Goal: Task Accomplishment & Management: Manage account settings

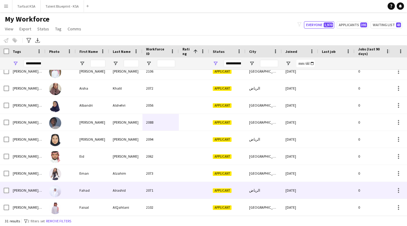
click at [82, 193] on div "Fahad" at bounding box center [92, 190] width 33 height 17
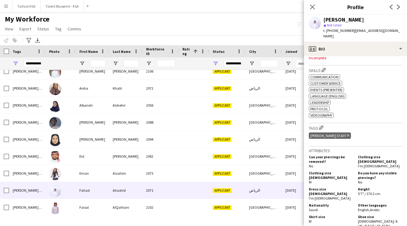
scroll to position [196, 0]
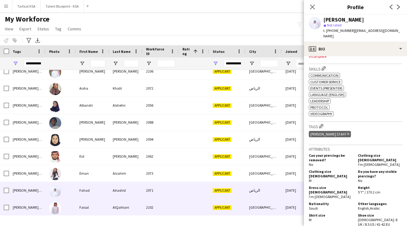
click at [230, 211] on div "Applicant" at bounding box center [227, 207] width 36 height 17
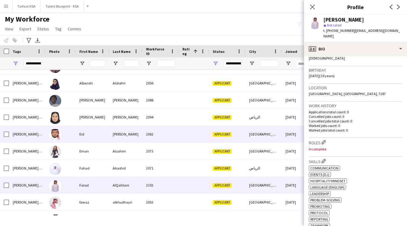
scroll to position [99, 0]
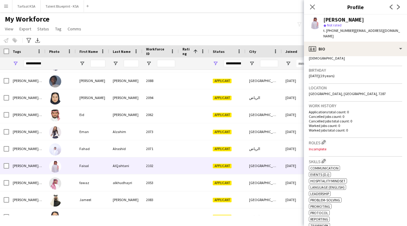
click at [175, 32] on div "My Workforce View Views Default view New view Update view Delete view Edit name…" at bounding box center [203, 25] width 407 height 21
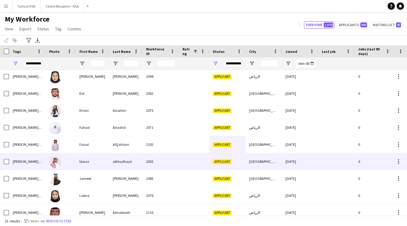
click at [124, 164] on div "alkhudhayri" at bounding box center [125, 161] width 33 height 17
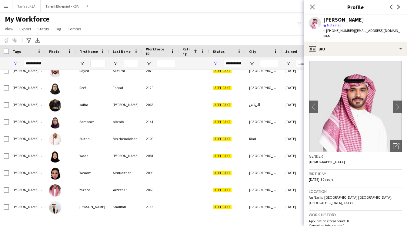
click at [175, 19] on div "My Workforce View Views Default view New view Update view Delete view Edit name…" at bounding box center [203, 25] width 407 height 21
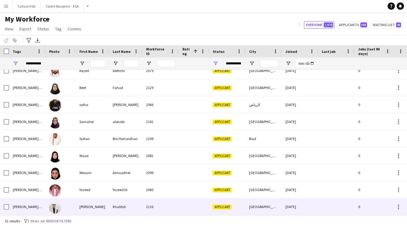
click at [132, 206] on div "Khalifah" at bounding box center [125, 206] width 33 height 17
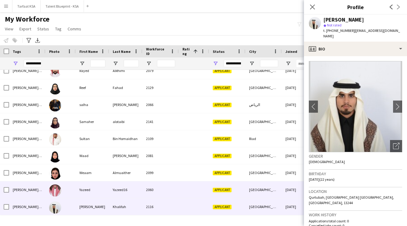
click at [135, 193] on div "Yazeed16" at bounding box center [125, 189] width 33 height 17
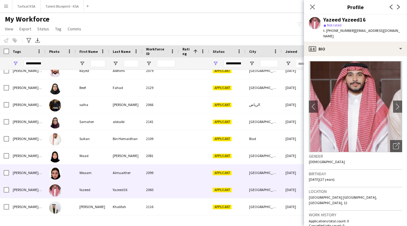
click at [141, 174] on div "Almuaither" at bounding box center [125, 172] width 33 height 17
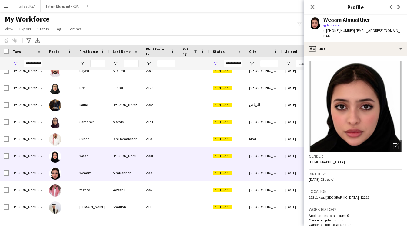
click at [150, 159] on div "2081" at bounding box center [160, 155] width 36 height 17
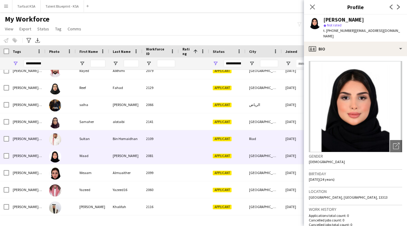
click at [163, 137] on div "2109" at bounding box center [160, 138] width 36 height 17
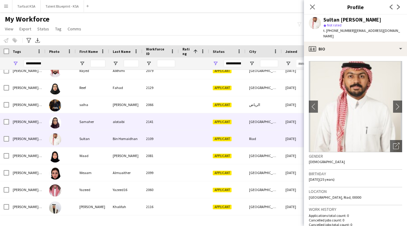
click at [165, 123] on div "2141" at bounding box center [160, 121] width 36 height 17
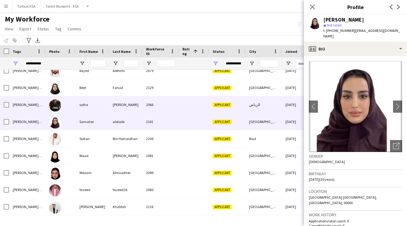
click at [173, 102] on div "2066" at bounding box center [160, 104] width 36 height 17
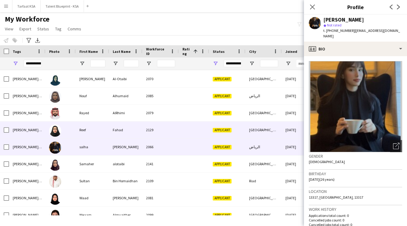
click at [170, 135] on div "2129" at bounding box center [160, 129] width 36 height 17
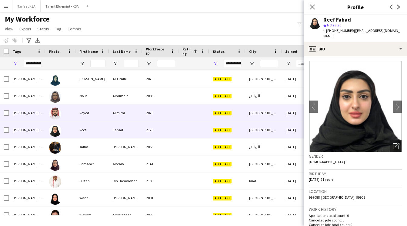
click at [173, 114] on div "2079" at bounding box center [160, 112] width 36 height 17
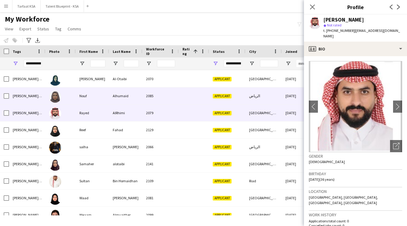
click at [175, 97] on div "2085" at bounding box center [160, 95] width 36 height 17
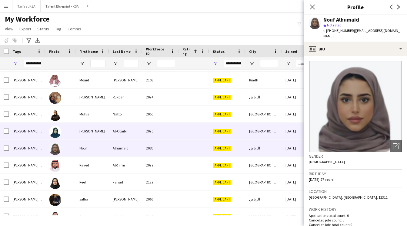
click at [172, 137] on div "2070" at bounding box center [160, 130] width 36 height 17
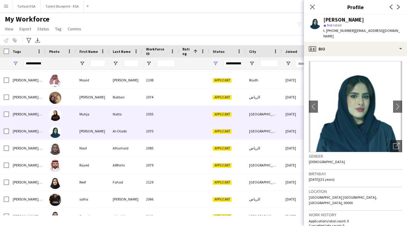
click at [173, 118] on div "2055" at bounding box center [160, 113] width 36 height 17
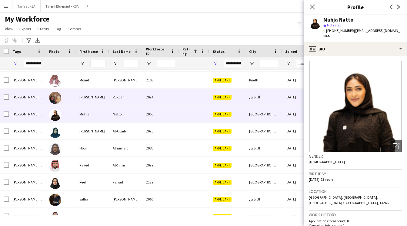
click at [177, 98] on div "2074" at bounding box center [160, 97] width 36 height 17
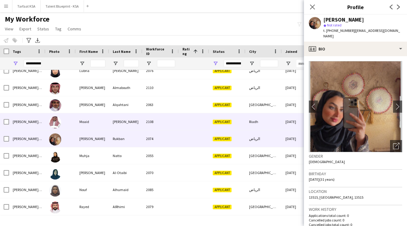
click at [174, 122] on div "2108" at bounding box center [160, 121] width 36 height 17
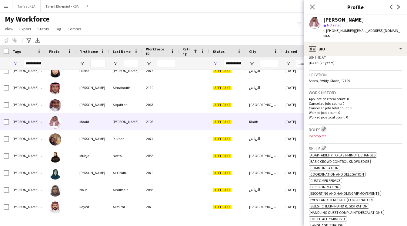
click at [324, 127] on app-icon "Edit crew company roles" at bounding box center [324, 129] width 4 height 4
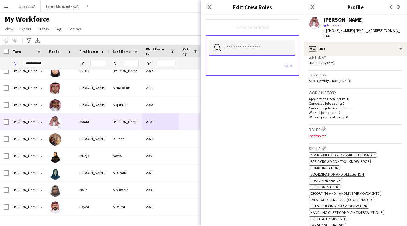
click at [259, 54] on input "text" at bounding box center [252, 47] width 86 height 15
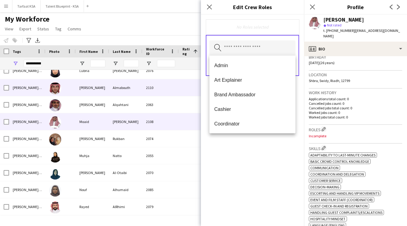
click at [156, 82] on div "2110" at bounding box center [160, 87] width 36 height 17
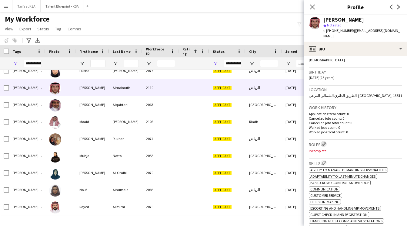
click at [324, 142] on app-icon "Edit crew company roles" at bounding box center [324, 144] width 4 height 4
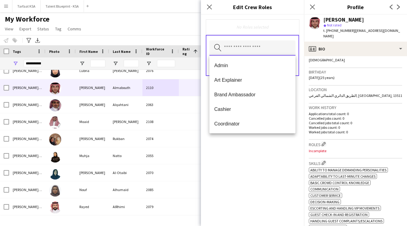
click at [255, 50] on input "text" at bounding box center [252, 47] width 86 height 15
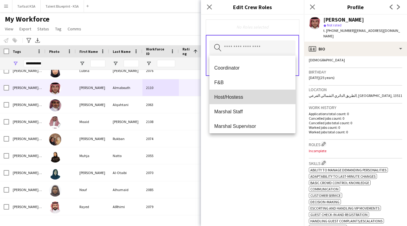
click at [256, 91] on mat-option "Host/Hostess" at bounding box center [252, 96] width 86 height 15
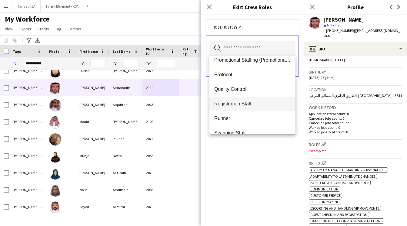
click at [256, 101] on span "Registration Staff" at bounding box center [252, 104] width 76 height 6
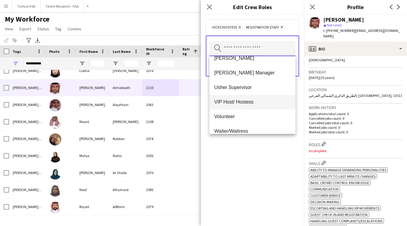
scroll to position [320, 0]
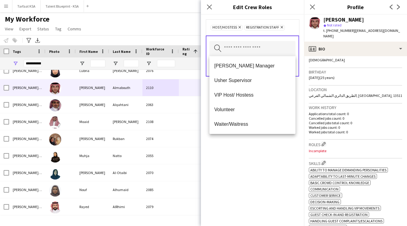
click at [259, 148] on div "Host/Hostess Remove Registration Staff Remove Search by role type Save" at bounding box center [252, 120] width 103 height 211
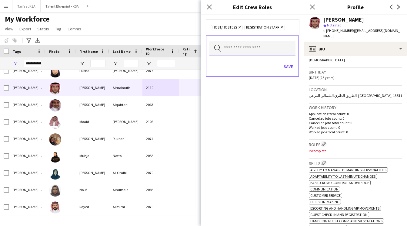
click at [260, 51] on input "text" at bounding box center [252, 48] width 86 height 15
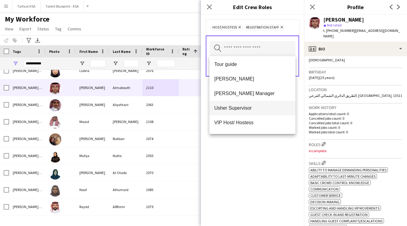
scroll to position [293, 0]
click at [250, 79] on span "[PERSON_NAME]" at bounding box center [252, 78] width 76 height 6
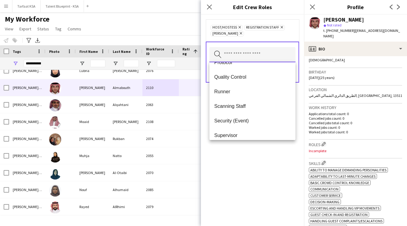
scroll to position [216, 0]
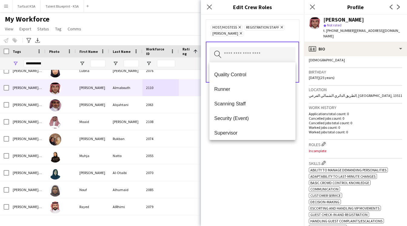
click at [245, 169] on div "Host/Hostess Remove Registration Staff Remove Usher Remove Search by role type …" at bounding box center [252, 120] width 103 height 211
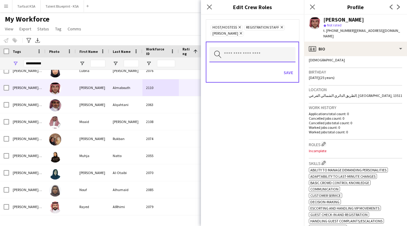
click at [277, 58] on input "text" at bounding box center [252, 54] width 86 height 15
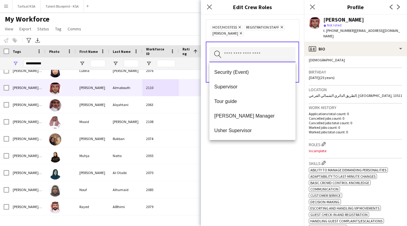
scroll to position [306, 0]
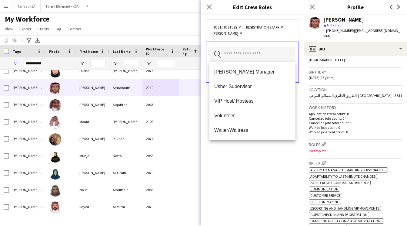
click at [261, 183] on div "Host/Hostess Remove Registration Staff Remove Usher Remove Search by role type …" at bounding box center [252, 120] width 103 height 211
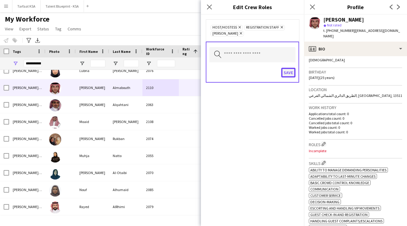
click at [288, 71] on button "Save" at bounding box center [288, 73] width 14 height 10
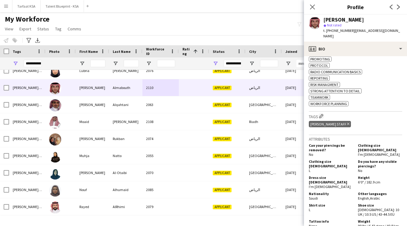
scroll to position [302, 0]
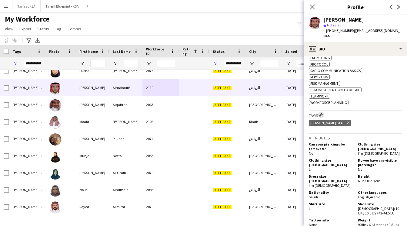
click at [321, 114] on app-icon "Edit crew company tags" at bounding box center [321, 114] width 4 height 4
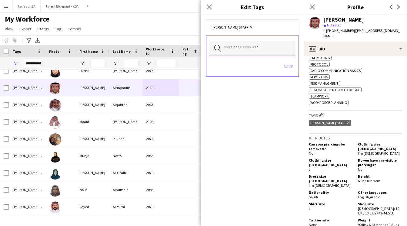
click at [255, 46] on input "text" at bounding box center [252, 48] width 86 height 15
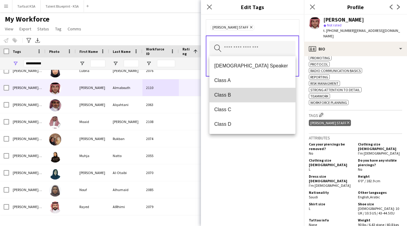
click at [248, 88] on mat-option "Class B" at bounding box center [252, 95] width 86 height 15
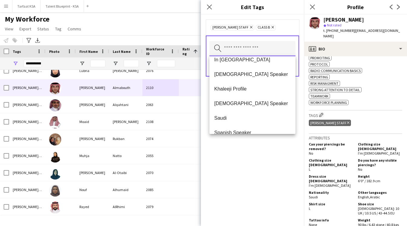
scroll to position [183, 0]
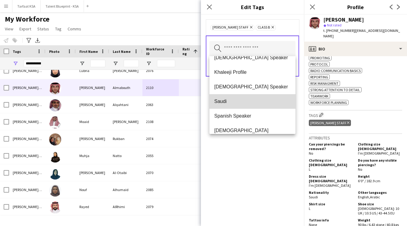
click at [249, 99] on span "Saudi" at bounding box center [252, 101] width 76 height 6
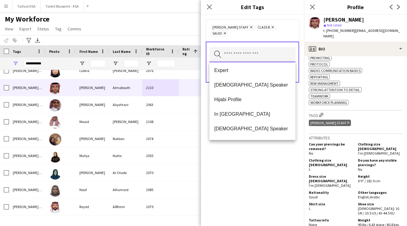
scroll to position [119, 0]
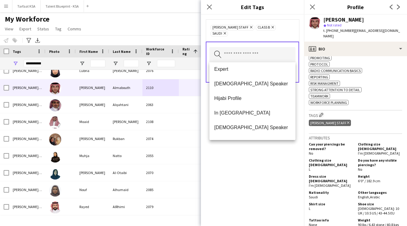
click at [248, 160] on div "Ahmad Almabouth Staff Remove Class B Remove Saudi Remove Search by tag name Save" at bounding box center [252, 120] width 103 height 211
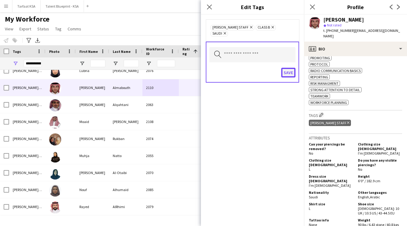
click at [287, 72] on button "Save" at bounding box center [288, 73] width 14 height 10
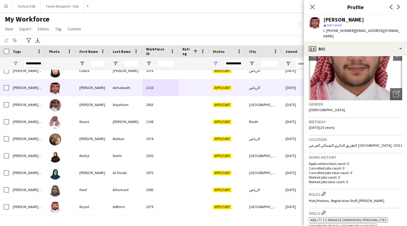
scroll to position [0, 0]
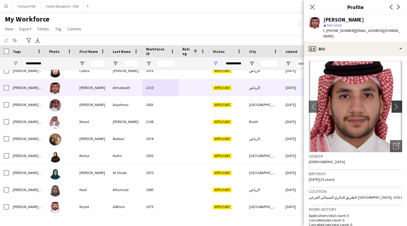
click at [399, 100] on button "chevron-right" at bounding box center [398, 106] width 12 height 12
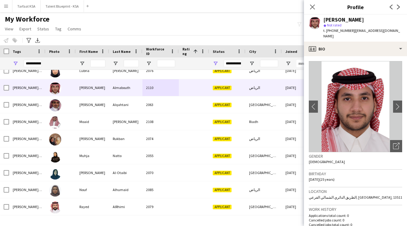
click at [336, 56] on app-crew-profile-bio "chevron-left chevron-right Open photos pop-in Gender Male Birthday 05-07-2000 (…" at bounding box center [355, 140] width 103 height 169
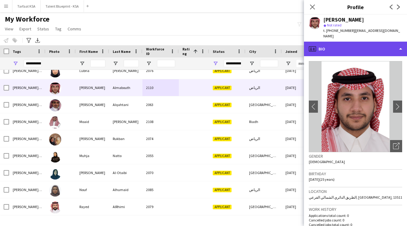
click at [338, 48] on div "profile Bio" at bounding box center [355, 49] width 103 height 15
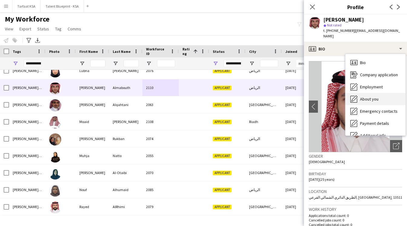
click at [366, 93] on div "About you About you" at bounding box center [376, 99] width 60 height 12
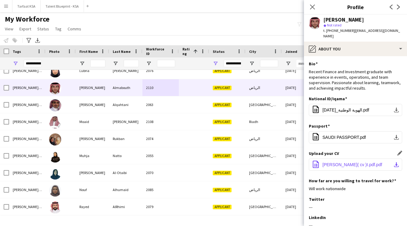
click at [343, 162] on span "malik Almabouth( cv )I.pdf.pdf" at bounding box center [352, 164] width 60 height 5
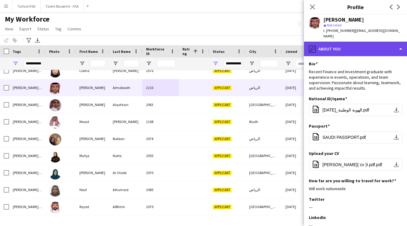
click at [342, 43] on div "pencil4 About you" at bounding box center [355, 49] width 103 height 15
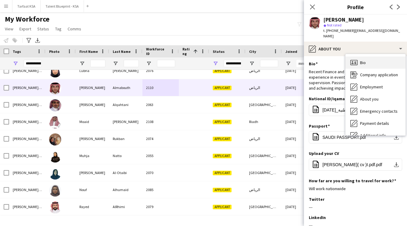
click at [359, 56] on div "Bio Bio" at bounding box center [376, 62] width 60 height 12
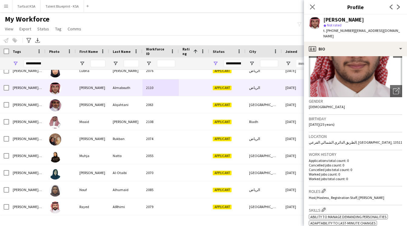
scroll to position [72, 0]
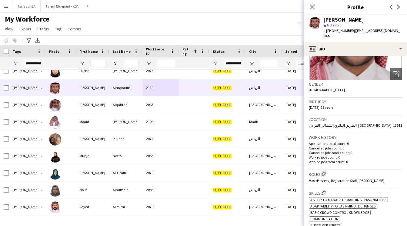
click at [324, 171] on app-icon "Edit crew company roles" at bounding box center [324, 173] width 4 height 4
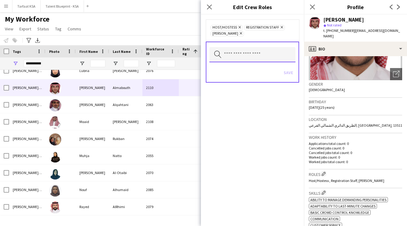
click at [248, 55] on input "text" at bounding box center [252, 54] width 86 height 15
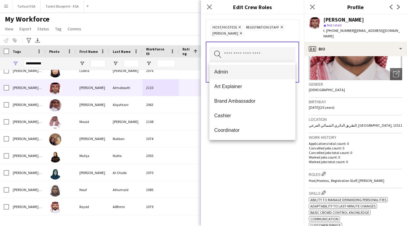
click at [243, 74] on span "Admin" at bounding box center [252, 72] width 76 height 6
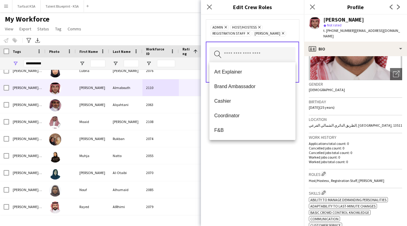
click at [241, 154] on div "Admin Remove Host/Hostess Remove Registration Staff Remove Usher Remove Search …" at bounding box center [252, 120] width 103 height 211
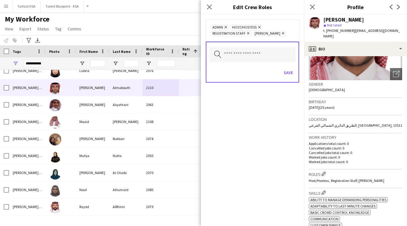
click at [293, 64] on div "Search by role type Save" at bounding box center [252, 62] width 93 height 41
click at [293, 70] on button "Save" at bounding box center [288, 73] width 14 height 10
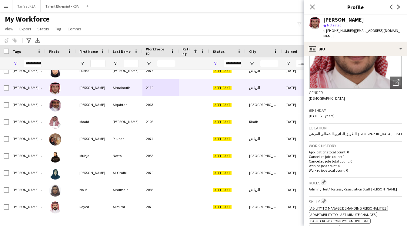
scroll to position [0, 0]
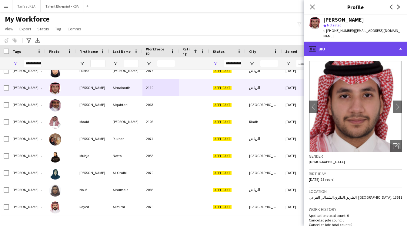
click at [351, 42] on div "profile Bio" at bounding box center [355, 49] width 103 height 15
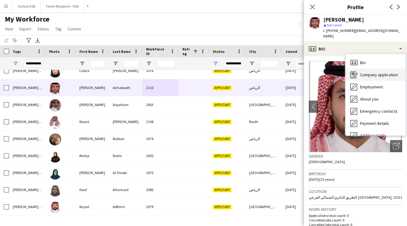
click at [372, 72] on span "Company application" at bounding box center [379, 74] width 38 height 5
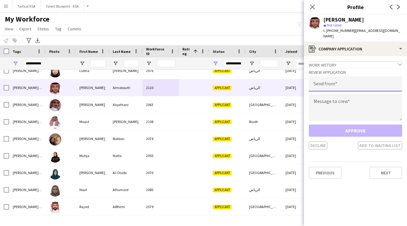
click at [369, 79] on input "email" at bounding box center [355, 83] width 93 height 15
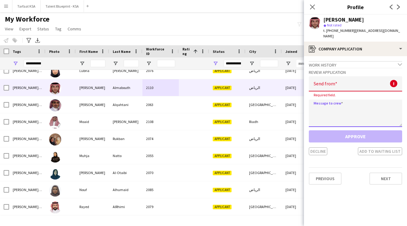
click at [366, 99] on textarea at bounding box center [355, 112] width 93 height 27
paste textarea "**********"
type textarea "**********"
click at [352, 84] on input "email" at bounding box center [355, 83] width 93 height 15
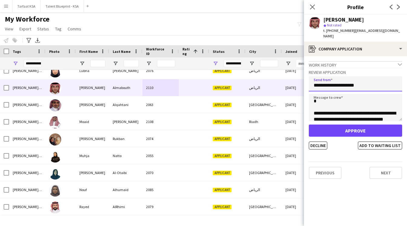
scroll to position [0, 0]
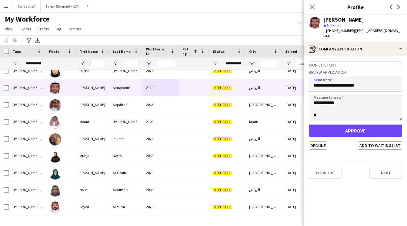
type input "**********"
click at [336, 107] on textarea "**********" at bounding box center [355, 107] width 93 height 27
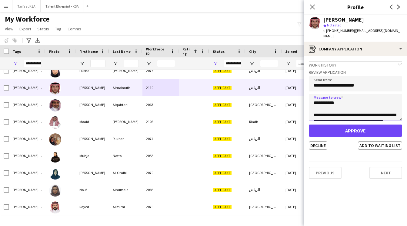
drag, startPoint x: 333, startPoint y: 99, endPoint x: 319, endPoint y: 99, distance: 14.9
click at [319, 99] on textarea "**********" at bounding box center [355, 107] width 93 height 27
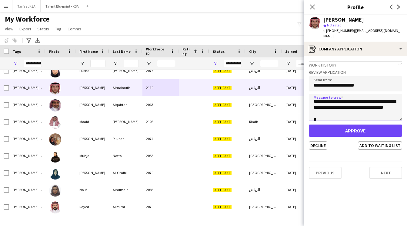
scroll to position [15, 0]
click at [353, 96] on textarea "**********" at bounding box center [355, 107] width 93 height 27
drag, startPoint x: 354, startPoint y: 96, endPoint x: 348, endPoint y: 95, distance: 6.1
click at [348, 95] on textarea "**********" at bounding box center [355, 107] width 93 height 27
click at [349, 96] on textarea "**********" at bounding box center [355, 107] width 93 height 27
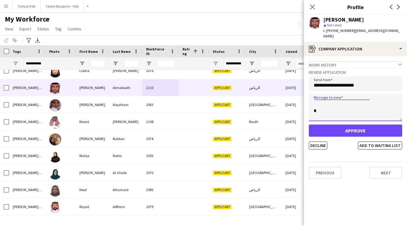
scroll to position [23, 0]
drag, startPoint x: 341, startPoint y: 109, endPoint x: 341, endPoint y: 98, distance: 11.8
click at [341, 98] on textarea "**********" at bounding box center [355, 107] width 93 height 27
drag, startPoint x: 328, startPoint y: 108, endPoint x: 328, endPoint y: 96, distance: 11.8
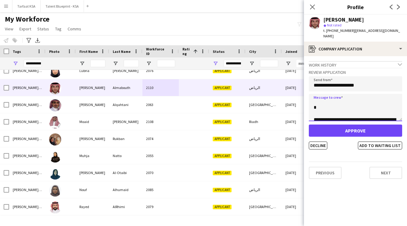
click at [328, 96] on textarea "**********" at bounding box center [355, 107] width 93 height 27
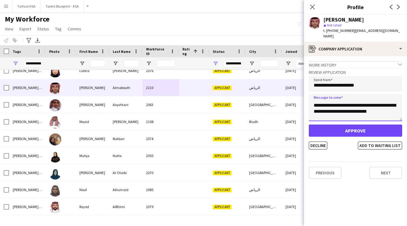
scroll to position [58, 0]
click at [313, 99] on textarea "**********" at bounding box center [355, 107] width 93 height 27
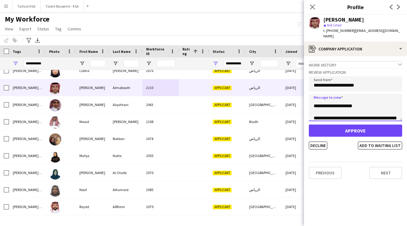
scroll to position [0, 0]
drag, startPoint x: 355, startPoint y: 111, endPoint x: 320, endPoint y: 90, distance: 41.0
click at [320, 94] on textarea "**********" at bounding box center [355, 107] width 93 height 27
paste textarea "**********"
drag, startPoint x: 334, startPoint y: 98, endPoint x: 319, endPoint y: 98, distance: 15.2
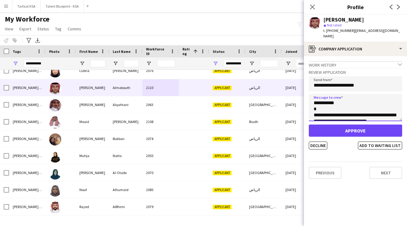
click at [319, 98] on textarea "**********" at bounding box center [355, 107] width 93 height 27
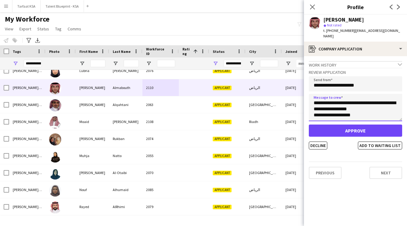
scroll to position [189, 0]
click at [384, 97] on textarea "**********" at bounding box center [355, 107] width 93 height 27
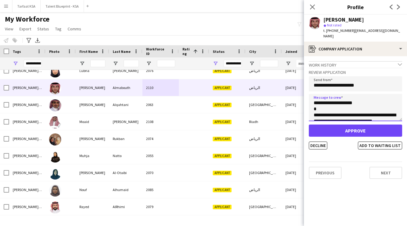
scroll to position [0, 0]
drag, startPoint x: 371, startPoint y: 109, endPoint x: 316, endPoint y: 77, distance: 63.7
click at [316, 77] on div "**********" at bounding box center [355, 109] width 93 height 82
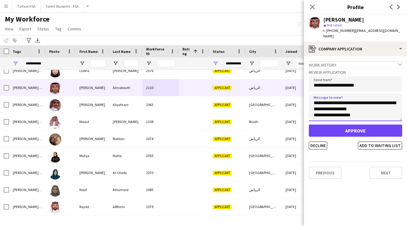
type textarea "**********"
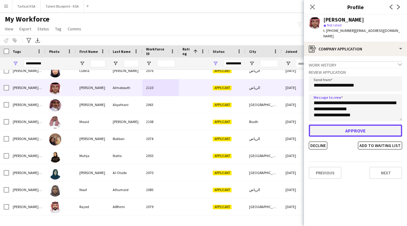
click at [359, 124] on button "Approve" at bounding box center [355, 130] width 93 height 12
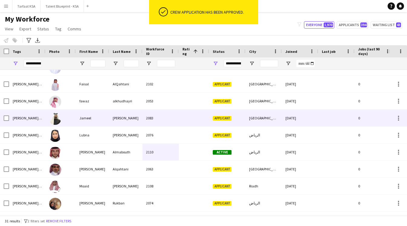
scroll to position [179, 0]
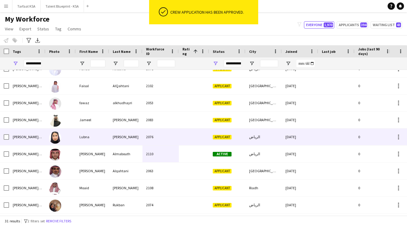
click at [179, 132] on div at bounding box center [194, 136] width 30 height 17
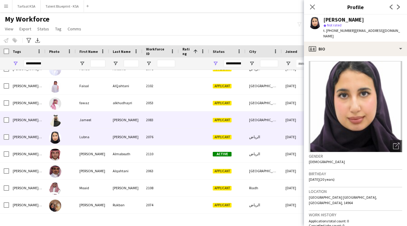
click at [184, 125] on div at bounding box center [194, 119] width 30 height 17
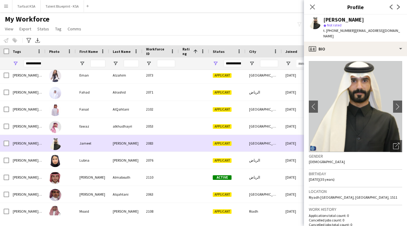
scroll to position [153, 0]
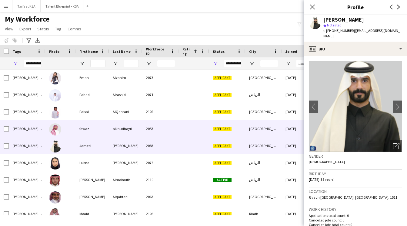
click at [180, 122] on div at bounding box center [194, 128] width 30 height 17
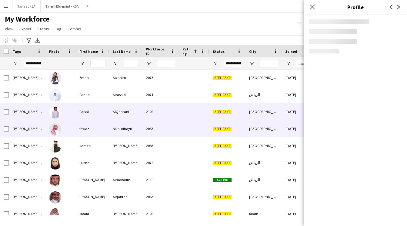
click at [182, 116] on div at bounding box center [194, 111] width 30 height 17
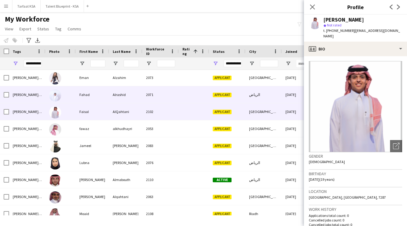
click at [185, 100] on div at bounding box center [194, 94] width 30 height 17
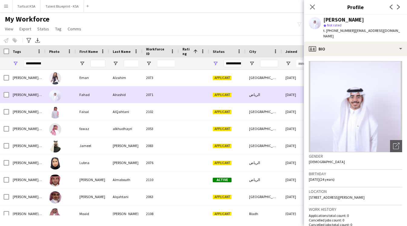
scroll to position [126, 0]
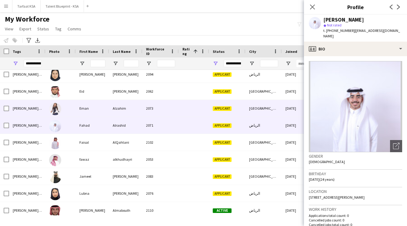
click at [182, 109] on div at bounding box center [194, 108] width 30 height 17
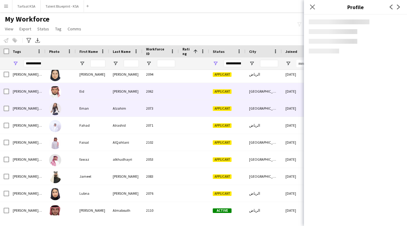
click at [178, 87] on div "2062" at bounding box center [160, 91] width 36 height 17
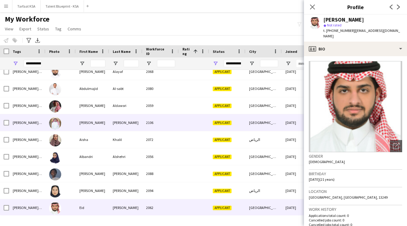
click at [171, 120] on div "2106" at bounding box center [160, 122] width 36 height 17
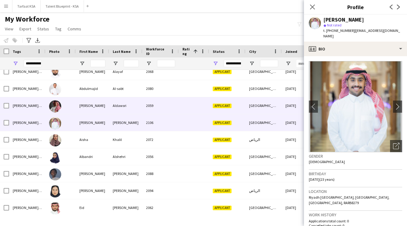
click at [176, 106] on div "2059" at bounding box center [160, 105] width 36 height 17
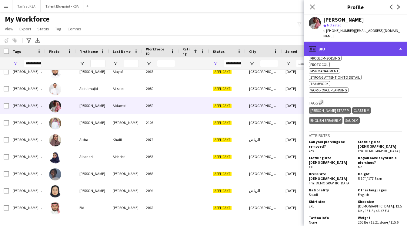
click at [347, 43] on div "profile Bio" at bounding box center [355, 49] width 103 height 15
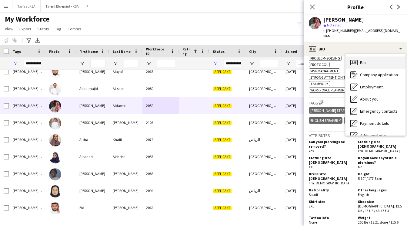
click at [373, 61] on div "Bio Bio" at bounding box center [376, 62] width 60 height 12
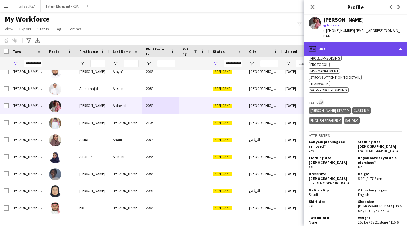
click at [365, 46] on div "profile Bio" at bounding box center [355, 49] width 103 height 15
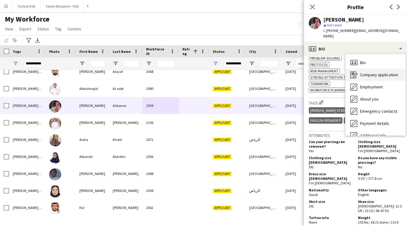
click at [368, 72] on span "Company application" at bounding box center [379, 74] width 38 height 5
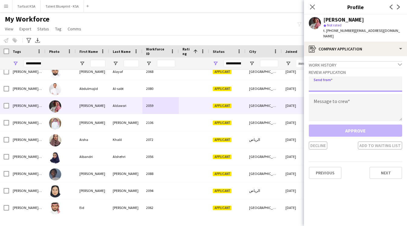
click at [355, 82] on input "email" at bounding box center [355, 83] width 93 height 15
type input "**********"
click at [355, 95] on textarea at bounding box center [355, 107] width 93 height 27
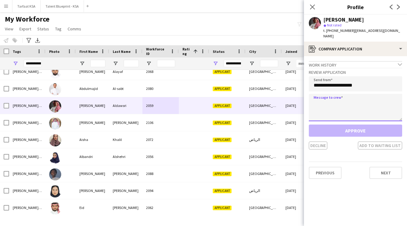
paste textarea "**********"
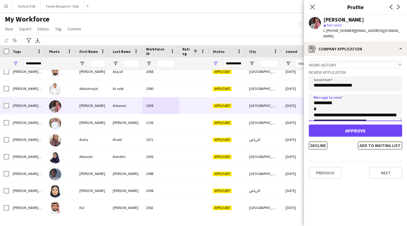
drag, startPoint x: 330, startPoint y: 98, endPoint x: 320, endPoint y: 98, distance: 10.0
click at [320, 98] on textarea "**********" at bounding box center [355, 107] width 93 height 27
type textarea "**********"
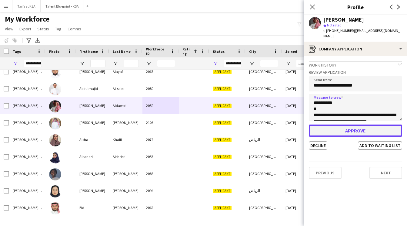
click at [369, 125] on button "Approve" at bounding box center [355, 130] width 93 height 12
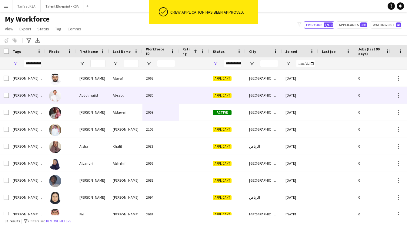
click at [275, 91] on div "[GEOGRAPHIC_DATA]" at bounding box center [264, 95] width 36 height 17
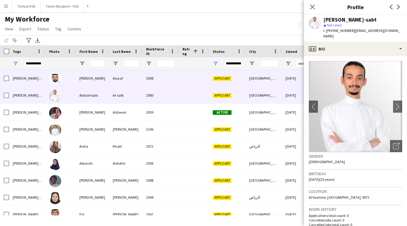
click at [276, 81] on div "[GEOGRAPHIC_DATA]" at bounding box center [264, 78] width 36 height 17
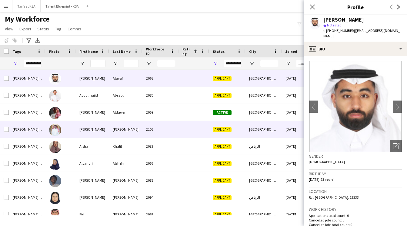
click at [266, 125] on div "[GEOGRAPHIC_DATA]" at bounding box center [264, 129] width 36 height 17
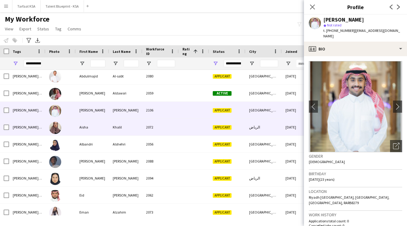
click at [262, 132] on div "الرياض" at bounding box center [264, 127] width 36 height 17
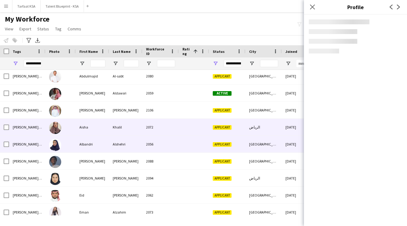
click at [262, 139] on div "[GEOGRAPHIC_DATA]" at bounding box center [264, 143] width 36 height 17
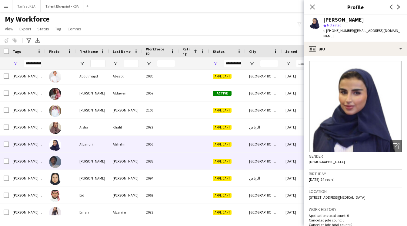
click at [259, 164] on div "[GEOGRAPHIC_DATA]" at bounding box center [264, 160] width 36 height 17
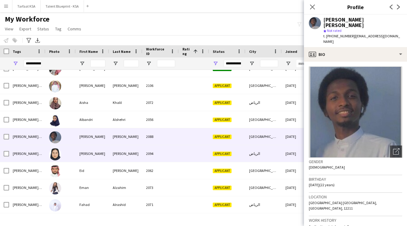
click at [259, 154] on div "الرياض" at bounding box center [264, 153] width 36 height 17
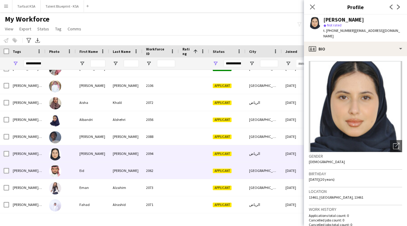
click at [256, 172] on div "[GEOGRAPHIC_DATA]" at bounding box center [264, 170] width 36 height 17
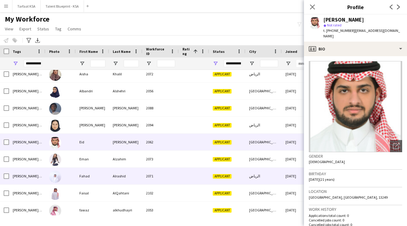
click at [256, 172] on div "الرياض" at bounding box center [264, 175] width 36 height 17
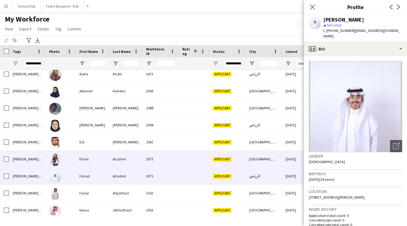
click at [257, 164] on div "[GEOGRAPHIC_DATA]" at bounding box center [264, 158] width 36 height 17
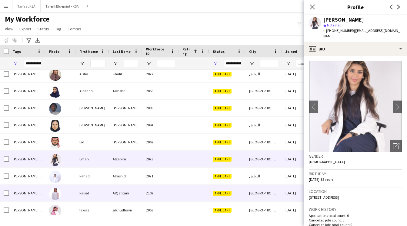
click at [253, 193] on div "[GEOGRAPHIC_DATA]" at bounding box center [264, 192] width 36 height 17
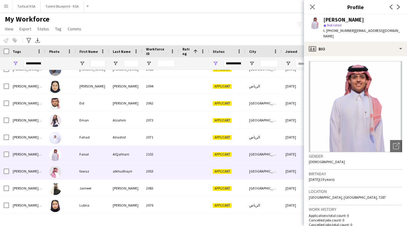
click at [254, 175] on div "[GEOGRAPHIC_DATA]" at bounding box center [264, 170] width 36 height 17
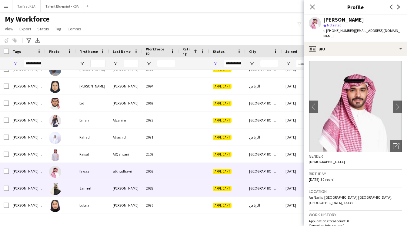
click at [254, 185] on div "[GEOGRAPHIC_DATA]" at bounding box center [264, 187] width 36 height 17
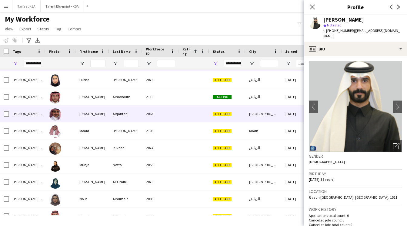
click at [239, 112] on div "Applicant" at bounding box center [227, 113] width 36 height 17
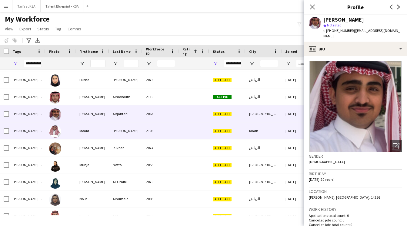
click at [239, 128] on div "Applicant" at bounding box center [227, 130] width 36 height 17
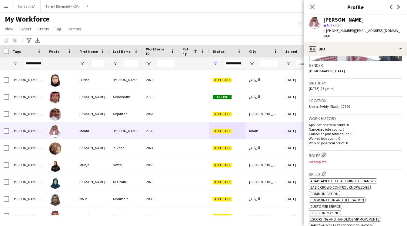
click at [325, 152] on app-icon "Edit crew company roles" at bounding box center [324, 154] width 4 height 4
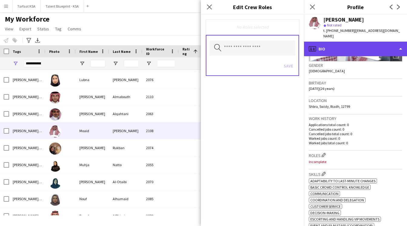
click at [359, 46] on div "profile Bio" at bounding box center [355, 49] width 103 height 15
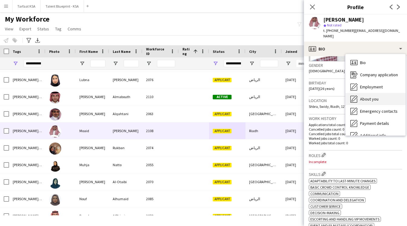
click at [379, 93] on div "About you About you" at bounding box center [376, 99] width 60 height 12
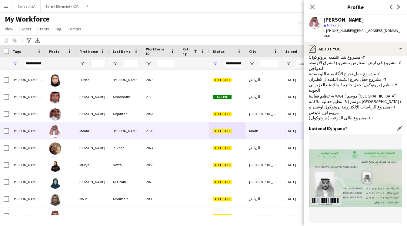
click at [361, 149] on img at bounding box center [355, 177] width 93 height 57
click at [369, 149] on img at bounding box center [355, 177] width 93 height 57
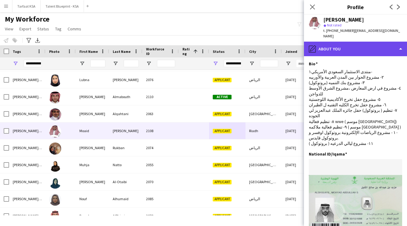
click at [363, 42] on div "pencil4 About you" at bounding box center [355, 49] width 103 height 15
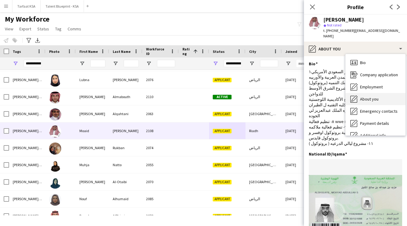
click at [372, 96] on span "About you" at bounding box center [369, 98] width 18 height 5
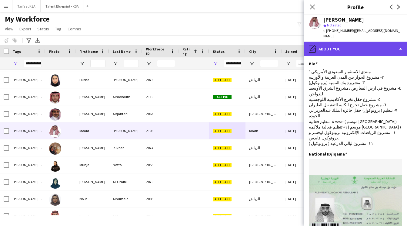
click at [373, 44] on div "pencil4 About you" at bounding box center [355, 49] width 103 height 15
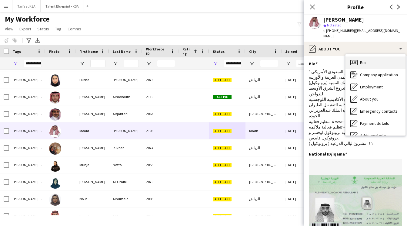
click at [373, 56] on div "Bio Bio" at bounding box center [376, 62] width 60 height 12
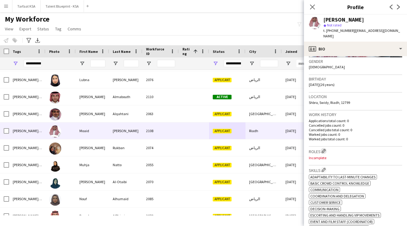
click at [323, 149] on app-icon "Edit crew company roles" at bounding box center [324, 151] width 4 height 4
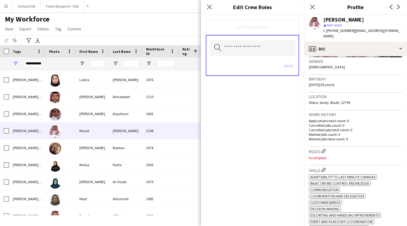
click at [248, 39] on div "Search by role type Save" at bounding box center [252, 55] width 93 height 41
click at [248, 45] on input "text" at bounding box center [252, 47] width 86 height 15
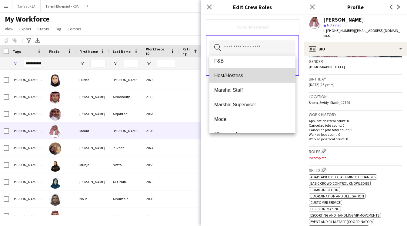
click at [244, 72] on mat-option "Host/Hostess" at bounding box center [252, 75] width 86 height 15
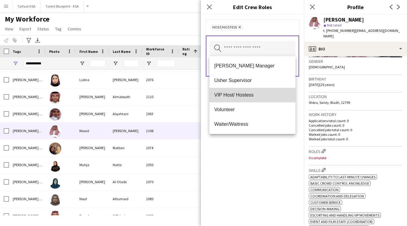
click at [245, 98] on mat-option "VIP Host/ Hostess" at bounding box center [252, 95] width 86 height 15
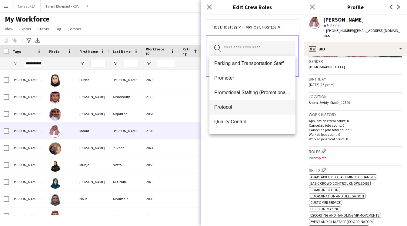
click at [244, 107] on span "Protocol" at bounding box center [252, 107] width 76 height 6
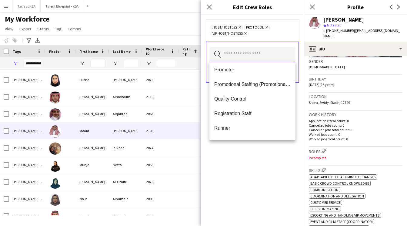
scroll to position [306, 0]
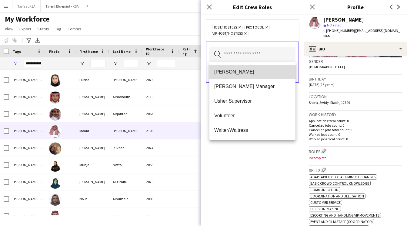
click at [251, 72] on span "[PERSON_NAME]" at bounding box center [252, 72] width 76 height 6
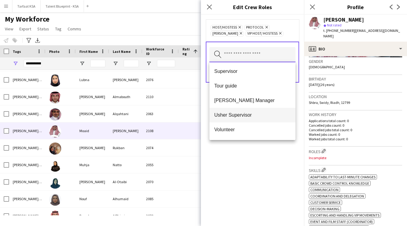
scroll to position [291, 0]
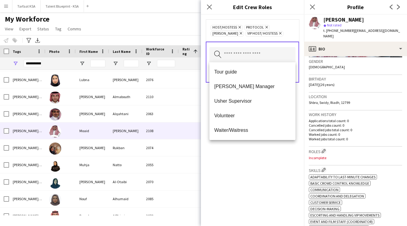
click at [257, 155] on div "Host/Hostess Remove Protocol Remove Usher Remove VIP Host/ Hostess Remove Searc…" at bounding box center [252, 120] width 103 height 211
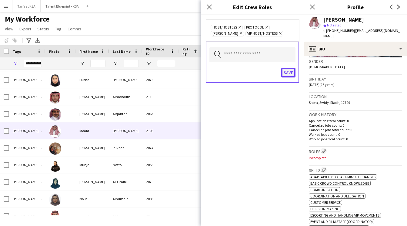
click at [287, 70] on button "Save" at bounding box center [288, 73] width 14 height 10
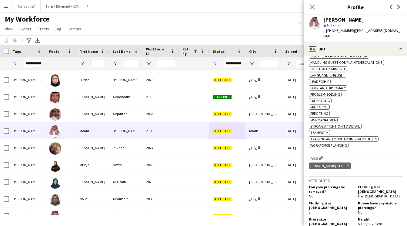
scroll to position [272, 0]
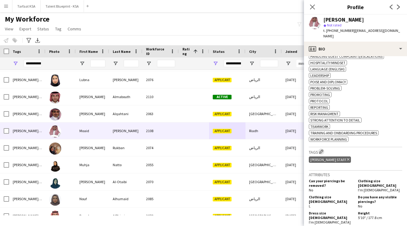
click at [322, 152] on app-icon "Edit crew company tags" at bounding box center [321, 151] width 4 height 4
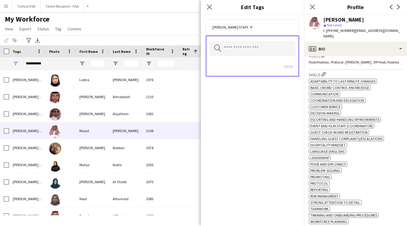
scroll to position [188, 0]
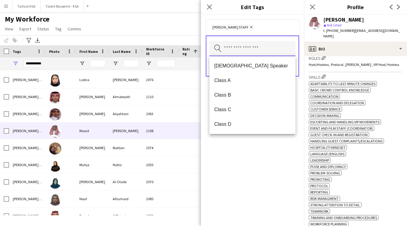
click at [274, 50] on input "text" at bounding box center [252, 48] width 86 height 15
click at [265, 75] on mat-option "Class A" at bounding box center [252, 80] width 86 height 15
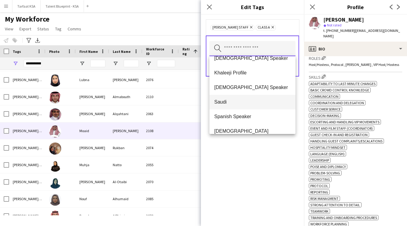
scroll to position [194, 0]
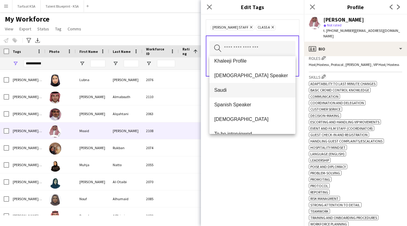
click at [260, 87] on mat-option "Saudi" at bounding box center [252, 90] width 86 height 15
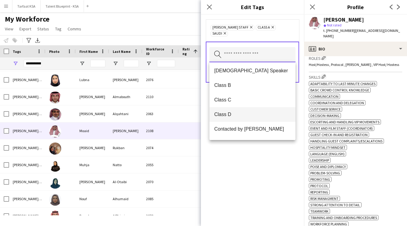
scroll to position [0, 0]
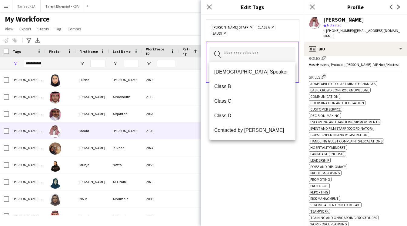
click at [256, 154] on div "Ahmad Almabouth Staff Remove Class A Remove Saudi Remove Search by tag name Save" at bounding box center [252, 120] width 103 height 211
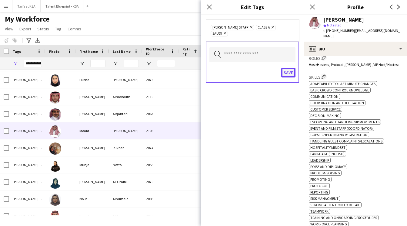
click at [289, 74] on button "Save" at bounding box center [288, 73] width 14 height 10
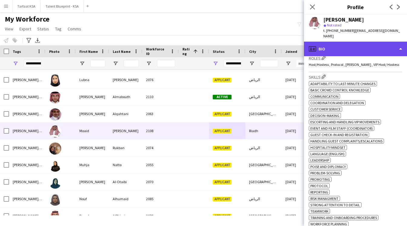
click at [342, 45] on div "profile Bio" at bounding box center [355, 49] width 103 height 15
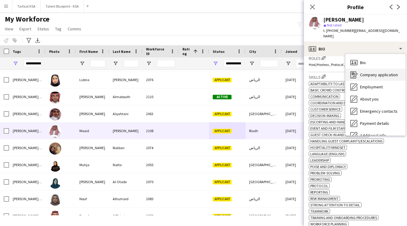
click at [366, 72] on span "Company application" at bounding box center [379, 74] width 38 height 5
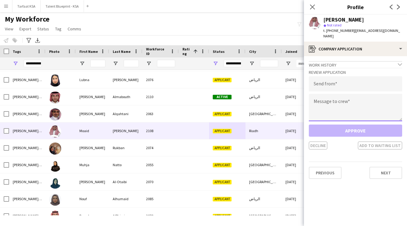
click at [346, 102] on textarea at bounding box center [355, 107] width 93 height 27
paste textarea "**********"
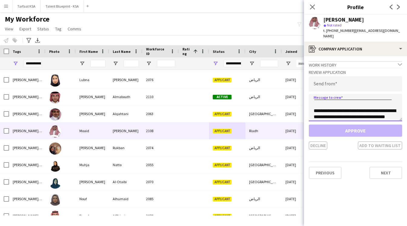
scroll to position [66, 0]
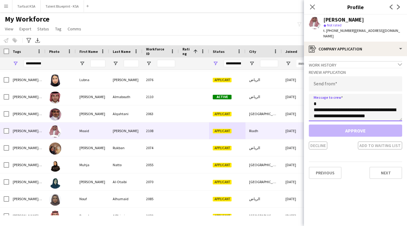
type textarea "**********"
click at [346, 76] on input "email" at bounding box center [355, 83] width 93 height 15
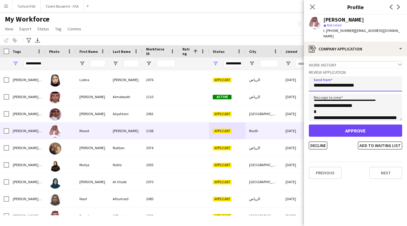
scroll to position [0, 0]
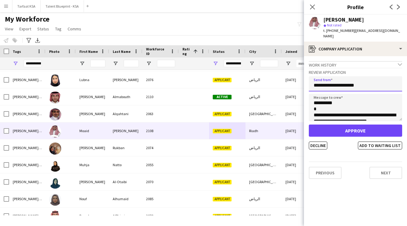
type input "**********"
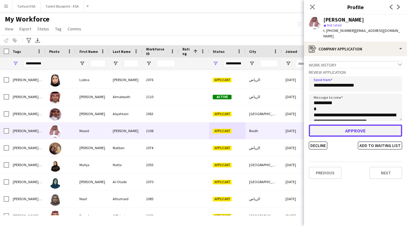
click at [353, 128] on button "Approve" at bounding box center [355, 130] width 93 height 12
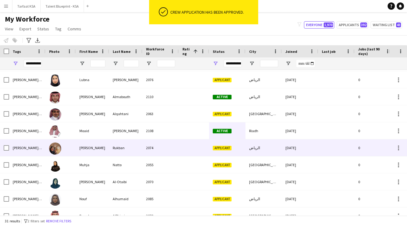
click at [301, 146] on div "29-08-2025" at bounding box center [300, 147] width 36 height 17
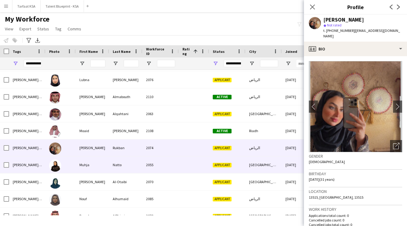
click at [253, 173] on div "Saudi Arabia / Riyadh" at bounding box center [264, 164] width 36 height 17
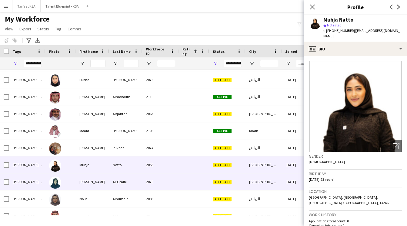
click at [253, 179] on div "[GEOGRAPHIC_DATA]" at bounding box center [264, 181] width 36 height 17
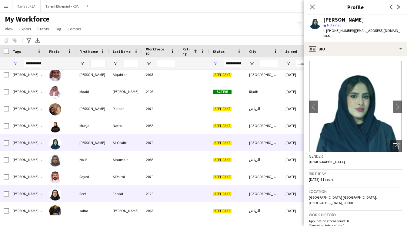
scroll to position [276, 0]
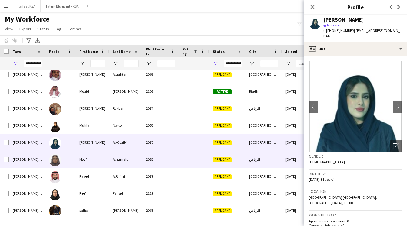
click at [241, 162] on div "Applicant" at bounding box center [227, 159] width 36 height 17
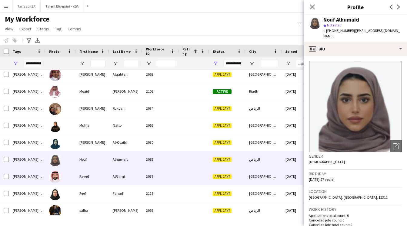
click at [236, 183] on div "Applicant" at bounding box center [227, 176] width 36 height 17
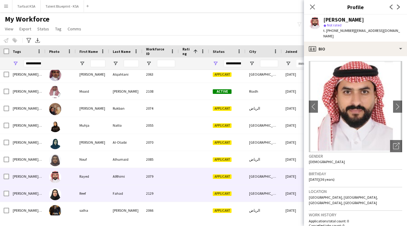
click at [237, 193] on div "Applicant" at bounding box center [227, 193] width 36 height 17
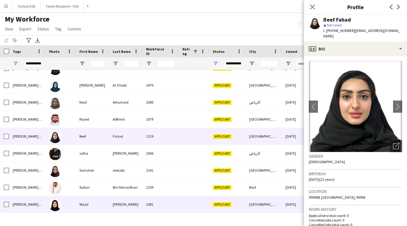
scroll to position [338, 0]
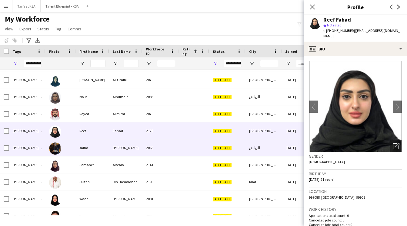
click at [238, 147] on div "Applicant" at bounding box center [227, 147] width 36 height 17
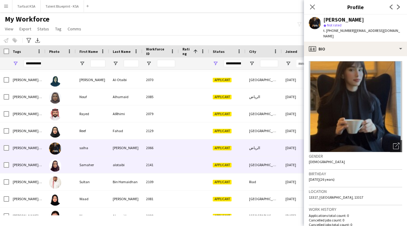
click at [238, 166] on div "Applicant" at bounding box center [227, 164] width 36 height 17
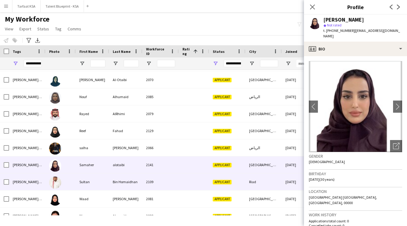
click at [238, 176] on div "Applicant" at bounding box center [227, 181] width 36 height 17
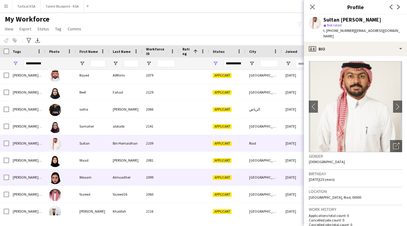
scroll to position [381, 0]
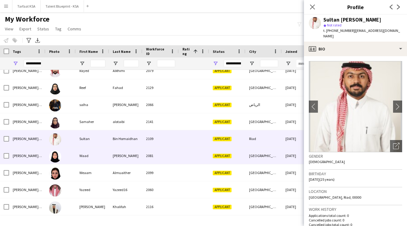
click at [236, 163] on div "Applicant" at bounding box center [227, 155] width 36 height 17
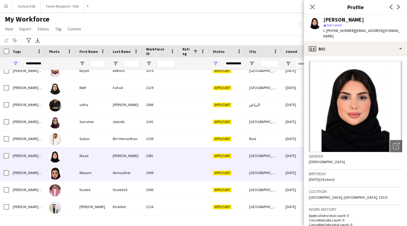
click at [236, 170] on div "Applicant" at bounding box center [227, 172] width 36 height 17
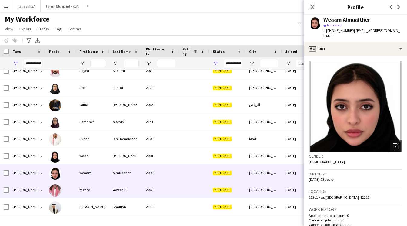
click at [237, 184] on div "Applicant" at bounding box center [227, 189] width 36 height 17
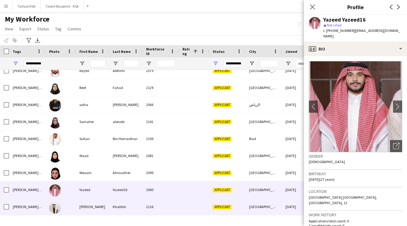
click at [236, 202] on div "Applicant" at bounding box center [227, 206] width 36 height 17
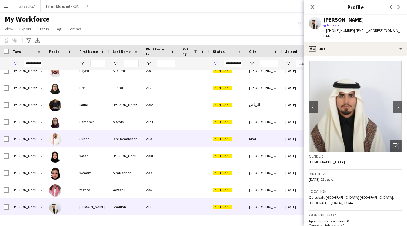
scroll to position [148, 0]
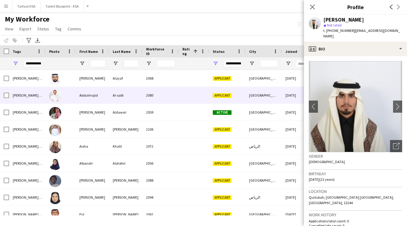
click at [232, 94] on div "Applicant" at bounding box center [227, 95] width 36 height 17
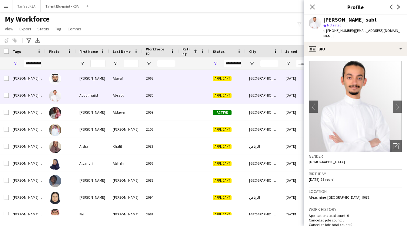
click at [236, 79] on div "Applicant" at bounding box center [227, 78] width 36 height 17
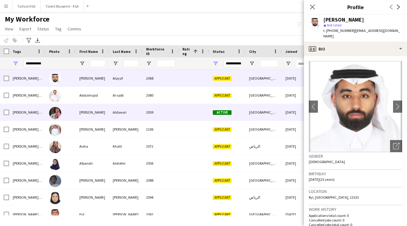
click at [235, 115] on div "Active" at bounding box center [227, 112] width 36 height 17
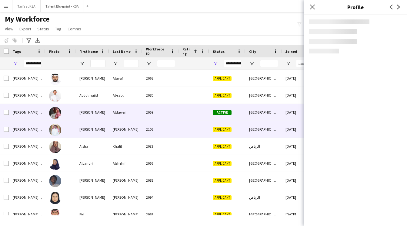
click at [235, 129] on div "Applicant" at bounding box center [227, 129] width 36 height 17
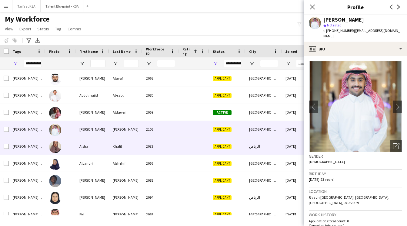
click at [232, 151] on div "Applicant" at bounding box center [227, 146] width 36 height 17
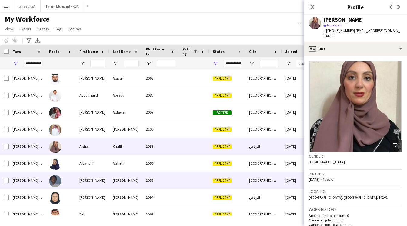
click at [231, 172] on div "Applicant" at bounding box center [227, 180] width 36 height 17
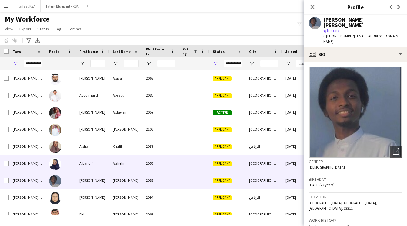
click at [232, 160] on div "Applicant" at bounding box center [227, 163] width 36 height 17
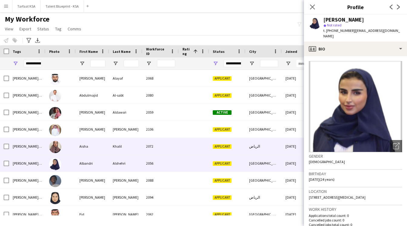
click at [241, 152] on div "Applicant" at bounding box center [227, 146] width 36 height 17
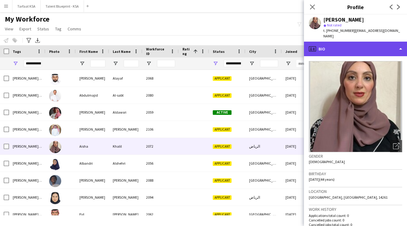
click at [357, 46] on div "profile Bio" at bounding box center [355, 49] width 103 height 15
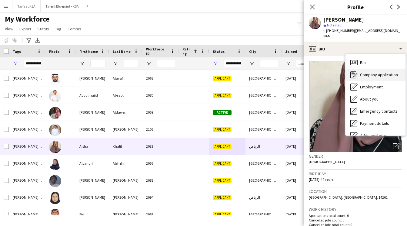
click at [369, 72] on span "Company application" at bounding box center [379, 74] width 38 height 5
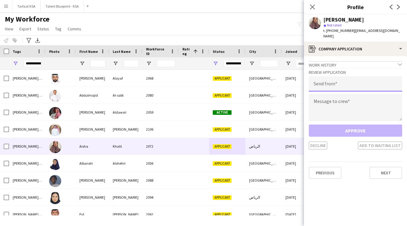
click at [349, 84] on input "email" at bounding box center [355, 83] width 93 height 15
type input "**********"
click at [361, 95] on textarea at bounding box center [355, 107] width 93 height 27
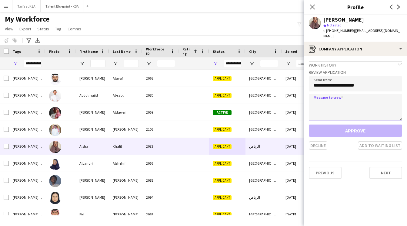
paste textarea "**********"
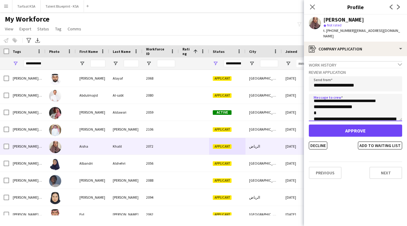
scroll to position [0, 0]
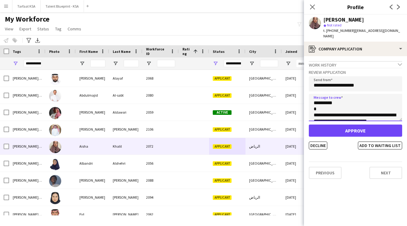
drag, startPoint x: 330, startPoint y: 97, endPoint x: 320, endPoint y: 98, distance: 9.7
click at [320, 98] on textarea "**********" at bounding box center [355, 107] width 93 height 27
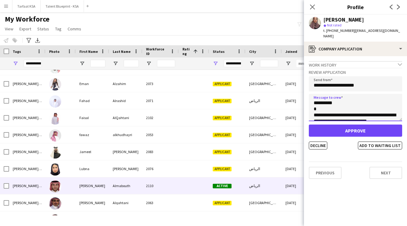
scroll to position [264, 0]
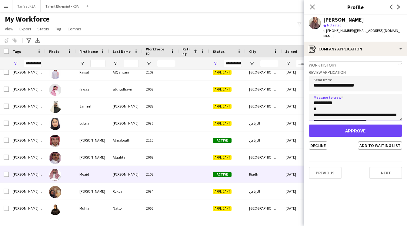
type textarea "**********"
click at [213, 174] on span "Active" at bounding box center [222, 174] width 19 height 5
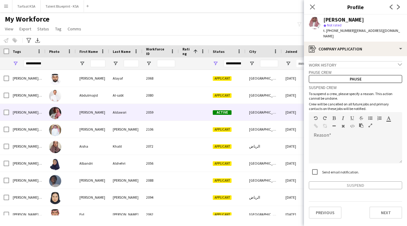
click at [205, 113] on div at bounding box center [194, 112] width 30 height 17
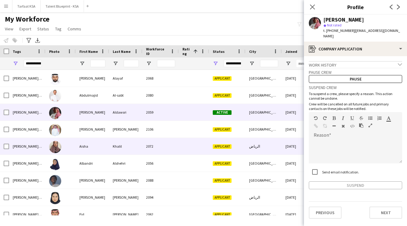
click at [192, 148] on div at bounding box center [194, 146] width 30 height 17
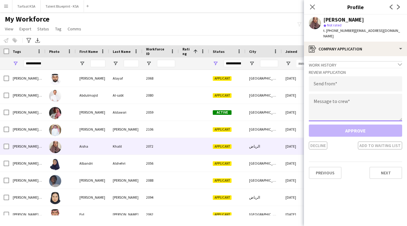
click at [331, 94] on textarea at bounding box center [355, 107] width 93 height 27
paste textarea "**********"
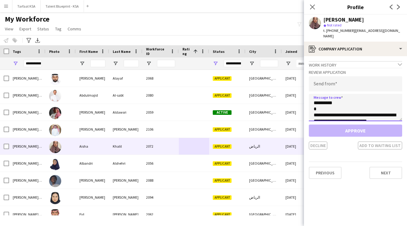
drag, startPoint x: 329, startPoint y: 98, endPoint x: 320, endPoint y: 98, distance: 9.4
click at [320, 98] on textarea "**********" at bounding box center [355, 107] width 93 height 27
type textarea "**********"
click at [360, 86] on div "**********" at bounding box center [355, 109] width 93 height 82
click at [359, 81] on input "email" at bounding box center [355, 83] width 93 height 15
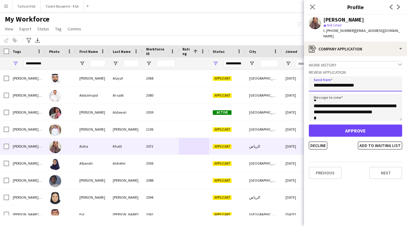
type input "**********"
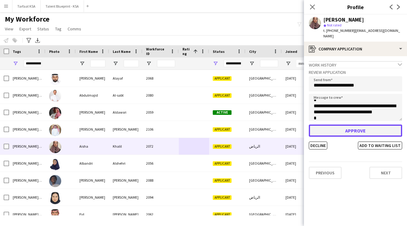
click at [354, 130] on button "Approve" at bounding box center [355, 130] width 93 height 12
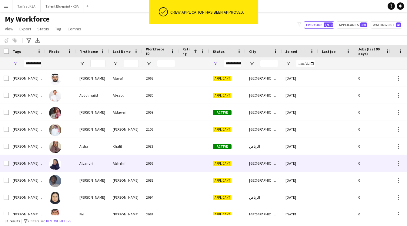
click at [322, 164] on div at bounding box center [336, 163] width 36 height 17
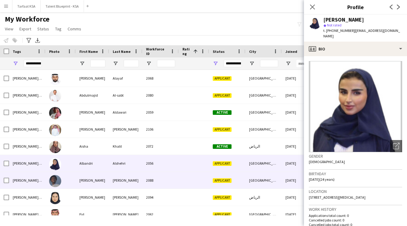
click at [285, 175] on div "29-08-2025" at bounding box center [300, 180] width 36 height 17
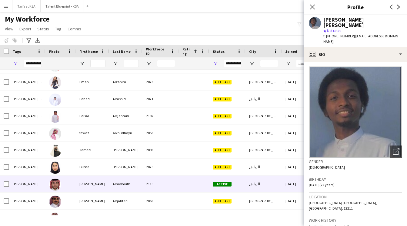
click at [208, 188] on div at bounding box center [194, 183] width 30 height 17
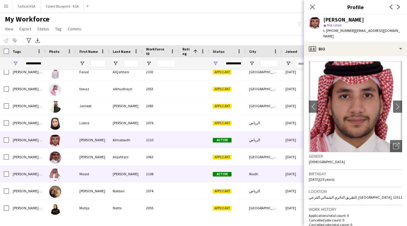
scroll to position [210, 0]
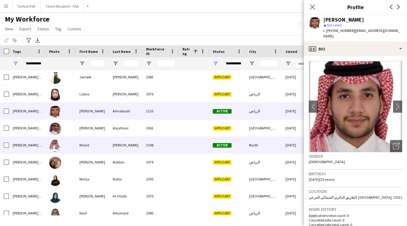
click at [208, 141] on div at bounding box center [194, 144] width 30 height 17
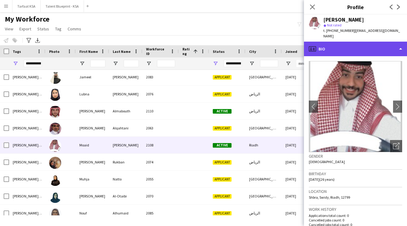
click at [349, 45] on div "profile Bio" at bounding box center [355, 49] width 103 height 15
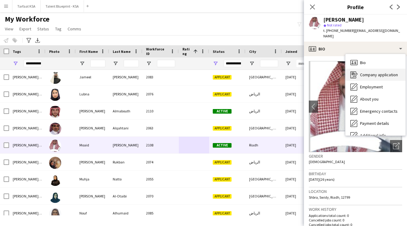
click at [371, 72] on div "Company application Company application" at bounding box center [376, 74] width 60 height 12
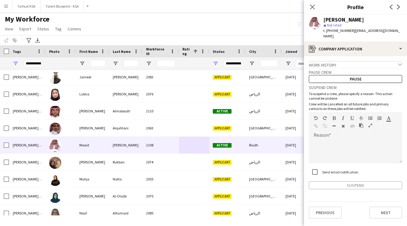
click at [362, 61] on div "Work history chevron-down" at bounding box center [355, 64] width 93 height 7
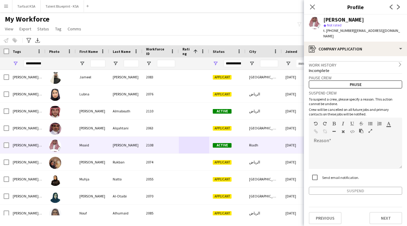
click at [359, 68] on div "Incomplete" at bounding box center [355, 70] width 93 height 5
click at [359, 61] on div "Work history chevron-right" at bounding box center [355, 64] width 93 height 7
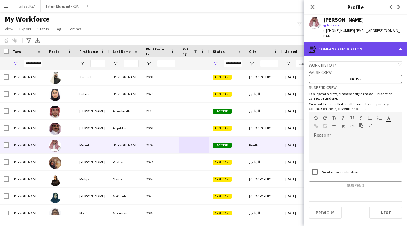
click at [359, 46] on div "register Company application" at bounding box center [355, 49] width 103 height 15
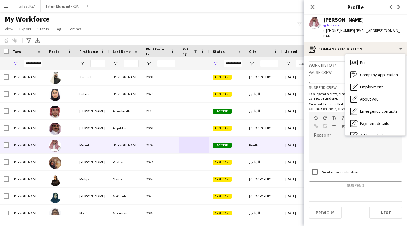
click at [309, 102] on p "Crew will be cancelled on all future jobs and primary contacts on these jobs wi…" at bounding box center [355, 106] width 93 height 9
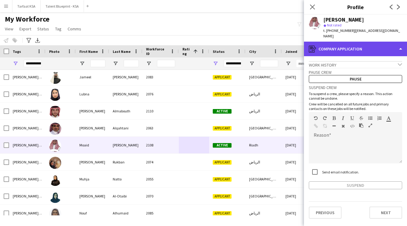
click at [383, 45] on div "register Company application" at bounding box center [355, 49] width 103 height 15
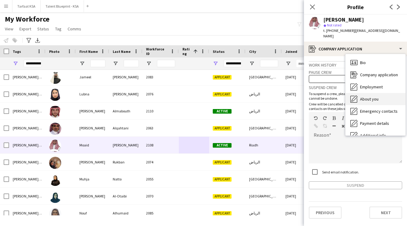
click at [381, 93] on div "About you About you" at bounding box center [376, 99] width 60 height 12
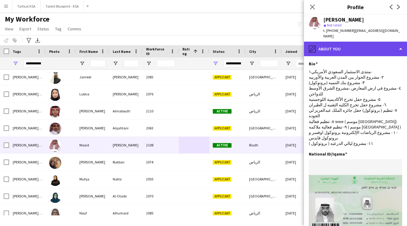
click at [379, 44] on div "pencil4 About you" at bounding box center [355, 49] width 103 height 15
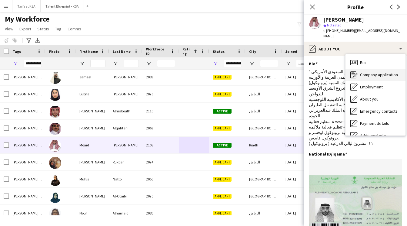
click at [381, 73] on div "Company application Company application" at bounding box center [376, 74] width 60 height 12
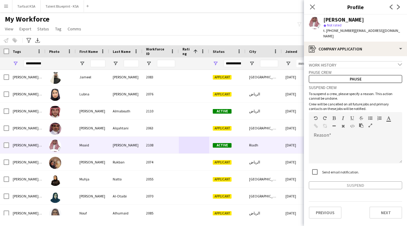
click at [375, 61] on div "Work history chevron-down" at bounding box center [355, 64] width 93 height 7
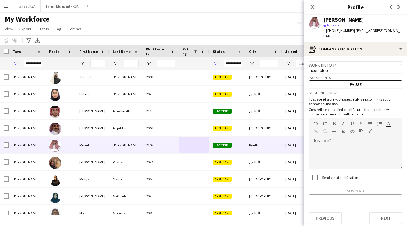
click at [375, 61] on div "Work history chevron-right" at bounding box center [355, 64] width 93 height 7
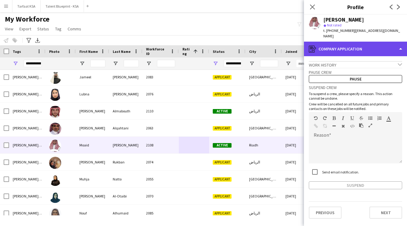
click at [373, 48] on div "register Company application" at bounding box center [355, 49] width 103 height 15
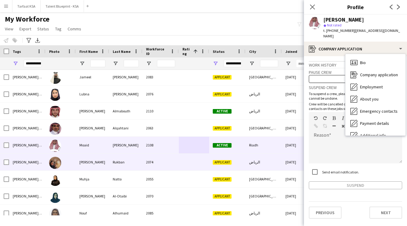
click at [174, 170] on div "2074" at bounding box center [160, 161] width 36 height 17
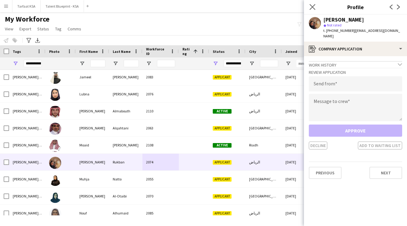
click at [313, 3] on app-icon "Close pop-in" at bounding box center [312, 7] width 9 height 9
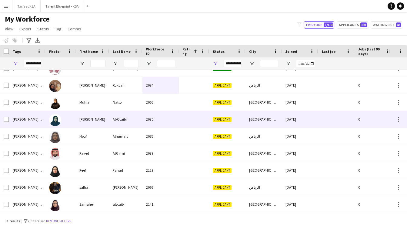
scroll to position [304, 0]
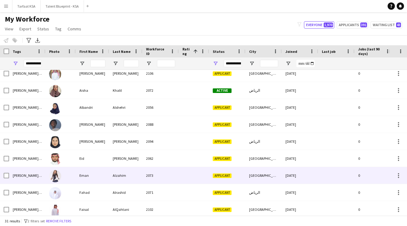
click at [185, 183] on div at bounding box center [194, 175] width 30 height 17
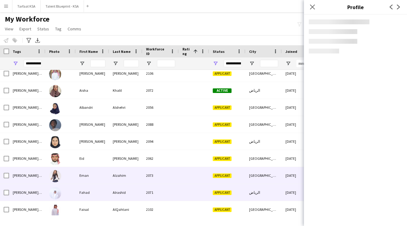
click at [185, 198] on div at bounding box center [194, 192] width 30 height 17
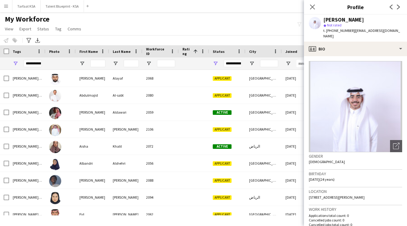
click at [143, 33] on div "My Workforce View Views Default view New view Update view Delete view Edit name…" at bounding box center [203, 25] width 407 height 21
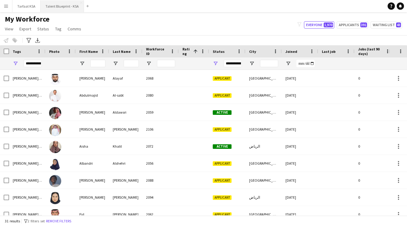
click at [51, 5] on button "Talent Blueprint - KSA Close" at bounding box center [62, 6] width 43 height 12
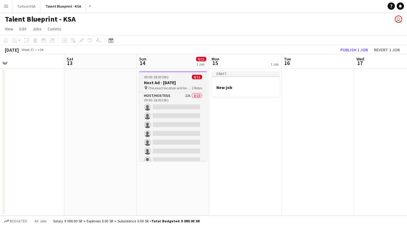
click at [174, 74] on app-job-card "09:00-18:00 (9h) 0/11 Host Ad - 3 sep pin The exact location will be shared lat…" at bounding box center [173, 116] width 68 height 90
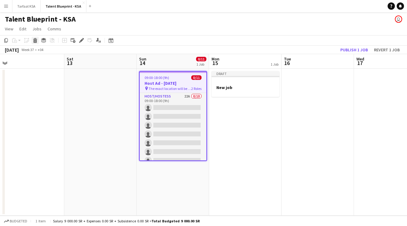
click at [35, 42] on icon "Delete" at bounding box center [35, 40] width 5 height 5
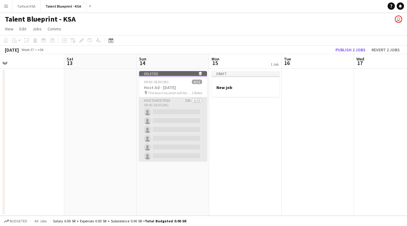
click at [179, 104] on app-card-role "Host/Hostess 22A 0/10 09:00-18:00 (9h) single-neutral-actions single-neutral-ac…" at bounding box center [173, 147] width 68 height 100
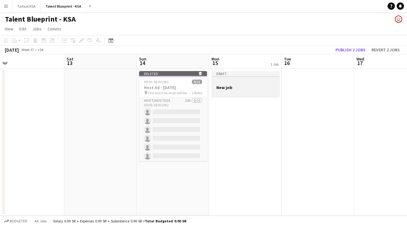
click at [246, 86] on h3 "New job" at bounding box center [246, 87] width 68 height 5
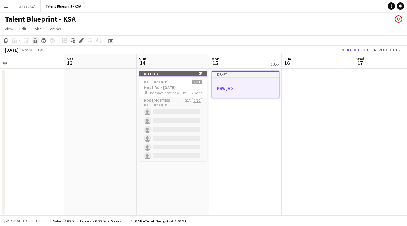
click at [35, 42] on icon at bounding box center [35, 41] width 3 height 3
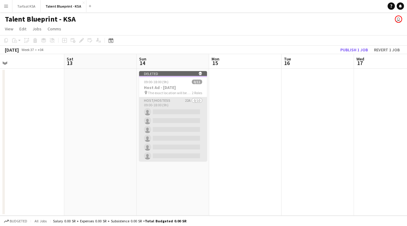
click at [162, 131] on app-card-role "Host/Hostess 22A 0/10 09:00-18:00 (9h) single-neutral-actions single-neutral-ac…" at bounding box center [173, 147] width 68 height 100
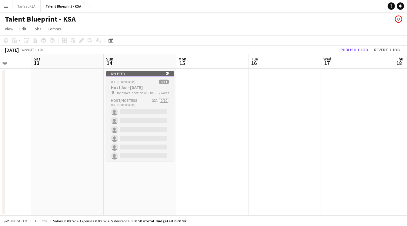
click at [157, 93] on span "The exact location will be shared later" at bounding box center [137, 92] width 44 height 5
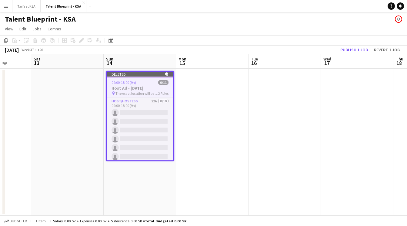
click at [82, 41] on div "Add job Add linked Job Edit Edit linked Job Applicants" at bounding box center [79, 40] width 46 height 7
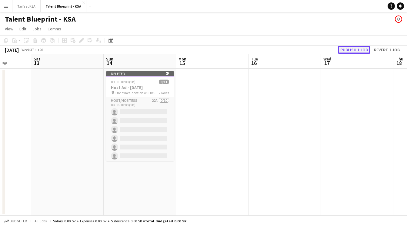
click at [351, 52] on button "Publish 1 job" at bounding box center [354, 50] width 32 height 8
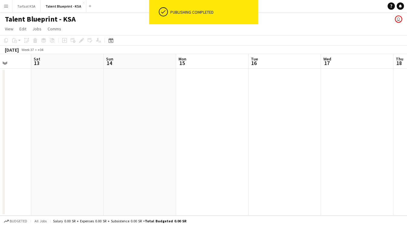
click at [98, 22] on div "Talent Blueprint - KSA user" at bounding box center [203, 18] width 407 height 12
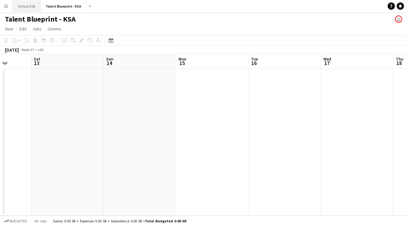
click at [27, 7] on button "Tarfaat KSA Close" at bounding box center [26, 6] width 28 height 12
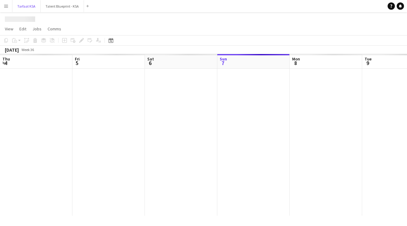
scroll to position [0, 145]
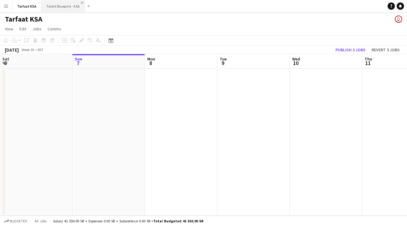
click at [81, 2] on app-icon "Close" at bounding box center [82, 3] width 2 height 2
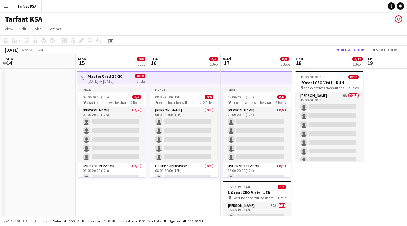
scroll to position [0, 143]
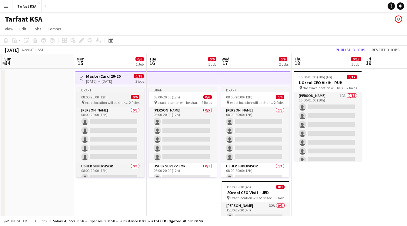
click at [106, 94] on app-job-card "Draft 08:00-20:00 (12h) 0/6 pin exact location will be shared later 2 Roles Ush…" at bounding box center [110, 132] width 68 height 90
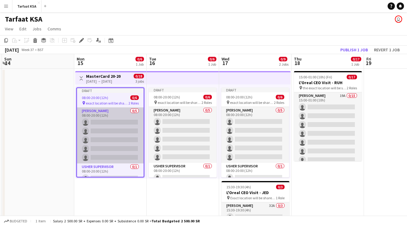
click at [105, 144] on app-card-role "Usher 0/5 08:00-20:00 (12h) single-neutral-actions single-neutral-actions singl…" at bounding box center [110, 135] width 67 height 56
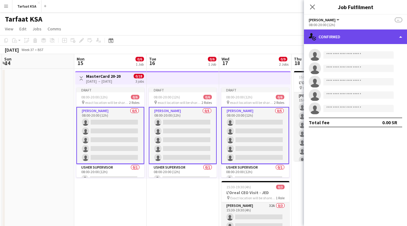
click at [346, 41] on div "single-neutral-actions-check-2 Confirmed" at bounding box center [355, 36] width 103 height 15
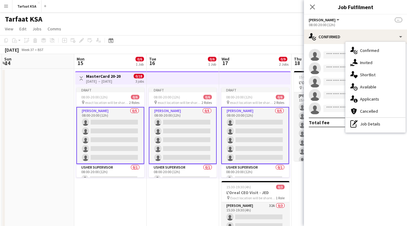
click at [98, 194] on app-date-cell "Toggle View MasterCard 20-20 15-09-2025 → 17-09-2025 0/18 3 jobs Draft 08:00-20…" at bounding box center [110, 163] width 72 height 190
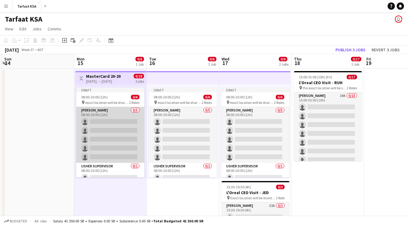
click at [116, 109] on app-card-role "Usher 0/5 08:00-20:00 (12h) single-neutral-actions single-neutral-actions singl…" at bounding box center [110, 135] width 68 height 56
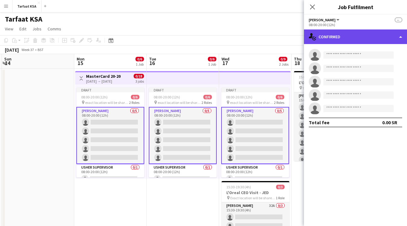
click at [341, 37] on div "single-neutral-actions-check-2 Confirmed" at bounding box center [355, 36] width 103 height 15
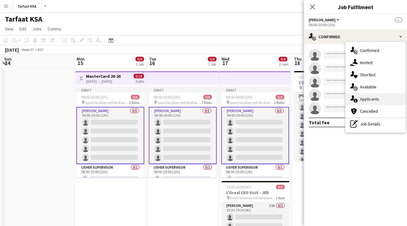
click at [358, 96] on div "single-neutral-actions-information Applicants" at bounding box center [376, 99] width 60 height 12
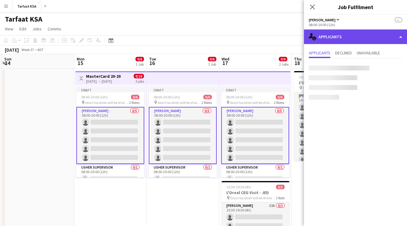
click at [338, 38] on div "single-neutral-actions-information Applicants" at bounding box center [355, 36] width 103 height 15
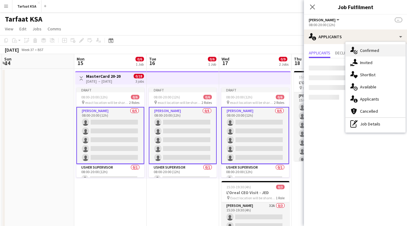
click at [362, 51] on span "Confirmed" at bounding box center [369, 50] width 19 height 5
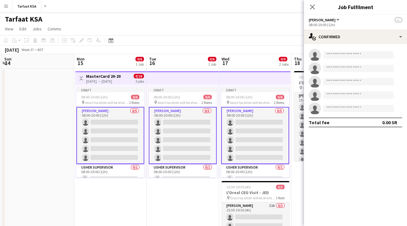
click at [140, 135] on app-card-role "Usher 0/5 08:00-20:00 (12h) single-neutral-actions single-neutral-actions singl…" at bounding box center [110, 135] width 68 height 57
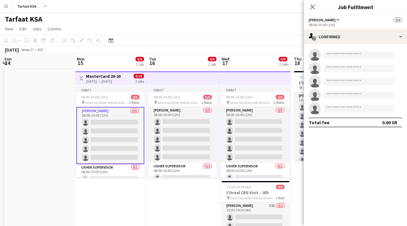
click at [115, 83] on div "[DATE] → [DATE]" at bounding box center [103, 81] width 35 height 5
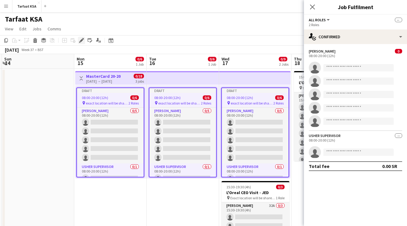
click at [80, 41] on icon at bounding box center [81, 40] width 3 height 3
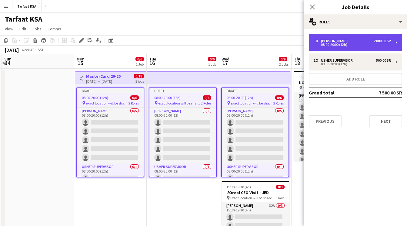
click at [360, 44] on div "08:00-20:00 (12h)" at bounding box center [352, 44] width 77 height 3
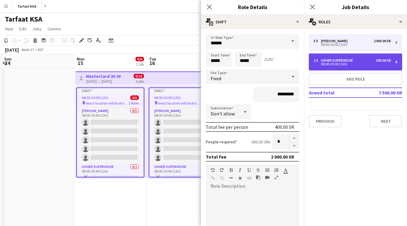
click at [344, 63] on div "08:00-20:00 (12h)" at bounding box center [352, 63] width 77 height 3
type input "**********"
type input "*********"
type input "*"
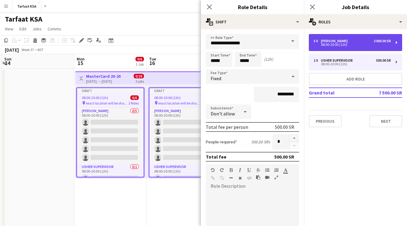
click at [346, 45] on div "08:00-20:00 (12h)" at bounding box center [352, 44] width 77 height 3
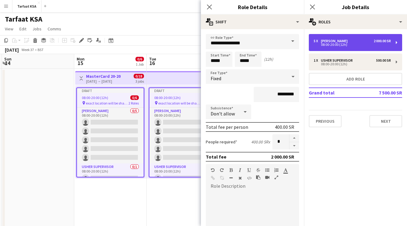
type input "*****"
type input "*********"
type input "*"
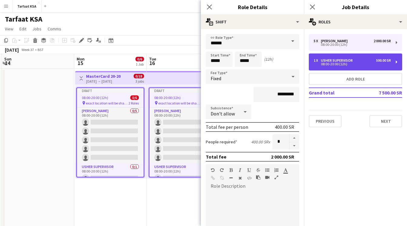
click at [332, 62] on div "08:00-20:00 (12h)" at bounding box center [352, 63] width 77 height 3
type input "**********"
type input "*********"
type input "*"
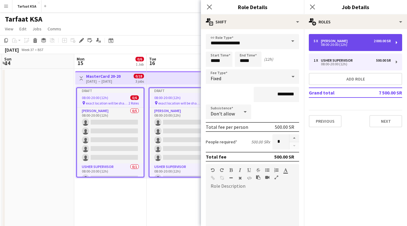
click at [336, 43] on div "08:00-20:00 (12h)" at bounding box center [352, 44] width 77 height 3
type input "*****"
type input "*********"
type input "*"
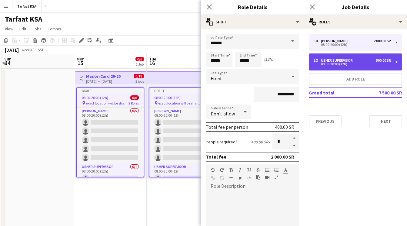
click at [336, 55] on div "1 x Usher Supervisor 500.00 SR 08:00-20:00 (12h)" at bounding box center [355, 61] width 93 height 17
type input "**********"
type input "*********"
type input "*"
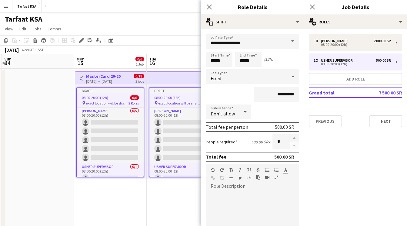
click at [262, 109] on div "Subsistence Don't allow" at bounding box center [252, 111] width 93 height 15
click at [382, 121] on button "Next" at bounding box center [385, 121] width 33 height 12
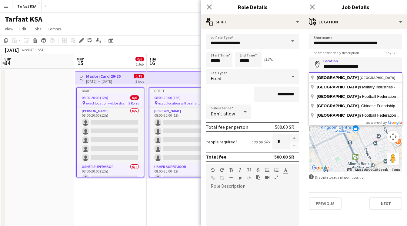
drag, startPoint x: 366, startPoint y: 68, endPoint x: 388, endPoint y: 66, distance: 22.8
click at [388, 66] on input "**********" at bounding box center [355, 64] width 93 height 15
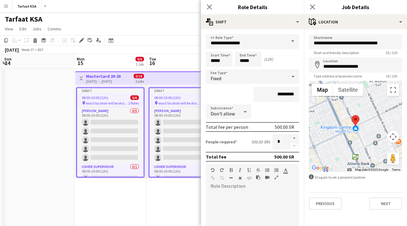
click at [361, 153] on div at bounding box center [355, 126] width 93 height 91
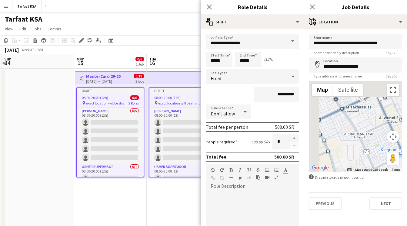
drag, startPoint x: 341, startPoint y: 142, endPoint x: 407, endPoint y: 170, distance: 71.9
click at [407, 170] on html "Menu Boards Boards Boards All jobs Status Workforce Workforce My Workforce Recr…" at bounding box center [203, 134] width 407 height 269
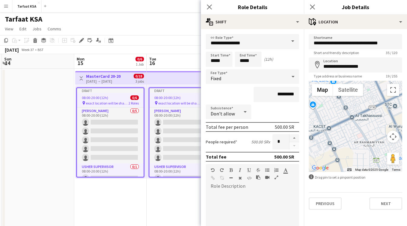
click at [357, 132] on div at bounding box center [355, 126] width 93 height 91
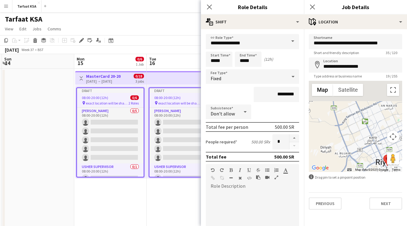
drag, startPoint x: 332, startPoint y: 113, endPoint x: 366, endPoint y: 154, distance: 52.6
click at [366, 154] on div at bounding box center [355, 126] width 93 height 91
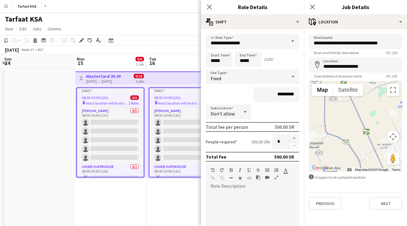
drag, startPoint x: 344, startPoint y: 115, endPoint x: 367, endPoint y: 181, distance: 69.7
click at [367, 181] on form "**********" at bounding box center [355, 121] width 103 height 175
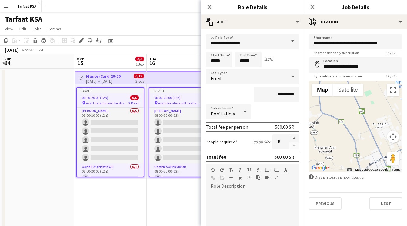
drag, startPoint x: 346, startPoint y: 126, endPoint x: 339, endPoint y: 101, distance: 25.8
click at [339, 101] on div at bounding box center [355, 126] width 93 height 91
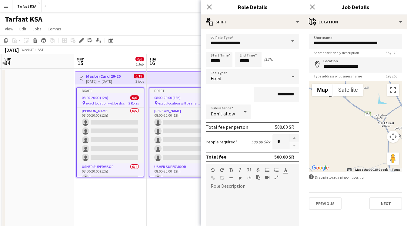
drag, startPoint x: 335, startPoint y: 125, endPoint x: 409, endPoint y: 186, distance: 96.4
click at [407, 186] on html "Menu Boards Boards Boards All jobs Status Workforce Workforce My Workforce Recr…" at bounding box center [203, 134] width 407 height 269
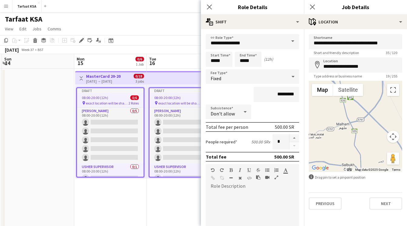
drag, startPoint x: 357, startPoint y: 132, endPoint x: 369, endPoint y: 203, distance: 72.0
click at [369, 203] on form "**********" at bounding box center [355, 121] width 103 height 175
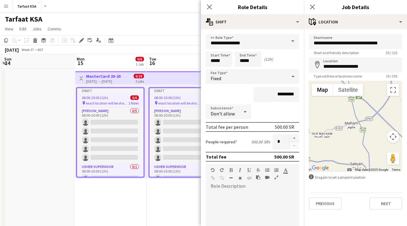
drag, startPoint x: 345, startPoint y: 115, endPoint x: 353, endPoint y: 115, distance: 8.2
click at [353, 115] on div at bounding box center [355, 126] width 93 height 91
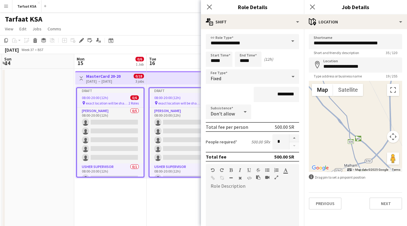
drag, startPoint x: 360, startPoint y: 123, endPoint x: 360, endPoint y: 165, distance: 41.2
click at [360, 165] on div at bounding box center [355, 126] width 93 height 91
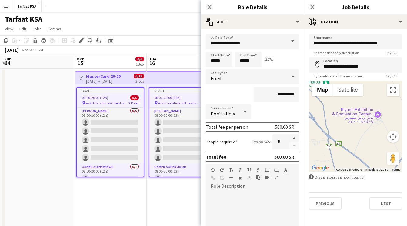
drag, startPoint x: 367, startPoint y: 122, endPoint x: 358, endPoint y: 139, distance: 19.1
click at [358, 139] on div at bounding box center [355, 126] width 93 height 91
click at [377, 115] on div at bounding box center [355, 126] width 93 height 91
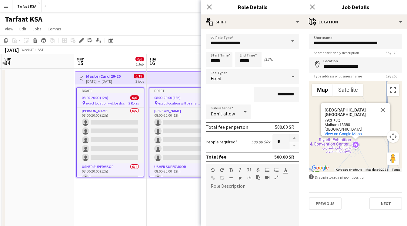
click at [355, 144] on div "Riyadh Exhibition & Convention Center - Malham Riyadh Exhibition & Convention C…" at bounding box center [355, 126] width 93 height 91
click at [358, 150] on div "Riyadh Exhibition & Convention Center - Malham Riyadh Exhibition & Convention C…" at bounding box center [355, 126] width 93 height 91
click at [385, 102] on button "Close" at bounding box center [383, 109] width 15 height 15
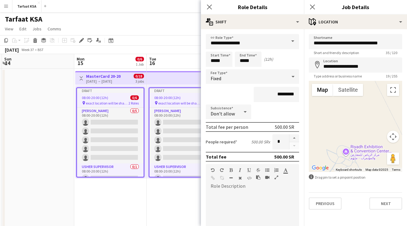
click at [346, 159] on div at bounding box center [355, 126] width 93 height 91
click at [347, 151] on div at bounding box center [355, 126] width 93 height 91
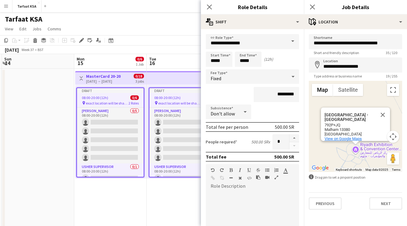
click at [353, 136] on span "View on Google Maps" at bounding box center [343, 138] width 37 height 5
click at [338, 158] on div "Riyadh Exhibition & Convention Center - Malham Riyadh Exhibition & Convention C…" at bounding box center [355, 126] width 93 height 91
click at [352, 153] on div "Riyadh Exhibition & Convention Center - Malham Riyadh Exhibition & Convention C…" at bounding box center [355, 126] width 93 height 91
click at [382, 112] on button "Close" at bounding box center [383, 114] width 15 height 15
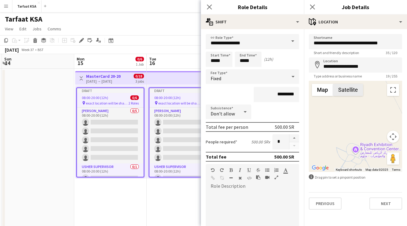
click at [352, 90] on button "Satellite" at bounding box center [348, 90] width 30 height 12
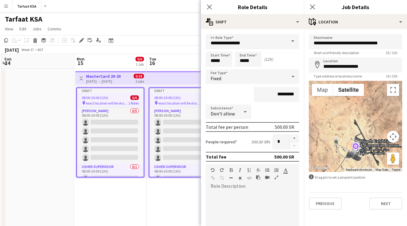
drag, startPoint x: 363, startPoint y: 124, endPoint x: 362, endPoint y: 117, distance: 6.4
click at [362, 117] on div at bounding box center [355, 126] width 93 height 91
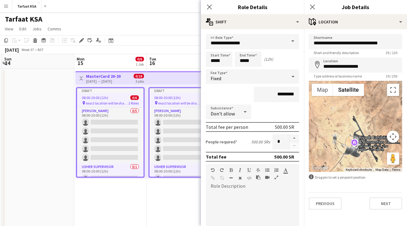
click at [348, 139] on div at bounding box center [355, 126] width 93 height 91
drag, startPoint x: 383, startPoint y: 44, endPoint x: 311, endPoint y: 44, distance: 71.8
click at [311, 44] on input "**********" at bounding box center [355, 41] width 93 height 15
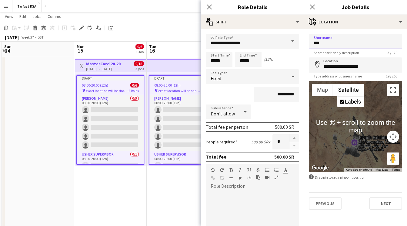
scroll to position [9, 0]
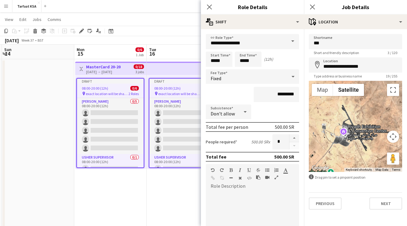
drag, startPoint x: 353, startPoint y: 130, endPoint x: 341, endPoint y: 119, distance: 16.1
click at [341, 119] on div at bounding box center [355, 126] width 93 height 91
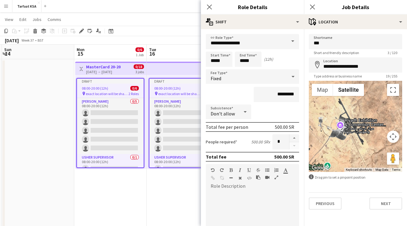
drag, startPoint x: 349, startPoint y: 125, endPoint x: 347, endPoint y: 119, distance: 6.4
click at [347, 119] on div at bounding box center [355, 126] width 93 height 91
click at [346, 46] on input "***" at bounding box center [355, 41] width 93 height 15
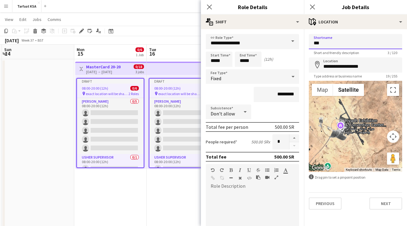
paste input "**********"
type input "**********"
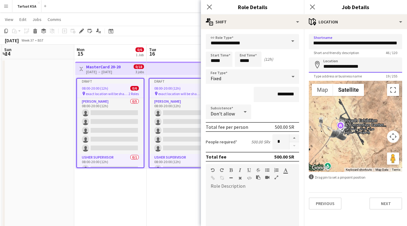
click at [381, 68] on input "**********" at bounding box center [355, 64] width 93 height 15
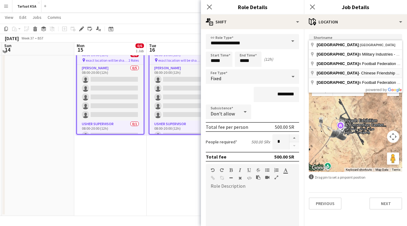
scroll to position [0, 0]
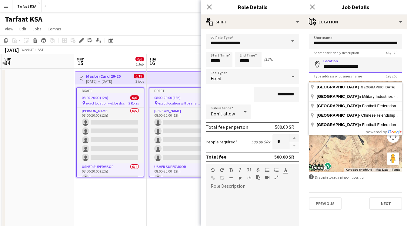
click at [365, 65] on input "**********" at bounding box center [355, 64] width 93 height 15
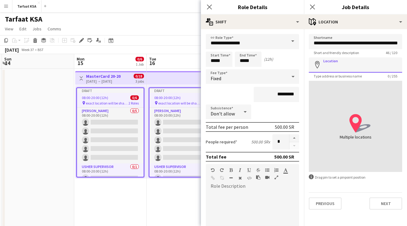
type input "*"
type input "**********"
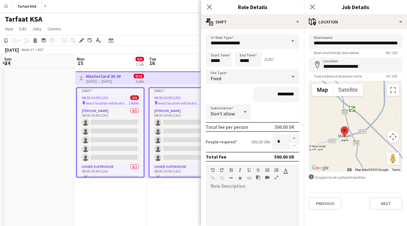
drag, startPoint x: 374, startPoint y: 108, endPoint x: 366, endPoint y: 125, distance: 18.2
click at [366, 125] on div at bounding box center [355, 126] width 93 height 91
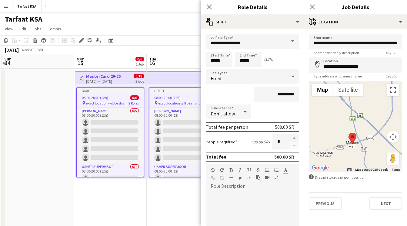
drag, startPoint x: 355, startPoint y: 133, endPoint x: 362, endPoint y: 139, distance: 9.2
click at [362, 139] on div at bounding box center [355, 126] width 93 height 91
click at [353, 197] on div "Previous Next" at bounding box center [355, 200] width 93 height 17
click at [383, 201] on button "Next" at bounding box center [385, 203] width 33 height 12
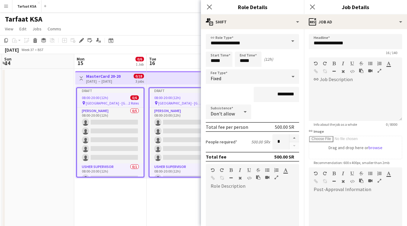
click at [25, 172] on app-date-cell at bounding box center [38, 163] width 72 height 190
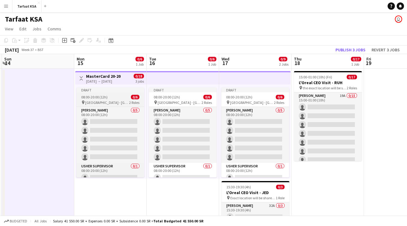
click at [133, 98] on span "0/6" at bounding box center [135, 97] width 8 height 5
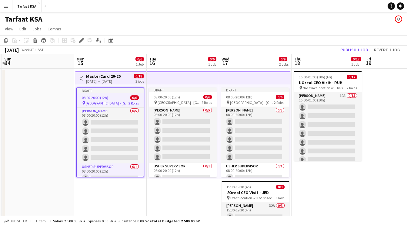
click at [163, 73] on app-top-bar at bounding box center [183, 77] width 72 height 13
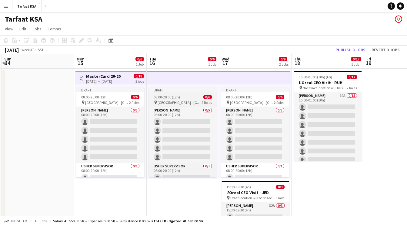
click at [167, 99] on app-job-card "Draft 08:00-20:00 (12h) 0/6 pin Riyadh Exhibition & Convention Center - Malham …" at bounding box center [183, 132] width 68 height 90
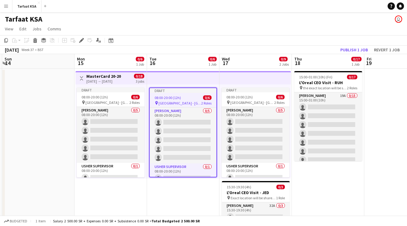
click at [163, 79] on app-top-bar at bounding box center [183, 77] width 72 height 13
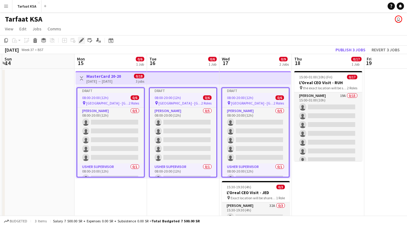
click at [81, 40] on icon at bounding box center [81, 40] width 3 height 3
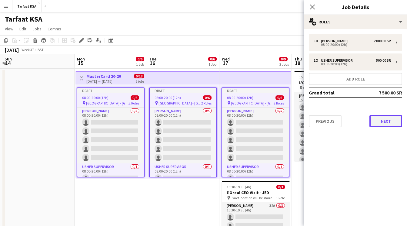
click at [387, 122] on button "Next" at bounding box center [385, 121] width 33 height 12
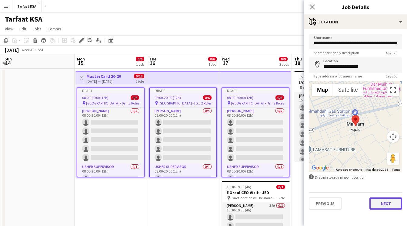
click at [385, 201] on button "Next" at bounding box center [385, 203] width 33 height 12
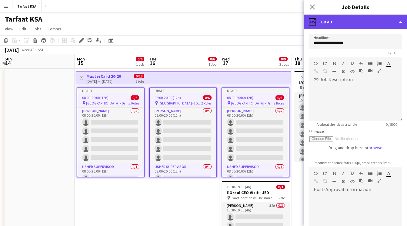
click at [368, 20] on div "ads-window Job Ad" at bounding box center [355, 22] width 103 height 15
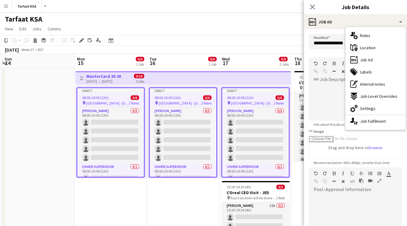
click at [341, 132] on div "link Image Drag and drop here or browse" at bounding box center [355, 144] width 93 height 30
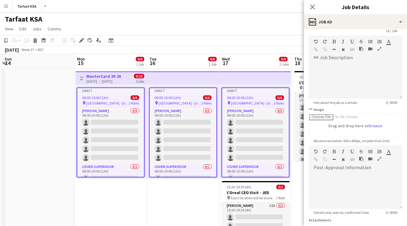
scroll to position [0, 0]
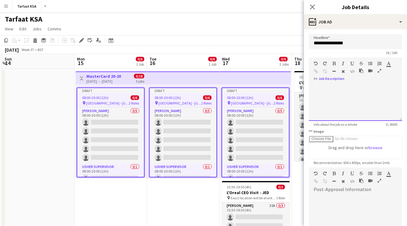
click at [348, 91] on div at bounding box center [355, 102] width 93 height 36
click at [342, 128] on form "**********" at bounding box center [355, 164] width 103 height 261
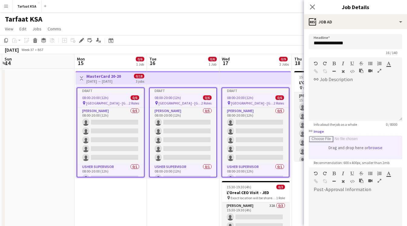
click at [339, 136] on input "link Image" at bounding box center [355, 147] width 93 height 23
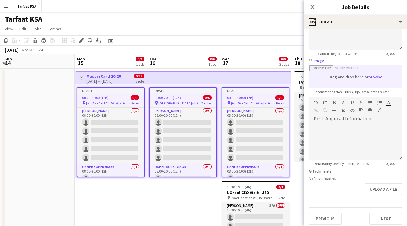
scroll to position [74, 0]
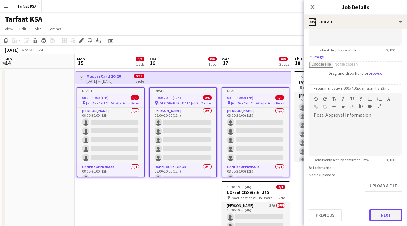
click at [387, 216] on button "Next" at bounding box center [385, 215] width 33 height 12
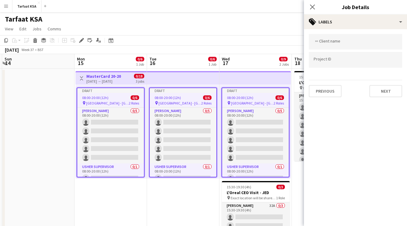
scroll to position [0, 0]
click at [364, 46] on div at bounding box center [355, 41] width 93 height 15
click at [363, 95] on div "Previous Next" at bounding box center [355, 88] width 93 height 17
click at [377, 88] on button "Next" at bounding box center [385, 91] width 33 height 12
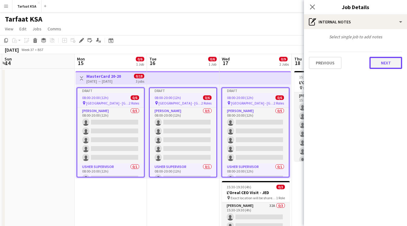
click at [380, 64] on button "Next" at bounding box center [385, 63] width 33 height 12
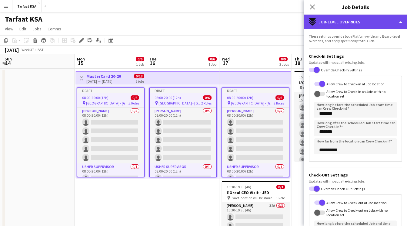
click at [382, 18] on div "expand-all-down Job-Level Overrides" at bounding box center [355, 22] width 103 height 15
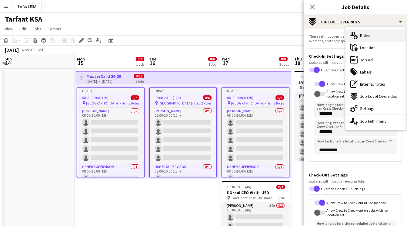
click at [385, 37] on div "multiple-users-add Roles" at bounding box center [376, 35] width 60 height 12
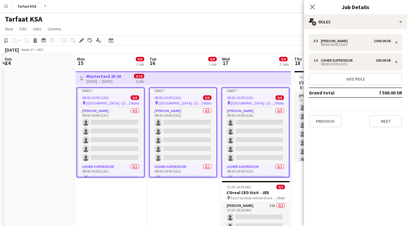
click at [264, 91] on div "Draft" at bounding box center [255, 90] width 67 height 5
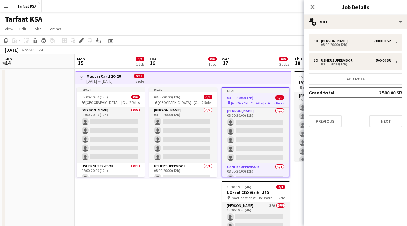
click at [175, 188] on app-date-cell "Draft 08:00-20:00 (12h) 0/6 pin Riyadh Exhibition & Convention Center - Malham …" at bounding box center [183, 163] width 72 height 190
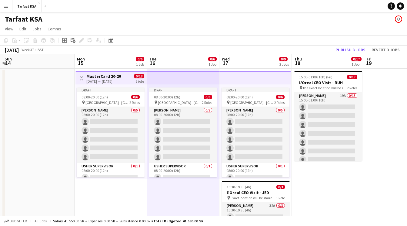
click at [198, 78] on app-top-bar at bounding box center [183, 77] width 72 height 13
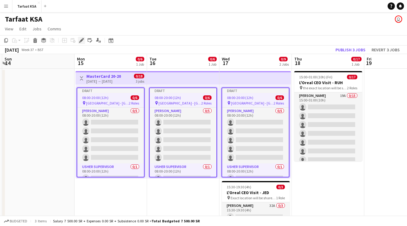
click at [82, 38] on icon "Edit" at bounding box center [81, 40] width 5 height 5
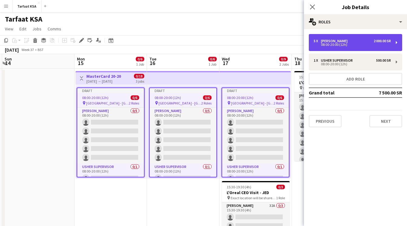
click at [347, 46] on div "08:00-20:00 (12h)" at bounding box center [352, 44] width 77 height 3
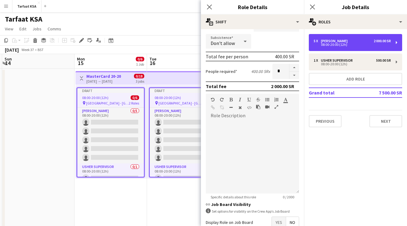
scroll to position [71, 0]
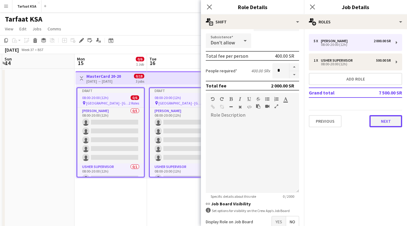
click at [376, 119] on button "Next" at bounding box center [385, 121] width 33 height 12
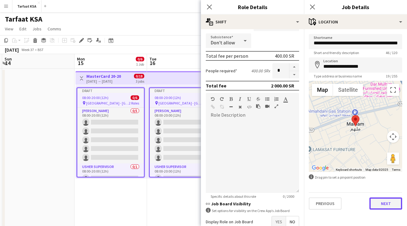
click at [384, 207] on button "Next" at bounding box center [385, 203] width 33 height 12
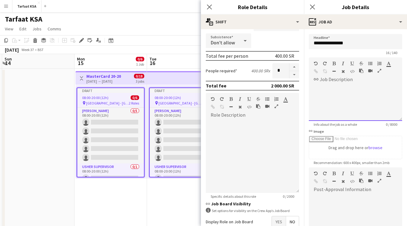
click at [345, 78] on div "default Heading 1 Heading 2 Heading 3 Heading 4 Heading 5 Heading 6 Heading 7 P…" at bounding box center [355, 68] width 93 height 23
paste div
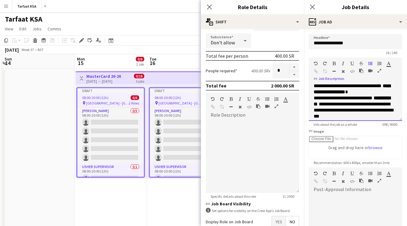
scroll to position [0, 0]
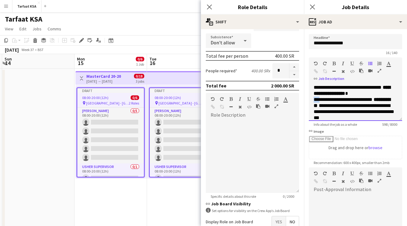
drag, startPoint x: 314, startPoint y: 99, endPoint x: 321, endPoint y: 99, distance: 7.0
click at [321, 99] on p "**********" at bounding box center [356, 102] width 84 height 36
click at [376, 104] on p "**********" at bounding box center [356, 102] width 84 height 36
drag, startPoint x: 329, startPoint y: 105, endPoint x: 313, endPoint y: 101, distance: 16.7
click at [313, 101] on div "**********" at bounding box center [355, 102] width 93 height 36
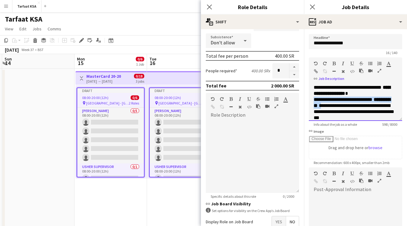
click at [374, 100] on span at bounding box center [373, 99] width 1 height 5
drag, startPoint x: 364, startPoint y: 99, endPoint x: 309, endPoint y: 102, distance: 54.7
click at [309, 102] on div "**********" at bounding box center [355, 102] width 93 height 36
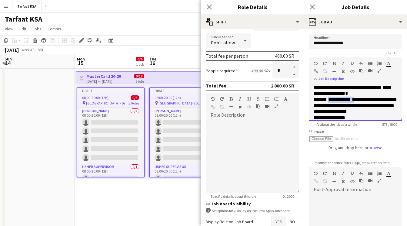
drag, startPoint x: 328, startPoint y: 99, endPoint x: 359, endPoint y: 101, distance: 30.7
click at [359, 101] on p "**********" at bounding box center [356, 99] width 84 height 30
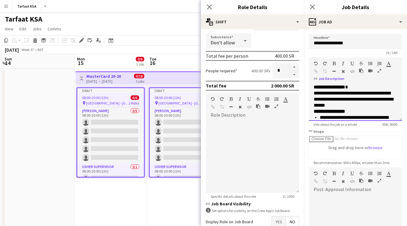
scroll to position [7, 0]
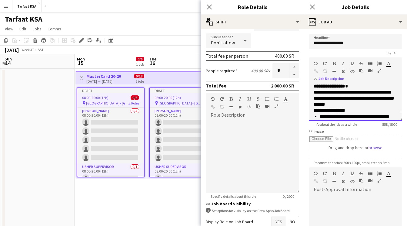
click at [369, 105] on p "**********" at bounding box center [356, 92] width 84 height 30
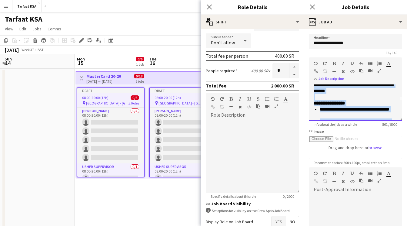
scroll to position [19, 0]
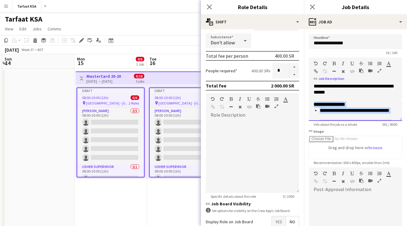
drag, startPoint x: 386, startPoint y: 114, endPoint x: 309, endPoint y: 101, distance: 78.3
click at [309, 101] on div "**********" at bounding box center [355, 102] width 93 height 36
copy div "**********"
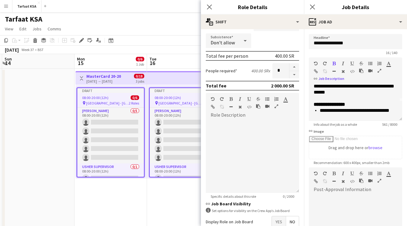
click at [307, 161] on form "**********" at bounding box center [355, 164] width 103 height 261
click at [287, 130] on div at bounding box center [252, 156] width 93 height 73
paste div
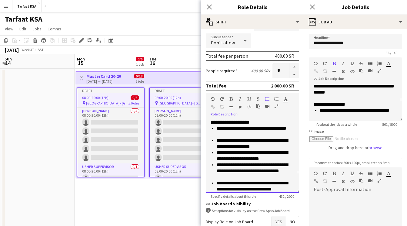
scroll to position [0, 0]
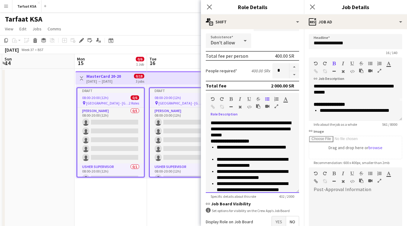
click at [269, 136] on p "**********" at bounding box center [253, 129] width 84 height 18
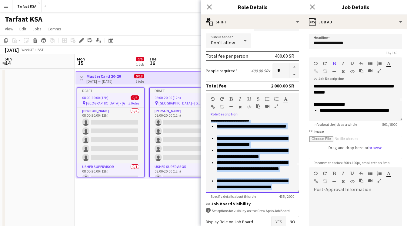
scroll to position [29, 0]
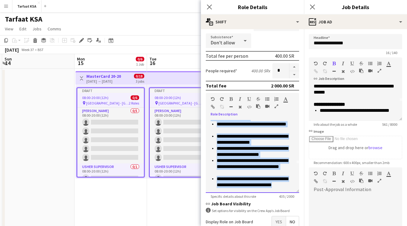
drag, startPoint x: 210, startPoint y: 128, endPoint x: 287, endPoint y: 195, distance: 101.8
click at [287, 195] on app-form-group "**********" at bounding box center [252, 145] width 93 height 105
click at [297, 162] on div "**********" at bounding box center [252, 156] width 93 height 73
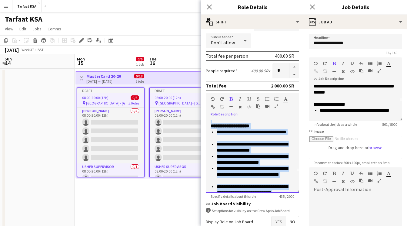
scroll to position [0, 0]
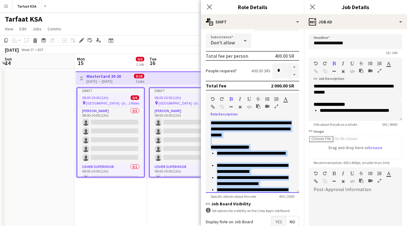
drag, startPoint x: 286, startPoint y: 186, endPoint x: 213, endPoint y: 115, distance: 102.0
click at [213, 115] on div "**********" at bounding box center [252, 143] width 93 height 100
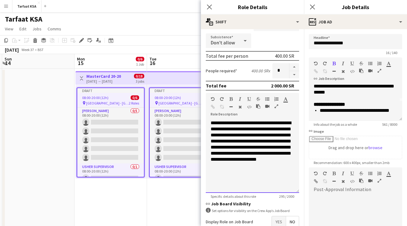
click at [286, 178] on div "**********" at bounding box center [252, 156] width 93 height 73
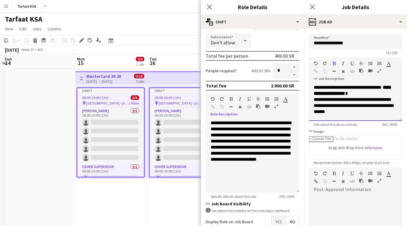
click at [348, 89] on p "**********" at bounding box center [356, 99] width 84 height 30
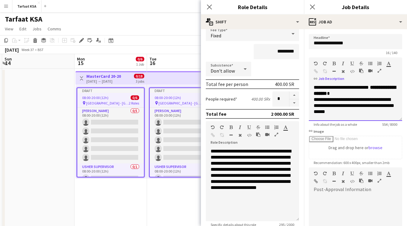
scroll to position [33, 0]
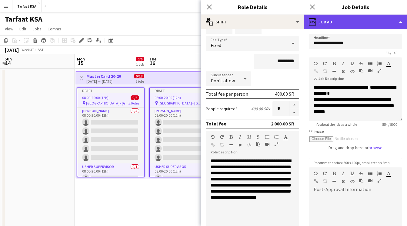
click at [360, 21] on div "ads-window Job Ad" at bounding box center [355, 22] width 103 height 15
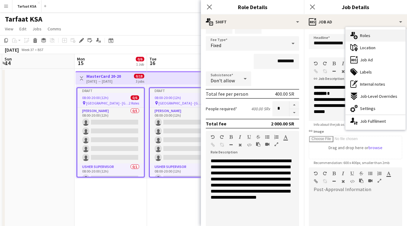
click at [363, 38] on span "Roles" at bounding box center [365, 35] width 10 height 5
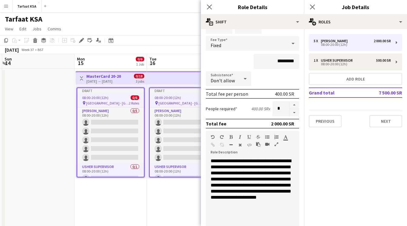
scroll to position [107, 0]
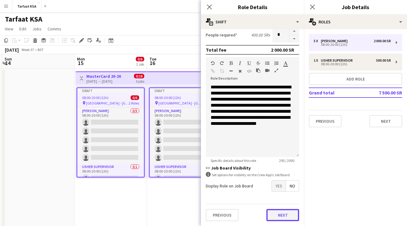
click at [285, 213] on button "Next" at bounding box center [282, 215] width 33 height 12
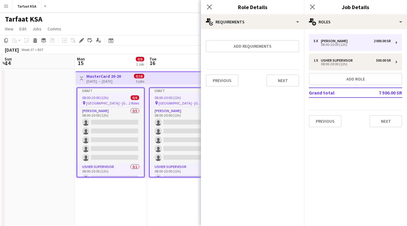
scroll to position [0, 0]
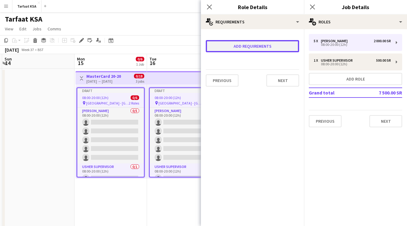
click at [285, 49] on button "Add requirements" at bounding box center [252, 46] width 93 height 12
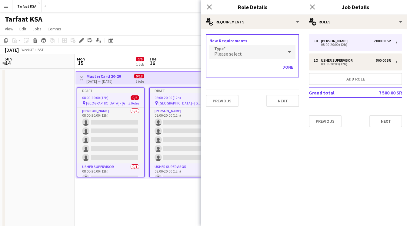
click at [283, 51] on div at bounding box center [289, 52] width 12 height 12
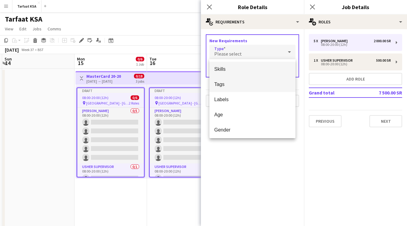
click at [258, 82] on span "Tags" at bounding box center [252, 84] width 76 height 6
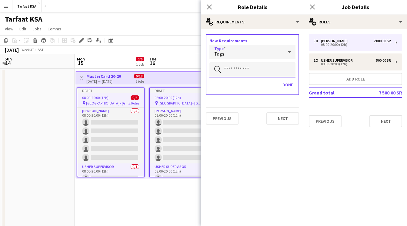
click at [258, 69] on input "text" at bounding box center [252, 69] width 86 height 15
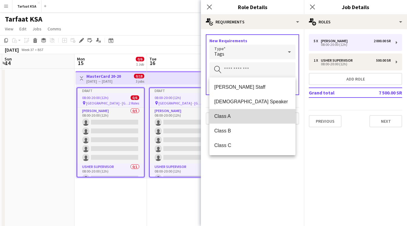
click at [258, 122] on mat-option "Class A" at bounding box center [252, 116] width 86 height 15
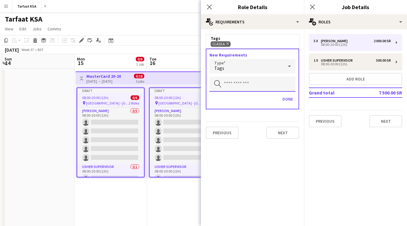
click at [257, 85] on input "text" at bounding box center [252, 83] width 86 height 15
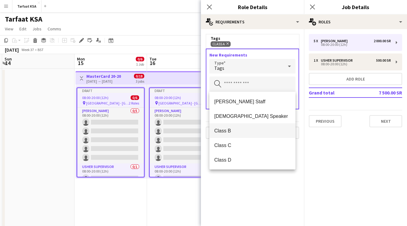
click at [246, 133] on mat-option "Class B" at bounding box center [252, 130] width 86 height 15
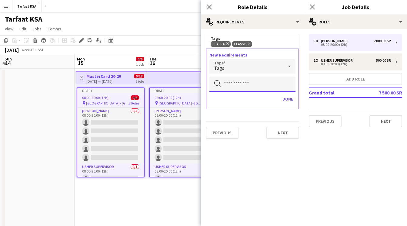
click at [263, 82] on input "text" at bounding box center [252, 83] width 86 height 15
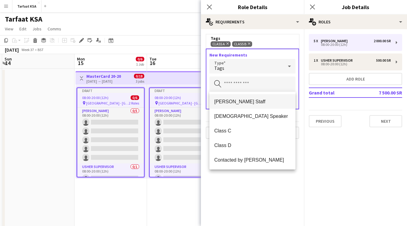
click at [260, 99] on span "[PERSON_NAME] Staff" at bounding box center [252, 102] width 76 height 6
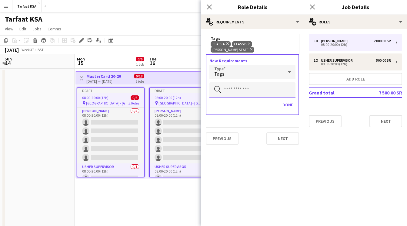
click at [268, 89] on input "text" at bounding box center [252, 89] width 86 height 15
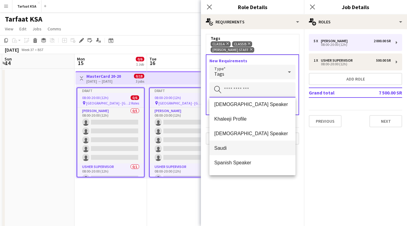
scroll to position [189, 0]
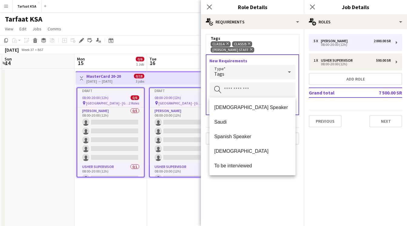
click at [269, 188] on mat-expansion-panel "medal-empty Requirements Tags Class A Remove Class B Remove Ahmad Almabouth Sta…" at bounding box center [252, 127] width 103 height 196
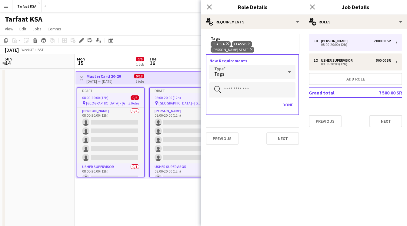
click at [282, 79] on div "Tags" at bounding box center [246, 72] width 74 height 15
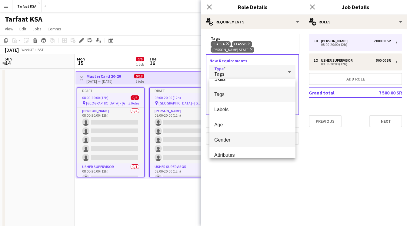
scroll to position [0, 0]
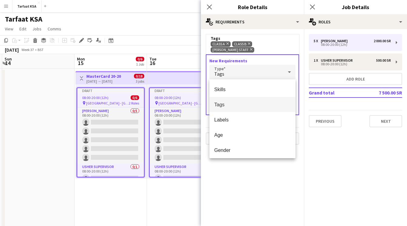
click at [276, 176] on div at bounding box center [203, 113] width 407 height 226
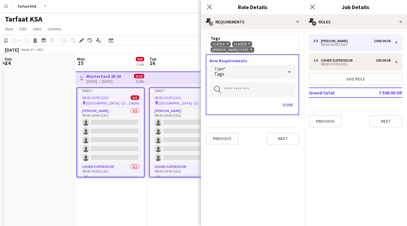
click at [275, 68] on div "Tags" at bounding box center [246, 72] width 74 height 15
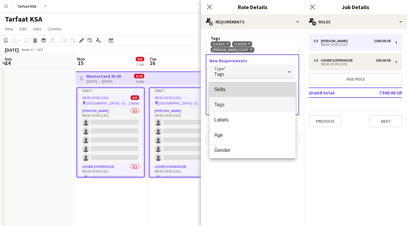
click at [269, 86] on span "Skills" at bounding box center [252, 89] width 76 height 6
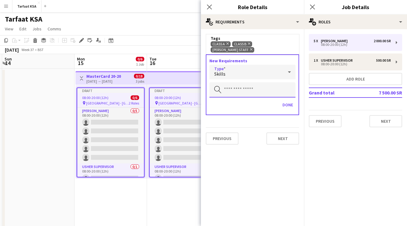
click at [269, 87] on input "text" at bounding box center [252, 89] width 86 height 15
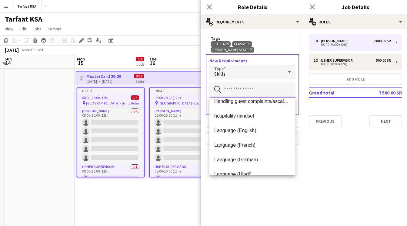
scroll to position [341, 0]
click at [262, 188] on mat-expansion-panel "medal-empty Requirements Tags Class A Remove Class B Remove Ahmad Almabouth Sta…" at bounding box center [252, 127] width 103 height 196
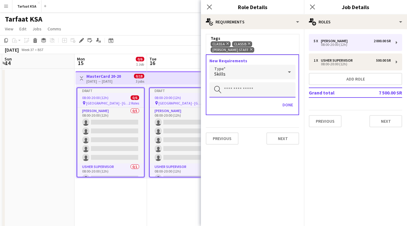
click at [274, 85] on input "text" at bounding box center [252, 89] width 86 height 15
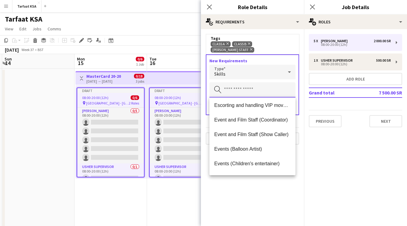
scroll to position [163, 0]
click at [256, 185] on mat-expansion-panel "medal-empty Requirements Tags Class A Remove Class B Remove Ahmad Almabouth Sta…" at bounding box center [252, 127] width 103 height 196
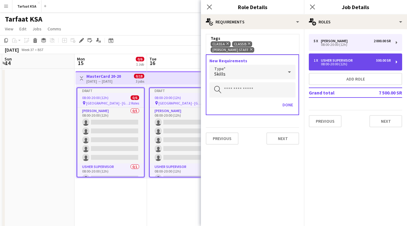
click at [330, 54] on div "1 x Usher Supervisor 500.00 SR 08:00-20:00 (12h)" at bounding box center [355, 61] width 93 height 17
type input "**********"
type input "*********"
type input "*"
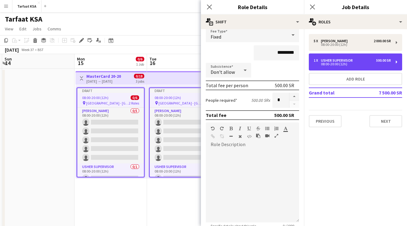
scroll to position [107, 0]
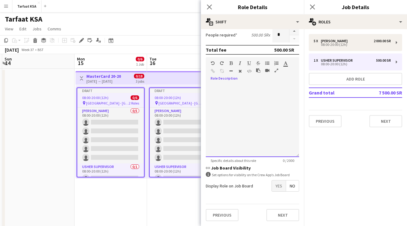
click at [297, 140] on div at bounding box center [252, 120] width 93 height 73
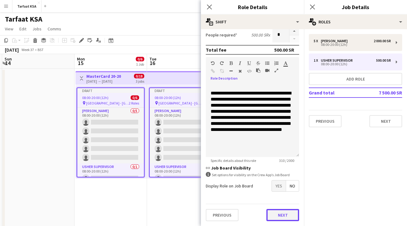
click at [277, 214] on button "Next" at bounding box center [282, 215] width 33 height 12
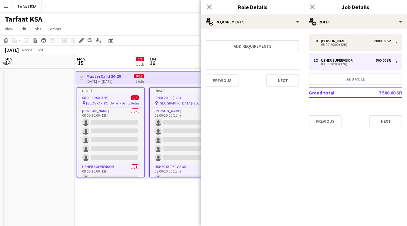
scroll to position [0, 0]
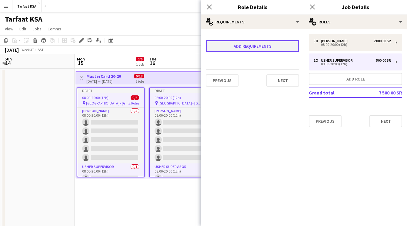
click at [272, 45] on button "Add requirements" at bounding box center [252, 46] width 93 height 12
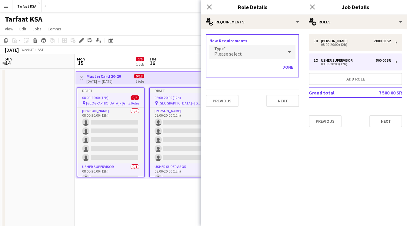
click at [272, 46] on div "Please select" at bounding box center [246, 52] width 74 height 15
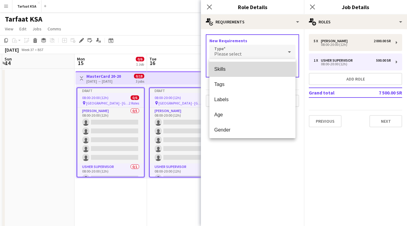
click at [248, 67] on span "Skills" at bounding box center [252, 69] width 76 height 6
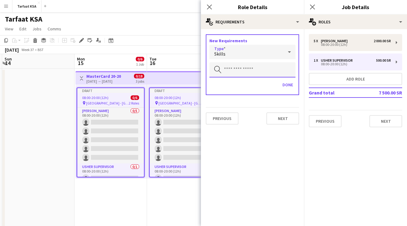
click at [252, 72] on input "text" at bounding box center [252, 69] width 86 height 15
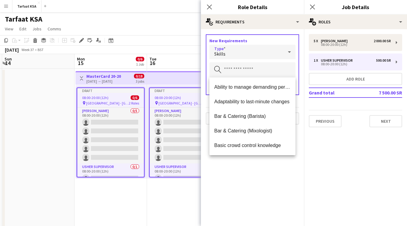
click at [262, 46] on div "Skills" at bounding box center [246, 52] width 74 height 15
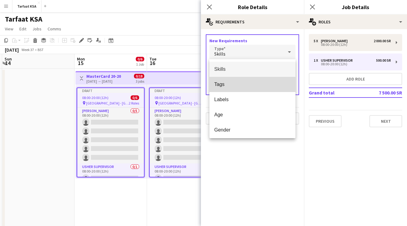
click at [245, 89] on mat-option "Tags" at bounding box center [252, 84] width 86 height 15
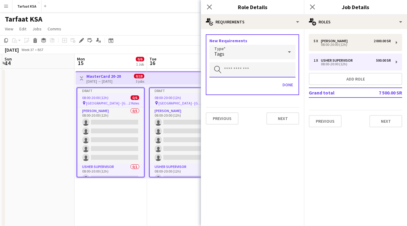
click at [257, 69] on input "text" at bounding box center [252, 69] width 86 height 15
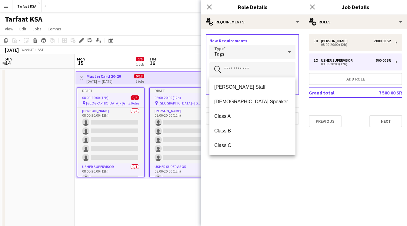
click at [246, 174] on mat-expansion-panel "medal-empty Requirements New Requirements Type Tags Search by skill Done Previo…" at bounding box center [252, 127] width 103 height 196
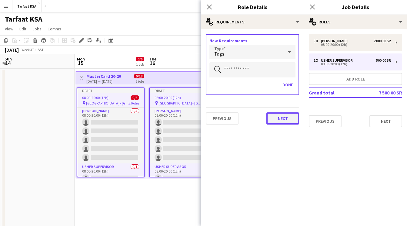
click at [280, 116] on button "Next" at bounding box center [282, 118] width 33 height 12
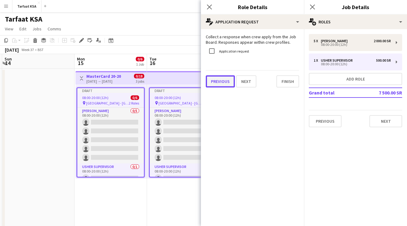
click at [219, 85] on button "Previous" at bounding box center [220, 81] width 29 height 12
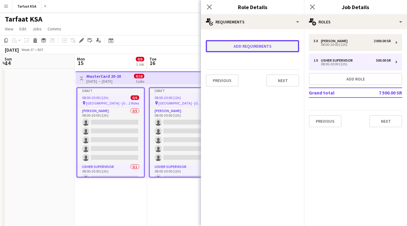
click at [258, 47] on button "Add requirements" at bounding box center [252, 46] width 93 height 12
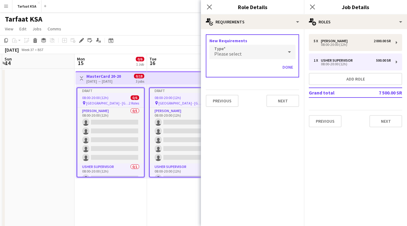
click at [256, 51] on div "Please select" at bounding box center [246, 52] width 74 height 15
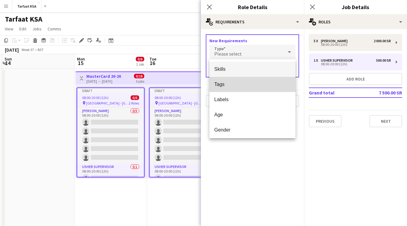
click at [242, 85] on span "Tags" at bounding box center [252, 84] width 76 height 6
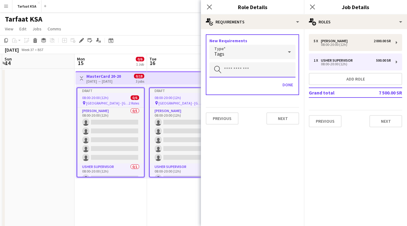
click at [248, 71] on input "text" at bounding box center [252, 69] width 86 height 15
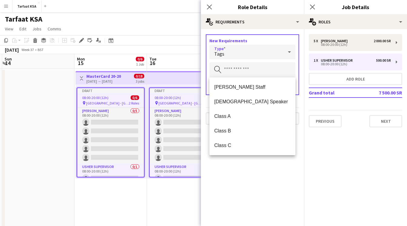
click at [249, 50] on div "Tags" at bounding box center [246, 52] width 74 height 15
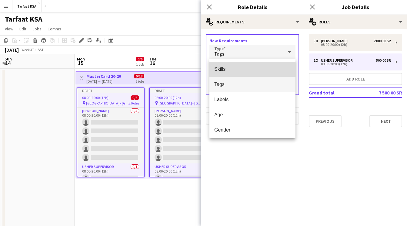
click at [243, 69] on span "Skills" at bounding box center [252, 69] width 76 height 6
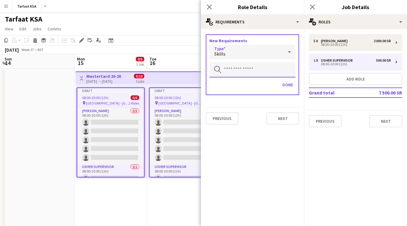
click at [243, 69] on input "text" at bounding box center [252, 69] width 86 height 15
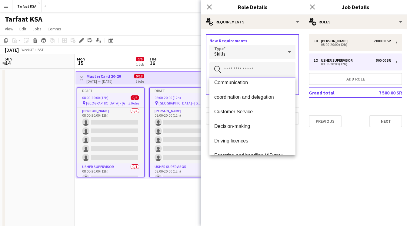
scroll to position [91, 0]
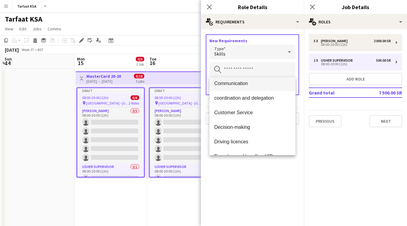
click at [249, 82] on span "Communication" at bounding box center [252, 83] width 76 height 6
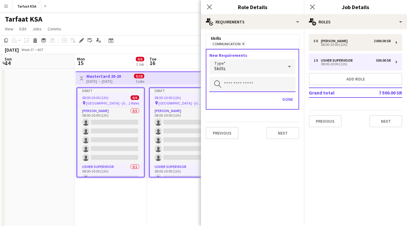
click at [247, 83] on input "text" at bounding box center [252, 84] width 86 height 15
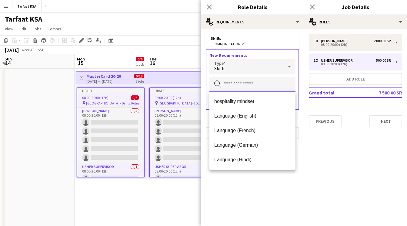
scroll to position [320, 0]
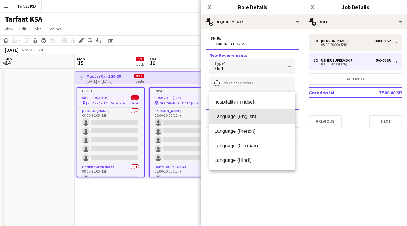
click at [246, 114] on span "Language (English)" at bounding box center [252, 116] width 76 height 6
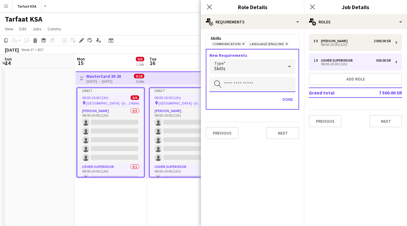
click at [252, 88] on input "text" at bounding box center [252, 84] width 86 height 15
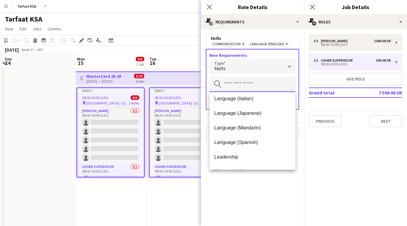
scroll to position [383, 0]
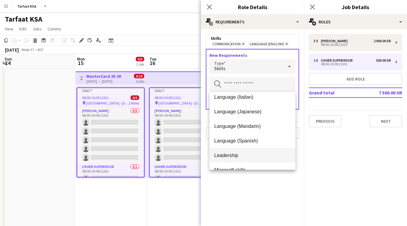
click at [245, 155] on span "Leadership" at bounding box center [252, 155] width 76 height 6
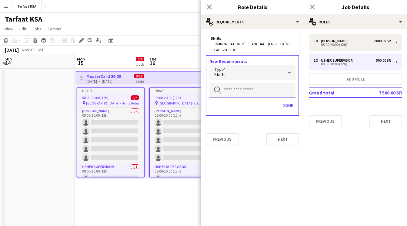
click at [266, 87] on input "text" at bounding box center [252, 90] width 86 height 15
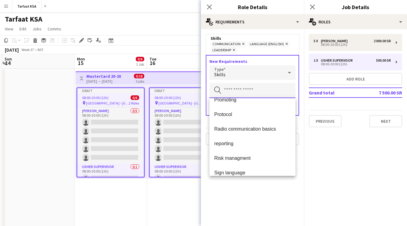
scroll to position [504, 0]
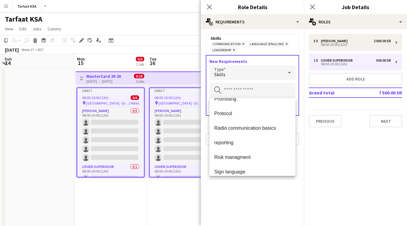
click at [252, 193] on mat-expansion-panel "medal-empty Requirements Skills Communication Remove Language (English) Remove …" at bounding box center [252, 127] width 103 height 196
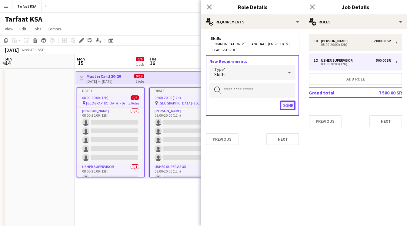
click at [290, 106] on button "Done" at bounding box center [287, 105] width 15 height 10
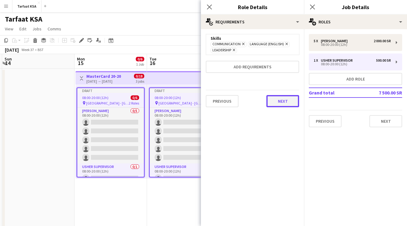
click at [286, 99] on button "Next" at bounding box center [282, 101] width 33 height 12
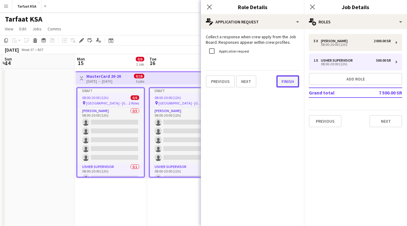
click at [290, 86] on button "Finish" at bounding box center [287, 81] width 23 height 12
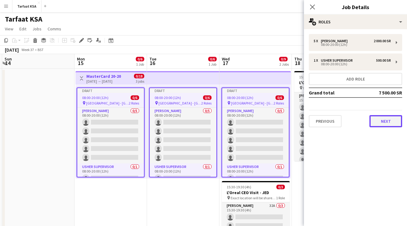
click at [382, 121] on button "Next" at bounding box center [385, 121] width 33 height 12
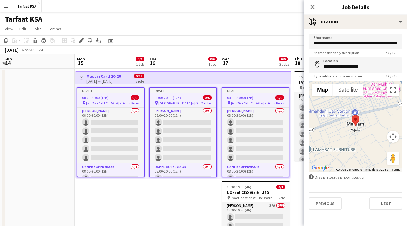
click at [379, 42] on input "**********" at bounding box center [355, 41] width 93 height 15
drag, startPoint x: 398, startPoint y: 43, endPoint x: 312, endPoint y: 43, distance: 85.5
click at [312, 42] on input "**********" at bounding box center [355, 41] width 93 height 15
type input "**********"
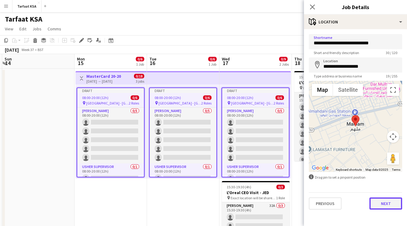
click at [378, 201] on button "Next" at bounding box center [385, 203] width 33 height 12
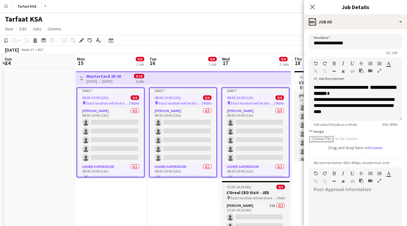
click at [252, 197] on span "Exact location will be shared later" at bounding box center [253, 197] width 45 height 5
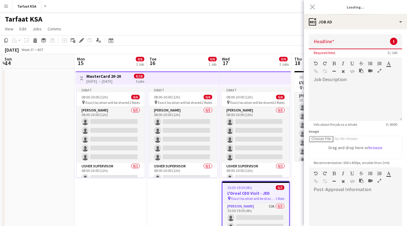
type input "**********"
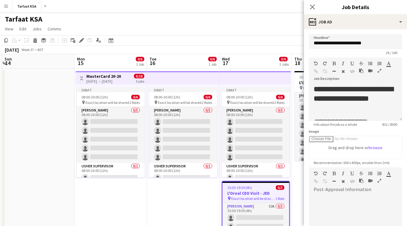
click at [258, 187] on div "15:30-19:30 (4h) 0/3" at bounding box center [255, 187] width 67 height 5
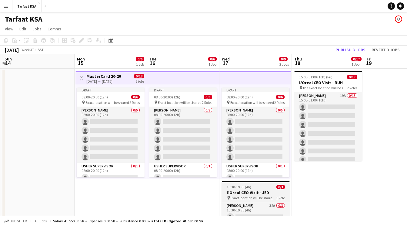
click at [258, 188] on div "15:30-19:30 (4h) 0/3" at bounding box center [256, 186] width 68 height 5
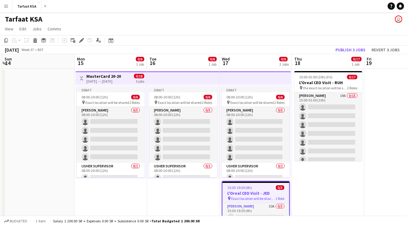
click at [259, 187] on div "15:30-19:30 (4h) 0/3" at bounding box center [255, 187] width 67 height 5
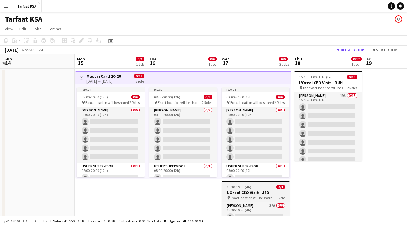
click at [259, 187] on div "15:30-19:30 (4h) 0/3" at bounding box center [256, 186] width 68 height 5
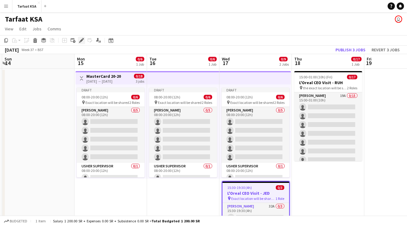
click at [81, 39] on icon "Edit" at bounding box center [81, 40] width 5 height 5
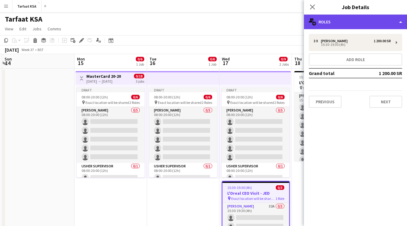
click at [345, 22] on div "multiple-users-add Roles" at bounding box center [355, 22] width 103 height 15
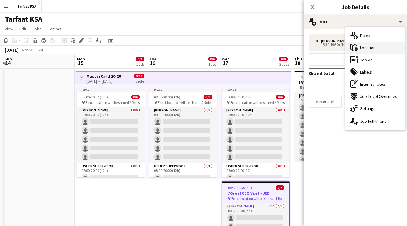
click at [361, 49] on span "Location" at bounding box center [367, 47] width 15 height 5
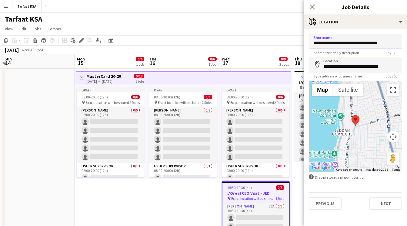
drag, startPoint x: 386, startPoint y: 43, endPoint x: 292, endPoint y: 44, distance: 93.7
click at [292, 45] on body "Menu Boards Boards Boards All jobs Status Workforce Workforce My Workforce Recr…" at bounding box center [203, 134] width 407 height 269
click at [313, 5] on icon "Close pop-in" at bounding box center [312, 7] width 6 height 6
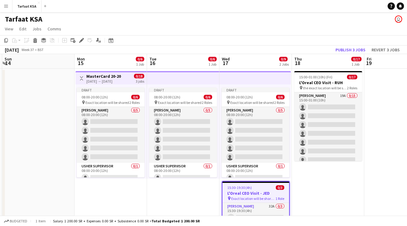
click at [174, 25] on app-page-menu "View Day view expanded Day view collapsed Month view Date picker Jump to today …" at bounding box center [203, 30] width 407 height 12
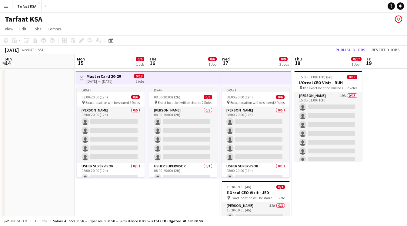
click at [160, 74] on app-top-bar at bounding box center [183, 77] width 72 height 13
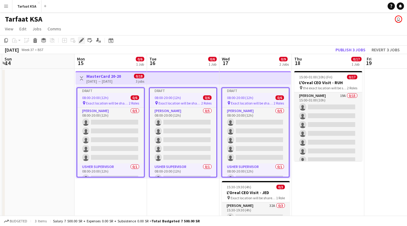
click at [80, 41] on icon at bounding box center [81, 40] width 3 height 3
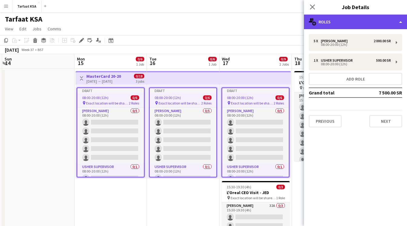
click at [355, 25] on div "multiple-users-add Roles" at bounding box center [355, 22] width 103 height 15
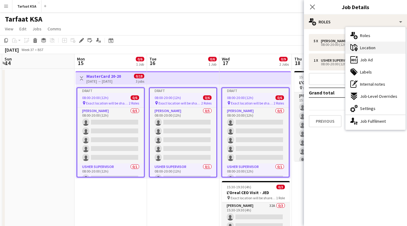
click at [377, 49] on div "maps-pin-1 Location" at bounding box center [376, 48] width 60 height 12
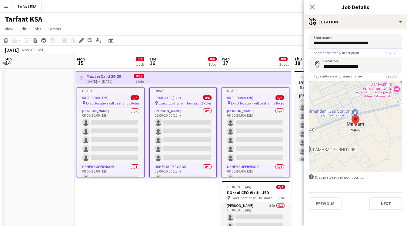
click at [378, 42] on input "**********" at bounding box center [355, 41] width 93 height 15
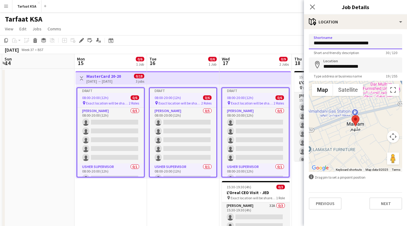
click at [378, 42] on input "**********" at bounding box center [355, 41] width 93 height 15
paste input "******"
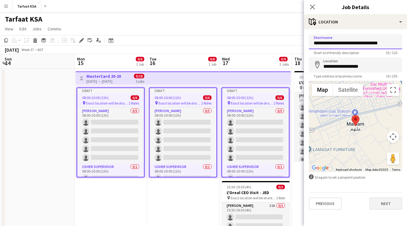
type input "**********"
click at [383, 204] on button "Next" at bounding box center [385, 203] width 33 height 12
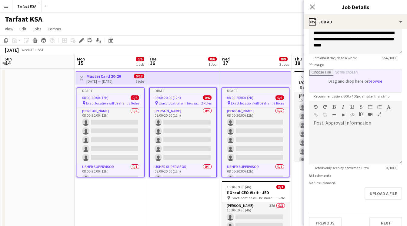
scroll to position [74, 0]
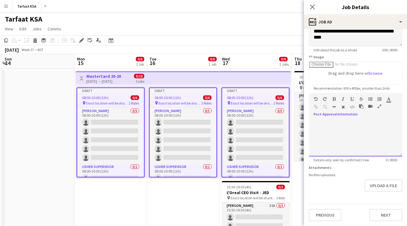
click at [335, 121] on div at bounding box center [355, 138] width 93 height 36
paste div
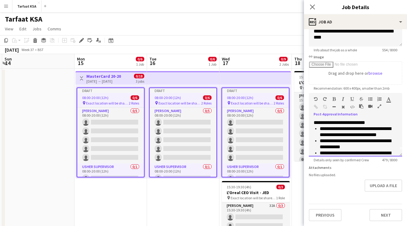
scroll to position [0, 0]
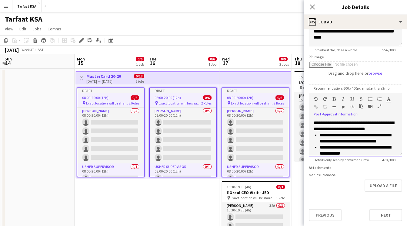
click at [389, 129] on p "**********" at bounding box center [356, 126] width 84 height 12
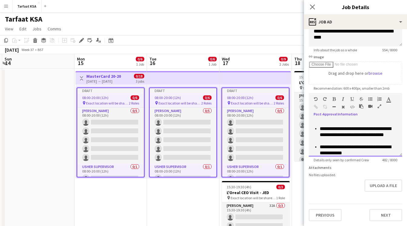
scroll to position [72, 0]
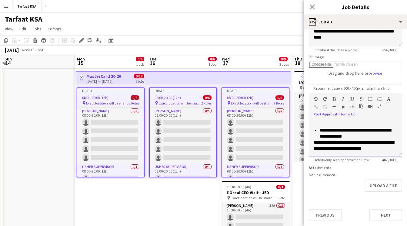
click at [382, 136] on p "**********" at bounding box center [359, 133] width 78 height 12
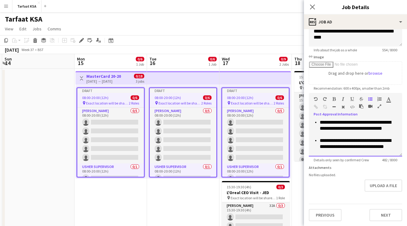
scroll to position [0, 0]
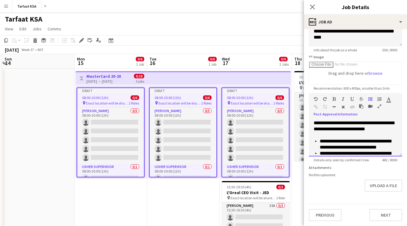
click at [375, 135] on p at bounding box center [356, 135] width 84 height 6
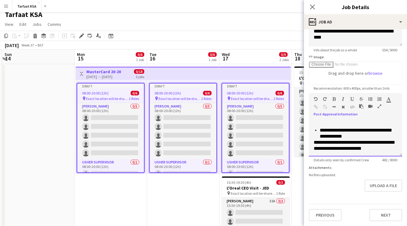
scroll to position [6, 0]
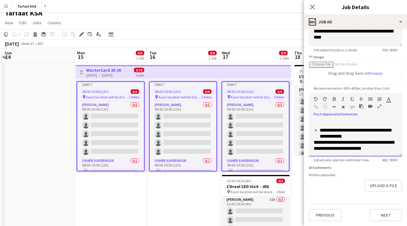
click at [378, 137] on p "**********" at bounding box center [359, 133] width 78 height 12
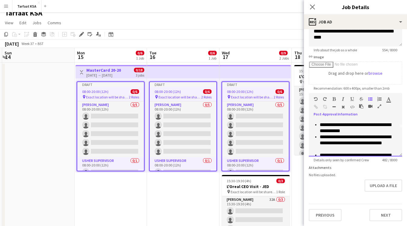
scroll to position [0, 0]
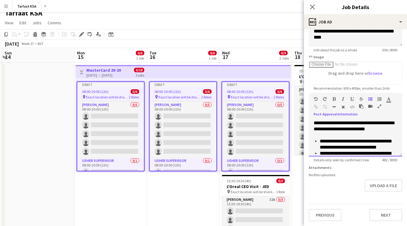
click at [358, 135] on p at bounding box center [356, 135] width 84 height 6
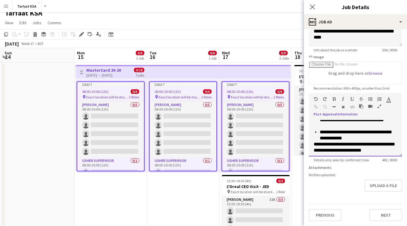
scroll to position [70, 0]
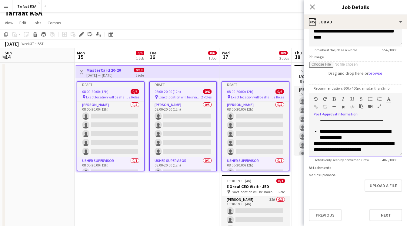
click at [366, 139] on p "**********" at bounding box center [359, 134] width 78 height 12
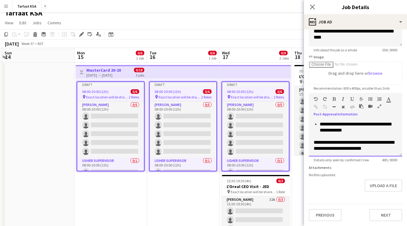
scroll to position [0, 0]
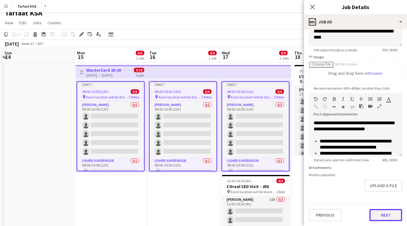
click at [377, 214] on button "Next" at bounding box center [385, 215] width 33 height 12
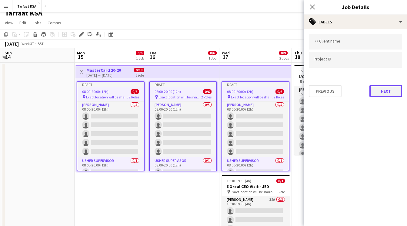
click at [389, 89] on button "Next" at bounding box center [385, 91] width 33 height 12
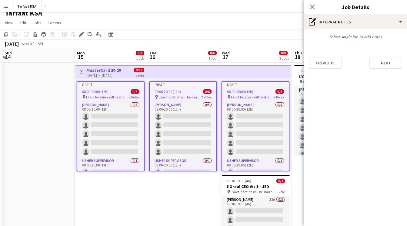
click at [162, 195] on app-date-cell "Draft 08:00-20:00 (12h) 0/6 pin Exact location will be shared later 2 Roles Ush…" at bounding box center [183, 157] width 72 height 190
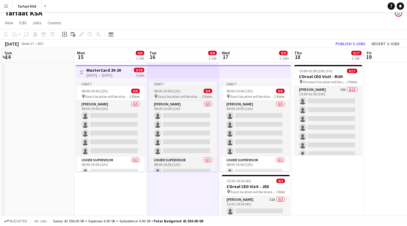
click at [196, 88] on app-job-card "Draft 08:00-20:00 (12h) 0/6 pin Exact location will be shared later 2 Roles Ush…" at bounding box center [183, 126] width 68 height 90
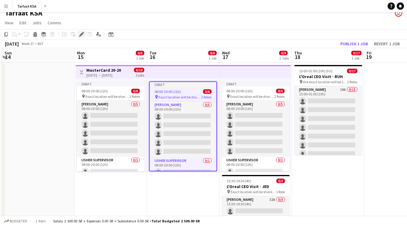
click at [81, 35] on icon at bounding box center [81, 34] width 3 height 3
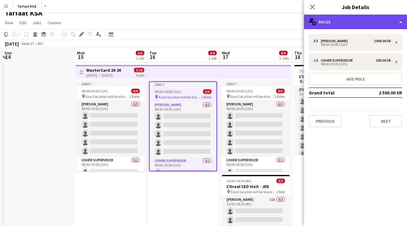
click at [338, 23] on div "multiple-users-add Roles" at bounding box center [355, 22] width 103 height 15
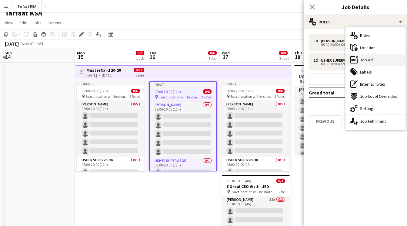
click at [367, 54] on div "ads-window Job Ad" at bounding box center [376, 60] width 60 height 12
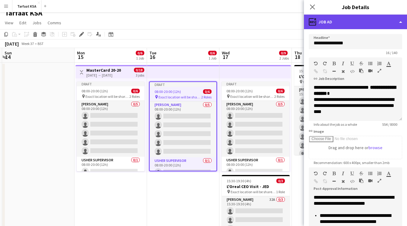
click at [350, 25] on div "ads-window Job Ad" at bounding box center [355, 22] width 103 height 15
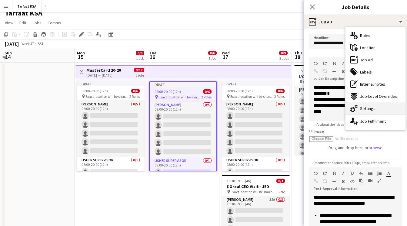
click at [371, 105] on span "Settings" at bounding box center [367, 107] width 15 height 5
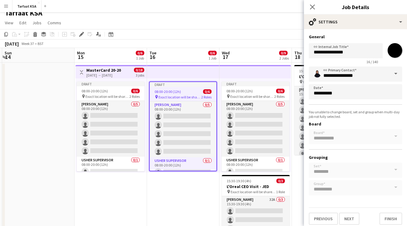
scroll to position [1, 0]
click at [398, 75] on span at bounding box center [395, 73] width 13 height 15
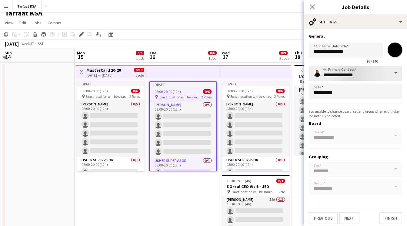
click at [394, 73] on span at bounding box center [395, 73] width 13 height 15
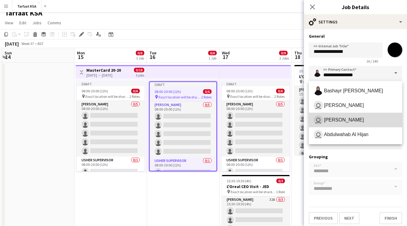
click at [359, 122] on span "Shahad Alsubaie" at bounding box center [344, 120] width 40 height 6
type input "**********"
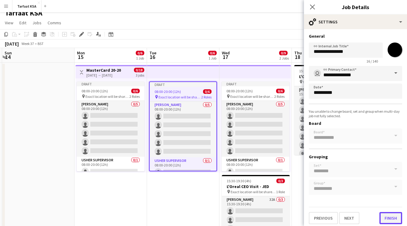
click at [389, 217] on button "Finish" at bounding box center [390, 218] width 23 height 12
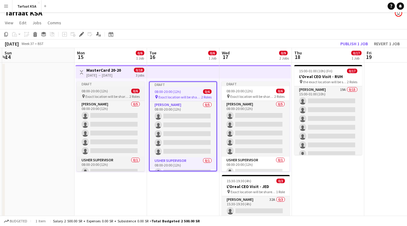
click at [136, 85] on div "Draft" at bounding box center [111, 83] width 68 height 5
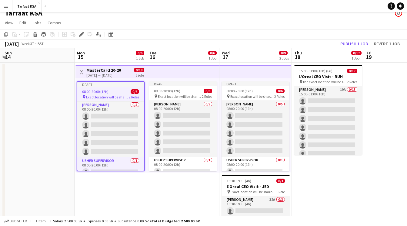
click at [81, 33] on icon "Edit" at bounding box center [81, 34] width 5 height 5
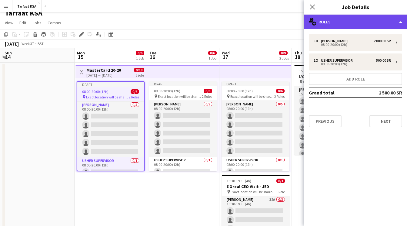
click at [342, 23] on div "multiple-users-add Roles" at bounding box center [355, 22] width 103 height 15
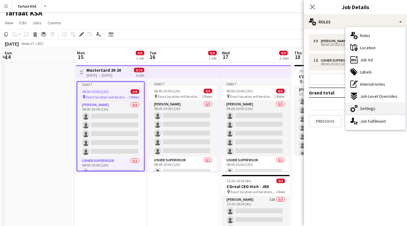
click at [373, 107] on span "Settings" at bounding box center [367, 107] width 15 height 5
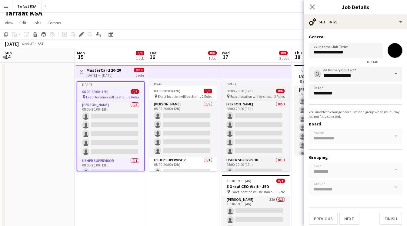
click at [231, 83] on div "Draft" at bounding box center [256, 83] width 68 height 5
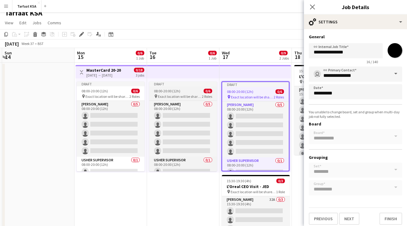
click at [171, 86] on div "Draft" at bounding box center [183, 83] width 68 height 5
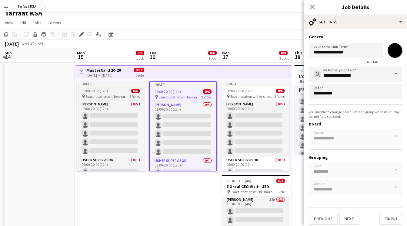
click at [126, 85] on div "Draft" at bounding box center [111, 83] width 68 height 5
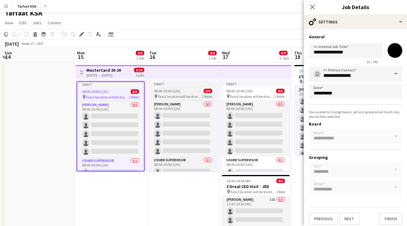
click at [186, 88] on app-job-card "Draft 08:00-20:00 (12h) 0/6 pin Exact location will be shared later 2 Roles Ush…" at bounding box center [183, 126] width 68 height 90
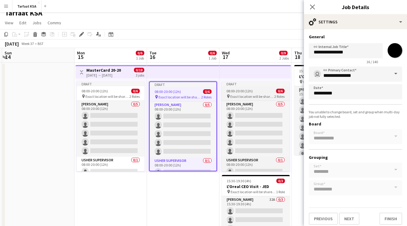
click at [243, 93] on app-job-card "Draft 08:00-20:00 (12h) 0/6 pin Exact location will be shared later 2 Roles Ush…" at bounding box center [256, 126] width 68 height 90
type input "**********"
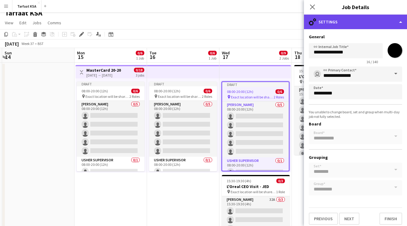
click at [343, 17] on div "cog-double-3 Settings" at bounding box center [355, 22] width 103 height 15
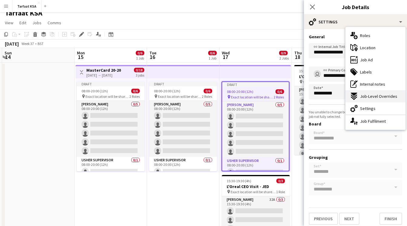
click at [369, 99] on div "expand-all-down Job-Level Overrides" at bounding box center [376, 96] width 60 height 12
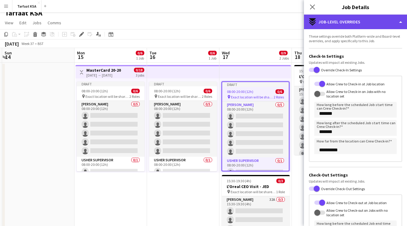
click at [359, 25] on div "expand-all-down Job-Level Overrides" at bounding box center [355, 22] width 103 height 15
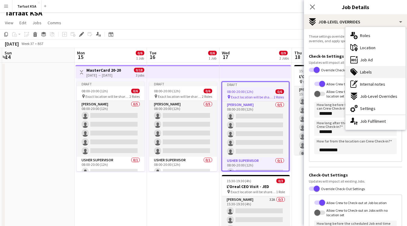
click at [385, 78] on div "tags-double Labels" at bounding box center [376, 72] width 60 height 12
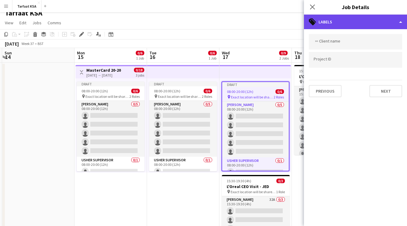
click at [362, 24] on div "tags-double Labels" at bounding box center [355, 22] width 103 height 15
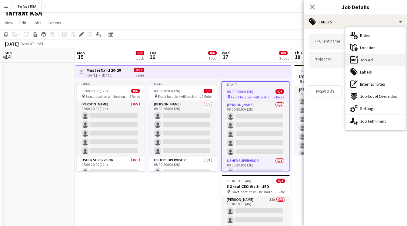
click at [371, 59] on span "Job Ad" at bounding box center [366, 59] width 13 height 5
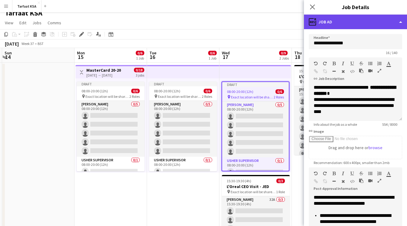
click at [365, 25] on div "ads-window Job Ad" at bounding box center [355, 22] width 103 height 15
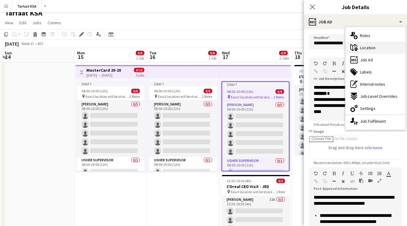
click at [374, 50] on span "Location" at bounding box center [367, 47] width 15 height 5
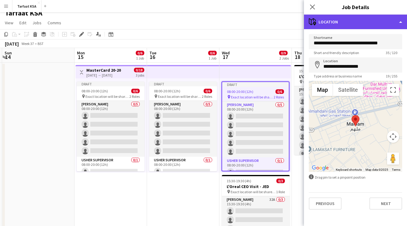
click at [368, 28] on div "maps-pin-1 Location" at bounding box center [355, 22] width 103 height 15
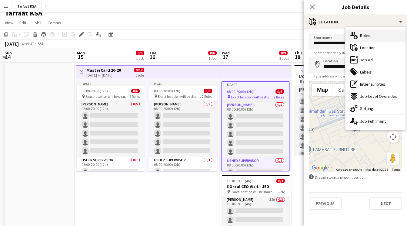
click at [373, 37] on div "multiple-users-add Roles" at bounding box center [376, 35] width 60 height 12
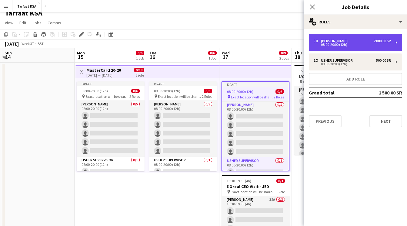
click at [374, 39] on div "2 000.00 SR" at bounding box center [382, 41] width 17 height 4
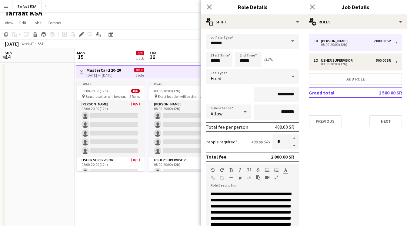
click at [170, 181] on app-date-cell "Draft 08:00-20:00 (12h) 0/6 pin Exact location will be shared later 2 Roles Ush…" at bounding box center [183, 157] width 72 height 190
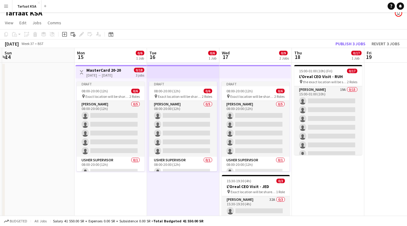
click at [112, 67] on h3 "MasterCard 20-20" at bounding box center [103, 69] width 35 height 5
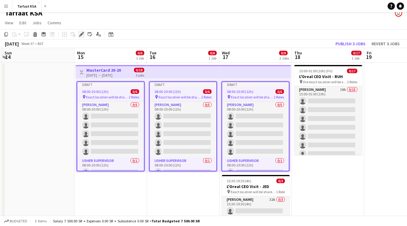
click at [82, 34] on icon at bounding box center [81, 34] width 3 height 3
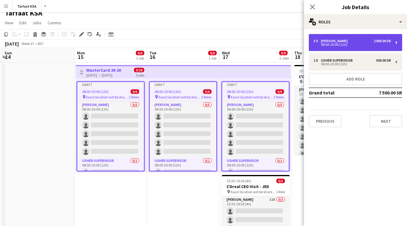
click at [353, 45] on div "08:00-20:00 (12h)" at bounding box center [352, 44] width 77 height 3
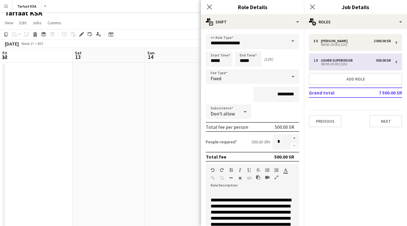
scroll to position [0, 143]
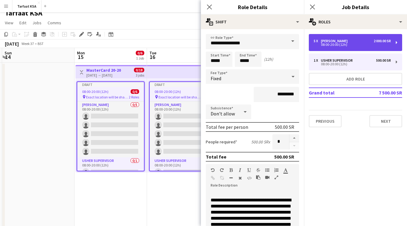
click at [325, 45] on div "08:00-20:00 (12h)" at bounding box center [352, 44] width 77 height 3
type input "*****"
type input "*********"
type input "*"
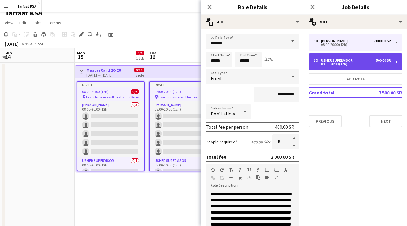
click at [326, 57] on div "1 x [PERSON_NAME] Supervisor 500.00 SR 08:00-20:00 (12h)" at bounding box center [355, 61] width 93 height 17
type input "**********"
type input "*********"
type input "*"
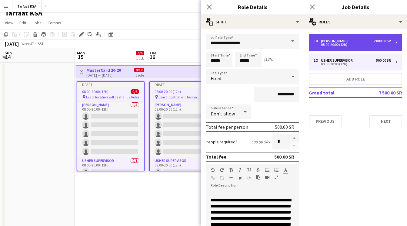
click at [321, 49] on div "5 x [PERSON_NAME] 2 000.00 SR 08:00-20:00 (12h)" at bounding box center [355, 42] width 93 height 17
type input "*****"
type input "*********"
type input "*"
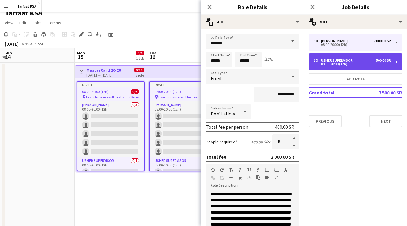
click at [327, 66] on div "1 x [PERSON_NAME] Supervisor 500.00 SR 08:00-20:00 (12h)" at bounding box center [355, 61] width 93 height 17
type input "**********"
type input "*********"
type input "*"
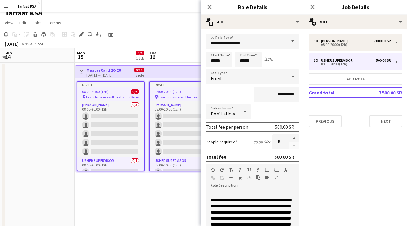
click at [320, 161] on mat-expansion-panel "pencil3 General details 5 x Usher 2 000.00 SR 08:00-20:00 (12h) 1 x Usher Super…" at bounding box center [355, 127] width 103 height 196
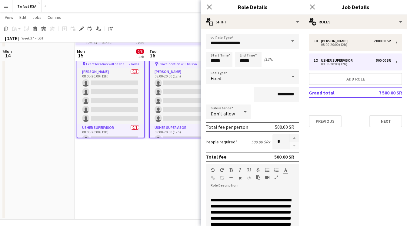
scroll to position [42, 0]
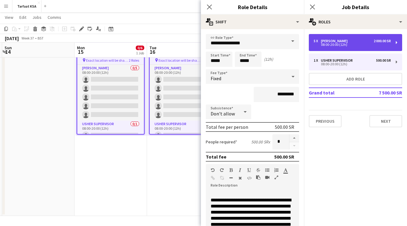
click at [334, 45] on div "08:00-20:00 (12h)" at bounding box center [352, 44] width 77 height 3
type input "*****"
type input "*********"
type input "*"
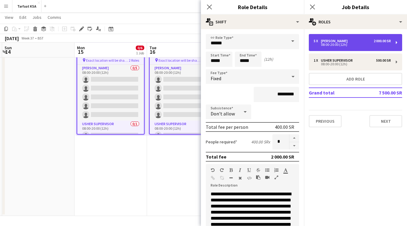
click at [334, 50] on div "5 x [PERSON_NAME] 2 000.00 SR 08:00-20:00 (12h)" at bounding box center [355, 42] width 93 height 17
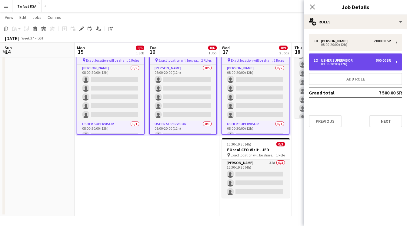
click at [335, 60] on div "Usher Supervisor" at bounding box center [338, 60] width 34 height 4
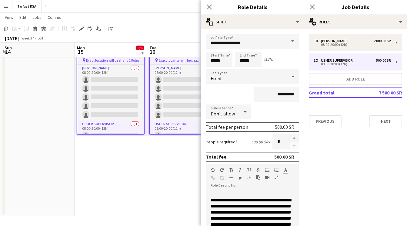
click at [211, 199] on span "**********" at bounding box center [251, 217] width 81 height 41
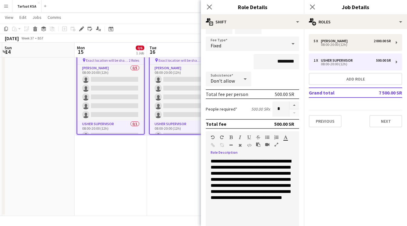
scroll to position [41, 0]
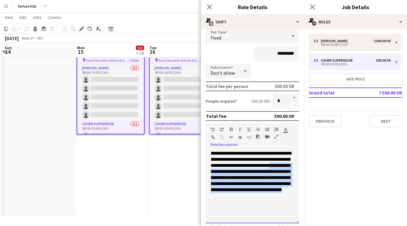
drag, startPoint x: 266, startPoint y: 198, endPoint x: 216, endPoint y: 171, distance: 57.2
click at [216, 171] on div "**********" at bounding box center [252, 186] width 93 height 73
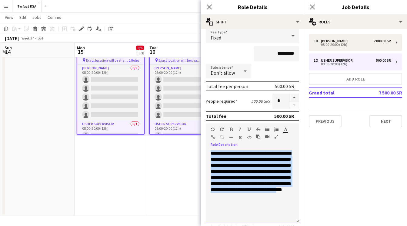
drag, startPoint x: 257, startPoint y: 196, endPoint x: 205, endPoint y: 152, distance: 67.9
click at [205, 152] on form "**********" at bounding box center [252, 142] width 103 height 298
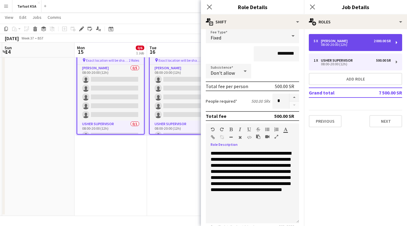
click at [340, 46] on div "08:00-20:00 (12h)" at bounding box center [352, 44] width 77 height 3
type input "*****"
type input "*********"
type input "*"
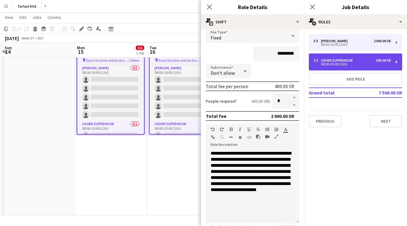
click at [340, 59] on div "Usher Supervisor" at bounding box center [338, 60] width 34 height 4
type input "**********"
type input "*********"
type input "*"
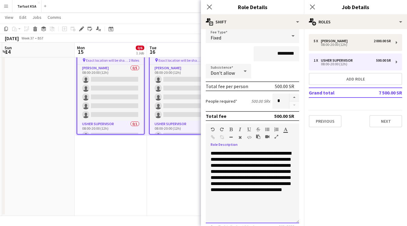
click at [275, 182] on span "**********" at bounding box center [251, 171] width 81 height 41
click at [257, 166] on span "**********" at bounding box center [251, 171] width 81 height 41
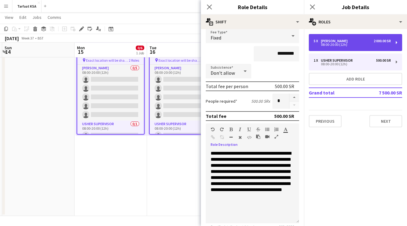
click at [333, 45] on div "08:00-20:00 (12h)" at bounding box center [352, 44] width 77 height 3
type input "*****"
type input "*********"
type input "*"
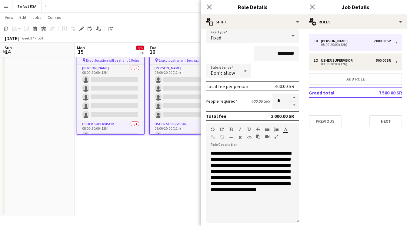
click at [241, 165] on p "**********" at bounding box center [253, 174] width 84 height 48
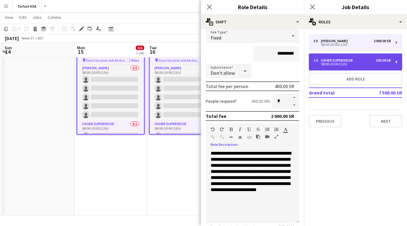
click at [336, 63] on div "08:00-20:00 (12h)" at bounding box center [352, 63] width 77 height 3
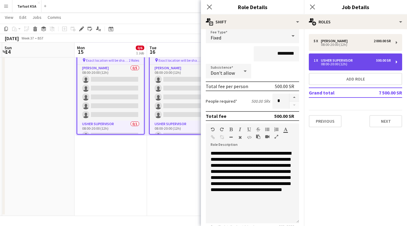
type input "**********"
type input "*********"
type input "*"
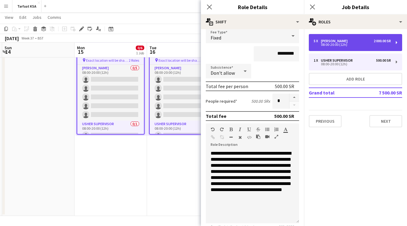
click at [337, 44] on div "08:00-20:00 (12h)" at bounding box center [352, 44] width 77 height 3
type input "*****"
type input "*********"
type input "*"
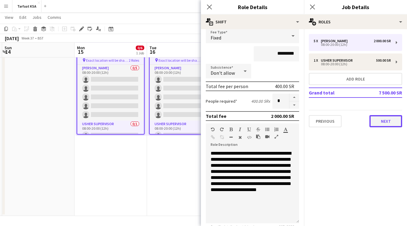
click at [388, 124] on button "Next" at bounding box center [385, 121] width 33 height 12
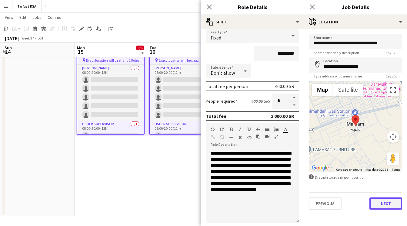
click at [378, 208] on button "Next" at bounding box center [385, 203] width 33 height 12
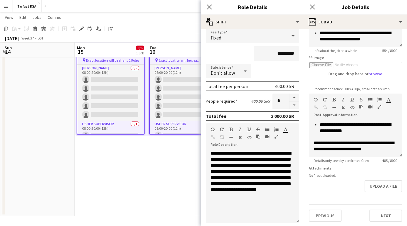
scroll to position [74, 0]
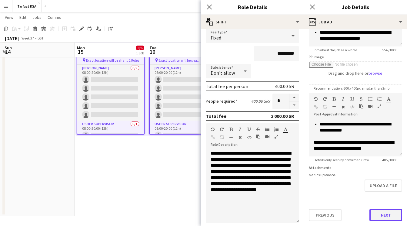
click at [379, 215] on button "Next" at bounding box center [385, 215] width 33 height 12
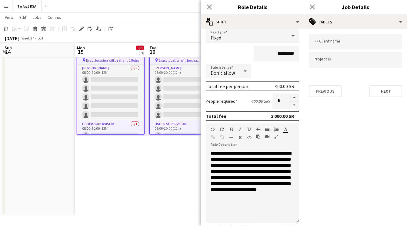
scroll to position [0, 0]
click at [311, 3] on app-icon "Close pop-in" at bounding box center [312, 7] width 9 height 9
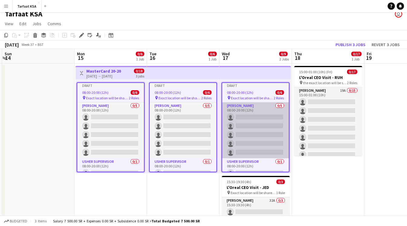
scroll to position [2, 0]
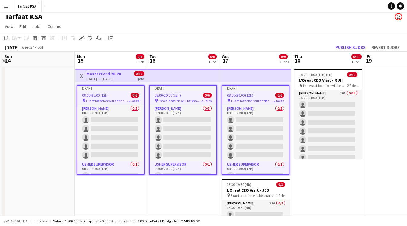
click at [256, 95] on div "08:00-20:00 (12h) 0/6" at bounding box center [255, 95] width 67 height 5
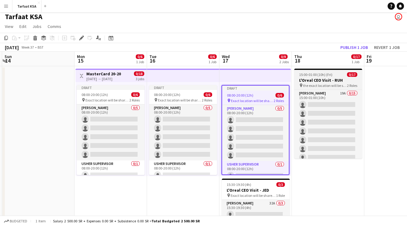
click at [304, 70] on app-job-card "15:00-01:00 (10h) (Fri) 0/17 L'Oreal CEO Visit - RUH pin the exact location wil…" at bounding box center [328, 113] width 68 height 90
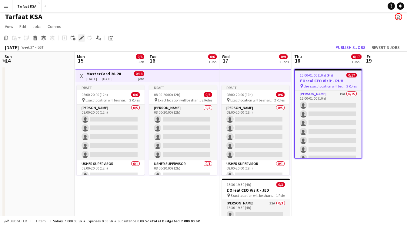
click at [80, 37] on icon "Edit" at bounding box center [81, 37] width 5 height 5
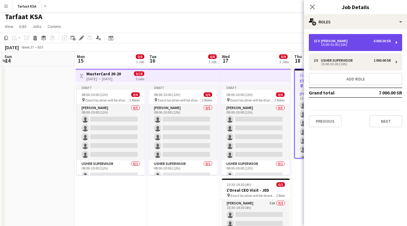
click at [334, 40] on div "[PERSON_NAME]" at bounding box center [335, 41] width 29 height 4
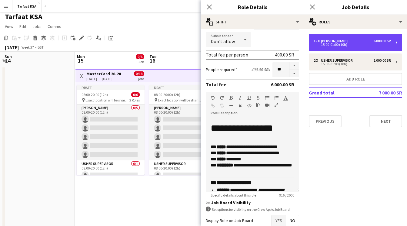
scroll to position [75, 0]
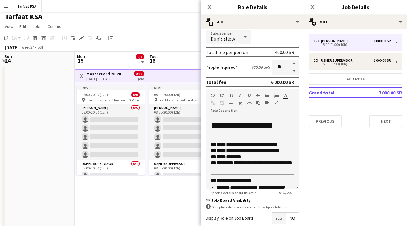
click at [183, 206] on app-date-cell "Draft 08:00-20:00 (12h) 0/6 pin Exact location will be shared later 2 Roles [PE…" at bounding box center [183, 161] width 72 height 190
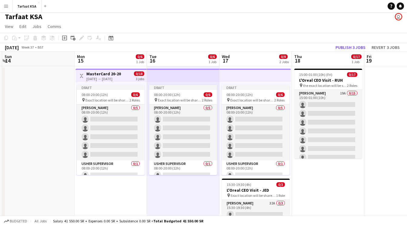
click at [253, 83] on div "Draft 08:00-20:00 (12h) 0/6 pin Exact location will be shared later 2 Roles [PE…" at bounding box center [255, 129] width 72 height 94
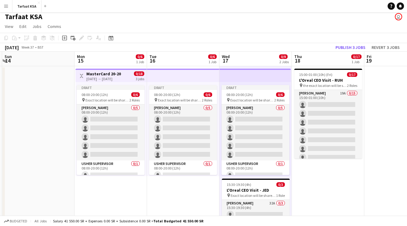
click at [256, 71] on app-top-bar at bounding box center [255, 74] width 72 height 13
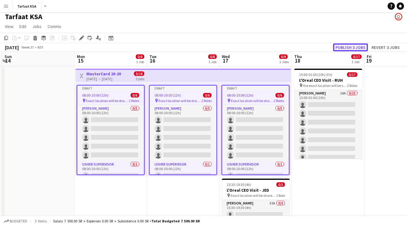
click at [343, 50] on button "Publish 3 jobs" at bounding box center [350, 47] width 35 height 8
click at [146, 205] on app-date-cell "Toggle View MasterCard 20-20 15-09-2025 → 17-09-2025 0/18 3 jobs 08:00-20:00 (1…" at bounding box center [111, 161] width 72 height 190
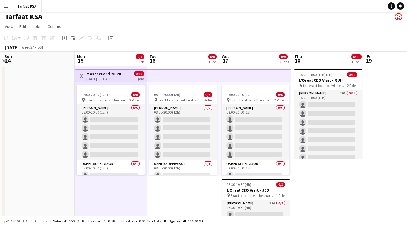
click at [176, 72] on app-top-bar at bounding box center [183, 74] width 72 height 13
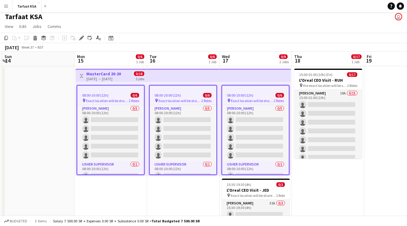
click at [115, 79] on div "[DATE] → [DATE]" at bounding box center [103, 78] width 35 height 5
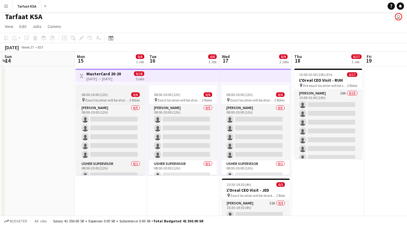
click at [117, 89] on div at bounding box center [111, 87] width 68 height 5
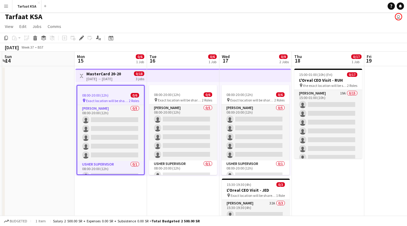
click at [102, 89] on div at bounding box center [110, 87] width 67 height 5
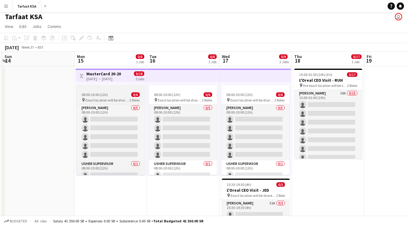
click at [102, 89] on div at bounding box center [111, 87] width 68 height 5
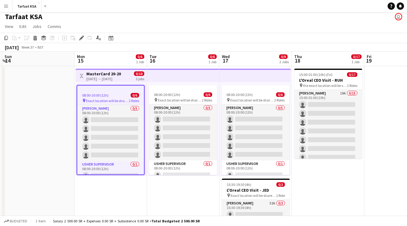
click at [112, 97] on app-job-card "08:00-20:00 (12h) 0/6 pin Exact location will be shared later 2 Roles Usher 0/5…" at bounding box center [111, 130] width 68 height 90
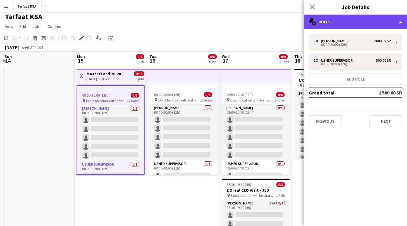
click at [354, 23] on div "multiple-users-add Roles" at bounding box center [355, 22] width 103 height 15
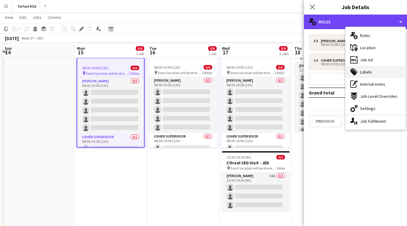
scroll to position [30, 0]
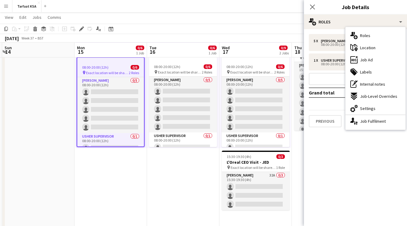
click at [193, 174] on app-date-cell "08:00-20:00 (12h) 0/6 pin Exact location will be shared later 2 Roles Usher 0/5…" at bounding box center [183, 133] width 72 height 190
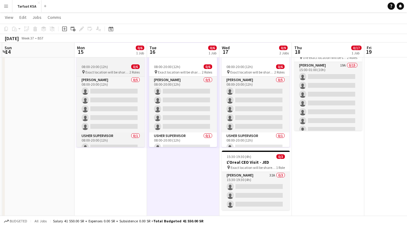
click at [126, 69] on app-job-card "08:00-20:00 (12h) 0/6 pin Exact location will be shared later 2 Roles Usher 0/5…" at bounding box center [111, 102] width 68 height 90
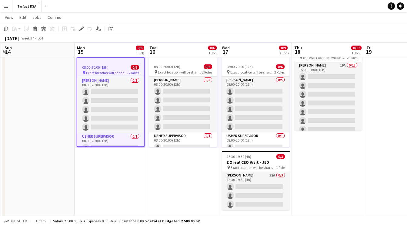
scroll to position [0, 0]
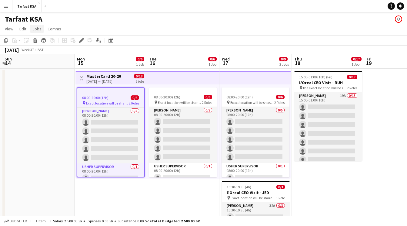
click at [33, 28] on span "Jobs" at bounding box center [36, 28] width 9 height 5
click at [52, 28] on span "Comms" at bounding box center [55, 28] width 14 height 5
click at [19, 30] on link "Edit" at bounding box center [23, 29] width 12 height 8
click at [9, 29] on span "View" at bounding box center [9, 28] width 8 height 5
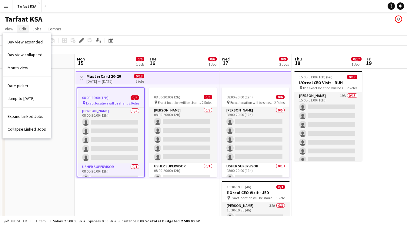
click at [22, 29] on span "Edit" at bounding box center [22, 28] width 7 height 5
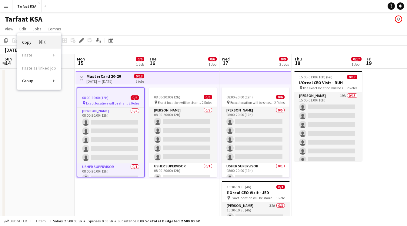
click at [27, 38] on link "Copy Command C" at bounding box center [39, 41] width 44 height 13
click at [49, 127] on app-date-cell at bounding box center [38, 163] width 72 height 190
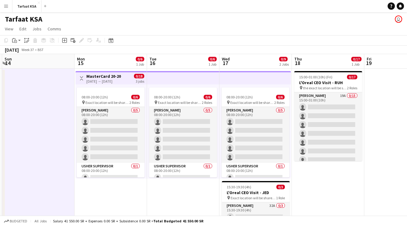
click at [117, 78] on h3 "MasterCard 20-20" at bounding box center [103, 75] width 35 height 5
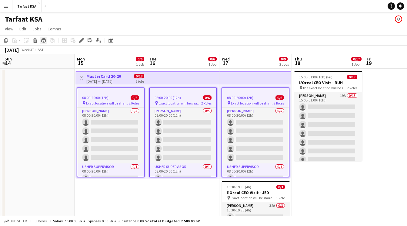
click at [42, 41] on icon "Group" at bounding box center [43, 40] width 5 height 5
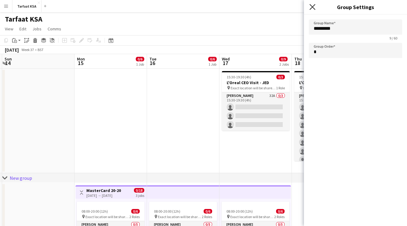
click at [312, 7] on icon at bounding box center [312, 7] width 6 height 6
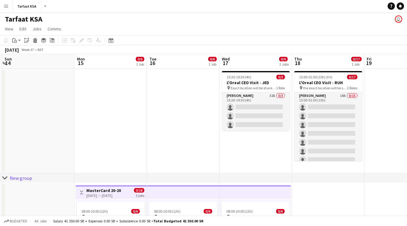
click at [20, 175] on div "New group" at bounding box center [21, 178] width 22 height 6
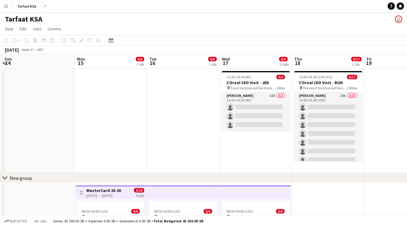
click at [20, 175] on div "New group" at bounding box center [21, 178] width 22 height 6
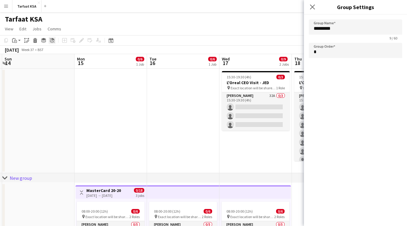
click at [53, 40] on icon "Ungroup" at bounding box center [52, 40] width 5 height 5
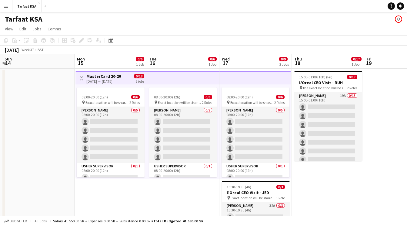
click at [53, 106] on app-date-cell at bounding box center [38, 163] width 72 height 190
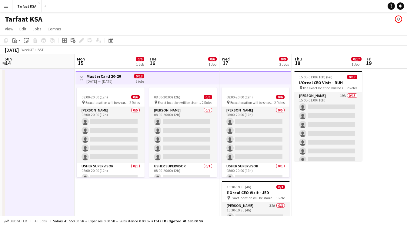
click at [120, 25] on app-page-menu "View Day view expanded Day view collapsed Month view Date picker Jump to today …" at bounding box center [203, 30] width 407 height 12
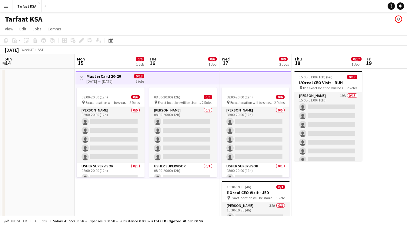
click at [86, 79] on div "[DATE] → [DATE]" at bounding box center [103, 81] width 35 height 5
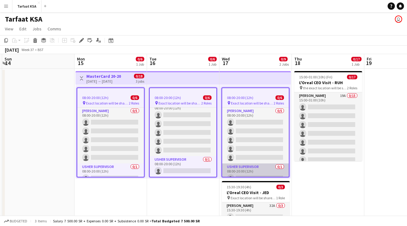
scroll to position [7, 0]
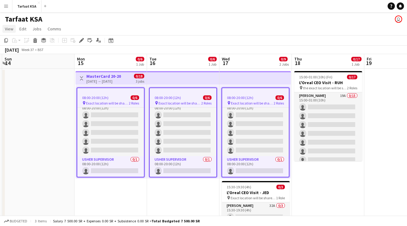
click at [11, 30] on span "View" at bounding box center [9, 28] width 8 height 5
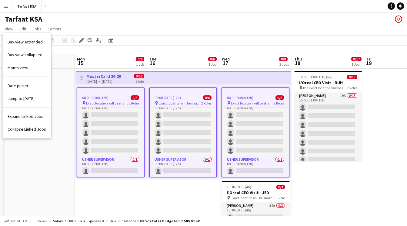
click at [61, 110] on app-date-cell at bounding box center [38, 163] width 72 height 190
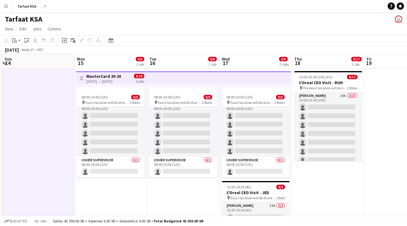
click at [101, 85] on div "08:00-20:00 (12h) 0/6 pin Exact location will be shared later 2 Roles Usher 0/5…" at bounding box center [110, 131] width 71 height 94
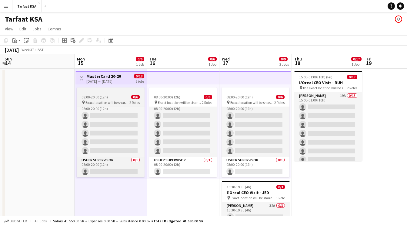
click at [102, 97] on span "08:00-20:00 (12h)" at bounding box center [95, 97] width 26 height 5
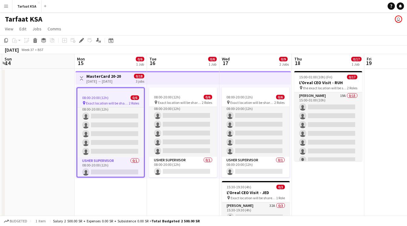
scroll to position [7, 0]
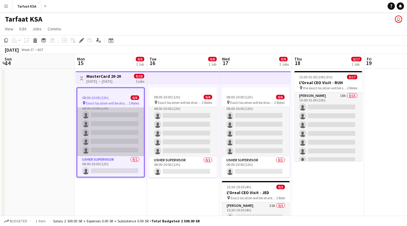
click at [102, 89] on div at bounding box center [110, 90] width 67 height 5
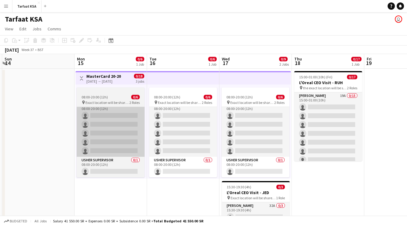
click at [102, 89] on div at bounding box center [111, 89] width 68 height 5
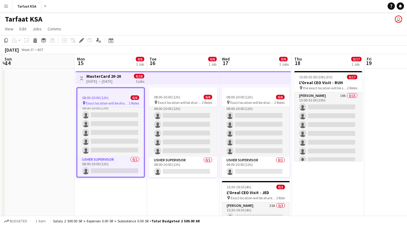
click at [35, 130] on app-date-cell at bounding box center [38, 163] width 72 height 190
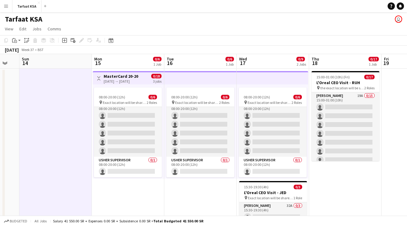
drag, startPoint x: 82, startPoint y: 89, endPoint x: 97, endPoint y: 99, distance: 17.4
click at [97, 99] on app-calendar-viewport "Thu 11 Fri 12 Sat 13 Sun 14 Mon 15 0/6 1 Job Tue 16 0/6 1 Job Wed 17 0/9 2 Jobs…" at bounding box center [203, 156] width 407 height 204
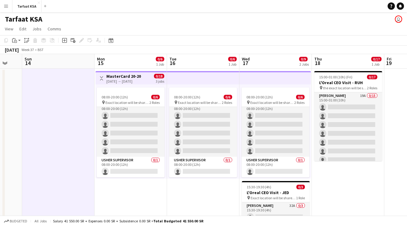
drag, startPoint x: 112, startPoint y: 87, endPoint x: 116, endPoint y: 87, distance: 4.5
click at [116, 87] on app-calendar-viewport "Thu 11 Fri 12 Sat 13 Sun 14 Mon 15 0/6 1 Job Tue 16 0/6 1 Job Wed 17 0/9 2 Jobs…" at bounding box center [203, 156] width 407 height 204
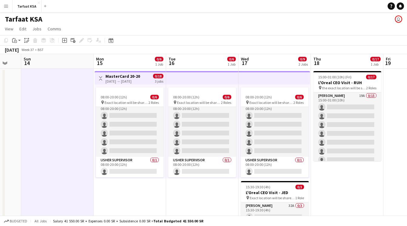
click at [116, 87] on div at bounding box center [130, 89] width 68 height 5
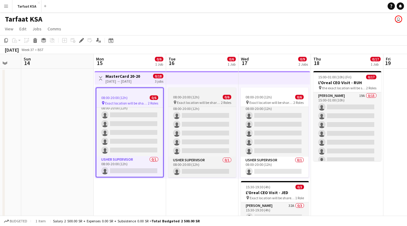
click at [195, 100] on span "Exact location will be shared later" at bounding box center [199, 102] width 44 height 5
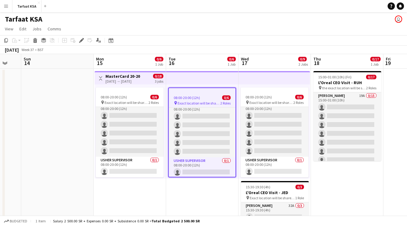
scroll to position [6, 0]
click at [194, 77] on app-top-bar at bounding box center [202, 77] width 72 height 13
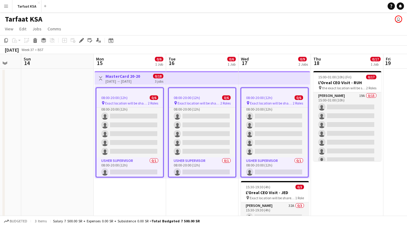
scroll to position [7, 0]
click at [52, 29] on span "Comms" at bounding box center [55, 28] width 14 height 5
click at [42, 29] on link "Jobs" at bounding box center [37, 29] width 14 height 8
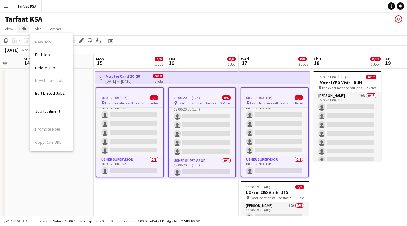
click at [22, 29] on span "Edit" at bounding box center [22, 28] width 7 height 5
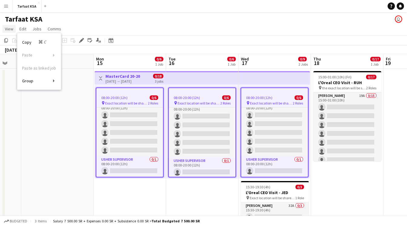
click at [8, 30] on span "View" at bounding box center [9, 28] width 8 height 5
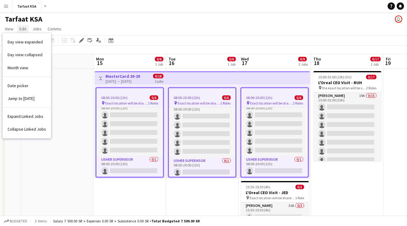
click at [26, 28] on span "Edit" at bounding box center [22, 28] width 7 height 5
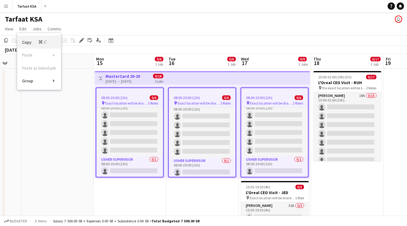
click at [30, 39] on span "Copy Command C" at bounding box center [34, 42] width 25 height 6
click at [7, 30] on span "View" at bounding box center [9, 28] width 8 height 5
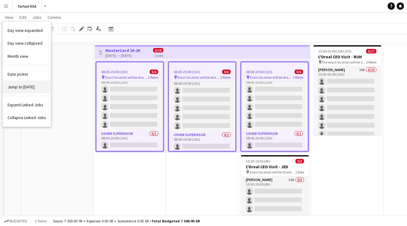
scroll to position [0, 0]
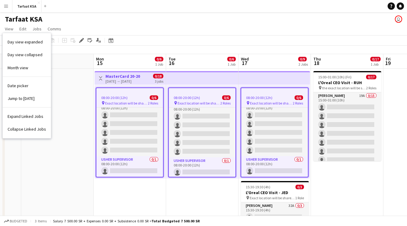
click at [63, 23] on div "Tarfaat KSA user" at bounding box center [203, 18] width 407 height 12
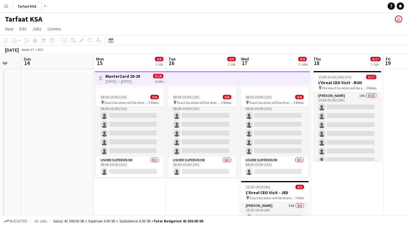
scroll to position [6, 0]
click at [126, 77] on h3 "MasterCard 20-20" at bounding box center [122, 75] width 35 height 5
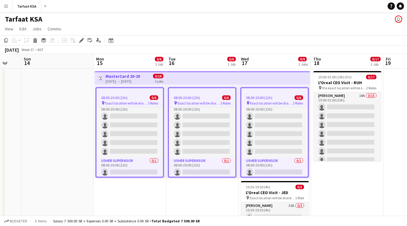
scroll to position [7, 0]
click at [25, 29] on span "Edit" at bounding box center [22, 28] width 7 height 5
click at [35, 44] on span "Copy Command C" at bounding box center [34, 42] width 25 height 6
click at [77, 131] on app-date-cell at bounding box center [57, 163] width 72 height 190
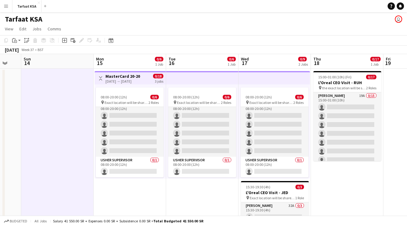
click at [134, 82] on div "[DATE] → [DATE]" at bounding box center [122, 81] width 35 height 5
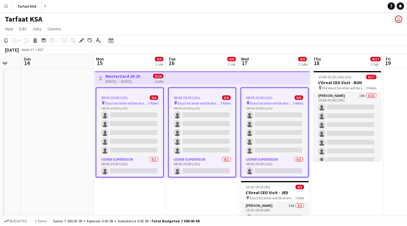
click at [109, 42] on icon "Date picker" at bounding box center [111, 40] width 5 height 5
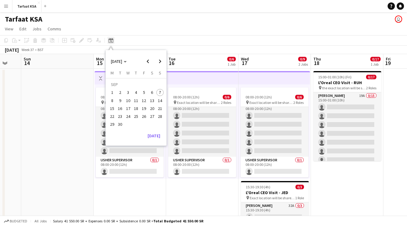
scroll to position [6, 0]
click at [71, 101] on app-date-cell at bounding box center [57, 163] width 72 height 190
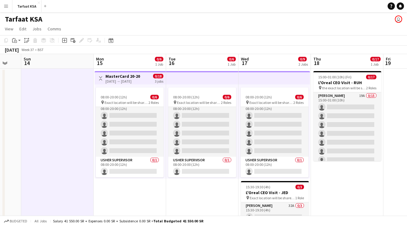
click at [140, 78] on h3 "MasterCard 20-20" at bounding box center [122, 75] width 35 height 5
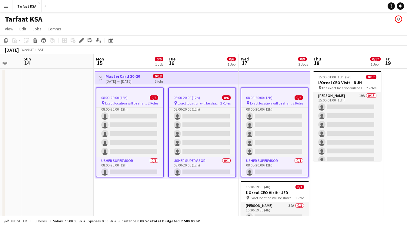
scroll to position [7, 0]
click at [124, 101] on span "Exact location will be shared later" at bounding box center [126, 103] width 43 height 5
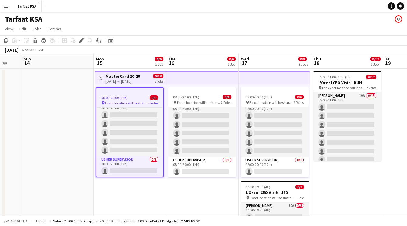
scroll to position [6, 0]
click at [124, 101] on span "Exact location will be shared later" at bounding box center [126, 103] width 43 height 5
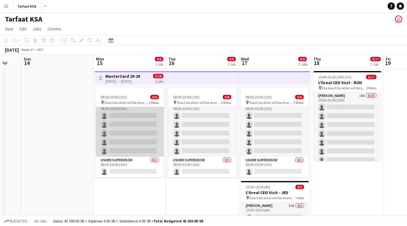
click at [118, 111] on app-card-role "Usher 0/5 08:00-20:00 (12h) single-neutral-actions single-neutral-actions singl…" at bounding box center [130, 129] width 68 height 56
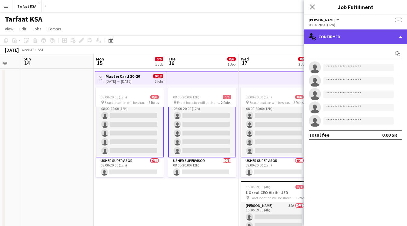
click at [330, 37] on div "single-neutral-actions-check-2 Confirmed" at bounding box center [355, 36] width 103 height 15
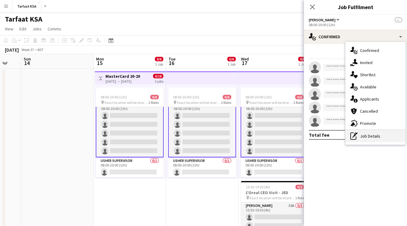
click at [376, 133] on div "pen-write Job Details" at bounding box center [376, 136] width 60 height 12
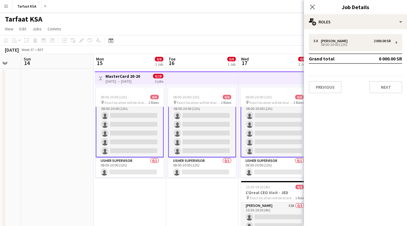
click at [166, 202] on app-date-cell "Toggle View MasterCard 20-20 15-09-2025 → 17-09-2025 0/18 3 jobs 08:00-20:00 (1…" at bounding box center [130, 163] width 72 height 190
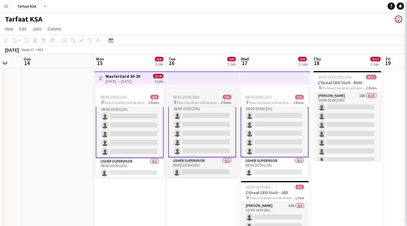
scroll to position [6, 0]
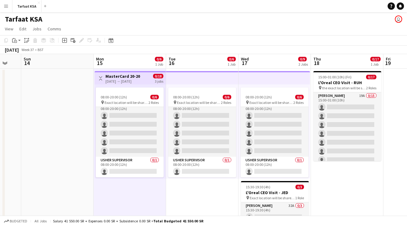
click at [202, 75] on app-top-bar at bounding box center [202, 77] width 72 height 13
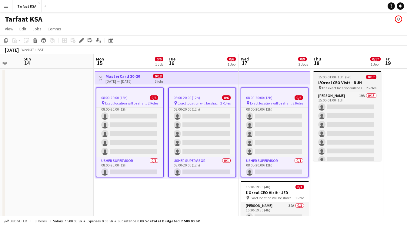
click at [328, 78] on span "15:00-01:00 (10h) (Fri)" at bounding box center [334, 77] width 33 height 5
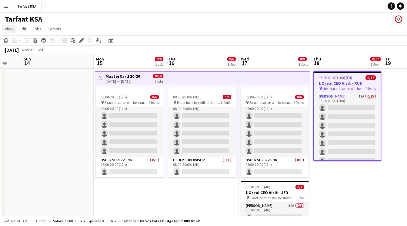
click at [12, 29] on span "View" at bounding box center [9, 28] width 8 height 5
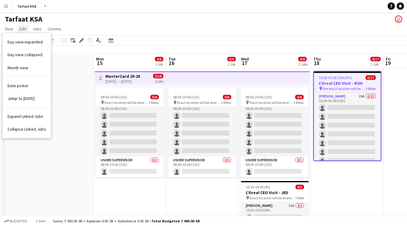
click at [22, 27] on span "Edit" at bounding box center [22, 28] width 7 height 5
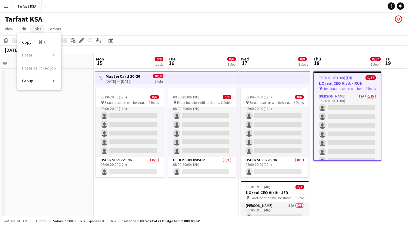
click at [39, 27] on span "Jobs" at bounding box center [36, 28] width 9 height 5
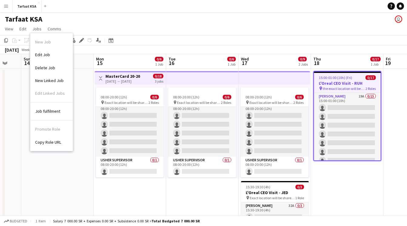
click at [28, 125] on app-date-cell at bounding box center [57, 163] width 72 height 190
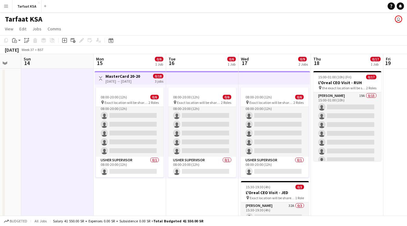
click at [124, 75] on h3 "MasterCard 20-20" at bounding box center [122, 75] width 35 height 5
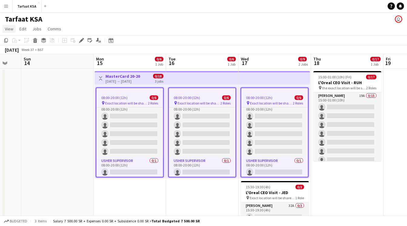
click at [7, 29] on span "View" at bounding box center [9, 28] width 8 height 5
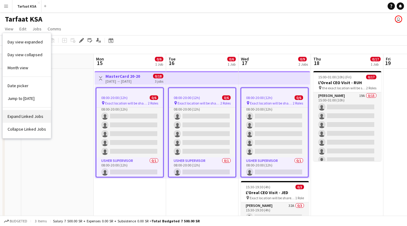
click at [31, 115] on span "Expand Linked Jobs" at bounding box center [26, 115] width 36 height 5
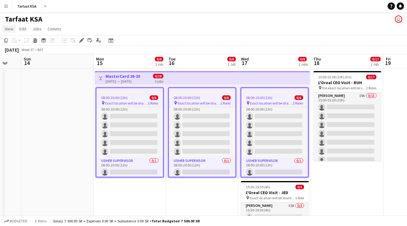
click at [11, 32] on link "View" at bounding box center [8, 29] width 13 height 8
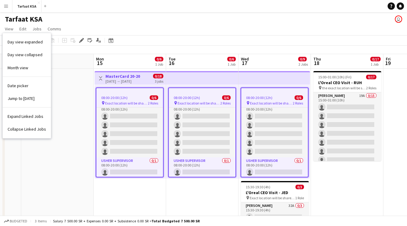
click at [65, 118] on app-date-cell at bounding box center [57, 163] width 72 height 190
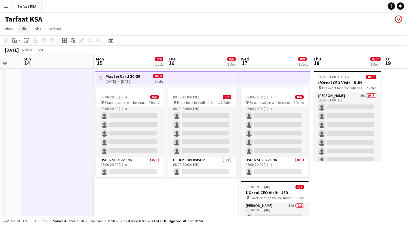
click at [26, 28] on span "Edit" at bounding box center [22, 28] width 7 height 5
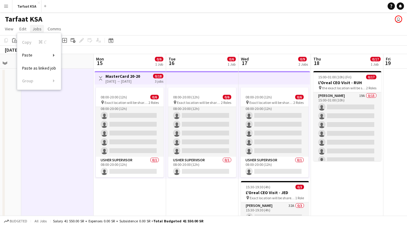
click at [37, 30] on span "Jobs" at bounding box center [36, 28] width 9 height 5
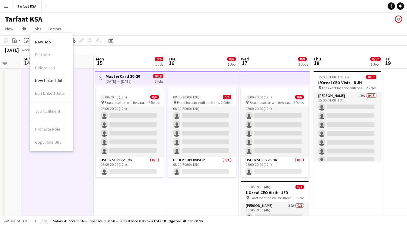
click at [146, 75] on div "Toggle View MasterCard 20-20 15-09-2025 → 17-09-2025 0/18 3 jobs" at bounding box center [130, 78] width 66 height 10
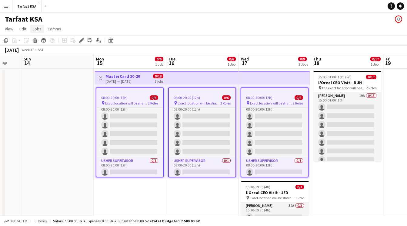
click at [36, 28] on span "Jobs" at bounding box center [36, 28] width 9 height 5
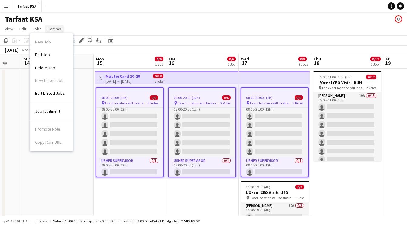
click at [56, 29] on span "Comms" at bounding box center [55, 28] width 14 height 5
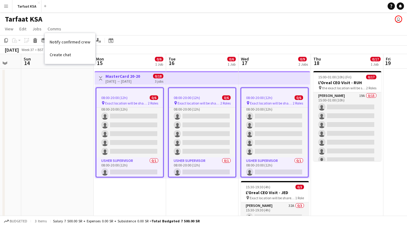
click at [71, 85] on app-date-cell at bounding box center [57, 163] width 72 height 190
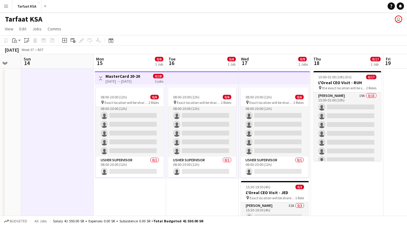
click at [147, 80] on div "Toggle View MasterCard 20-20 15-09-2025 → 17-09-2025 0/18 3 jobs" at bounding box center [130, 78] width 66 height 10
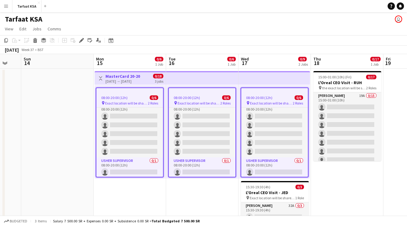
click at [154, 193] on app-date-cell "Toggle View MasterCard 20-20 15-09-2025 → 17-09-2025 0/18 3 jobs 08:00-20:00 (1…" at bounding box center [130, 163] width 72 height 190
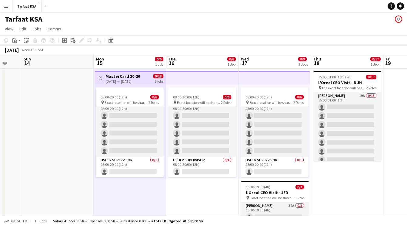
click at [188, 74] on app-top-bar at bounding box center [202, 77] width 72 height 13
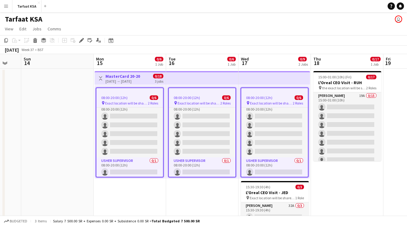
click at [146, 196] on app-date-cell "Toggle View MasterCard 20-20 15-09-2025 → 17-09-2025 0/18 3 jobs 08:00-20:00 (1…" at bounding box center [130, 163] width 72 height 190
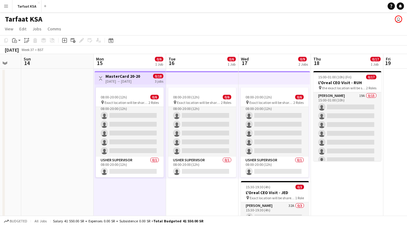
click at [222, 80] on app-top-bar at bounding box center [202, 77] width 72 height 13
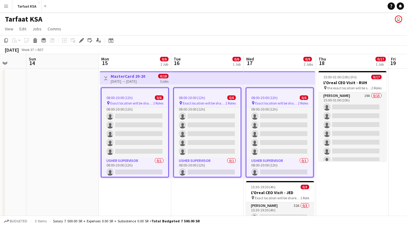
scroll to position [0, 193]
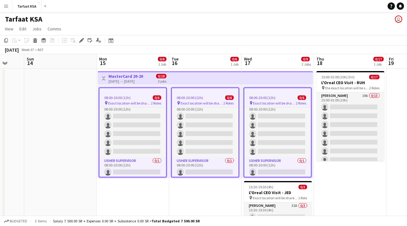
click at [210, 83] on app-top-bar at bounding box center [205, 77] width 72 height 13
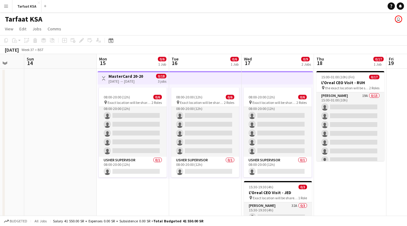
click at [210, 83] on app-top-bar at bounding box center [205, 77] width 72 height 13
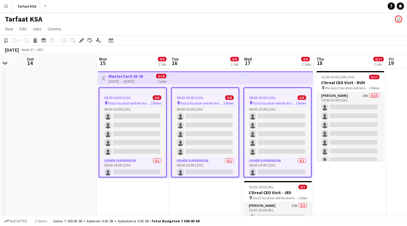
click at [149, 24] on app-page-menu "View Day view expanded Day view collapsed Month view Date picker Jump to today …" at bounding box center [203, 30] width 407 height 12
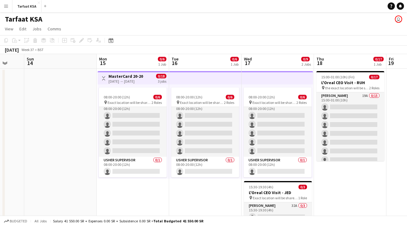
click at [195, 83] on app-top-bar at bounding box center [205, 77] width 72 height 13
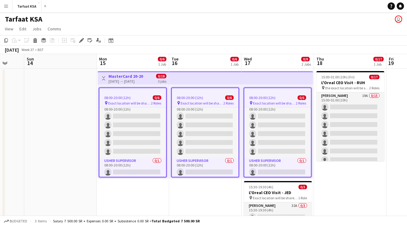
click at [132, 92] on div at bounding box center [132, 90] width 67 height 5
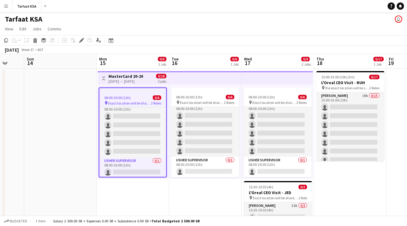
click at [134, 92] on div at bounding box center [132, 90] width 67 height 5
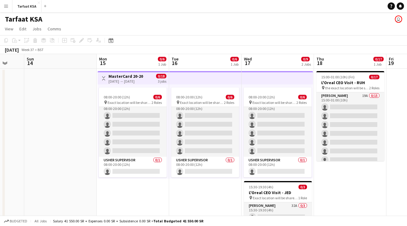
click at [138, 76] on h3 "MasterCard 20-20" at bounding box center [126, 75] width 35 height 5
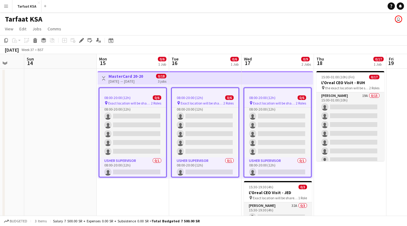
click at [100, 78] on button "Toggle View" at bounding box center [103, 78] width 7 height 7
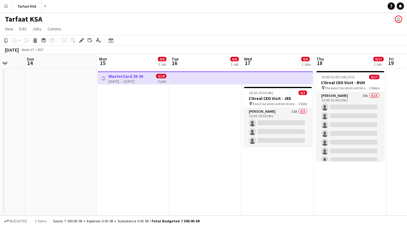
click at [101, 78] on button "Toggle View" at bounding box center [103, 78] width 7 height 7
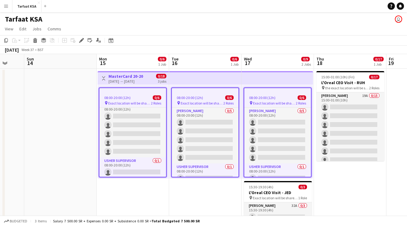
scroll to position [6, 0]
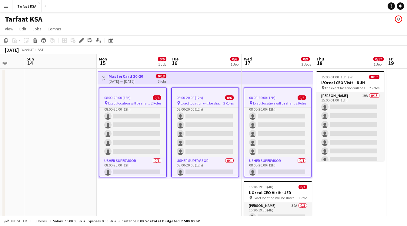
click at [136, 93] on app-job-card "08:00-20:00 (12h) 0/6 pin Exact location will be shared later 2 Roles Usher 0/5…" at bounding box center [133, 132] width 68 height 90
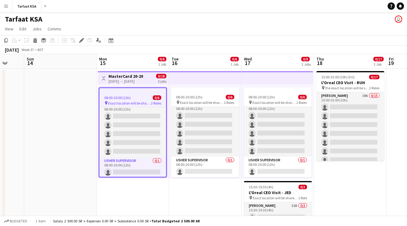
click at [141, 74] on h3 "MasterCard 20-20" at bounding box center [126, 75] width 35 height 5
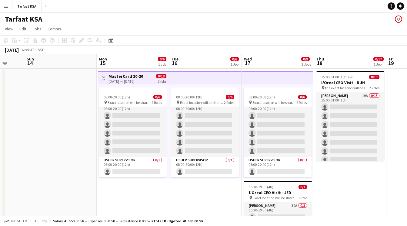
click at [125, 138] on app-card-role "Usher 0/5 08:00-20:00 (12h) single-neutral-actions single-neutral-actions singl…" at bounding box center [133, 129] width 68 height 56
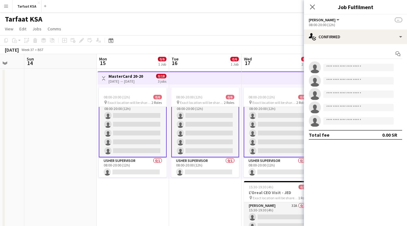
click at [320, 45] on div "Start chat single-neutral-actions single-neutral-actions single-neutral-actions…" at bounding box center [355, 94] width 103 height 100
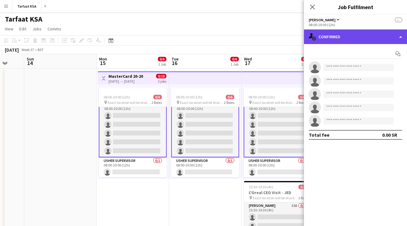
click at [321, 42] on div "single-neutral-actions-check-2 Confirmed" at bounding box center [355, 36] width 103 height 15
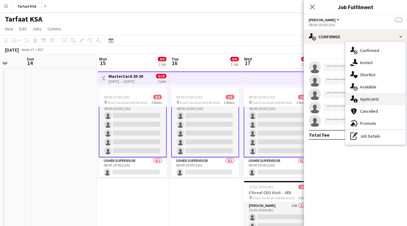
click at [366, 102] on div "single-neutral-actions-information Applicants" at bounding box center [376, 99] width 60 height 12
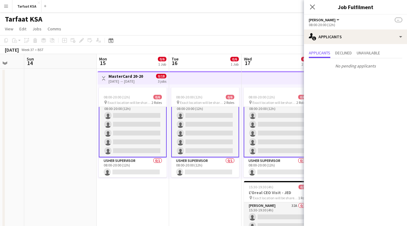
click at [358, 51] on div "Applicants Declined Unavailable" at bounding box center [355, 53] width 93 height 9
click at [349, 50] on span "Declined" at bounding box center [343, 53] width 17 height 9
click at [399, 19] on span "--" at bounding box center [398, 20] width 7 height 5
click at [323, 51] on span "Applicants" at bounding box center [320, 53] width 22 height 4
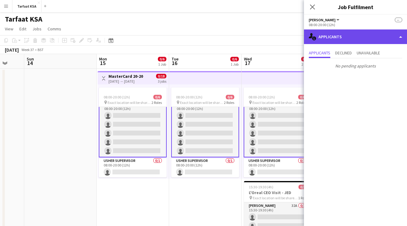
click at [334, 40] on div "single-neutral-actions-information Applicants" at bounding box center [355, 36] width 103 height 15
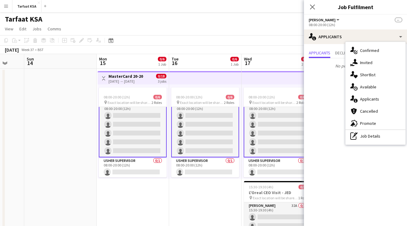
click at [189, 79] on app-top-bar at bounding box center [205, 77] width 72 height 13
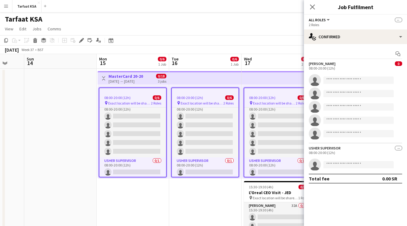
click at [372, 20] on div "All roles All roles Usher Usher Supervisor --" at bounding box center [355, 19] width 93 height 5
click at [326, 22] on button "All roles" at bounding box center [320, 20] width 22 height 5
click at [387, 23] on div "2 Roles" at bounding box center [355, 24] width 93 height 5
click at [400, 18] on span "--" at bounding box center [398, 20] width 7 height 5
click at [312, 7] on icon at bounding box center [312, 7] width 6 height 6
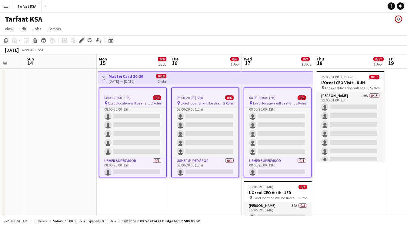
click at [124, 93] on app-job-card "08:00-20:00 (12h) 0/6 pin Exact location will be shared later 2 Roles Usher 0/5…" at bounding box center [133, 132] width 68 height 90
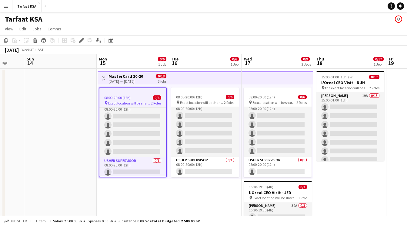
click at [206, 76] on app-top-bar at bounding box center [205, 77] width 72 height 13
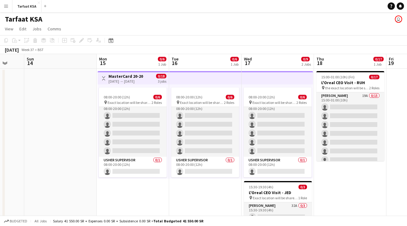
click at [207, 77] on app-top-bar at bounding box center [205, 77] width 72 height 13
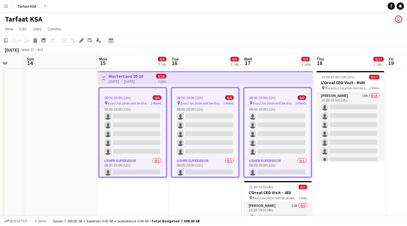
click at [195, 89] on div at bounding box center [205, 90] width 67 height 5
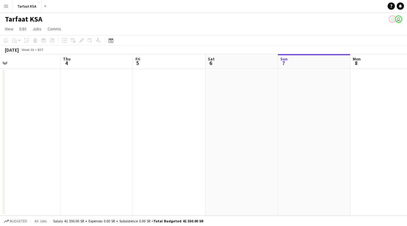
scroll to position [0, 135]
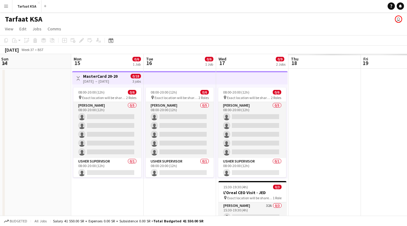
scroll to position [0, 238]
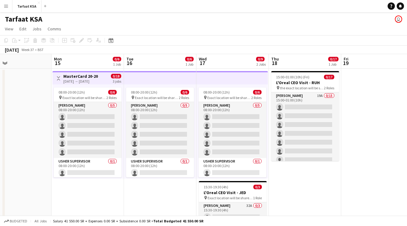
click at [153, 80] on app-top-bar at bounding box center [160, 77] width 72 height 13
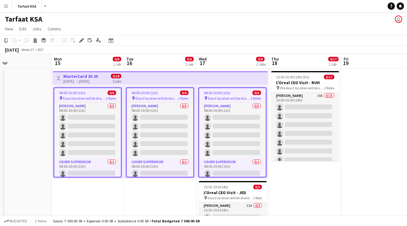
click at [275, 189] on app-date-cell "15:00-01:00 (10h) (Fri) 0/17 L'Oreal CEO Visit - RUH pin the exact location wil…" at bounding box center [305, 163] width 72 height 190
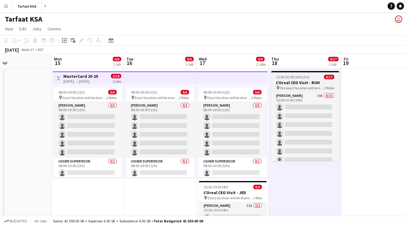
click at [296, 78] on span "15:00-01:00 (10h) (Fri)" at bounding box center [292, 77] width 33 height 5
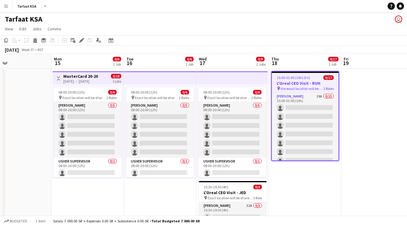
click at [223, 81] on app-top-bar at bounding box center [232, 77] width 72 height 13
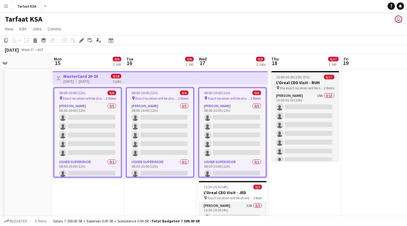
click at [291, 78] on span "15:00-01:00 (10h) (Fri)" at bounding box center [292, 77] width 33 height 5
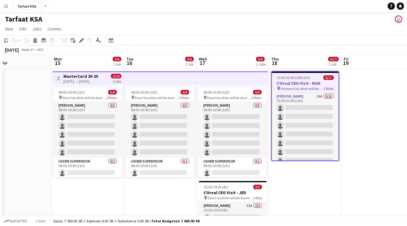
click at [240, 81] on app-top-bar at bounding box center [232, 77] width 72 height 13
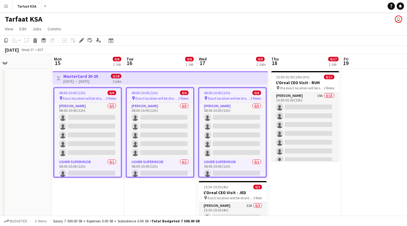
click at [170, 94] on div "08:00-20:00 (12h) 0/6" at bounding box center [160, 92] width 67 height 5
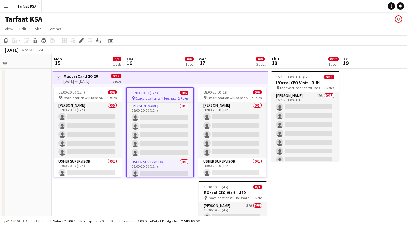
click at [169, 82] on app-top-bar at bounding box center [160, 77] width 72 height 13
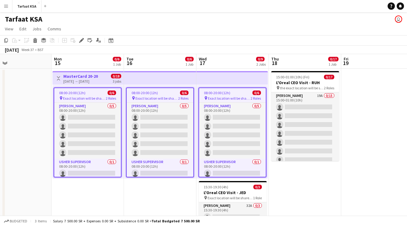
click at [24, 108] on app-date-cell at bounding box center [15, 163] width 72 height 190
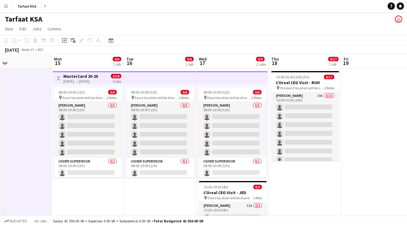
click at [145, 77] on app-top-bar at bounding box center [160, 77] width 72 height 13
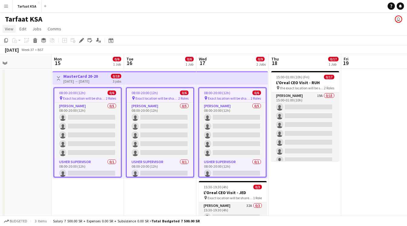
click at [11, 27] on span "View" at bounding box center [9, 28] width 8 height 5
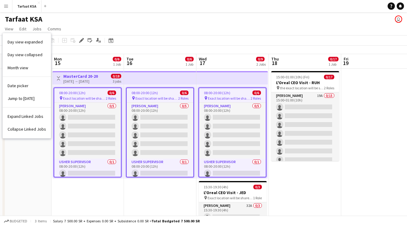
drag, startPoint x: 63, startPoint y: 18, endPoint x: 56, endPoint y: 18, distance: 7.0
click at [63, 18] on div "Tarfaat KSA user" at bounding box center [203, 18] width 407 height 12
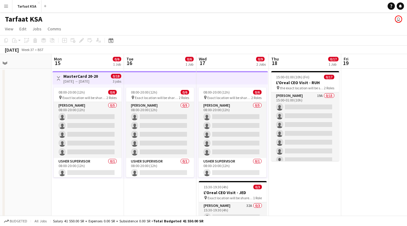
click at [9, 4] on button "Menu" at bounding box center [6, 6] width 12 height 12
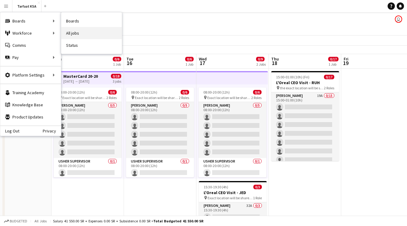
click at [89, 32] on link "All jobs" at bounding box center [91, 33] width 61 height 12
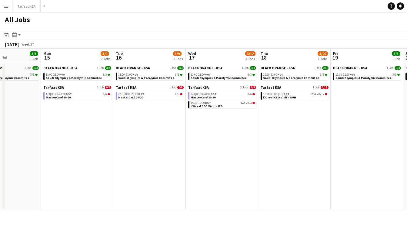
scroll to position [0, 159]
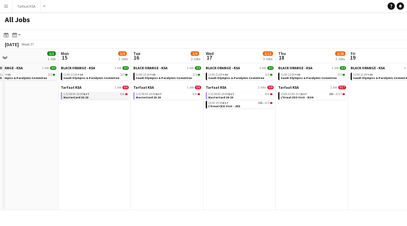
click at [105, 97] on link "1/3 | 08:00-20:00 BST 0/6 MasterCard 20-20" at bounding box center [95, 95] width 64 height 7
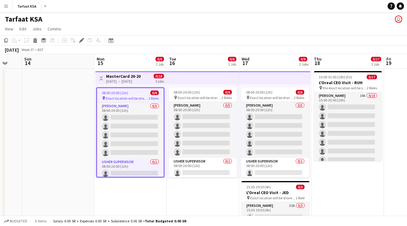
scroll to position [0, 196]
click at [189, 83] on app-top-bar at bounding box center [202, 77] width 72 height 13
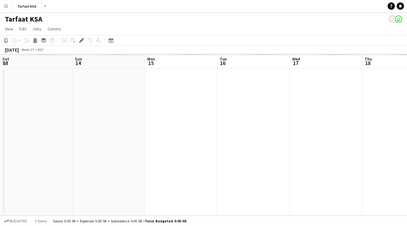
scroll to position [0, 209]
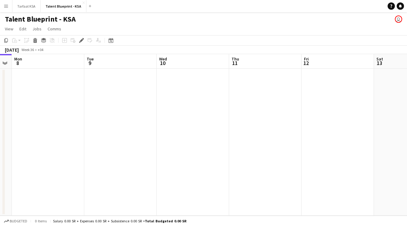
scroll to position [0, 132]
click at [82, 3] on app-icon "Close" at bounding box center [83, 3] width 2 height 2
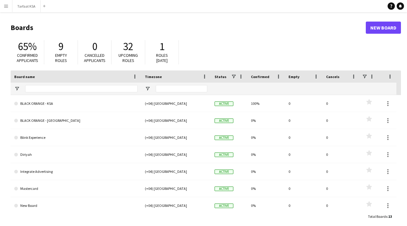
click at [8, 5] on app-icon "Menu" at bounding box center [6, 6] width 5 height 5
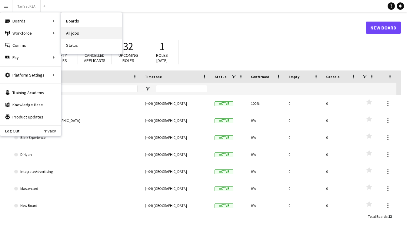
click at [79, 32] on link "All jobs" at bounding box center [91, 33] width 61 height 12
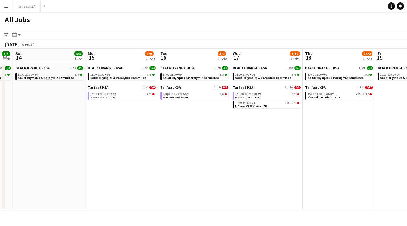
scroll to position [0, 215]
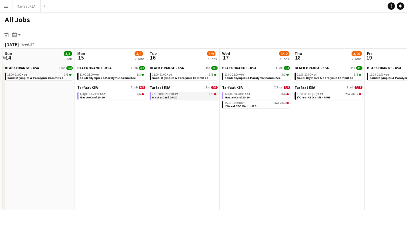
click at [159, 95] on span "08:00-20:00 BST" at bounding box center [168, 93] width 20 height 3
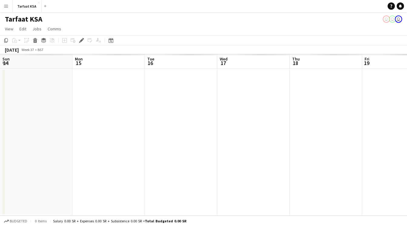
scroll to position [0, 209]
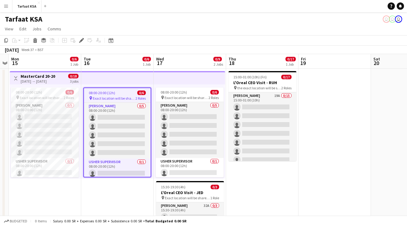
click at [140, 75] on app-top-bar at bounding box center [117, 77] width 72 height 13
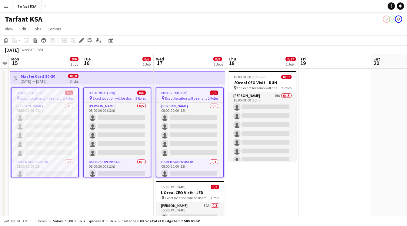
click at [28, 40] on div "Copy Paste Paste Command V Paste with crew Command Shift V Paste linked Job [GE…" at bounding box center [28, 40] width 53 height 7
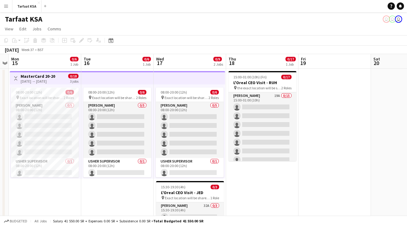
click at [27, 40] on div "Copy Paste Paste Command V Paste with crew Command Shift V Paste linked Job [GE…" at bounding box center [28, 40] width 53 height 7
click at [22, 40] on div "Copy Paste Paste Command V Paste with crew Command Shift V Paste linked Job [GE…" at bounding box center [28, 40] width 53 height 7
click at [47, 85] on div "08:00-20:00 (12h) 0/6 pin Exact location will be shared later 2 Roles [PERSON_N…" at bounding box center [45, 131] width 71 height 94
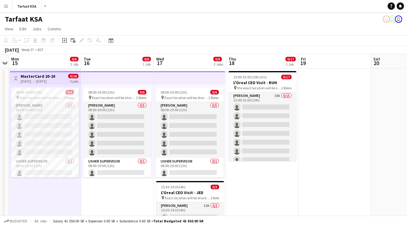
click at [53, 78] on h3 "MasterCard 20-20" at bounding box center [38, 75] width 35 height 5
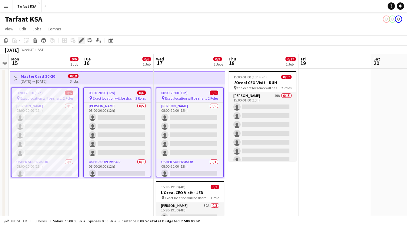
click at [80, 41] on icon at bounding box center [81, 40] width 3 height 3
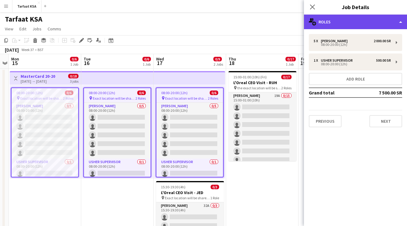
click at [366, 25] on div "multiple-users-add Roles" at bounding box center [355, 22] width 103 height 15
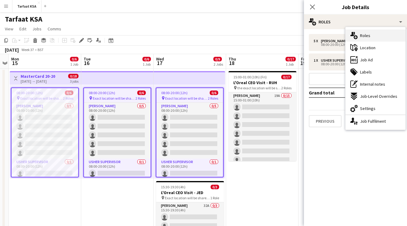
click at [373, 33] on div "multiple-users-add Roles" at bounding box center [376, 35] width 60 height 12
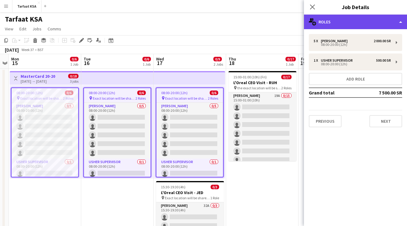
click at [371, 23] on div "multiple-users-add Roles" at bounding box center [355, 22] width 103 height 15
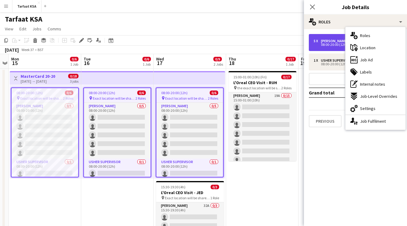
click at [336, 39] on div "5 x [PERSON_NAME] 2 000.00 SR" at bounding box center [352, 41] width 77 height 4
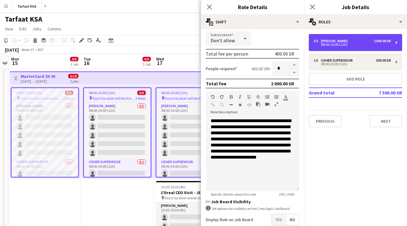
scroll to position [107, 0]
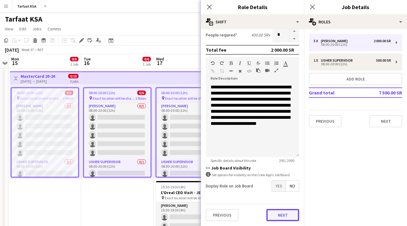
click at [279, 216] on button "Next" at bounding box center [282, 215] width 33 height 12
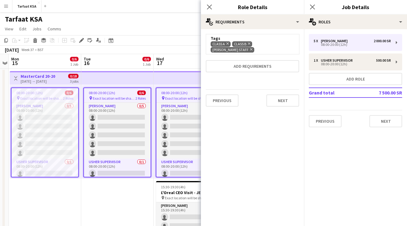
scroll to position [0, 0]
click at [290, 101] on button "Next" at bounding box center [282, 100] width 33 height 12
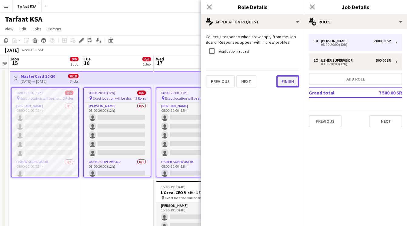
click at [290, 79] on button "Finish" at bounding box center [287, 81] width 23 height 12
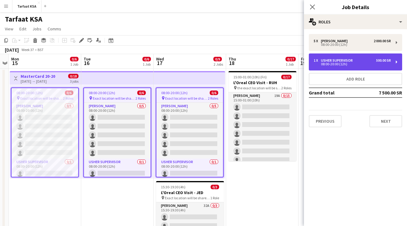
click at [339, 60] on div "Usher Supervisor" at bounding box center [338, 60] width 34 height 4
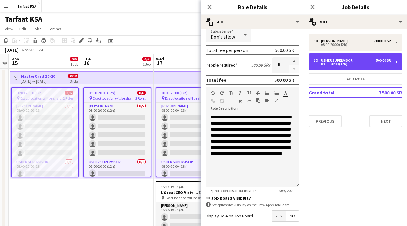
scroll to position [107, 0]
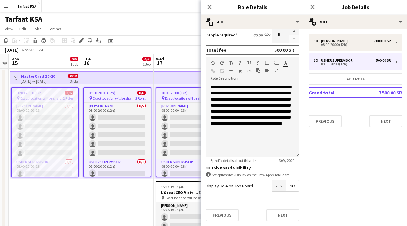
click at [260, 174] on div "information-circle Set options for visibility on the Crew App’s Job Board" at bounding box center [252, 175] width 93 height 6
click at [210, 175] on icon at bounding box center [208, 174] width 5 height 5
click at [282, 185] on span "Yes" at bounding box center [279, 185] width 14 height 11
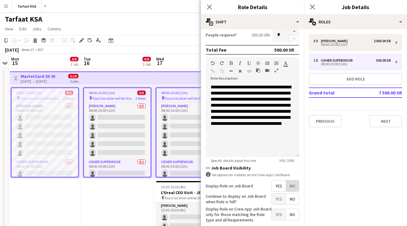
click at [294, 185] on span "No" at bounding box center [292, 185] width 13 height 11
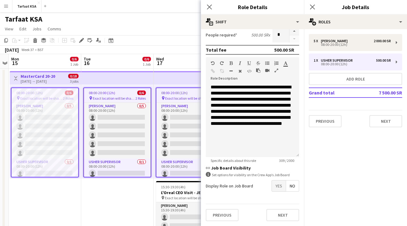
drag, startPoint x: 251, startPoint y: 185, endPoint x: 204, endPoint y: 185, distance: 47.0
click at [204, 185] on form "**********" at bounding box center [252, 76] width 103 height 298
copy label "Display Role on Job Board"
click at [301, 179] on form "**********" at bounding box center [252, 76] width 103 height 298
click at [276, 185] on span "Yes" at bounding box center [279, 185] width 14 height 11
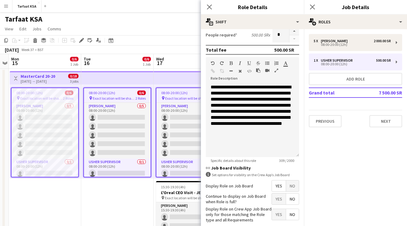
scroll to position [138, 0]
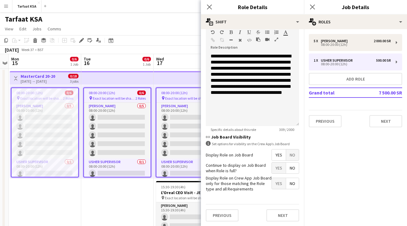
drag, startPoint x: 252, startPoint y: 186, endPoint x: 205, endPoint y: 174, distance: 49.2
click at [205, 174] on form "**********" at bounding box center [252, 60] width 103 height 329
copy label "Display Role on Crew App Job Board only for those matching the Role type and al…"
click at [295, 145] on div "information-circle Set options for visibility on the Crew App’s Job Board" at bounding box center [252, 144] width 93 height 6
click at [281, 215] on button "Next" at bounding box center [282, 215] width 33 height 12
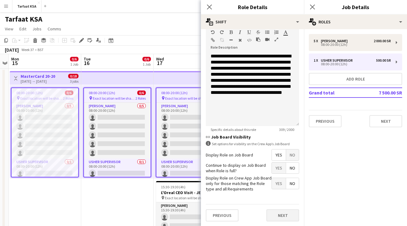
scroll to position [0, 0]
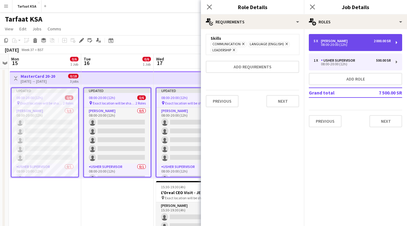
click at [369, 42] on div "5 x [PERSON_NAME] 2 000.00 SR" at bounding box center [352, 41] width 77 height 4
type input "*****"
type input "*********"
type input "*"
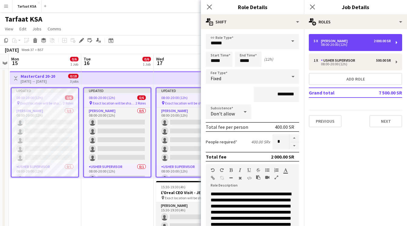
scroll to position [107, 0]
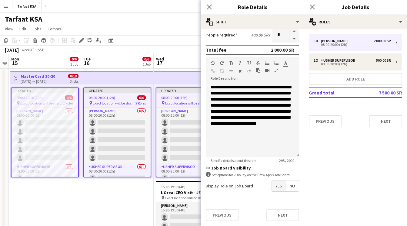
click at [278, 186] on span "Yes" at bounding box center [279, 185] width 14 height 11
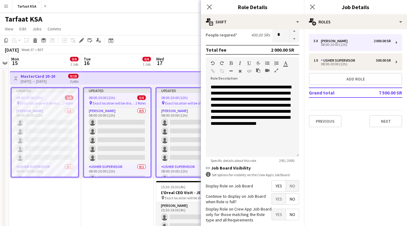
scroll to position [138, 0]
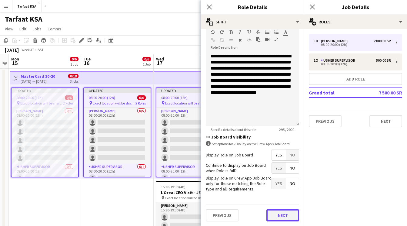
click at [291, 214] on button "Next" at bounding box center [282, 215] width 33 height 12
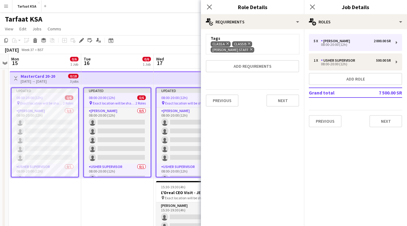
scroll to position [0, 0]
click at [282, 97] on button "Next" at bounding box center [282, 100] width 33 height 12
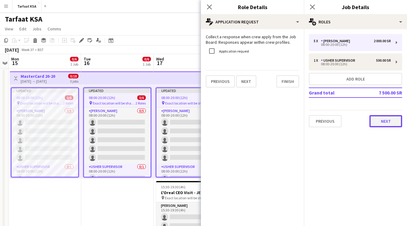
click at [381, 123] on button "Next" at bounding box center [385, 121] width 33 height 12
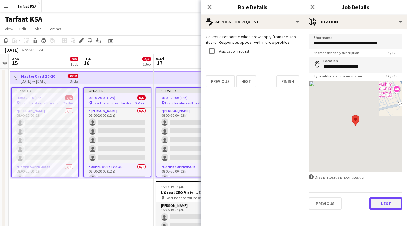
click at [382, 203] on button "Next" at bounding box center [385, 203] width 33 height 12
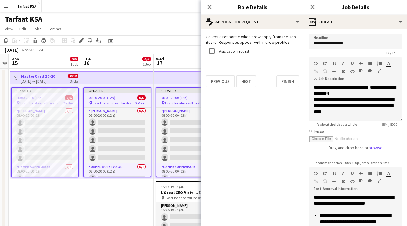
scroll to position [74, 0]
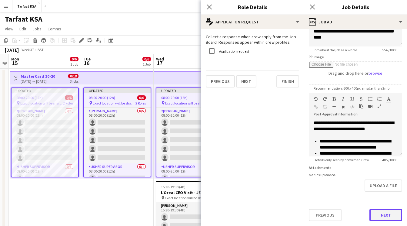
click at [383, 218] on button "Next" at bounding box center [385, 215] width 33 height 12
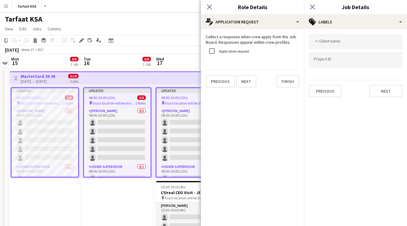
scroll to position [0, 0]
click at [374, 89] on button "Next" at bounding box center [385, 91] width 33 height 12
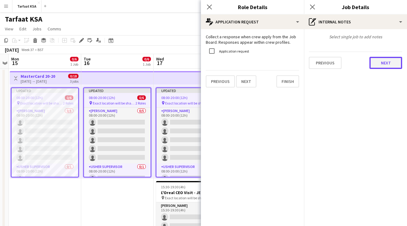
click at [389, 63] on button "Next" at bounding box center [385, 63] width 33 height 12
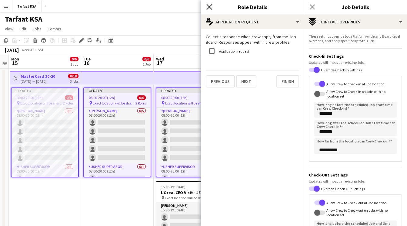
click at [210, 8] on icon "Close pop-in" at bounding box center [209, 7] width 6 height 6
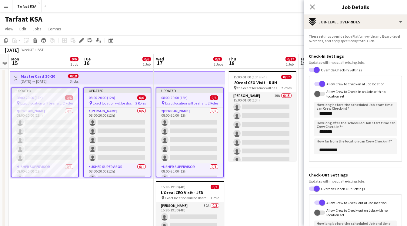
scroll to position [89, 0]
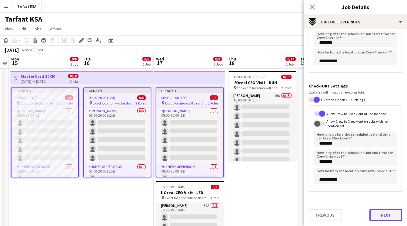
click at [378, 215] on button "Next" at bounding box center [385, 215] width 33 height 12
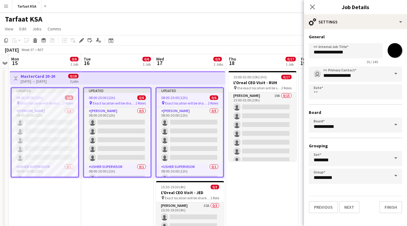
scroll to position [42, 0]
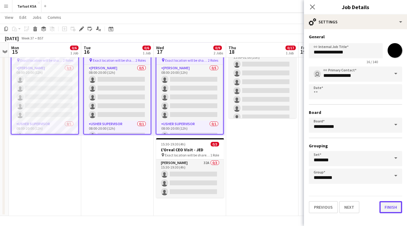
click at [388, 207] on button "Finish" at bounding box center [390, 207] width 23 height 12
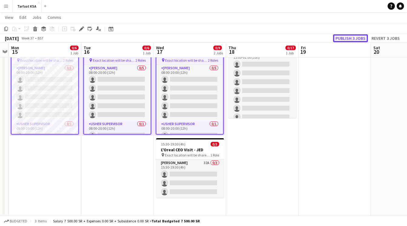
click at [352, 39] on button "Publish 3 jobs" at bounding box center [350, 38] width 35 height 8
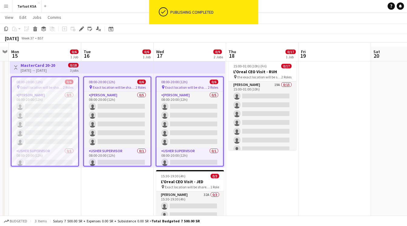
scroll to position [2, 0]
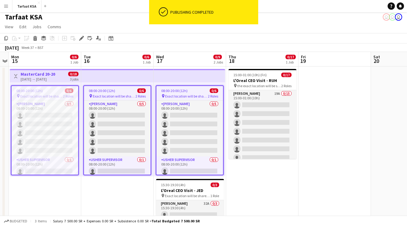
click at [159, 80] on app-top-bar at bounding box center [190, 75] width 72 height 13
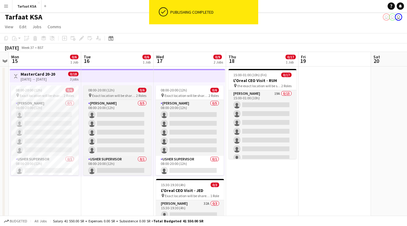
click at [126, 89] on div "08:00-20:00 (12h) 0/6" at bounding box center [117, 90] width 68 height 5
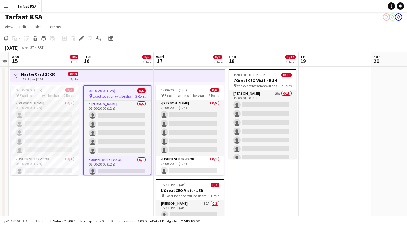
click at [135, 78] on app-top-bar at bounding box center [117, 75] width 72 height 13
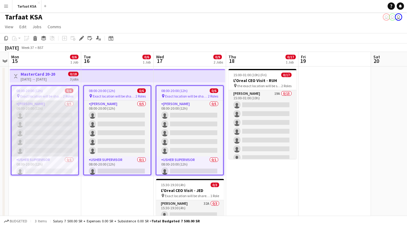
click at [53, 144] on app-card-role "[PERSON_NAME] 0/5 08:00-20:00 (12h) single-neutral-actions single-neutral-actio…" at bounding box center [45, 128] width 67 height 56
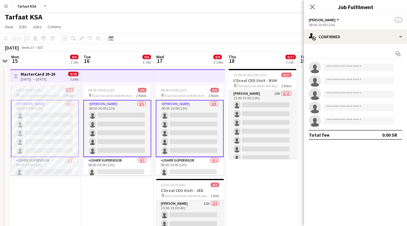
click at [64, 96] on span "2 Roles" at bounding box center [69, 95] width 10 height 5
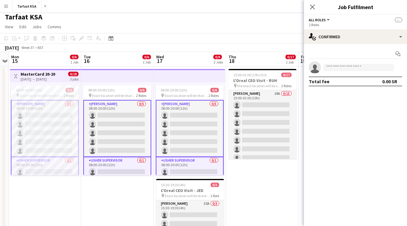
click at [97, 84] on div "08:00-20:00 (12h) 0/6 pin Exact location will be shared later 2 Roles [PERSON_N…" at bounding box center [117, 129] width 72 height 94
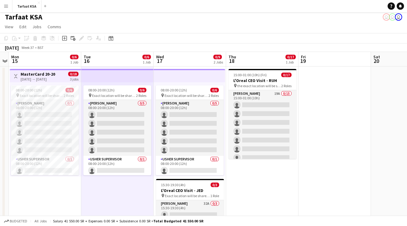
click at [96, 76] on app-top-bar at bounding box center [117, 75] width 72 height 13
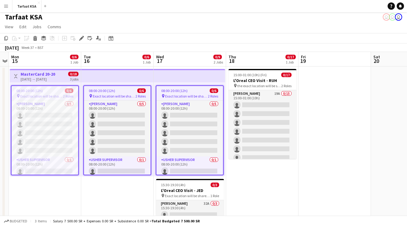
click at [28, 39] on div "Copy Paste Paste Command V Paste with crew Command Shift V Paste linked Job Del…" at bounding box center [28, 38] width 53 height 7
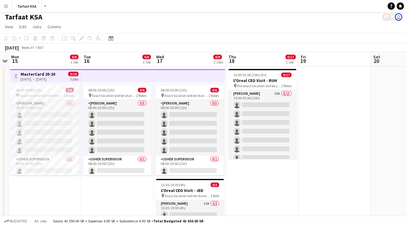
click at [54, 75] on h3 "MasterCard 20-20" at bounding box center [38, 73] width 35 height 5
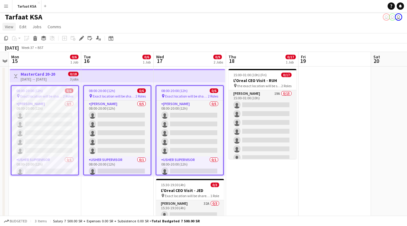
click at [11, 27] on span "View" at bounding box center [9, 26] width 8 height 5
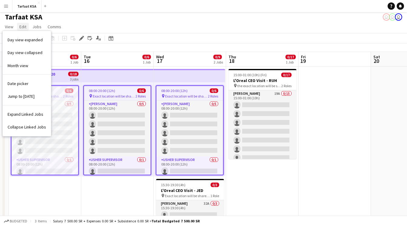
click at [20, 26] on span "Edit" at bounding box center [22, 26] width 7 height 5
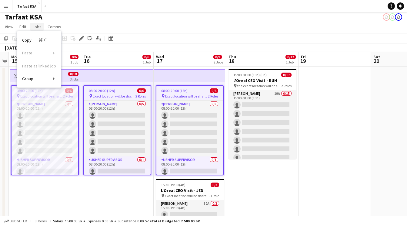
click at [32, 26] on span "Jobs" at bounding box center [36, 26] width 9 height 5
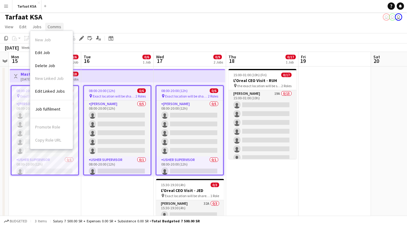
click at [52, 26] on span "Comms" at bounding box center [55, 26] width 14 height 5
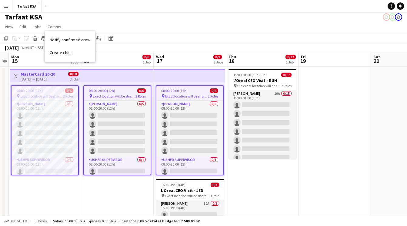
click at [191, 74] on app-top-bar at bounding box center [190, 75] width 72 height 13
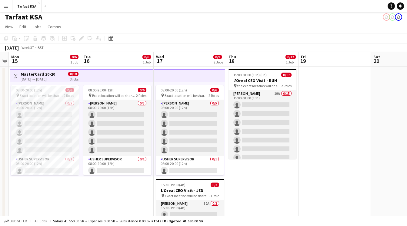
click at [191, 74] on app-top-bar at bounding box center [190, 75] width 72 height 13
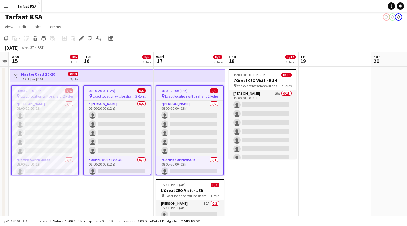
click at [179, 78] on app-top-bar at bounding box center [190, 75] width 72 height 13
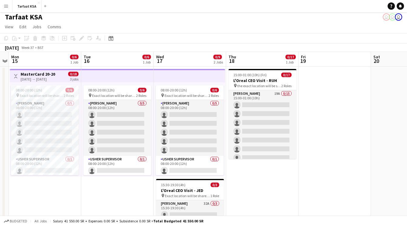
click at [179, 78] on app-top-bar at bounding box center [190, 75] width 72 height 13
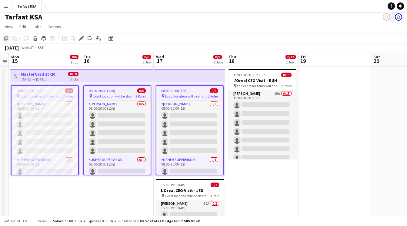
click at [7, 39] on icon at bounding box center [6, 38] width 4 height 4
click at [4, 39] on icon at bounding box center [6, 38] width 4 height 4
click at [61, 188] on app-date-cell "Toggle View MasterCard 20-20 15-09-2025 → 17-09-2025 0/18 3 jobs 08:00-20:00 (1…" at bounding box center [45, 161] width 72 height 190
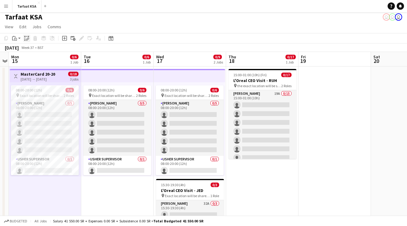
click at [28, 35] on div "Paste linked Job" at bounding box center [26, 38] width 7 height 7
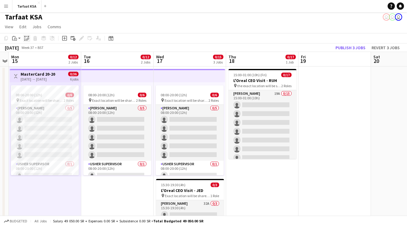
click at [27, 40] on icon at bounding box center [27, 39] width 2 height 2
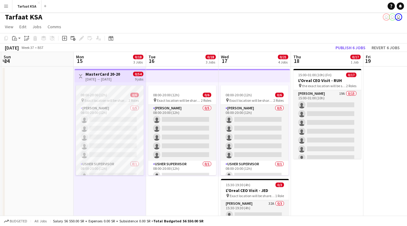
scroll to position [0, 146]
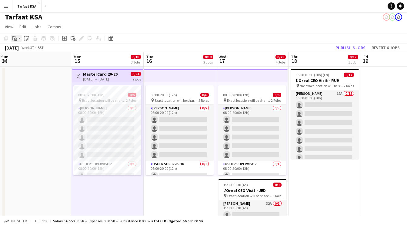
click at [17, 39] on div "Paste" at bounding box center [14, 38] width 7 height 7
click at [24, 116] on app-date-cell at bounding box center [35, 161] width 72 height 190
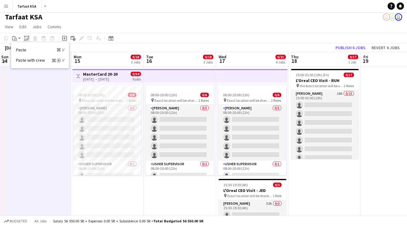
click at [28, 37] on icon "Paste linked Job" at bounding box center [26, 38] width 5 height 5
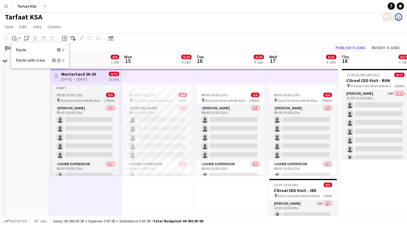
scroll to position [0, 166]
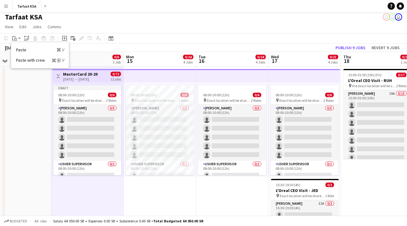
click at [57, 74] on app-icon "Toggle View" at bounding box center [58, 76] width 4 height 4
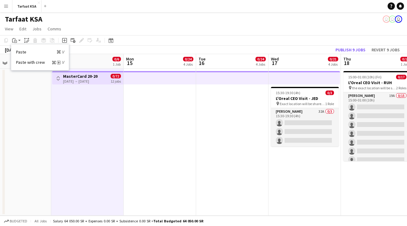
click at [57, 75] on button "Toggle View" at bounding box center [58, 78] width 7 height 7
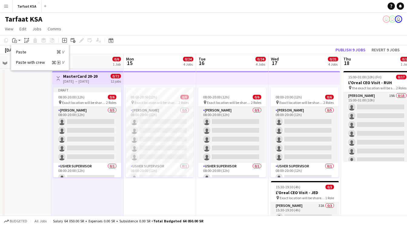
click at [38, 117] on app-date-cell at bounding box center [15, 163] width 72 height 190
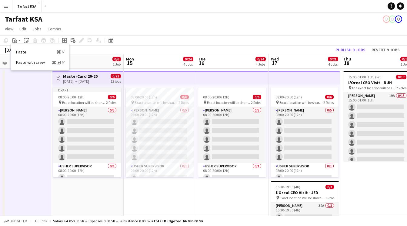
click at [41, 90] on app-date-cell at bounding box center [15, 163] width 72 height 190
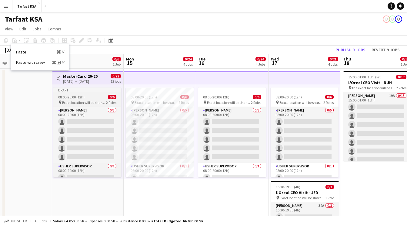
click at [82, 94] on app-job-card "Draft 08:00-20:00 (12h) 0/6 pin Exact location will be shared later 2 Roles [PE…" at bounding box center [87, 132] width 68 height 90
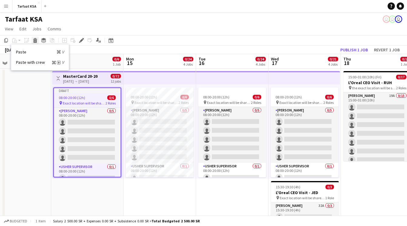
click at [35, 40] on icon at bounding box center [35, 41] width 3 height 3
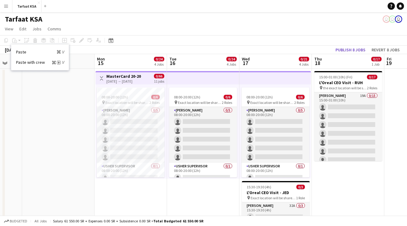
scroll to position [0, 199]
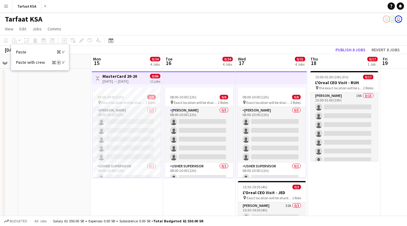
click at [176, 78] on app-top-bar at bounding box center [199, 77] width 72 height 13
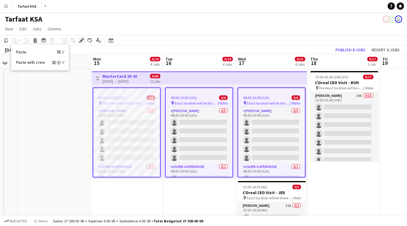
click at [81, 41] on icon at bounding box center [81, 40] width 3 height 3
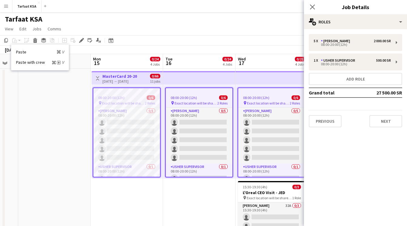
click at [347, 33] on div "5 x Usher 2 000.00 SR 08:00-20:00 (12h) 1 x Usher Supervisor 500.00 SR 08:00-20…" at bounding box center [355, 80] width 103 height 103
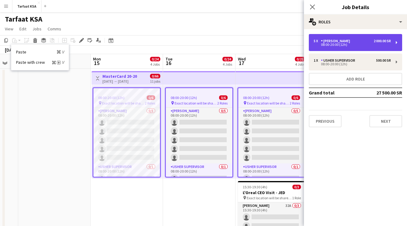
click at [347, 41] on div "5 x [PERSON_NAME] 2 000.00 SR" at bounding box center [352, 41] width 77 height 4
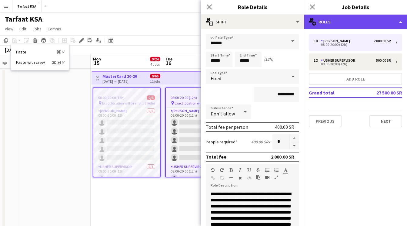
click at [357, 20] on div "multiple-users-add Roles" at bounding box center [355, 22] width 103 height 15
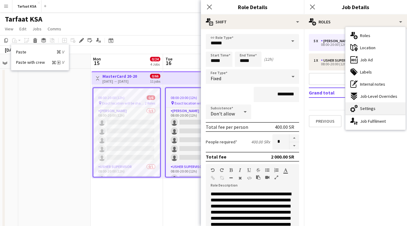
click at [367, 106] on span "Settings" at bounding box center [367, 107] width 15 height 5
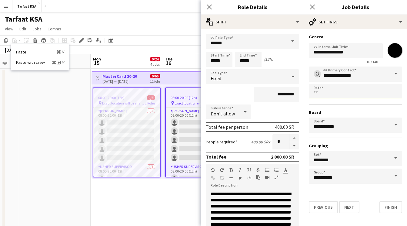
click at [350, 92] on body "Menu Boards Boards Boards All jobs Status Workforce Workforce My Workforce Recr…" at bounding box center [203, 134] width 407 height 269
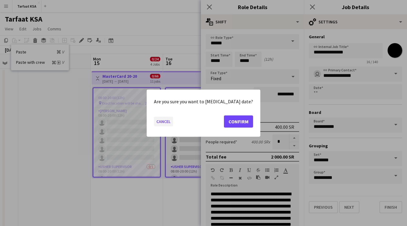
click at [163, 122] on button "Cancel" at bounding box center [163, 121] width 19 height 10
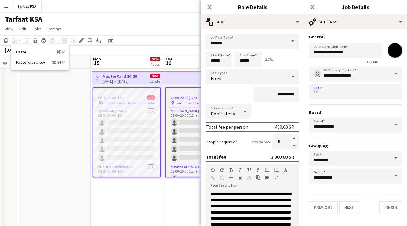
click at [151, 196] on app-date-cell "Toggle View MasterCard 20-20 15-09-2025 → 17-09-2025 0/66 11 jobs 08:00-20:00 (…" at bounding box center [127, 163] width 72 height 190
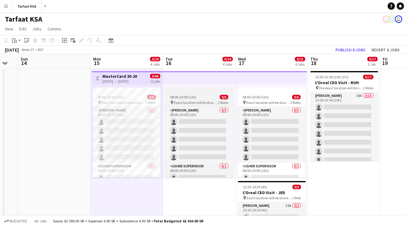
click at [202, 98] on div "08:00-20:00 (12h) 0/6" at bounding box center [199, 97] width 68 height 5
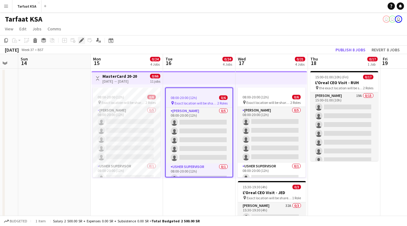
click at [80, 41] on icon at bounding box center [81, 40] width 3 height 3
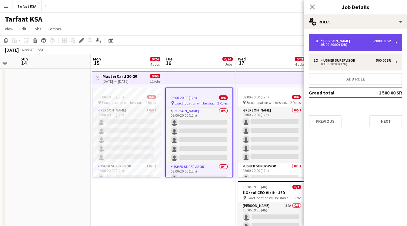
click at [342, 40] on div "5 x [PERSON_NAME] 2 000.00 SR" at bounding box center [352, 41] width 77 height 4
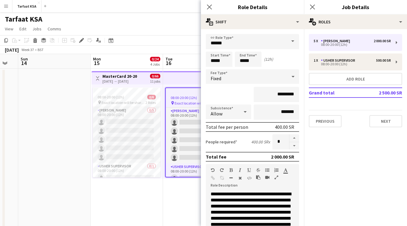
click at [155, 77] on span "0/66" at bounding box center [155, 76] width 10 height 5
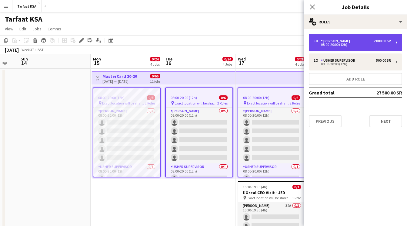
click at [349, 47] on div "5 x [PERSON_NAME] 2 000.00 SR 08:00-20:00 (12h)" at bounding box center [355, 42] width 93 height 17
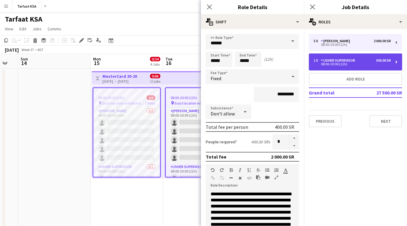
click at [349, 65] on div "08:00-20:00 (12h)" at bounding box center [352, 63] width 77 height 3
type input "**********"
type input "*********"
type input "*"
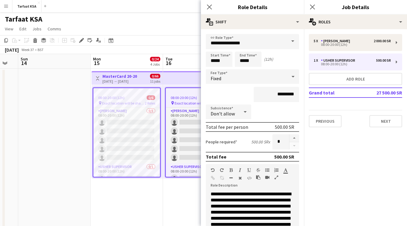
click at [353, 51] on div "5 x Usher 2 000.00 SR 08:00-20:00 (12h) 1 x Usher Supervisor 500.00 SR 08:00-20…" at bounding box center [355, 80] width 103 height 93
click at [97, 203] on app-date-cell "Toggle View MasterCard 20-20 15-09-2025 → 17-09-2025 0/66 11 jobs 08:00-20:00 (…" at bounding box center [127, 163] width 72 height 190
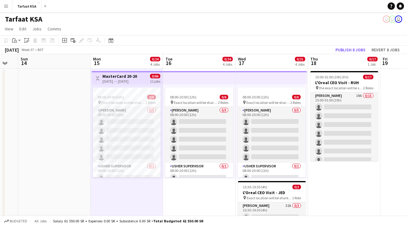
click at [289, 61] on app-board-header-date "Wed 17 0/21 4 Jobs" at bounding box center [272, 61] width 72 height 15
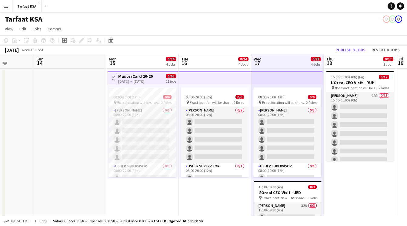
scroll to position [0, 203]
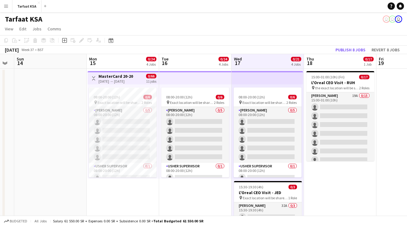
click at [211, 78] on app-top-bar at bounding box center [195, 77] width 72 height 13
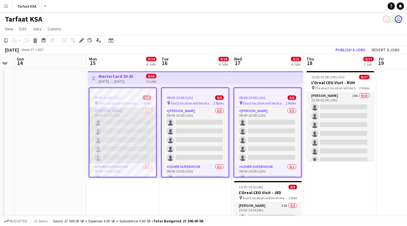
scroll to position [0, 0]
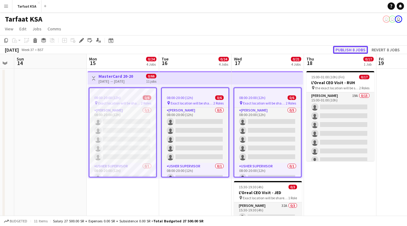
click at [349, 50] on button "Publish 8 jobs" at bounding box center [350, 50] width 35 height 8
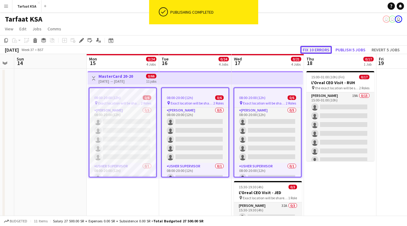
click at [324, 46] on button "Fix 10 errors" at bounding box center [316, 50] width 32 height 8
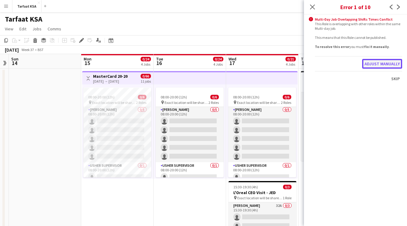
click at [387, 65] on button "Adjust manually" at bounding box center [382, 64] width 40 height 10
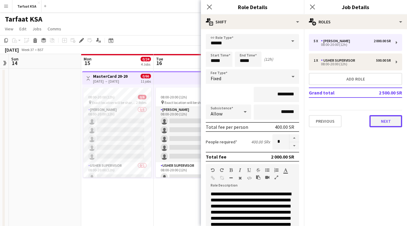
click at [380, 122] on button "Next" at bounding box center [385, 121] width 33 height 12
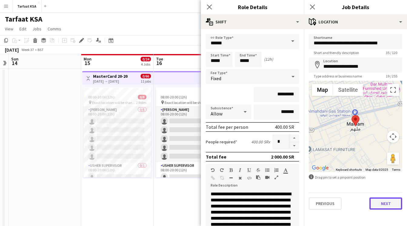
click at [383, 202] on button "Next" at bounding box center [385, 203] width 33 height 12
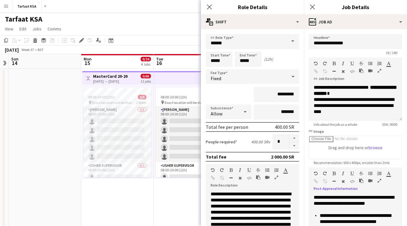
click at [383, 202] on p "**********" at bounding box center [356, 200] width 84 height 12
click at [174, 220] on app-date-cell "08:00-20:00 (12h) 0/6 pin Exact location will be shared later 2 Roles Usher 0/5…" at bounding box center [190, 163] width 72 height 190
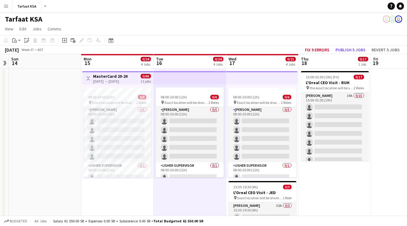
click at [329, 180] on app-date-cell "15:00-01:00 (10h) (Fri) 0/17 L'Oreal CEO Visit - RUH pin the exact location wil…" at bounding box center [335, 163] width 72 height 190
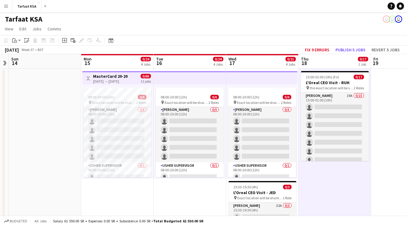
click at [259, 82] on app-top-bar at bounding box center [262, 77] width 72 height 13
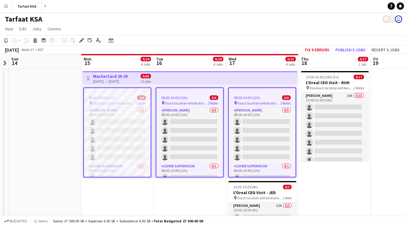
click at [260, 55] on app-board-header-date "Wed 17 0/21 4 Jobs" at bounding box center [262, 61] width 72 height 15
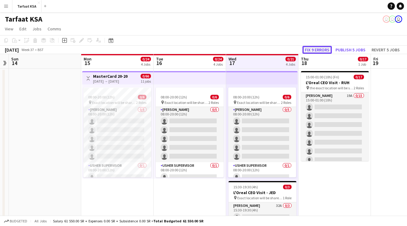
click at [313, 48] on button "Fix 9 errors" at bounding box center [316, 50] width 29 height 8
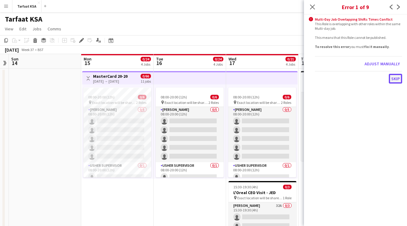
click at [392, 76] on button "Skip" at bounding box center [395, 79] width 13 height 10
click at [311, 9] on icon "Close pop-in" at bounding box center [312, 7] width 6 height 6
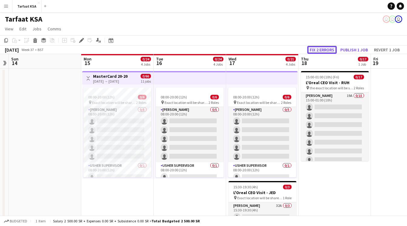
click at [319, 48] on button "Fix 2 errors" at bounding box center [321, 50] width 29 height 8
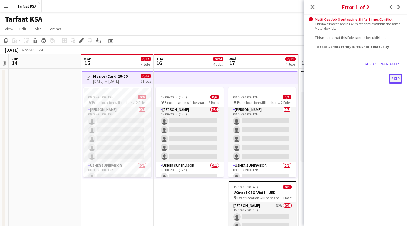
click at [390, 81] on button "Skip" at bounding box center [395, 79] width 13 height 10
click at [294, 13] on div "Tarfaat KSA user user user" at bounding box center [203, 18] width 407 height 12
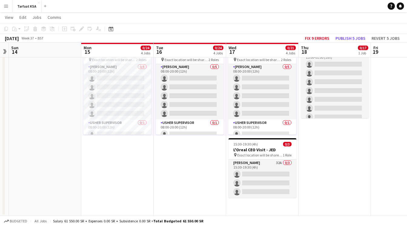
scroll to position [6, 0]
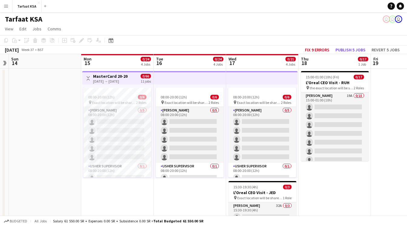
click at [200, 79] on app-top-bar at bounding box center [190, 77] width 72 height 13
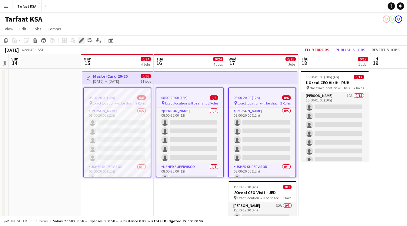
click at [82, 40] on icon at bounding box center [81, 40] width 3 height 3
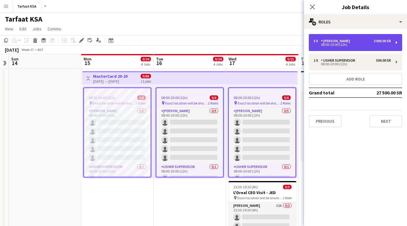
click at [349, 40] on div "5 x [PERSON_NAME] 2 000.00 SR" at bounding box center [352, 41] width 77 height 4
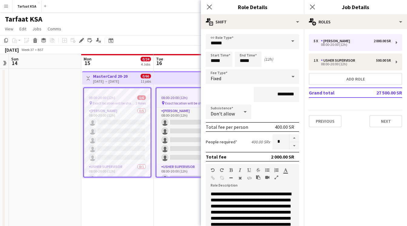
click at [172, 211] on app-date-cell "08:00-20:00 (12h) 0/6 pin Exact location will be shared later 2 Roles Usher 0/5…" at bounding box center [190, 163] width 72 height 190
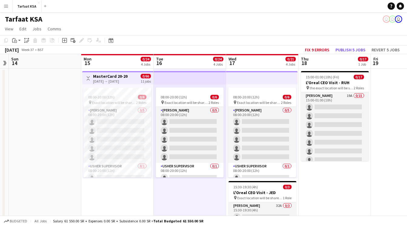
click at [120, 216] on div "Budgeted All jobs Salary 61 550.00 SR + Expenses 0.00 SR + Subsistence 0.00 SR …" at bounding box center [203, 220] width 407 height 10
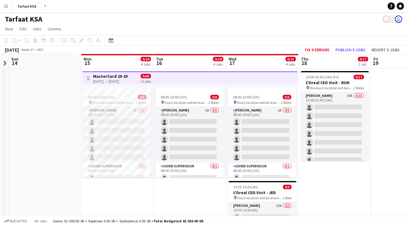
click at [4, 8] on app-icon "Menu" at bounding box center [6, 6] width 5 height 5
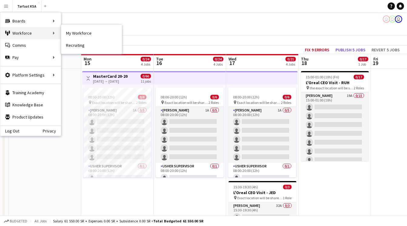
click at [37, 37] on div "Workforce Workforce" at bounding box center [30, 33] width 61 height 12
click at [95, 35] on link "My Workforce" at bounding box center [91, 33] width 61 height 12
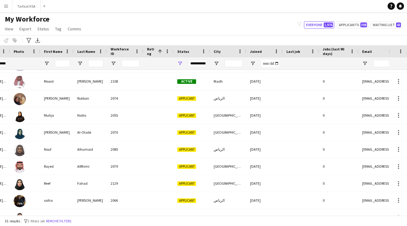
scroll to position [273, 0]
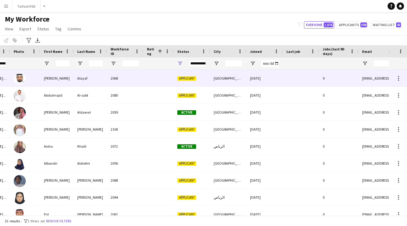
click at [72, 77] on div "[PERSON_NAME]" at bounding box center [56, 78] width 33 height 17
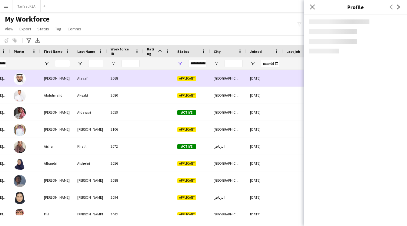
click at [72, 77] on div "[PERSON_NAME]" at bounding box center [56, 78] width 33 height 17
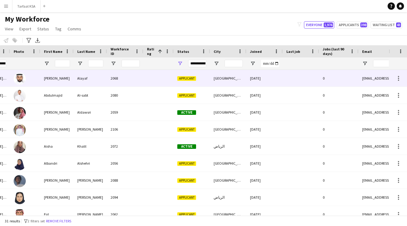
click at [75, 81] on div "Alayaf" at bounding box center [90, 78] width 33 height 17
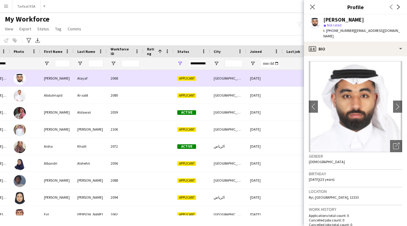
click at [137, 85] on div "2068" at bounding box center [125, 78] width 36 height 17
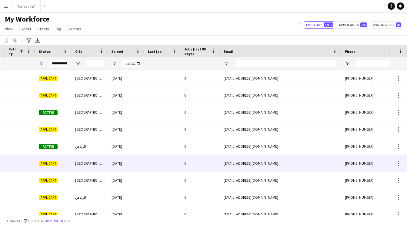
scroll to position [0, 248]
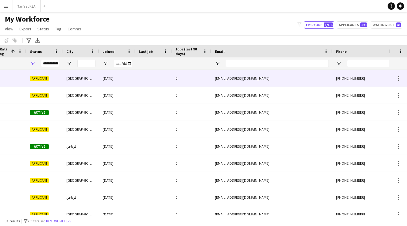
click at [84, 85] on div "[GEOGRAPHIC_DATA]" at bounding box center [81, 78] width 36 height 17
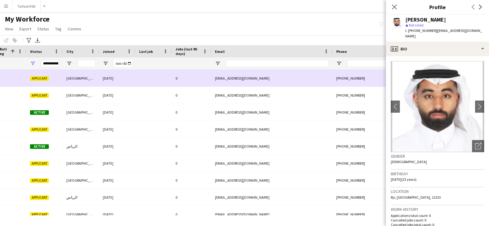
click at [53, 76] on div "Applicant" at bounding box center [44, 78] width 36 height 17
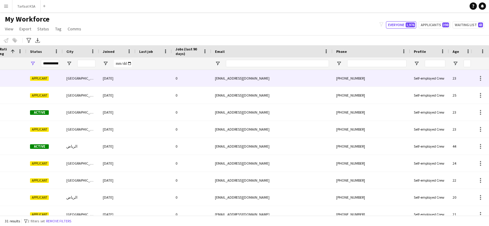
click at [76, 77] on div "[GEOGRAPHIC_DATA]" at bounding box center [81, 78] width 36 height 17
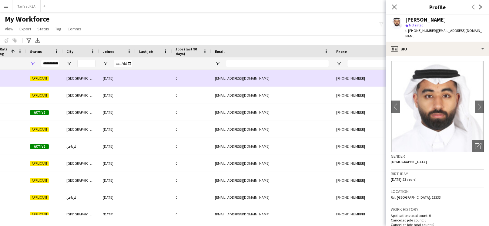
click at [257, 78] on div "ab-ab-llkber@hotmail.com" at bounding box center [271, 78] width 121 height 17
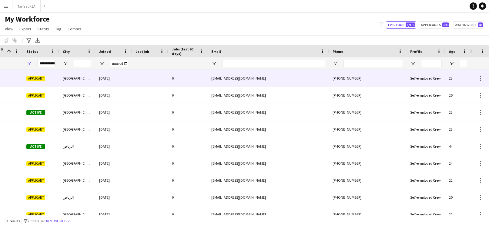
click at [271, 83] on div "ab-ab-llkber@hotmail.com" at bounding box center [268, 78] width 121 height 17
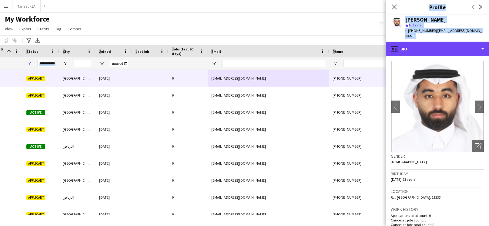
drag, startPoint x: 489, startPoint y: 37, endPoint x: 492, endPoint y: 36, distance: 3.5
click at [407, 36] on html "Menu Boards Boards Boards All jobs Status Workforce Workforce My Workforce Recr…" at bounding box center [244, 113] width 489 height 226
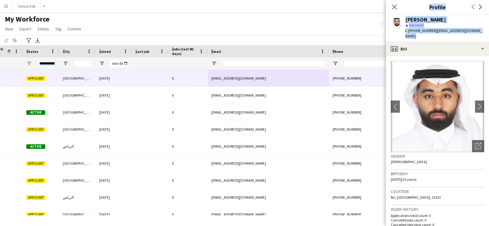
click at [290, 36] on div "Notify workforce Add to tag Select at least one crew to tag him or her. Advance…" at bounding box center [244, 40] width 489 height 10
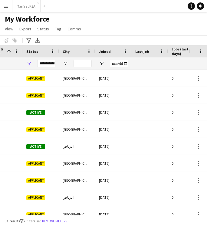
click at [60, 13] on main "My Workforce View Views Default view New view Update view Delete view Edit name…" at bounding box center [103, 114] width 207 height 205
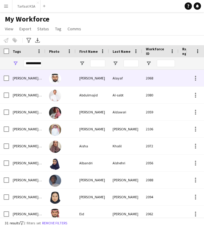
click at [74, 83] on div at bounding box center [60, 78] width 30 height 17
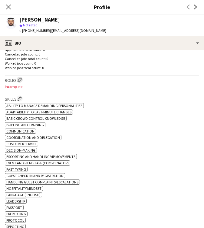
click at [18, 82] on button "Edit crew company roles" at bounding box center [20, 80] width 6 height 6
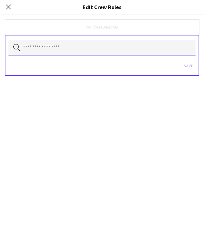
click at [62, 46] on input "text" at bounding box center [101, 47] width 187 height 15
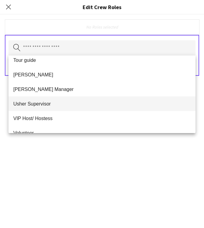
click at [51, 79] on mat-option "[PERSON_NAME]" at bounding box center [101, 74] width 187 height 15
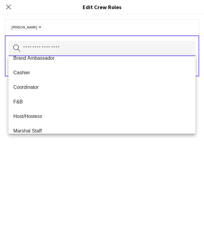
scroll to position [37, 0]
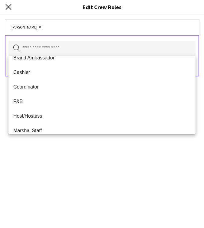
click at [9, 5] on icon "Close pop-in" at bounding box center [8, 7] width 6 height 6
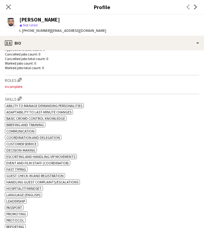
click at [9, 5] on icon "Close pop-in" at bounding box center [8, 7] width 5 height 5
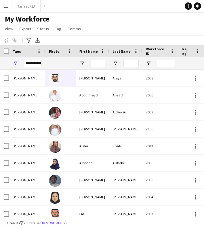
click at [9, 5] on button "Menu" at bounding box center [6, 6] width 12 height 12
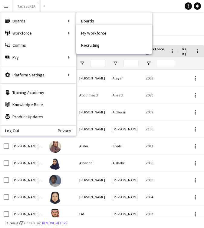
click at [184, 31] on div "My Workforce View Views Default view New view Update view Delete view Edit name…" at bounding box center [102, 25] width 204 height 21
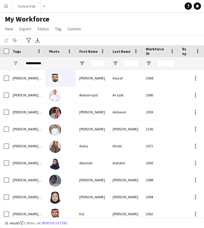
click at [8, 7] on app-icon "Menu" at bounding box center [6, 6] width 5 height 5
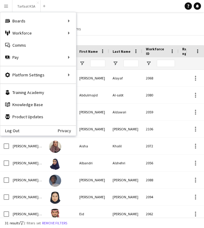
click at [97, 31] on div "My Workforce View Views Default view New view Update view Delete view Edit name…" at bounding box center [102, 25] width 204 height 21
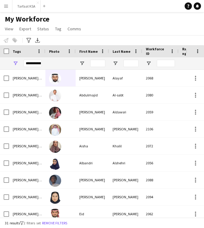
click at [6, 5] on app-icon "Menu" at bounding box center [6, 6] width 5 height 5
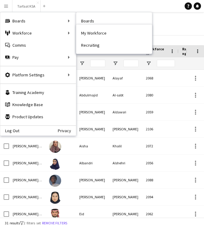
click at [162, 22] on div "My Workforce View Views Default view New view Update view Delete view Edit name…" at bounding box center [102, 25] width 204 height 21
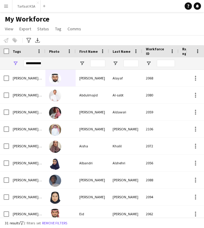
click at [3, 7] on button "Menu" at bounding box center [6, 6] width 12 height 12
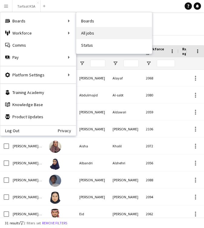
click at [102, 36] on link "All jobs" at bounding box center [114, 33] width 76 height 12
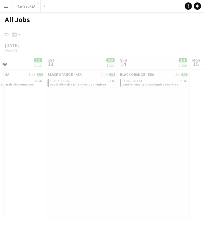
scroll to position [0, 185]
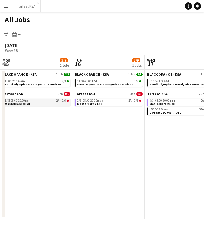
click at [60, 100] on div "1/3 | 08:00-20:00 BST 2A • 0/6" at bounding box center [37, 100] width 64 height 3
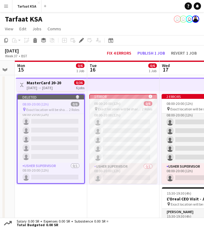
click at [107, 95] on div "1 error alert-circle" at bounding box center [123, 96] width 68 height 5
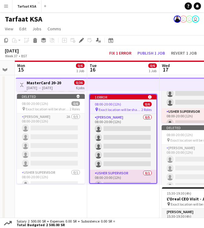
click at [118, 98] on div "1 error alert-circle" at bounding box center [123, 97] width 67 height 5
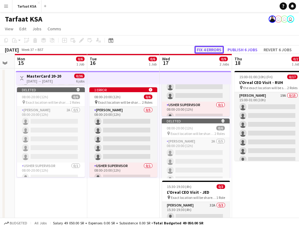
click at [204, 49] on button "Fix 4 errors" at bounding box center [209, 50] width 29 height 8
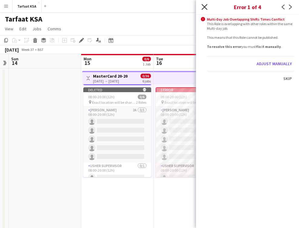
click at [204, 8] on icon "Close pop-in" at bounding box center [205, 7] width 6 height 6
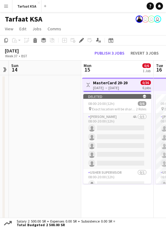
click at [106, 205] on app-date-cell "Toggle View MasterCard 20-20 [DATE] → [DATE] 0/36 6 jobs 08:00-20:00 (12h) 0/6 …" at bounding box center [117, 170] width 72 height 190
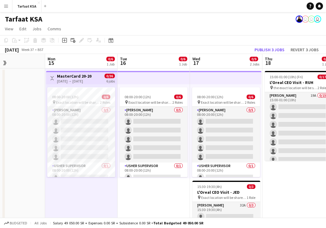
scroll to position [0, 253]
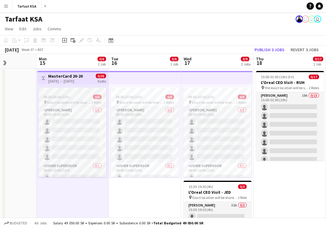
click at [65, 101] on span "Exact location will be shared later" at bounding box center [69, 102] width 44 height 5
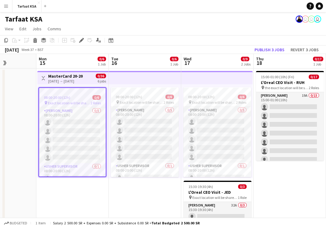
click at [65, 101] on span "Exact location will be shared later" at bounding box center [69, 103] width 43 height 5
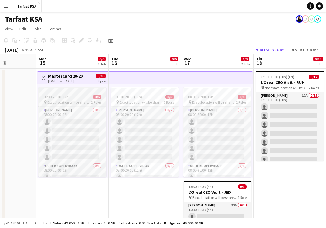
click at [65, 101] on span "Exact location will be shared later" at bounding box center [69, 102] width 44 height 5
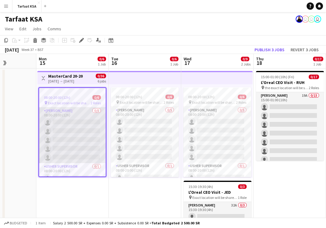
click at [74, 121] on app-card-role "[PERSON_NAME] 0/5 08:00-20:00 (12h) single-neutral-actions single-neutral-actio…" at bounding box center [72, 135] width 67 height 56
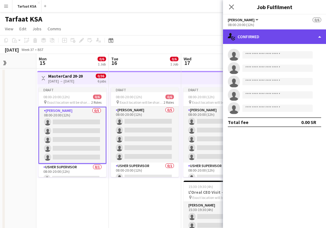
click at [204, 37] on div "single-neutral-actions-check-2 Confirmed" at bounding box center [274, 36] width 103 height 15
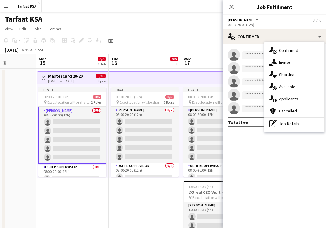
click at [204, 23] on div "08:00-20:00 (12h)" at bounding box center [274, 24] width 93 height 5
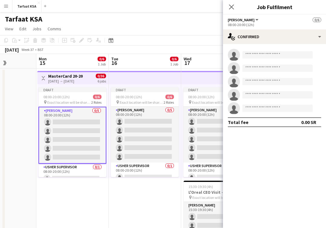
click at [204, 20] on button "[PERSON_NAME]" at bounding box center [244, 20] width 32 height 5
click at [204, 30] on li "All roles" at bounding box center [248, 30] width 30 height 5
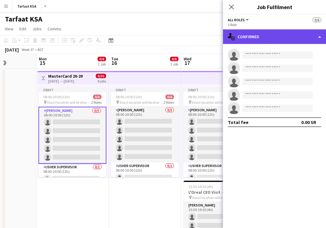
click at [204, 37] on div "single-neutral-actions-check-2 Confirmed" at bounding box center [274, 36] width 103 height 15
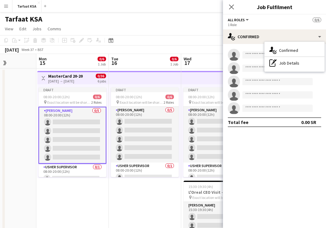
click at [48, 53] on div "[DATE] Week 37 • BST" at bounding box center [24, 49] width 48 height 8
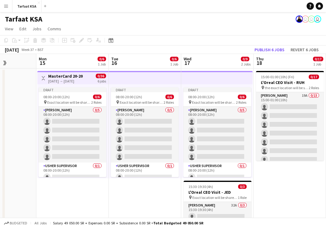
click at [72, 74] on h3 "MasterCard 20-20" at bounding box center [65, 75] width 35 height 5
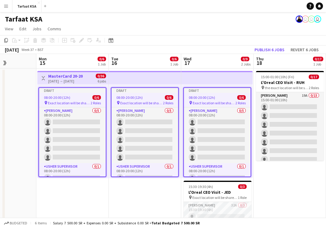
click at [84, 41] on div "Add job Add linked Job Edit Edit linked Job Applicants" at bounding box center [79, 40] width 46 height 7
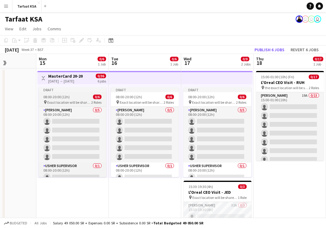
click at [88, 103] on span "Exact location will be shared later" at bounding box center [69, 102] width 44 height 5
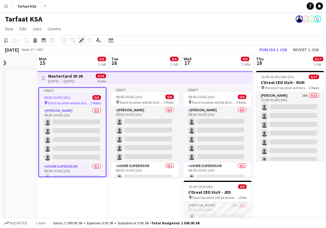
click at [79, 41] on icon "Edit" at bounding box center [81, 40] width 5 height 5
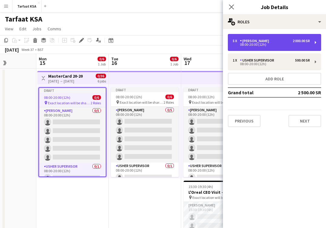
click at [204, 39] on div "5 x [PERSON_NAME] 2 000.00 SR" at bounding box center [271, 41] width 77 height 4
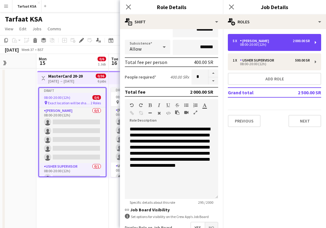
scroll to position [66, 0]
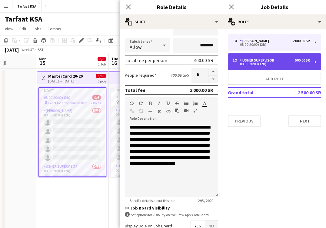
click at [204, 59] on div "Usher Supervisor" at bounding box center [258, 60] width 37 height 4
type input "**********"
type input "*********"
type input "*"
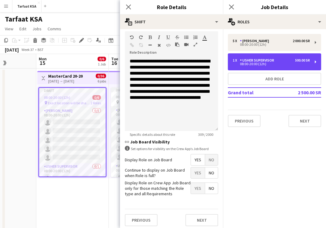
scroll to position [135, 0]
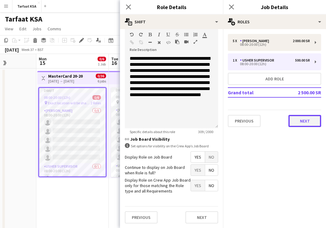
click at [204, 123] on button "Next" at bounding box center [305, 121] width 33 height 12
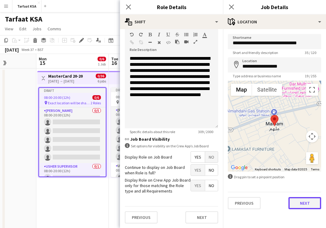
click at [204, 204] on button "Next" at bounding box center [305, 203] width 33 height 12
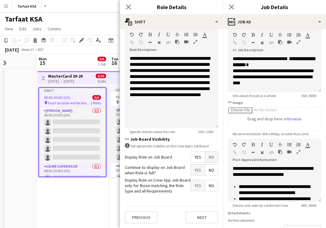
scroll to position [72, 0]
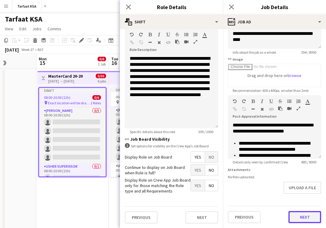
click at [204, 214] on button "Next" at bounding box center [305, 217] width 33 height 12
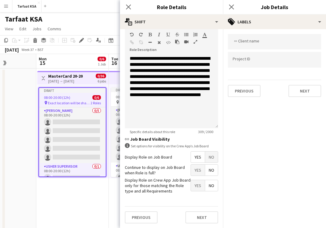
scroll to position [0, 0]
click at [204, 88] on button "Next" at bounding box center [305, 91] width 33 height 12
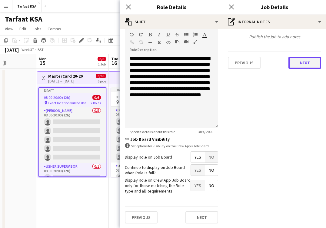
click at [204, 61] on button "Next" at bounding box center [305, 63] width 33 height 12
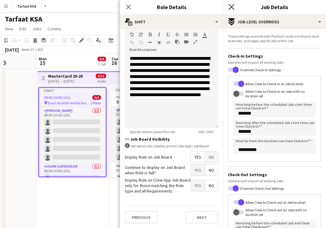
click at [204, 8] on icon "Close pop-in" at bounding box center [232, 7] width 6 height 6
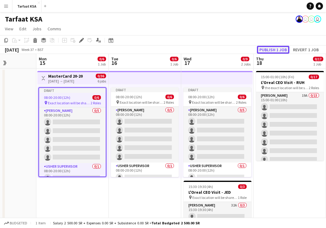
click at [204, 50] on button "Publish 1 job" at bounding box center [273, 50] width 32 height 8
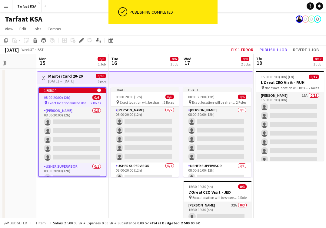
click at [204, 45] on div "[DATE] Week 37 • BST Fix 1 error Publish 1 job Revert 1 job" at bounding box center [163, 49] width 326 height 8
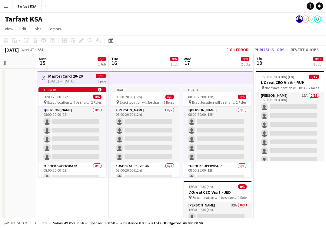
click at [137, 74] on app-top-bar at bounding box center [145, 77] width 72 height 13
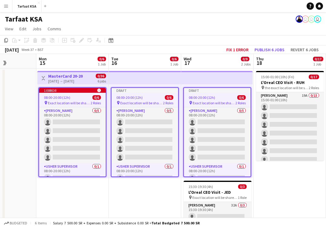
click at [66, 98] on span "08:00-20:00 (12h)" at bounding box center [57, 97] width 26 height 5
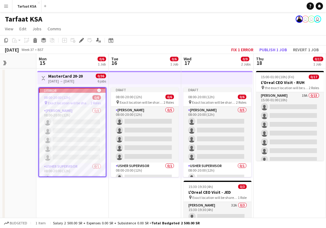
click at [46, 190] on app-date-cell "Toggle View MasterCard 20-20 [DATE] → [DATE] 0/36 6 jobs 1 error alert-circle 0…" at bounding box center [72, 163] width 72 height 190
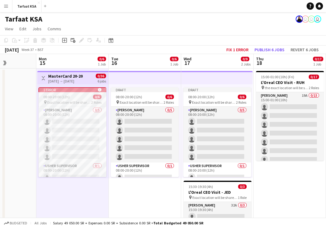
click at [81, 92] on app-job-card "1 error alert-circle 08:00-20:00 (12h) 0/6 pin Exact location will be shared la…" at bounding box center [72, 132] width 68 height 90
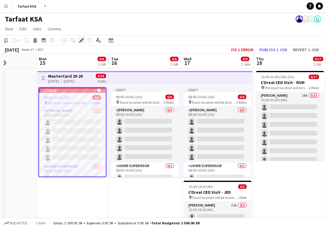
click at [81, 38] on div "Edit" at bounding box center [81, 40] width 7 height 7
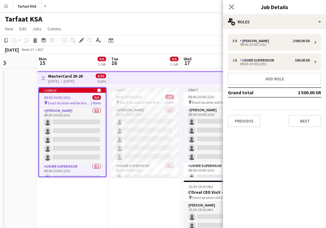
click at [102, 211] on app-date-cell "Toggle View MasterCard 20-20 [DATE] → [DATE] 0/36 6 jobs 1 error alert-circle 0…" at bounding box center [72, 163] width 72 height 190
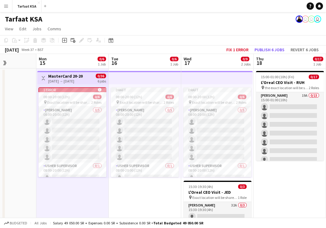
click at [169, 79] on app-top-bar at bounding box center [145, 77] width 72 height 13
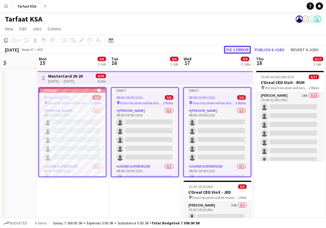
click at [204, 50] on button "Fix 1 error" at bounding box center [237, 50] width 27 height 8
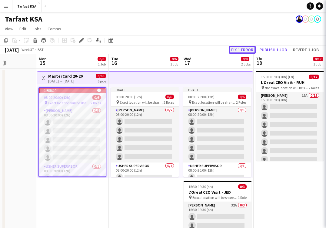
scroll to position [0, 209]
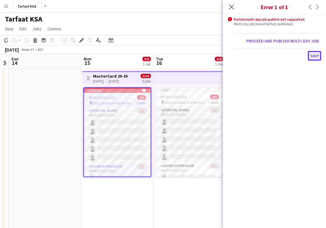
click at [204, 57] on button "Skip" at bounding box center [314, 56] width 13 height 10
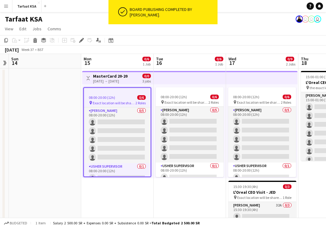
click at [175, 196] on app-date-cell "08:00-20:00 (12h) 0/6 pin Exact location will be shared later 2 Roles [PERSON_N…" at bounding box center [190, 163] width 72 height 190
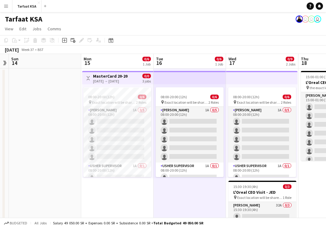
click at [204, 205] on app-date-cell "08:00-20:00 (12h) 0/6 pin Exact location will be shared later 2 Roles [PERSON_N…" at bounding box center [190, 163] width 72 height 190
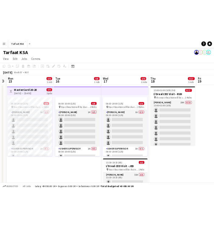
scroll to position [0, 213]
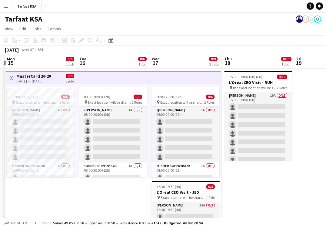
click at [86, 198] on app-date-cell "08:00-20:00 (12h) 0/6 pin Exact location will be shared later 2 Roles [PERSON_N…" at bounding box center [113, 163] width 72 height 190
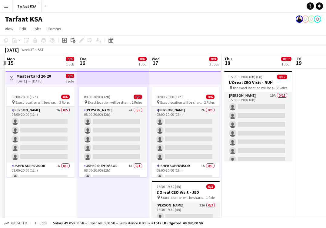
click at [58, 210] on app-date-cell "Toggle View MasterCard 20-20 [DATE] → [DATE] 0/0 3 jobs 08:00-20:00 (12h) 0/6 p…" at bounding box center [41, 163] width 72 height 190
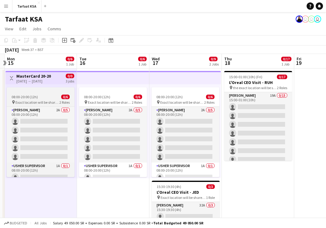
click at [42, 101] on span "Exact location will be shared later" at bounding box center [37, 102] width 44 height 5
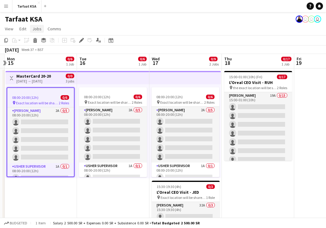
click at [34, 28] on span "Jobs" at bounding box center [36, 28] width 9 height 5
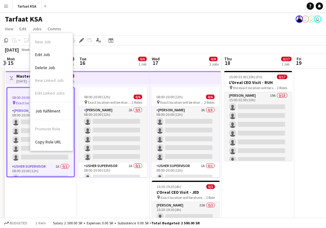
click at [53, 215] on app-date-cell "Toggle View MasterCard 20-20 [DATE] → [DATE] 0/0 3 jobs 08:00-20:00 (12h) 0/6 p…" at bounding box center [41, 163] width 72 height 190
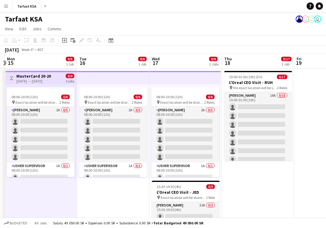
click at [55, 191] on app-date-cell "Toggle View MasterCard 20-20 [DATE] → [DATE] 0/0 3 jobs 08:00-20:00 (12h) 0/6 p…" at bounding box center [41, 163] width 72 height 190
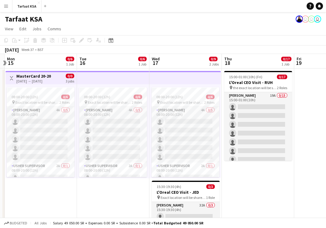
click at [20, 183] on app-date-cell "Toggle View MasterCard 20-20 [DATE] → [DATE] 0/0 3 jobs 08:00-20:00 (12h) 0/6 p…" at bounding box center [41, 163] width 72 height 190
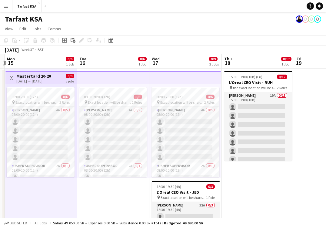
click at [99, 189] on app-date-cell "08:00-20:00 (12h) 0/6 pin Exact location will be shared later 2 Roles [PERSON_N…" at bounding box center [113, 163] width 72 height 190
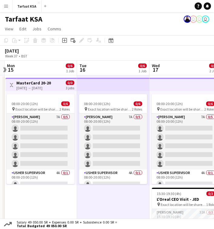
click at [3, 4] on button "Menu" at bounding box center [6, 6] width 12 height 12
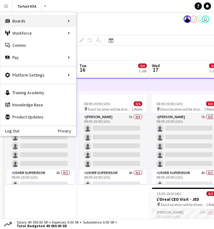
click at [55, 24] on div "Boards Boards" at bounding box center [38, 21] width 76 height 12
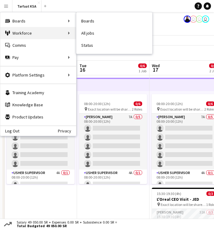
click at [56, 33] on div "Workforce Workforce" at bounding box center [38, 33] width 76 height 12
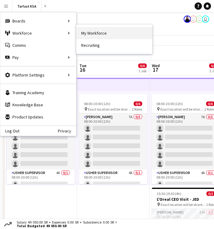
click at [82, 33] on link "My Workforce" at bounding box center [114, 33] width 76 height 12
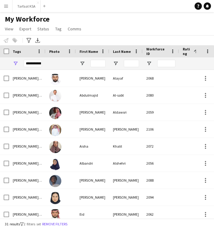
click at [4, 2] on button "Menu" at bounding box center [6, 6] width 12 height 12
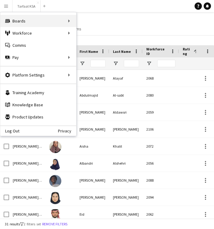
click at [40, 21] on div "Boards Boards" at bounding box center [38, 21] width 76 height 12
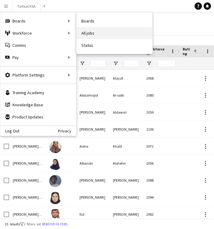
click at [98, 34] on link "All jobs" at bounding box center [114, 33] width 76 height 12
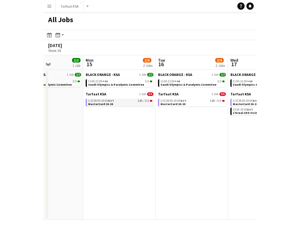
scroll to position [0, 174]
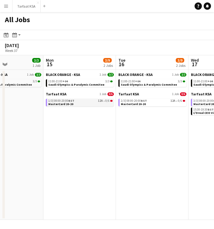
click at [77, 104] on link "1/3 | 08:00-20:00 BST 12A • 0/6 MasterCard 20-20" at bounding box center [80, 102] width 64 height 7
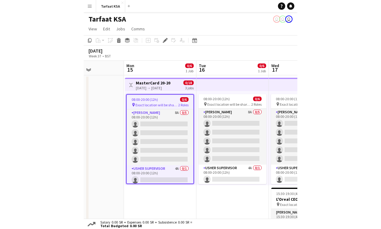
scroll to position [0, 182]
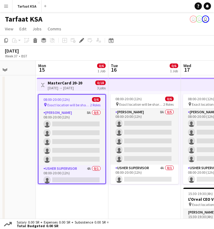
click at [68, 97] on span "08:00-20:00 (12h)" at bounding box center [56, 99] width 26 height 5
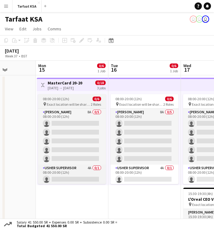
click at [84, 102] on span "Exact location will be shared later" at bounding box center [69, 104] width 44 height 5
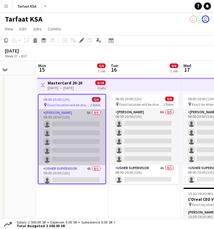
click at [66, 126] on app-card-role "[PERSON_NAME] 8A 0/5 08:00-20:00 (12h) single-neutral-actions single-neutral-ac…" at bounding box center [71, 137] width 67 height 56
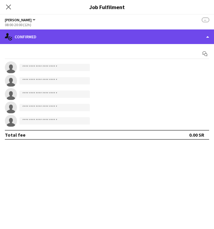
click at [66, 36] on div "single-neutral-actions-check-2 Confirmed" at bounding box center [107, 36] width 214 height 15
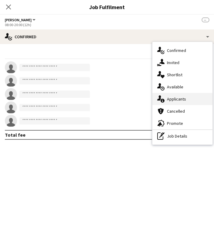
click at [171, 101] on span "Applicants" at bounding box center [176, 98] width 19 height 5
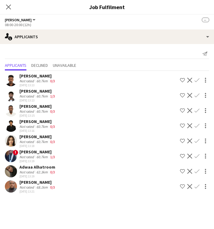
click at [47, 165] on div "Adwaa Alhatroom" at bounding box center [37, 166] width 37 height 5
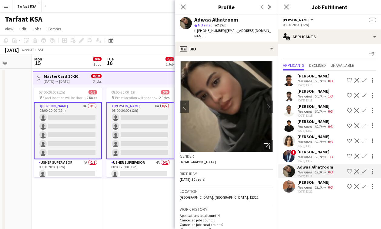
scroll to position [0, 178]
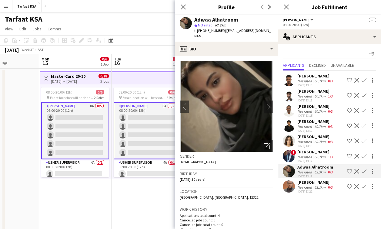
click at [213, 171] on app-icon "Shortlist crew" at bounding box center [349, 171] width 5 height 5
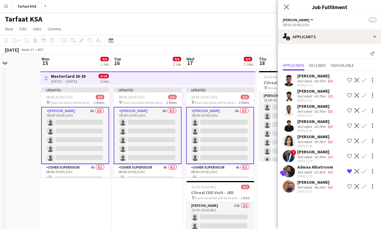
click at [213, 166] on div "Shortlisted [GEOGRAPHIC_DATA] Not rated 62.3km 0/3 [DATE] 13:19 Remove crew fro…" at bounding box center [329, 171] width 103 height 14
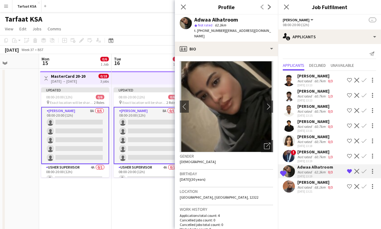
click at [213, 184] on div "[PERSON_NAME]" at bounding box center [315, 181] width 37 height 5
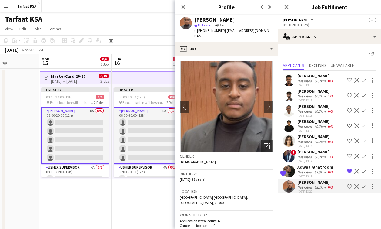
click at [213, 165] on div "Adwaa Alhatroom" at bounding box center [315, 166] width 37 height 5
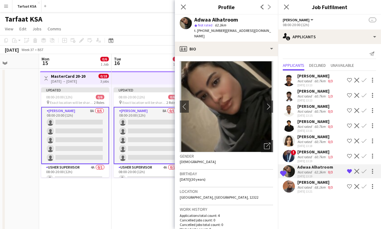
click at [213, 152] on div "[PERSON_NAME]" at bounding box center [315, 151] width 37 height 5
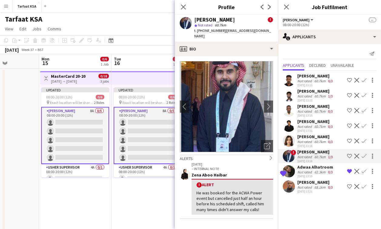
click at [213, 142] on div "Not rated" at bounding box center [305, 141] width 16 height 5
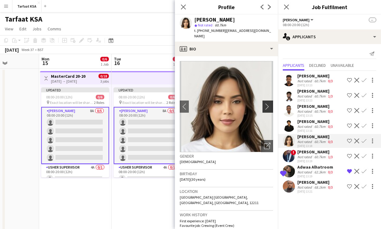
click at [213, 103] on app-icon "chevron-right" at bounding box center [268, 106] width 9 height 6
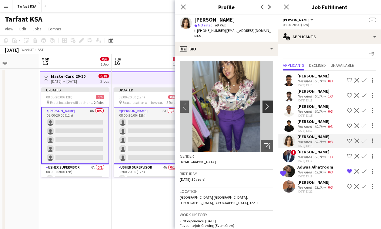
click at [213, 103] on app-icon "chevron-right" at bounding box center [268, 106] width 9 height 6
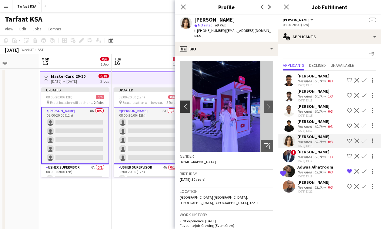
click at [180, 103] on app-icon "chevron-left" at bounding box center [184, 106] width 9 height 6
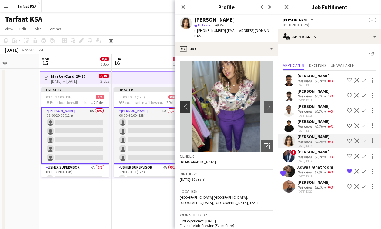
click at [181, 103] on app-icon "chevron-left" at bounding box center [184, 106] width 9 height 6
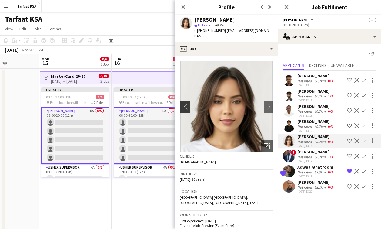
click at [181, 103] on app-icon "chevron-left" at bounding box center [184, 106] width 9 height 6
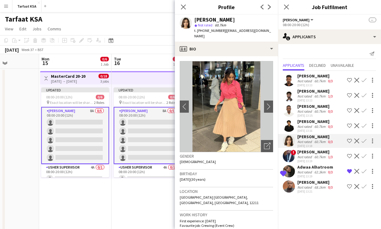
click at [213, 139] on app-icon "Shortlist crew" at bounding box center [349, 140] width 5 height 5
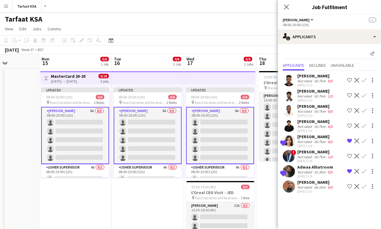
click at [213, 140] on div "Shortlisted Onab Kamal Not rated 60.7km 0/3 07-09-2025 13:18 Remove crew from s…" at bounding box center [329, 141] width 103 height 14
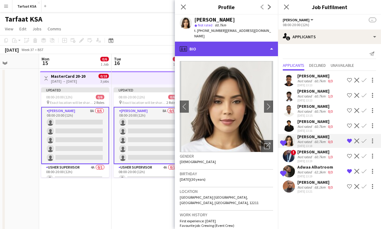
click at [213, 48] on div "profile Bio" at bounding box center [226, 49] width 103 height 15
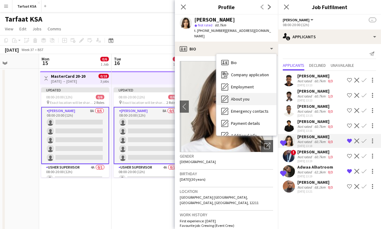
click at [213, 96] on span "About you" at bounding box center [240, 98] width 18 height 5
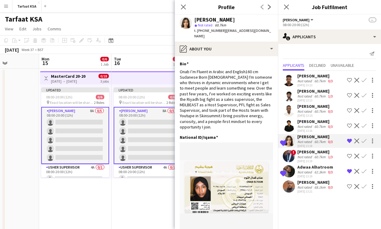
click at [213, 168] on div "Adwaa Alhatroom" at bounding box center [315, 166] width 37 height 5
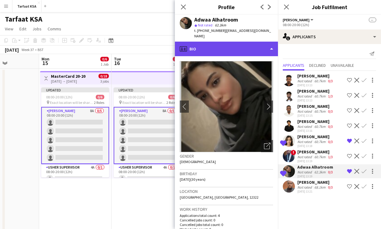
click at [213, 42] on div "profile Bio" at bounding box center [226, 49] width 103 height 15
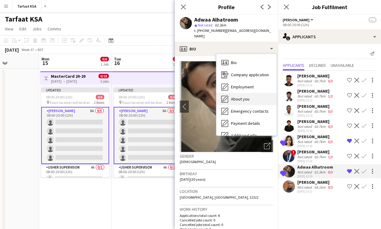
click at [213, 98] on div "About you About you" at bounding box center [246, 99] width 60 height 12
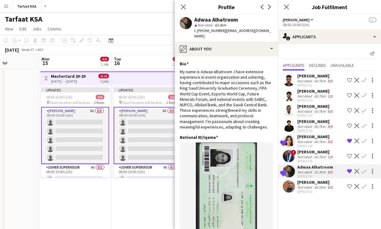
click at [213, 109] on div "60.7km" at bounding box center [320, 111] width 14 height 5
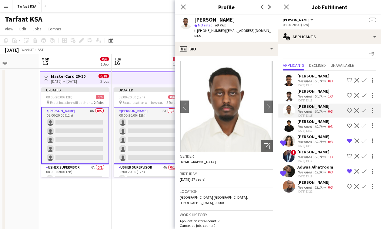
click at [213, 95] on div "60.7km" at bounding box center [320, 96] width 14 height 5
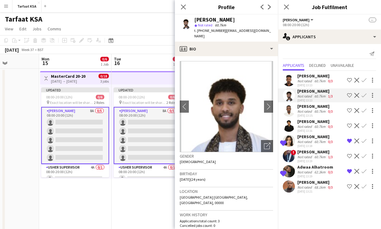
click at [213, 82] on div "60.7km" at bounding box center [320, 81] width 14 height 5
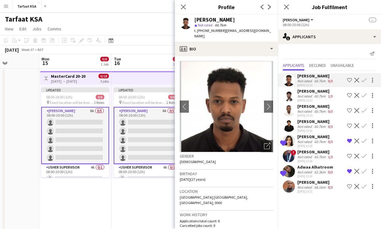
click at [213, 97] on div "60.7km" at bounding box center [320, 96] width 14 height 5
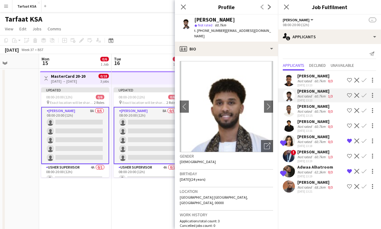
click at [80, 178] on app-date-cell "Toggle View MasterCard 20-20 15-09-2025 → 17-09-2025 0/18 3 jobs Updated 08:00-…" at bounding box center [75, 163] width 72 height 190
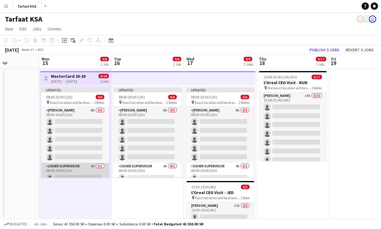
click at [85, 172] on app-card-role "Usher Supervisor 4A 0/1 08:00-20:00 (12h) single-neutral-actions" at bounding box center [75, 172] width 68 height 21
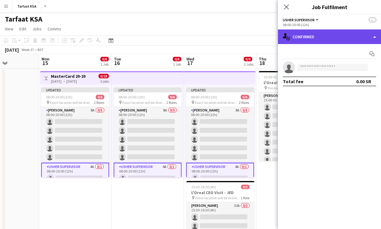
click at [213, 43] on div "single-neutral-actions-check-2 Confirmed" at bounding box center [329, 36] width 103 height 15
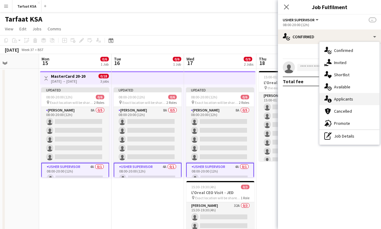
click at [213, 99] on span "Applicants" at bounding box center [343, 98] width 19 height 5
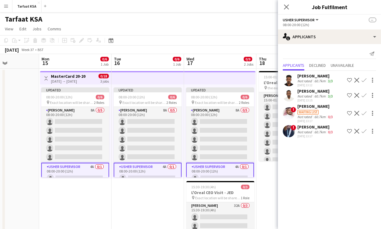
click at [213, 112] on app-user-avatar at bounding box center [289, 113] width 12 height 12
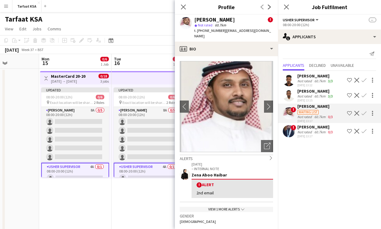
click at [213, 94] on app-user-avatar at bounding box center [289, 95] width 12 height 12
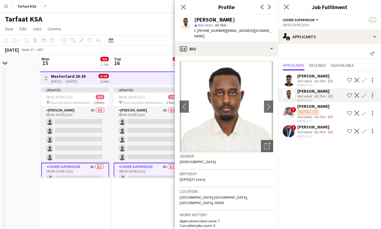
click at [213, 80] on app-user-avatar at bounding box center [289, 80] width 12 height 12
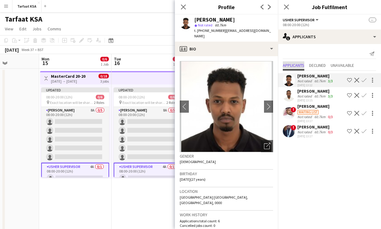
click at [213, 62] on span "Applicants" at bounding box center [294, 65] width 22 height 9
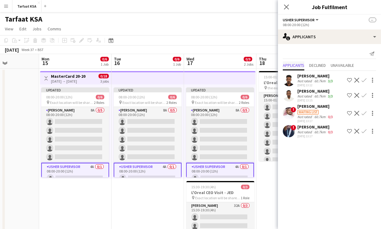
click at [213, 67] on span "Applicants" at bounding box center [294, 65] width 22 height 4
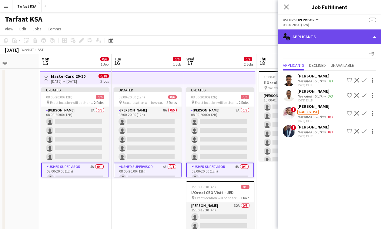
click at [213, 36] on div "single-neutral-actions-information Applicants" at bounding box center [329, 36] width 103 height 15
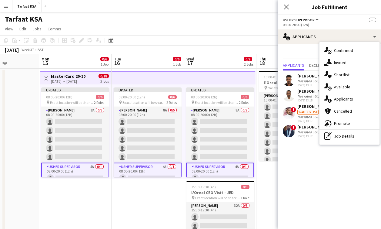
click at [213, 165] on mat-expansion-panel "users2 Applicants Send notification Applicants Declined Unavailable Sameh Moham…" at bounding box center [329, 136] width 103 height 185
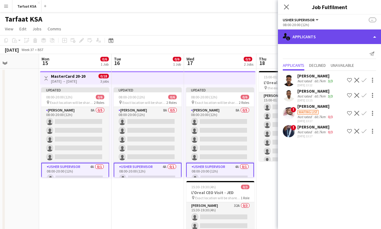
click at [213, 37] on div "single-neutral-actions-information Applicants" at bounding box center [329, 36] width 103 height 15
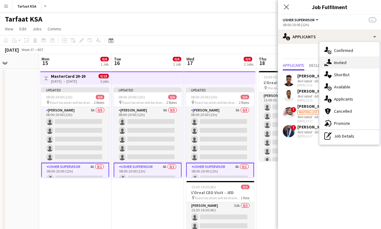
click at [213, 65] on span "Invited" at bounding box center [340, 62] width 12 height 5
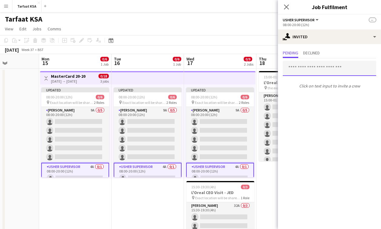
click at [213, 72] on input "text" at bounding box center [329, 68] width 93 height 15
type input "*"
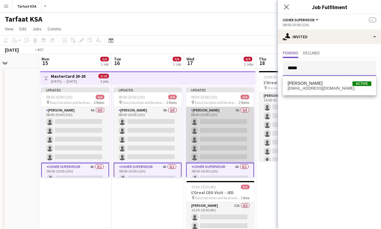
scroll to position [0, 226]
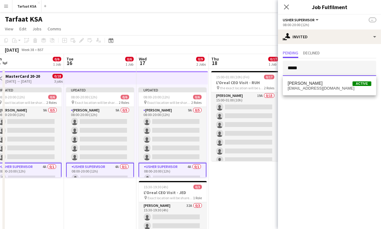
type input "*****"
click at [157, 25] on app-page-menu "View Day view expanded Day view collapsed Month view Date picker Jump to today …" at bounding box center [190, 30] width 381 height 12
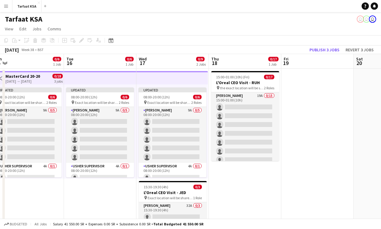
click at [8, 7] on app-icon "Menu" at bounding box center [6, 6] width 5 height 5
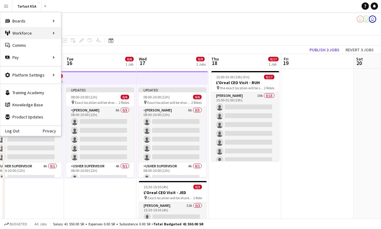
click at [20, 28] on div "Workforce Workforce" at bounding box center [30, 33] width 61 height 12
click at [38, 24] on div "Boards Boards" at bounding box center [30, 21] width 61 height 12
click at [46, 32] on div "Workforce Workforce" at bounding box center [30, 33] width 61 height 12
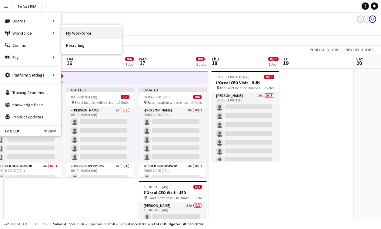
click at [85, 32] on link "My Workforce" at bounding box center [91, 33] width 61 height 12
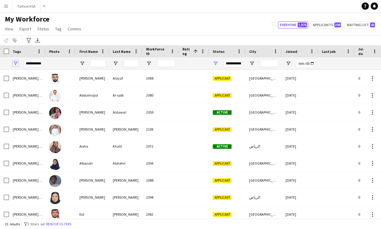
click at [13, 64] on span "Open Filter Menu" at bounding box center [15, 63] width 5 height 5
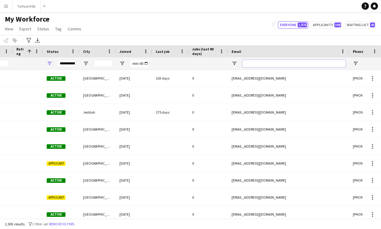
click at [213, 64] on input "Email Filter Input" at bounding box center [293, 63] width 103 height 7
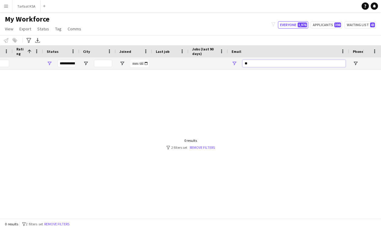
type input "*"
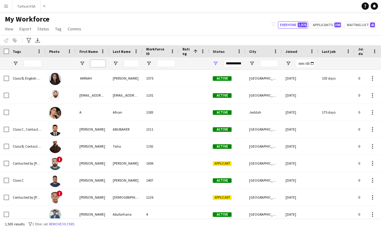
click at [92, 62] on input "First Name Filter Input" at bounding box center [97, 63] width 15 height 7
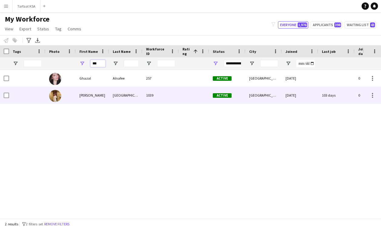
type input "***"
click at [83, 96] on div "Hazim" at bounding box center [92, 95] width 33 height 17
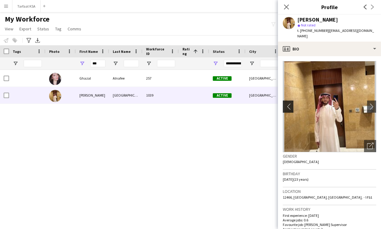
click at [213, 103] on app-icon "chevron-left" at bounding box center [287, 106] width 9 height 6
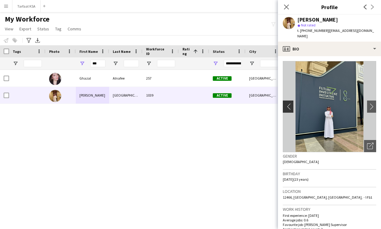
click at [213, 103] on app-icon "chevron-left" at bounding box center [287, 106] width 9 height 6
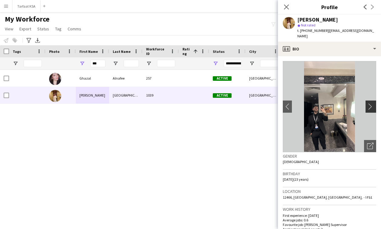
click at [213, 103] on app-icon "chevron-right" at bounding box center [371, 106] width 9 height 6
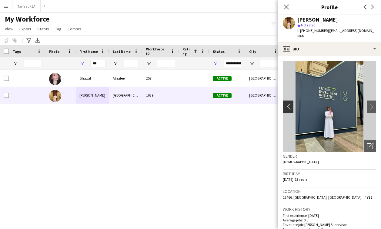
click at [213, 103] on app-icon "chevron-left" at bounding box center [287, 106] width 9 height 6
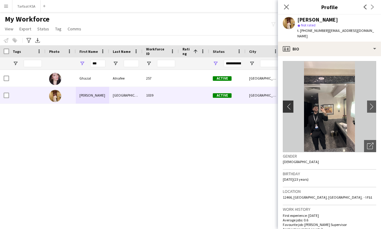
click at [213, 103] on app-icon "chevron-left" at bounding box center [287, 106] width 9 height 6
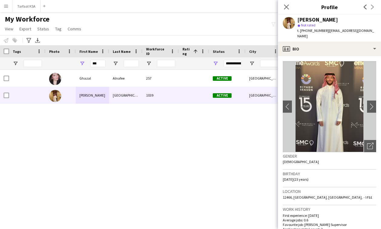
click at [213, 147] on div "Ghazal Alnafee 257 Active Riyadh 18-11-2024 0 ghazal.m98@hotmail.com Hazim Alba…" at bounding box center [181, 144] width 363 height 148
click at [213, 8] on icon at bounding box center [286, 7] width 6 height 6
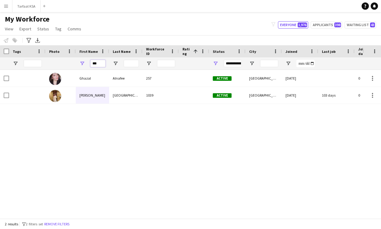
click at [100, 64] on input "***" at bounding box center [97, 63] width 15 height 7
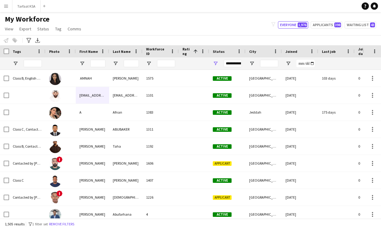
click at [5, 5] on app-icon "Menu" at bounding box center [6, 6] width 5 height 5
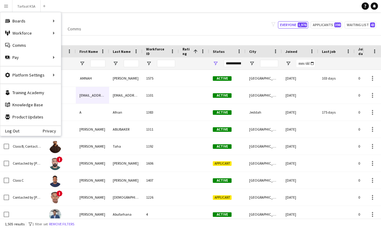
click at [149, 28] on div "My Workforce View Views Default view New view Update view Delete view Edit name…" at bounding box center [190, 25] width 381 height 21
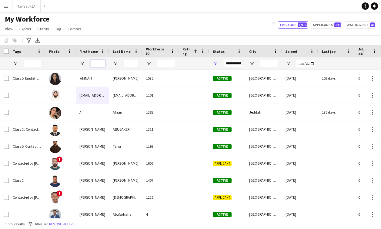
click at [99, 63] on input "First Name Filter Input" at bounding box center [97, 63] width 15 height 7
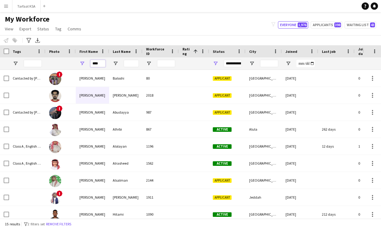
type input "****"
click at [78, 38] on div "Notify workforce Add to tag Select at least one crew to tag him or her. Advance…" at bounding box center [190, 40] width 381 height 10
click at [12, 8] on div "Tarfaat KSA Close Add" at bounding box center [30, 6] width 36 height 12
click at [9, 7] on button "Menu" at bounding box center [6, 6] width 12 height 12
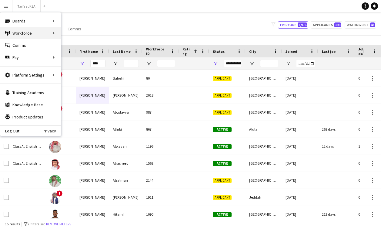
click at [22, 33] on div "Workforce Workforce" at bounding box center [30, 33] width 61 height 12
click at [32, 20] on div "Boards Boards" at bounding box center [30, 21] width 61 height 12
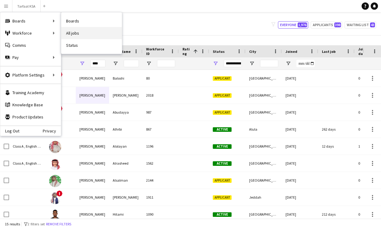
click at [81, 34] on link "All jobs" at bounding box center [91, 33] width 61 height 12
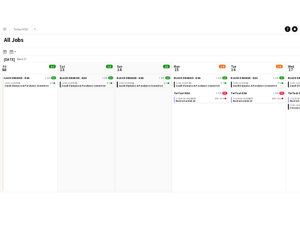
scroll to position [0, 290]
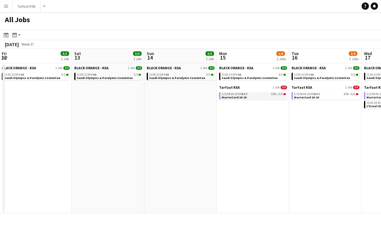
click at [213, 95] on span "MasterCard 20-20" at bounding box center [234, 97] width 25 height 4
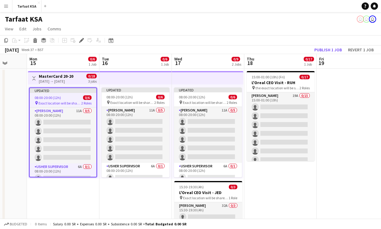
scroll to position [0, 263]
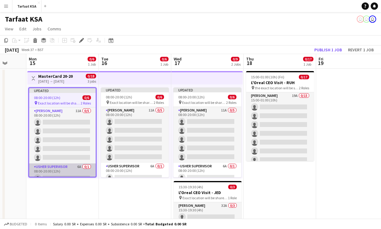
click at [73, 164] on app-card-role "[PERSON_NAME] Supervisor 6A 0/1 08:00-20:00 (12h) single-neutral-actions" at bounding box center [62, 173] width 67 height 21
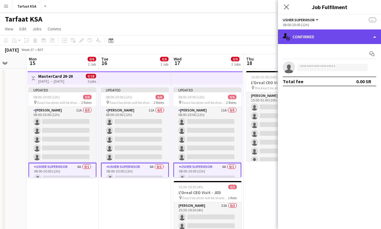
click at [337, 38] on div "single-neutral-actions-check-2 Confirmed" at bounding box center [329, 36] width 103 height 15
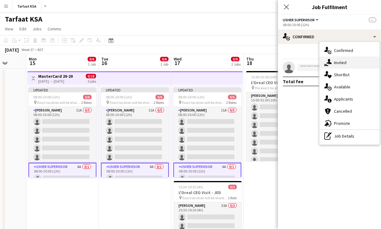
click at [348, 65] on div "single-neutral-actions-share-1 Invited" at bounding box center [349, 62] width 60 height 12
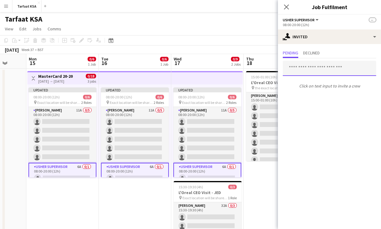
click at [326, 63] on input "text" at bounding box center [329, 68] width 93 height 15
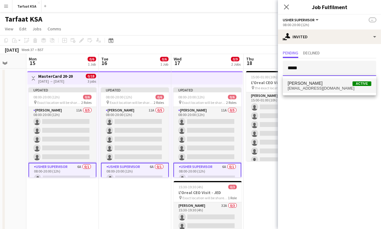
type input "*****"
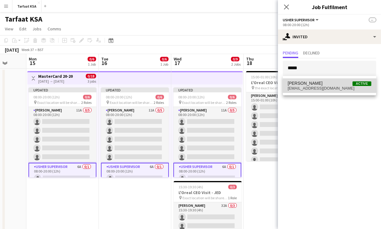
click at [332, 86] on span "[EMAIL_ADDRESS][DOMAIN_NAME]" at bounding box center [330, 88] width 84 height 5
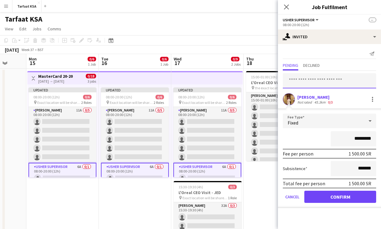
click at [332, 82] on input "text" at bounding box center [329, 80] width 93 height 15
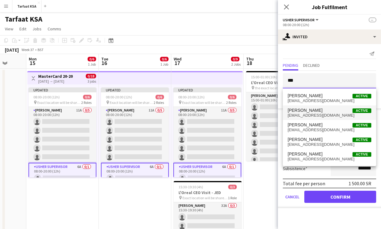
type input "***"
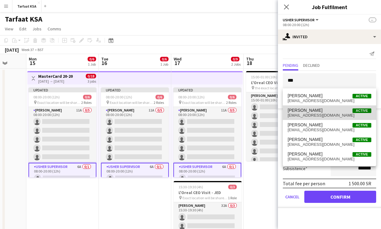
click at [333, 110] on span "[PERSON_NAME] Active" at bounding box center [330, 110] width 84 height 5
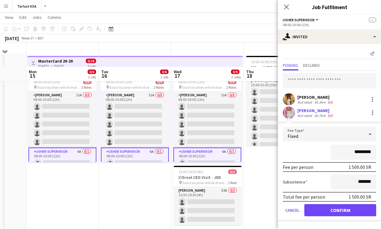
scroll to position [0, 0]
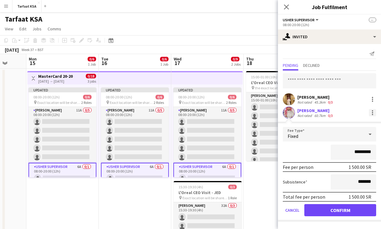
click at [373, 114] on div at bounding box center [372, 114] width 1 height 1
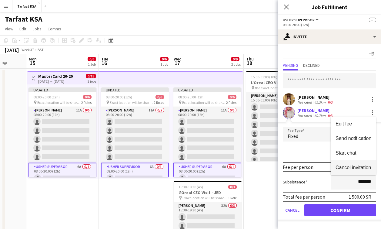
click at [345, 170] on span "Cancel invitation" at bounding box center [354, 167] width 36 height 5
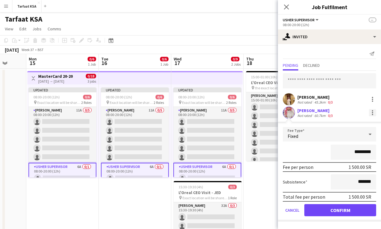
click at [370, 112] on div at bounding box center [372, 112] width 7 height 7
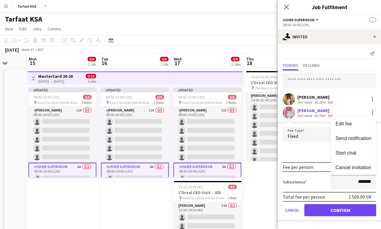
click at [318, 154] on div at bounding box center [190, 114] width 381 height 229
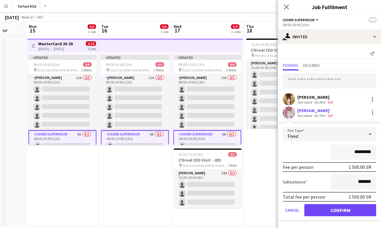
scroll to position [39, 0]
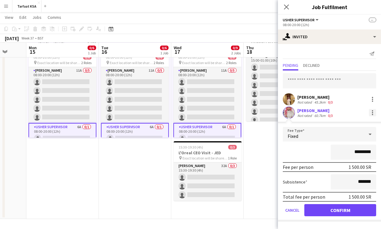
click at [372, 112] on div at bounding box center [372, 112] width 1 height 1
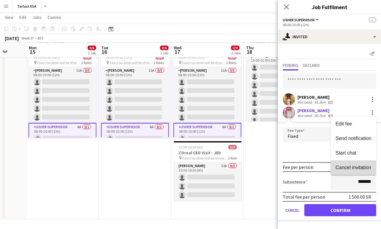
click at [335, 164] on button "Cancel invitation" at bounding box center [353, 167] width 45 height 15
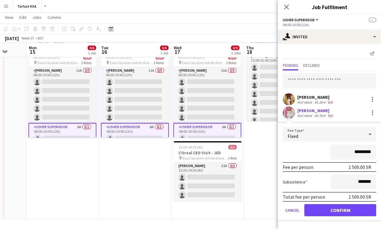
scroll to position [0, 0]
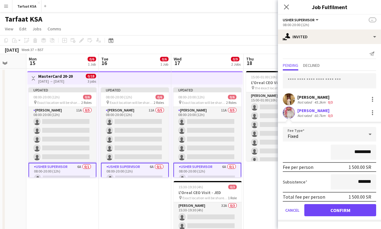
click at [330, 110] on div "[PERSON_NAME]" at bounding box center [315, 110] width 37 height 5
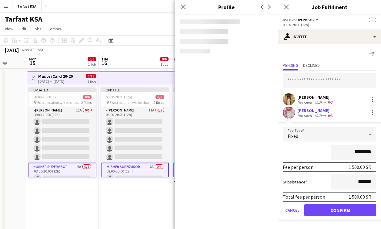
click at [324, 95] on div "[PERSON_NAME]" at bounding box center [315, 96] width 37 height 5
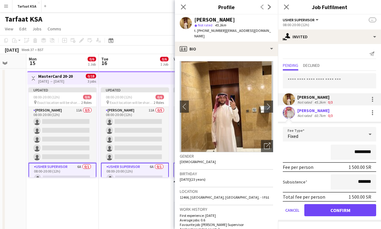
click at [323, 113] on div "60.7km" at bounding box center [320, 115] width 14 height 5
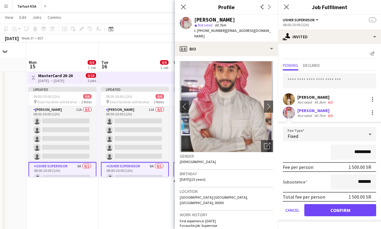
scroll to position [39, 0]
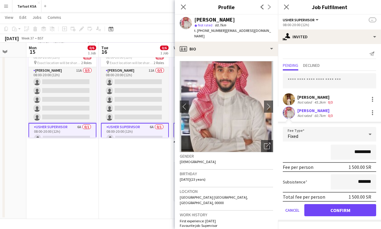
click at [312, 95] on div "[PERSON_NAME]" at bounding box center [315, 96] width 37 height 5
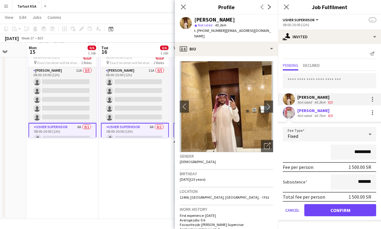
click at [314, 114] on div "60.7km" at bounding box center [320, 115] width 14 height 5
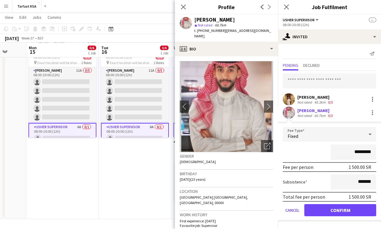
click at [310, 100] on div "Not rated" at bounding box center [305, 102] width 16 height 5
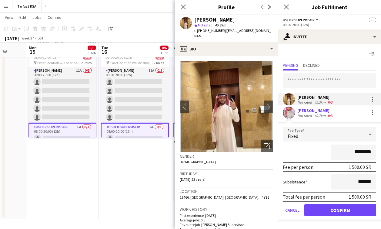
click at [312, 117] on div "Not rated" at bounding box center [305, 115] width 16 height 5
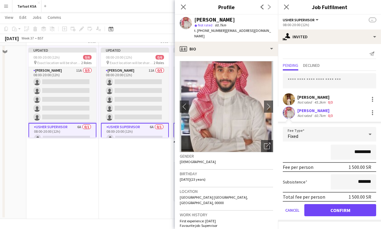
scroll to position [0, 0]
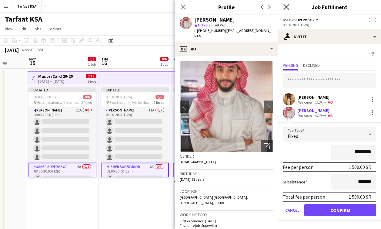
click at [288, 7] on icon "Close pop-in" at bounding box center [286, 7] width 6 height 6
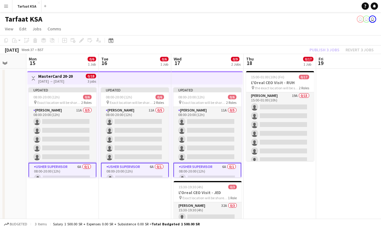
click at [324, 109] on app-date-cell at bounding box center [352, 163] width 72 height 190
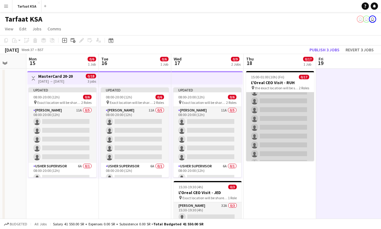
scroll to position [75, 0]
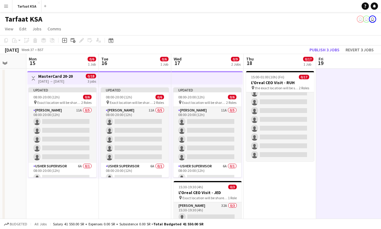
click at [262, 194] on app-date-cell "15:00-01:00 (10h) (Fri) 0/17 L'Oreal CEO Visit - RUH pin the exact location wil…" at bounding box center [280, 163] width 72 height 190
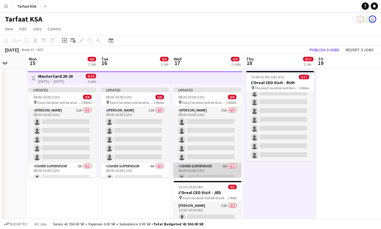
click at [223, 167] on app-card-role "[PERSON_NAME] Supervisor 6A 0/1 08:00-20:00 (12h) single-neutral-actions" at bounding box center [207, 172] width 68 height 21
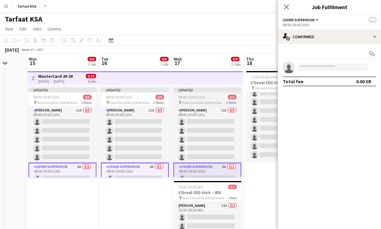
click at [205, 98] on div "08:00-20:00 (12h) 0/6" at bounding box center [207, 97] width 68 height 5
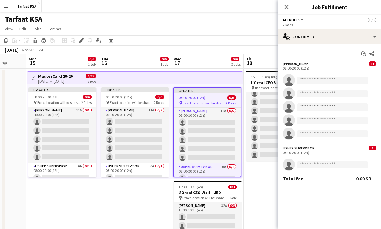
click at [327, 149] on div "[PERSON_NAME] Supervisor 6 08:00-20:00 (12h)" at bounding box center [329, 149] width 103 height 9
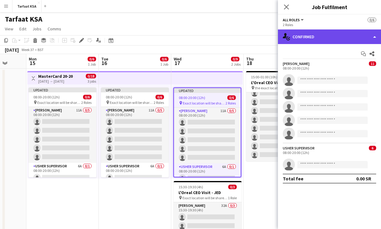
click at [313, 32] on div "single-neutral-actions-check-2 Confirmed" at bounding box center [329, 36] width 103 height 15
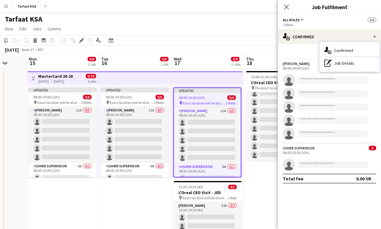
click at [295, 46] on div "Start chat Share [PERSON_NAME] 11 08:00-20:00 (12h) single-neutral-actions sing…" at bounding box center [329, 116] width 103 height 144
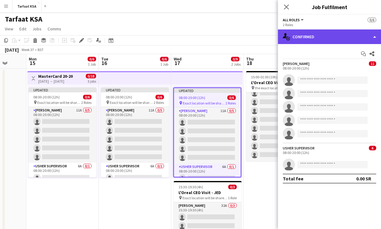
click at [301, 43] on div "single-neutral-actions-check-2 Confirmed" at bounding box center [329, 36] width 103 height 15
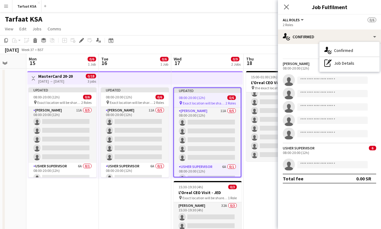
click at [214, 61] on app-board-header-date "Wed 17 0/9 2 Jobs" at bounding box center [207, 61] width 72 height 15
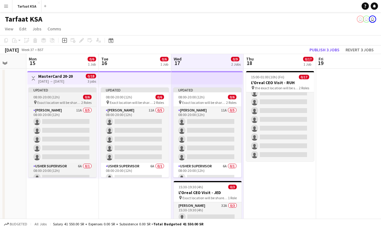
click at [85, 100] on span "2 Roles" at bounding box center [86, 102] width 10 height 5
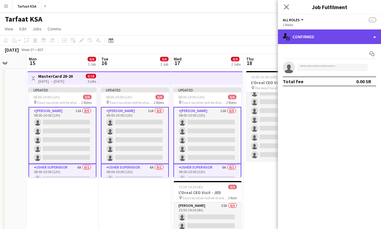
click at [307, 41] on div "single-neutral-actions-check-2 Confirmed" at bounding box center [329, 36] width 103 height 15
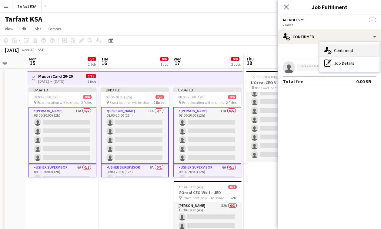
click at [338, 48] on span "Confirmed" at bounding box center [343, 50] width 19 height 5
click at [256, 203] on app-date-cell "15:00-01:00 (10h) (Fri) 0/17 L'Oreal CEO Visit - RUH pin the exact location wil…" at bounding box center [280, 163] width 72 height 190
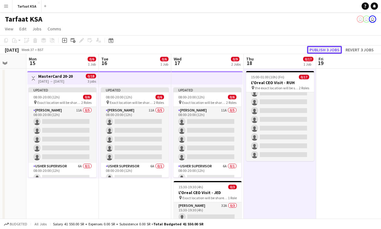
click at [318, 48] on button "Publish 3 jobs" at bounding box center [324, 50] width 35 height 8
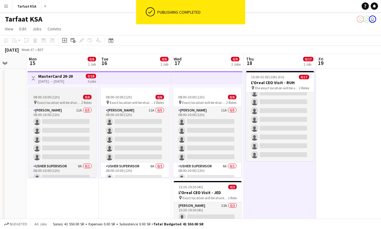
click at [72, 97] on div "08:00-20:00 (12h) 0/6" at bounding box center [62, 97] width 68 height 5
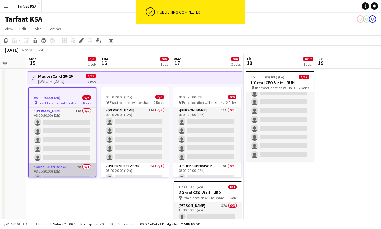
click at [64, 171] on app-card-role "[PERSON_NAME] Supervisor 6A 0/1 08:00-20:00 (12h) single-neutral-actions" at bounding box center [62, 173] width 67 height 21
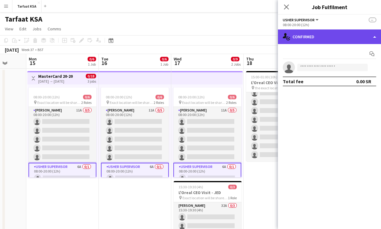
click at [324, 35] on div "single-neutral-actions-check-2 Confirmed" at bounding box center [329, 36] width 103 height 15
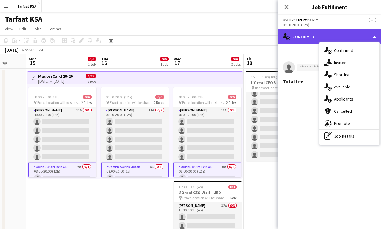
click at [324, 35] on div "single-neutral-actions-check-2 Confirmed" at bounding box center [329, 36] width 103 height 15
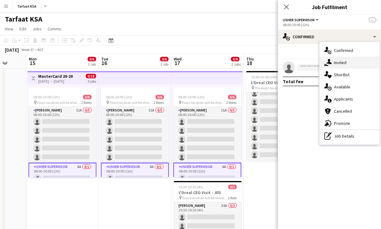
click at [339, 63] on span "Invited" at bounding box center [340, 62] width 12 height 5
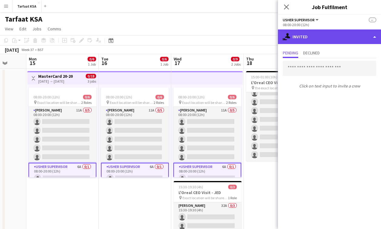
click at [313, 37] on div "single-neutral-actions-share-1 Invited" at bounding box center [329, 36] width 103 height 15
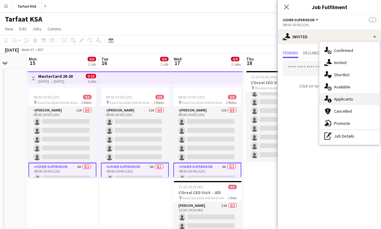
click at [339, 98] on span "Applicants" at bounding box center [343, 98] width 19 height 5
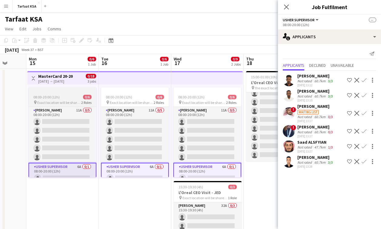
click at [79, 106] on div "[PERSON_NAME] 11A 0/5 08:00-20:00 (12h) single-neutral-actions single-neutral-a…" at bounding box center [62, 141] width 68 height 71
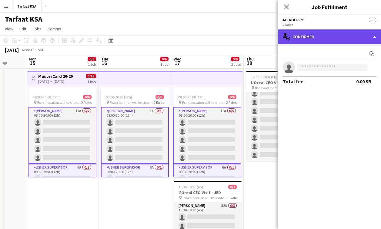
click at [325, 36] on div "single-neutral-actions-check-2 Confirmed" at bounding box center [329, 36] width 103 height 15
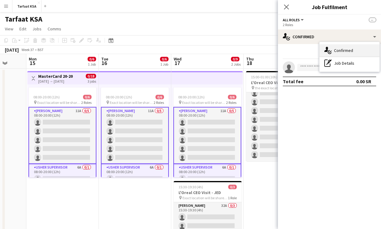
click at [339, 52] on span "Confirmed" at bounding box center [343, 50] width 19 height 5
click at [269, 184] on app-date-cell "15:00-01:00 (10h) (Fri) 0/17 L'Oreal CEO Visit - RUH pin the exact location wil…" at bounding box center [280, 163] width 72 height 190
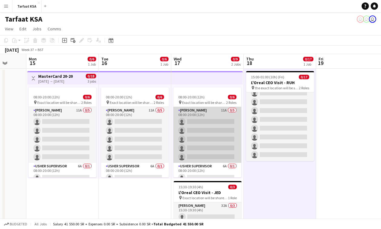
click at [199, 124] on app-card-role "[PERSON_NAME] 11A 0/5 08:00-20:00 (12h) single-neutral-actions single-neutral-a…" at bounding box center [207, 135] width 68 height 56
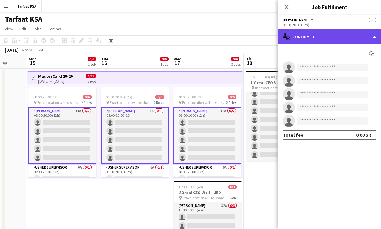
click at [342, 37] on div "single-neutral-actions-check-2 Confirmed" at bounding box center [329, 36] width 103 height 15
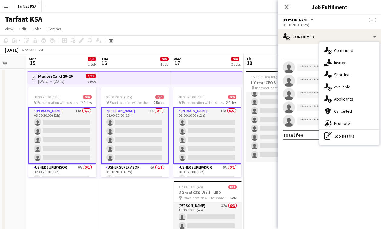
drag, startPoint x: 344, startPoint y: 109, endPoint x: 341, endPoint y: 92, distance: 16.9
click at [341, 92] on div "single-neutral-actions-check-2 Confirmed single-neutral-actions-share-1 Invited…" at bounding box center [349, 93] width 60 height 102
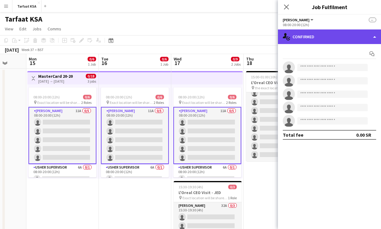
click at [330, 39] on div "single-neutral-actions-check-2 Confirmed" at bounding box center [329, 36] width 103 height 15
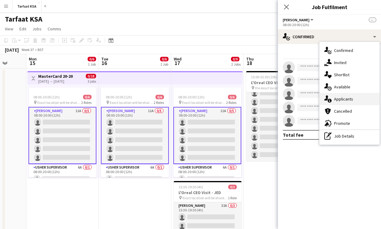
click at [344, 103] on div "single-neutral-actions-information Applicants" at bounding box center [349, 99] width 60 height 12
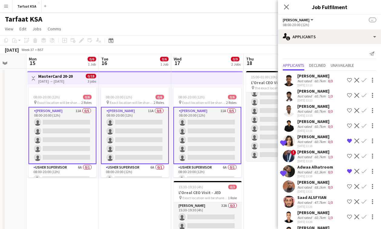
scroll to position [16, 0]
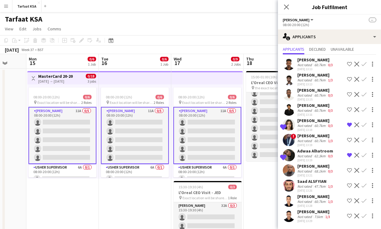
click at [289, 213] on app-user-avatar at bounding box center [289, 215] width 12 height 12
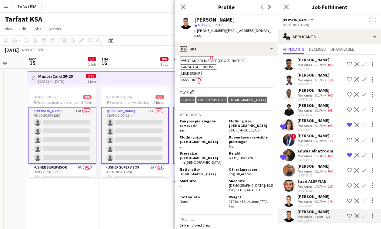
scroll to position [0, 0]
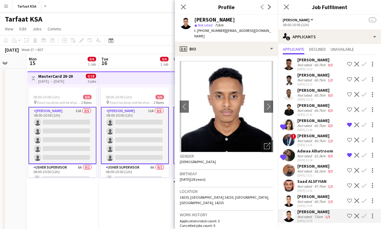
click at [291, 154] on app-user-avatar at bounding box center [289, 155] width 12 height 12
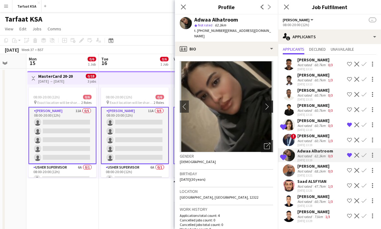
click at [267, 103] on app-icon "chevron-right" at bounding box center [268, 106] width 9 height 6
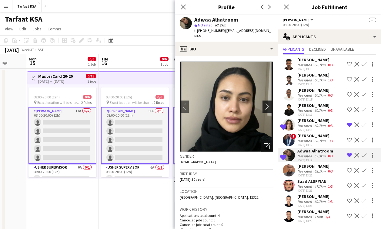
click at [267, 103] on app-icon "chevron-right" at bounding box center [268, 106] width 9 height 6
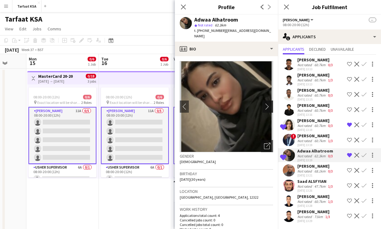
click at [267, 103] on app-icon "chevron-right" at bounding box center [268, 106] width 9 height 6
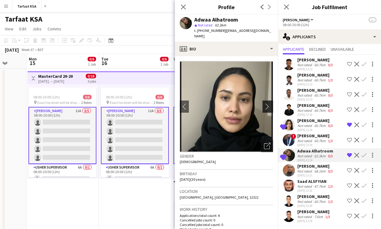
click at [267, 103] on app-icon "chevron-right" at bounding box center [268, 106] width 9 height 6
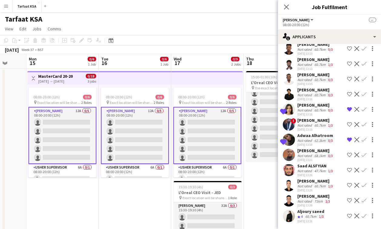
scroll to position [31, 0]
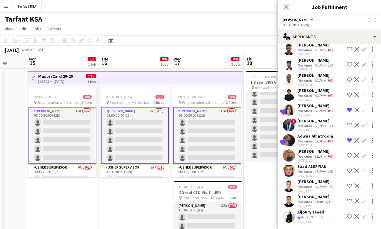
click at [347, 215] on app-icon "Shortlist crew" at bounding box center [349, 216] width 5 height 5
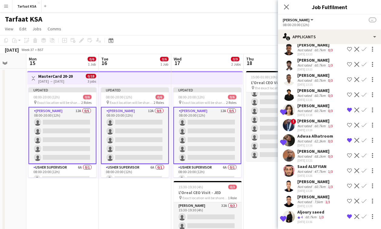
click at [289, 216] on app-user-avatar at bounding box center [289, 216] width 12 height 12
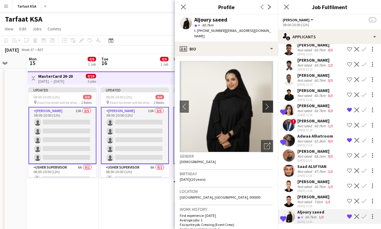
click at [268, 103] on app-icon "chevron-right" at bounding box center [268, 106] width 9 height 6
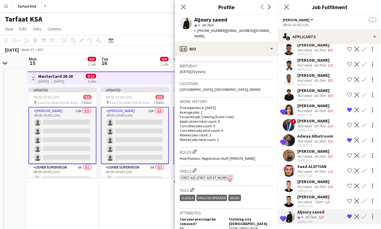
scroll to position [114, 0]
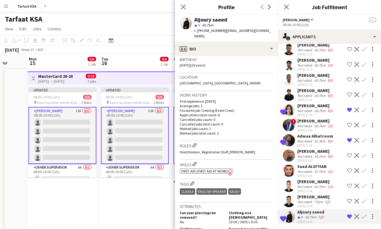
click at [301, 113] on div "[DATE] 13:18" at bounding box center [315, 115] width 37 height 4
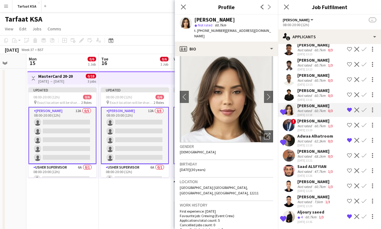
scroll to position [0, 0]
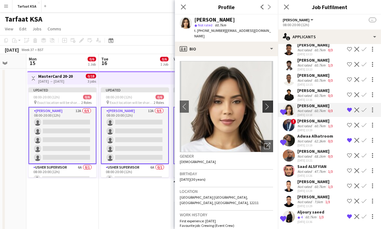
click at [267, 103] on app-icon "chevron-right" at bounding box center [268, 106] width 9 height 6
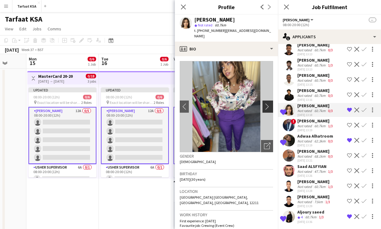
click at [267, 103] on app-icon "chevron-right" at bounding box center [268, 106] width 9 height 6
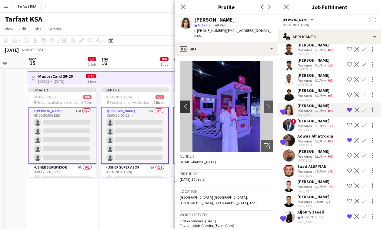
click at [183, 103] on app-icon "chevron-left" at bounding box center [184, 106] width 9 height 6
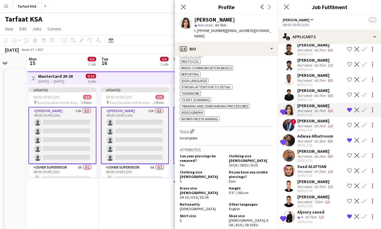
scroll to position [372, 0]
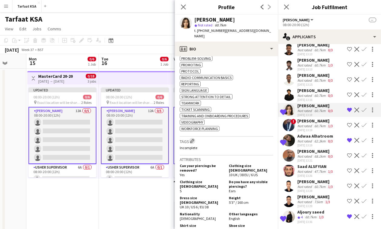
click at [194, 139] on app-icon "Edit crew company tags" at bounding box center [192, 141] width 4 height 4
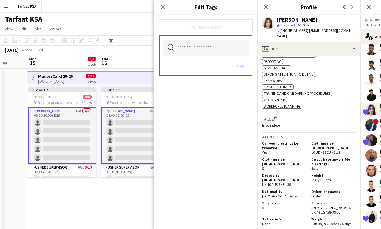
scroll to position [395, 0]
click at [222, 57] on div "Search by tag name Save" at bounding box center [205, 55] width 93 height 41
click at [222, 56] on div "Search by tag name Save" at bounding box center [205, 55] width 93 height 41
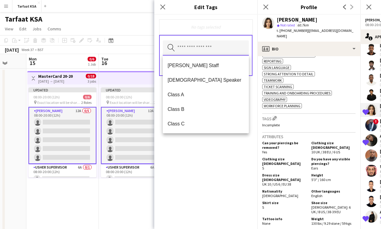
click at [223, 55] on input "text" at bounding box center [206, 47] width 86 height 15
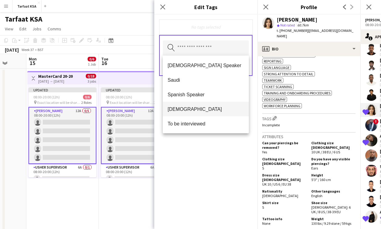
click at [216, 106] on span "[DEMOGRAPHIC_DATA]" at bounding box center [206, 109] width 76 height 6
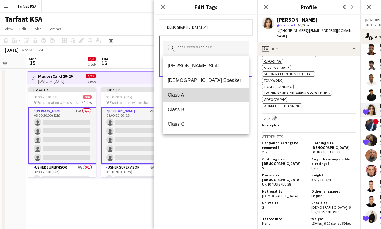
click at [216, 95] on span "Class A" at bounding box center [206, 95] width 76 height 6
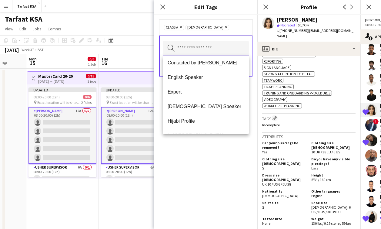
scroll to position [106, 0]
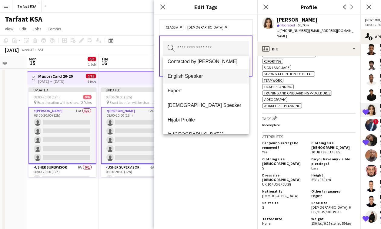
click at [219, 76] on span "English Speaker" at bounding box center [206, 76] width 76 height 6
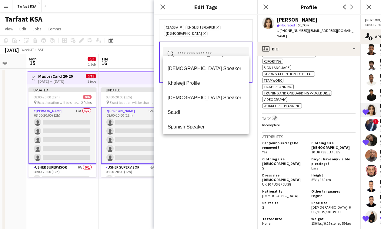
scroll to position [189, 0]
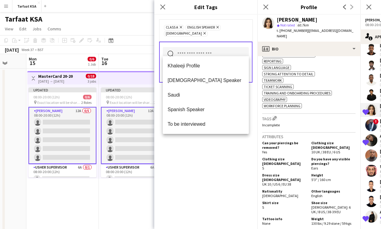
click at [213, 161] on div "Class A Remove English Speaker Remove Sudanese Remove Search by tag name Save" at bounding box center [205, 122] width 103 height 214
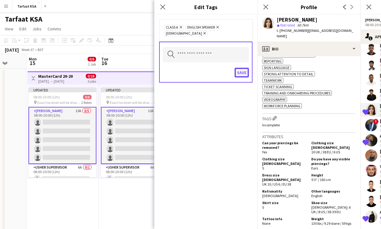
click at [242, 68] on button "Save" at bounding box center [242, 73] width 14 height 10
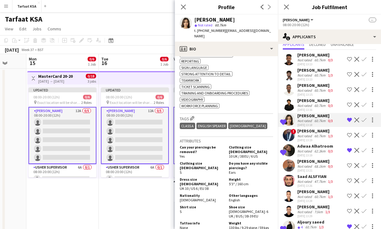
scroll to position [20, 0]
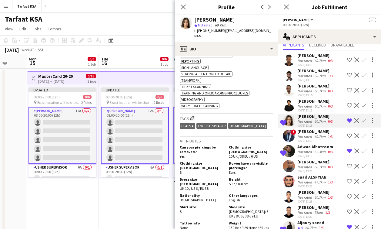
click at [293, 164] on app-user-avatar at bounding box center [289, 166] width 12 height 12
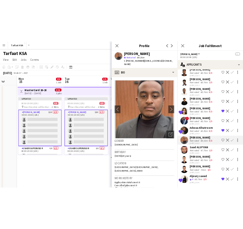
scroll to position [0, 0]
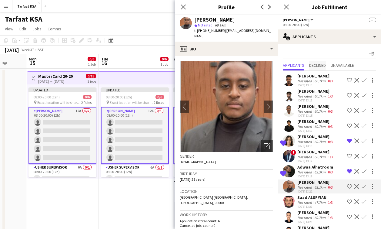
click at [323, 64] on span "Declined" at bounding box center [317, 65] width 17 height 4
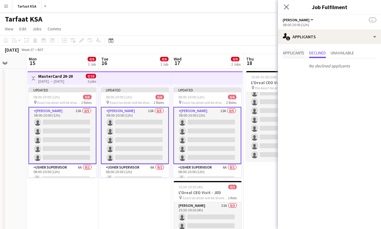
click at [301, 52] on span "Applicants" at bounding box center [294, 53] width 22 height 4
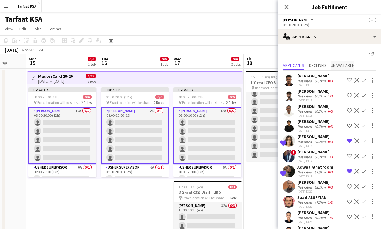
click at [341, 65] on span "Unavailable" at bounding box center [342, 65] width 23 height 4
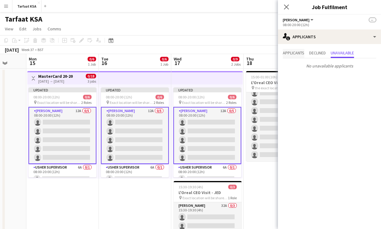
click at [290, 54] on span "Applicants" at bounding box center [294, 53] width 22 height 4
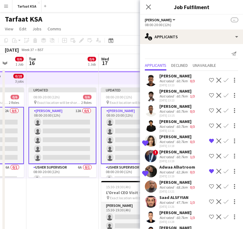
click at [7, 6] on app-icon "Menu" at bounding box center [6, 6] width 5 height 5
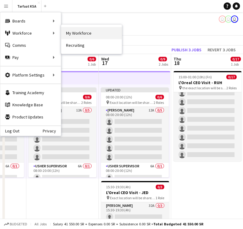
click at [71, 35] on link "My Workforce" at bounding box center [91, 33] width 61 height 12
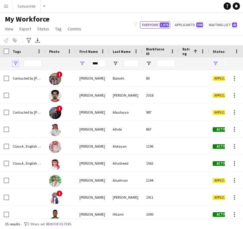
click at [15, 63] on span "Open Filter Menu" at bounding box center [15, 63] width 5 height 5
click at [95, 64] on input "****" at bounding box center [97, 63] width 15 height 7
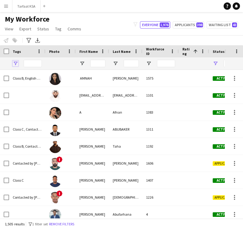
click at [17, 61] on span "Open Filter Menu" at bounding box center [15, 63] width 5 height 5
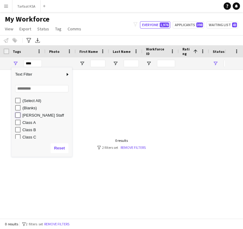
type input "**********"
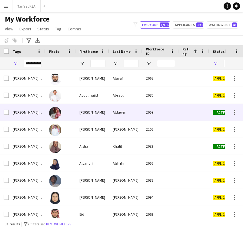
click at [128, 116] on div "Aldawsri" at bounding box center [125, 112] width 33 height 17
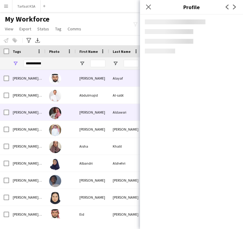
click at [107, 78] on div "[PERSON_NAME]" at bounding box center [92, 78] width 33 height 17
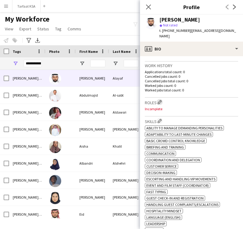
click at [159, 100] on app-icon "Edit crew company roles" at bounding box center [160, 102] width 4 height 4
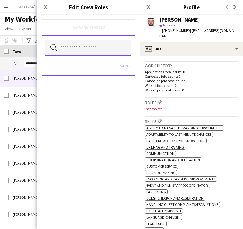
click at [112, 48] on input "text" at bounding box center [88, 47] width 86 height 15
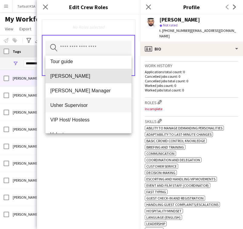
click at [84, 78] on span "[PERSON_NAME]" at bounding box center [88, 76] width 76 height 6
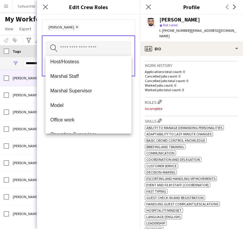
scroll to position [92, 0]
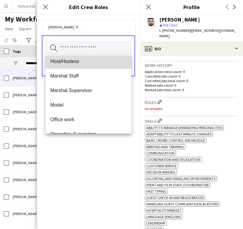
click at [90, 65] on mat-option "Host/Hostess" at bounding box center [88, 61] width 86 height 15
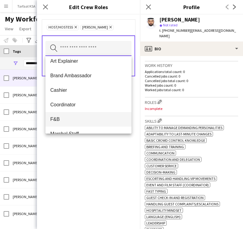
scroll to position [0, 0]
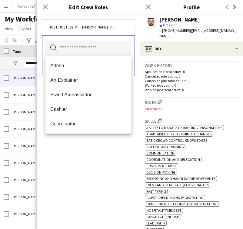
click at [92, 139] on div "Host/Hostess Remove Usher Remove Search by role type Save" at bounding box center [88, 122] width 103 height 215
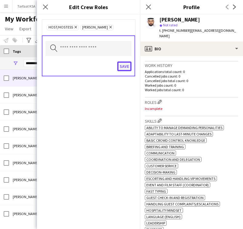
click at [129, 68] on button "Save" at bounding box center [124, 67] width 14 height 10
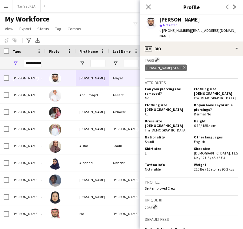
scroll to position [384, 0]
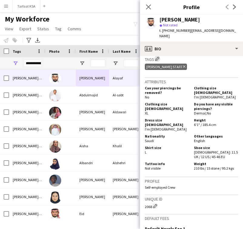
click at [157, 60] on app-icon "Edit crew company tags" at bounding box center [157, 59] width 4 height 4
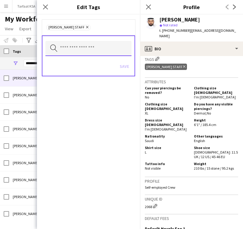
click at [111, 48] on input "text" at bounding box center [88, 48] width 86 height 15
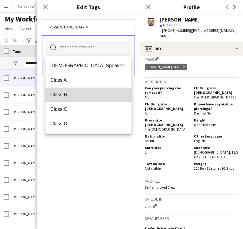
click at [94, 92] on span "Class B" at bounding box center [88, 95] width 76 height 6
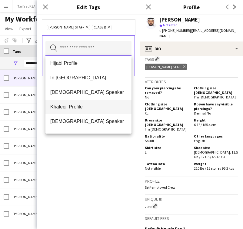
scroll to position [204, 0]
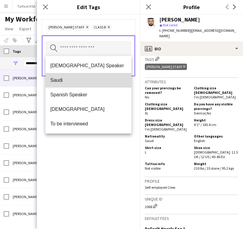
click at [89, 84] on mat-option "Saudi" at bounding box center [88, 80] width 86 height 15
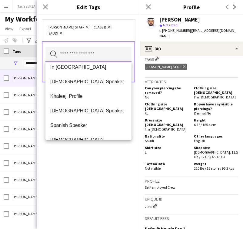
scroll to position [189, 0]
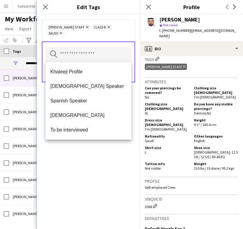
click at [88, 157] on div "Ahmad Almabouth Staff Remove Class B Remove Saudi Remove Search by tag name Save" at bounding box center [88, 122] width 103 height 215
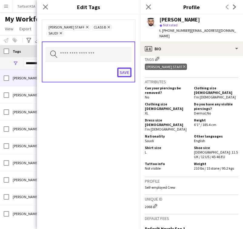
click at [126, 71] on button "Save" at bounding box center [124, 73] width 14 height 10
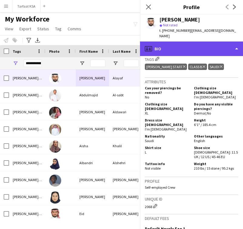
click at [177, 42] on div "profile Bio" at bounding box center [191, 49] width 103 height 15
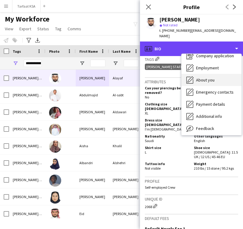
scroll to position [0, 0]
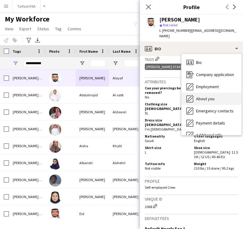
click at [207, 96] on span "About you" at bounding box center [205, 98] width 18 height 5
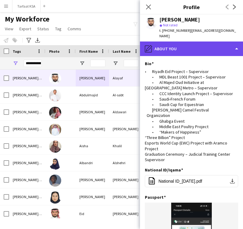
click at [196, 47] on div "pencil4 About you" at bounding box center [191, 49] width 103 height 15
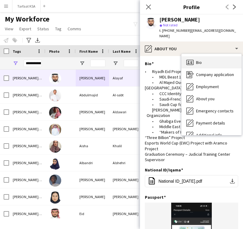
click at [210, 59] on div "Bio Bio" at bounding box center [212, 62] width 60 height 12
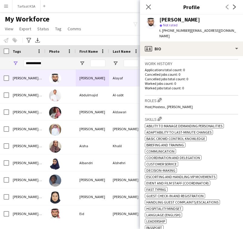
scroll to position [148, 0]
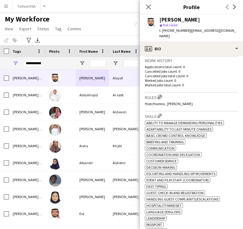
click at [161, 95] on app-icon "Edit crew company roles" at bounding box center [160, 97] width 4 height 4
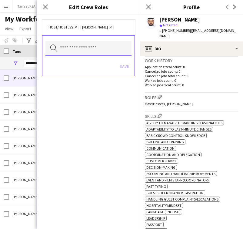
click at [118, 48] on input "text" at bounding box center [88, 48] width 86 height 15
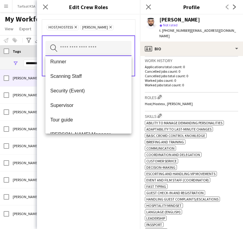
scroll to position [246, 0]
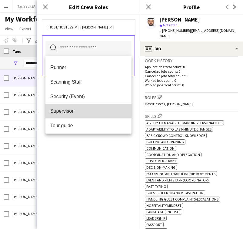
click at [93, 113] on span "Supervisor" at bounding box center [88, 111] width 76 height 6
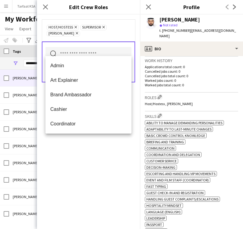
click at [112, 155] on div "Host/Hostess Remove Supervisor Remove Usher Remove Search by role type Save" at bounding box center [88, 122] width 103 height 215
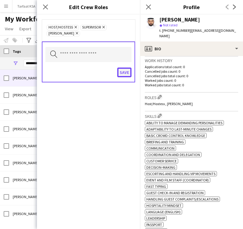
click at [127, 68] on button "Save" at bounding box center [124, 73] width 14 height 10
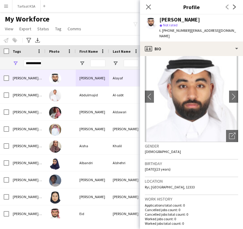
scroll to position [0, 0]
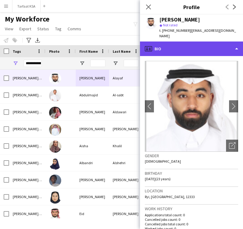
click at [203, 44] on div "profile Bio" at bounding box center [191, 49] width 103 height 15
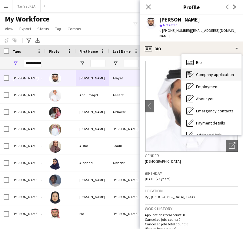
click at [219, 72] on span "Company application" at bounding box center [215, 74] width 38 height 5
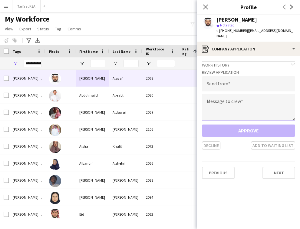
click at [233, 98] on textarea at bounding box center [248, 107] width 93 height 27
paste textarea "**********"
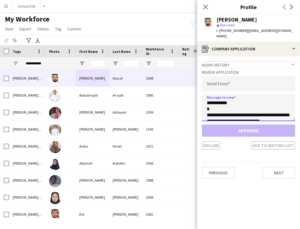
drag, startPoint x: 227, startPoint y: 98, endPoint x: 213, endPoint y: 98, distance: 14.5
click at [213, 98] on textarea "**********" at bounding box center [248, 107] width 93 height 27
type textarea "**********"
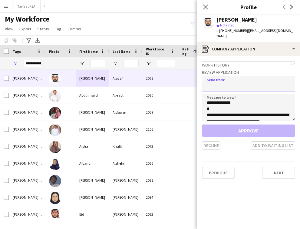
click at [260, 77] on input "email" at bounding box center [248, 83] width 93 height 15
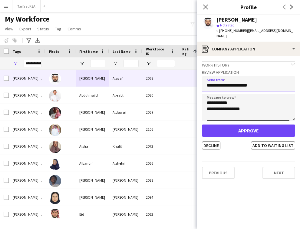
scroll to position [194, 0]
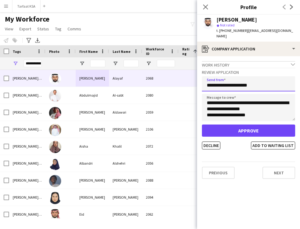
type input "**********"
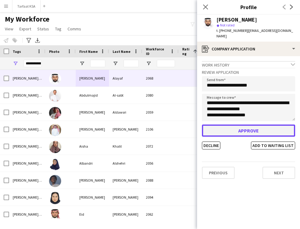
click at [248, 125] on button "Approve" at bounding box center [248, 130] width 93 height 12
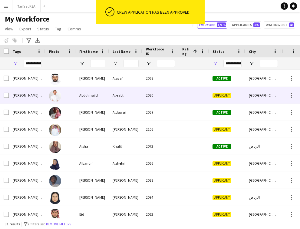
click at [224, 97] on span "Applicant" at bounding box center [222, 95] width 19 height 5
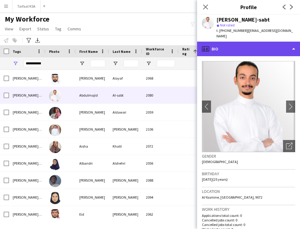
click at [260, 43] on div "profile Bio" at bounding box center [248, 49] width 103 height 15
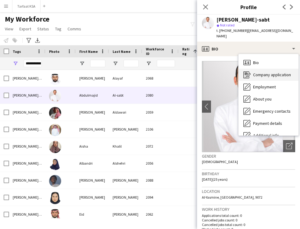
click at [264, 72] on span "Company application" at bounding box center [272, 74] width 38 height 5
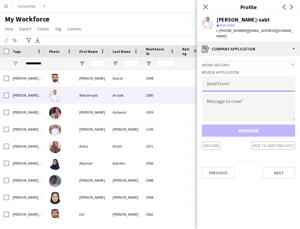
click at [255, 77] on input "email" at bounding box center [248, 83] width 93 height 15
type input "**********"
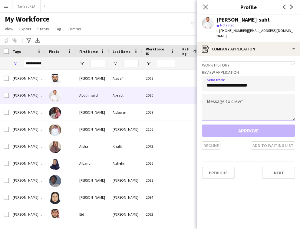
click at [245, 97] on textarea at bounding box center [248, 107] width 93 height 27
paste textarea "**********"
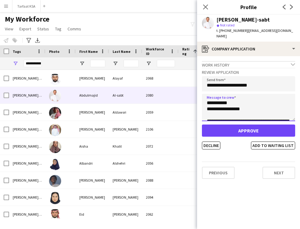
scroll to position [0, 0]
drag, startPoint x: 227, startPoint y: 98, endPoint x: 212, endPoint y: 100, distance: 14.7
click at [212, 100] on textarea "**********" at bounding box center [248, 107] width 93 height 27
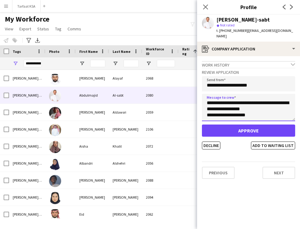
scroll to position [194, 0]
click at [253, 110] on textarea "**********" at bounding box center [248, 107] width 93 height 27
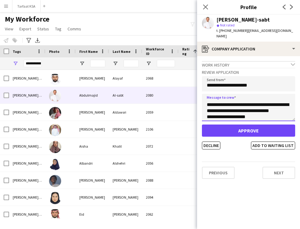
scroll to position [33, 0]
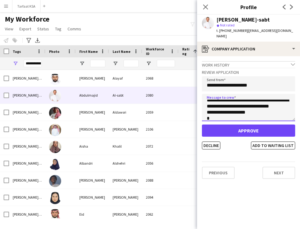
type textarea "**********"
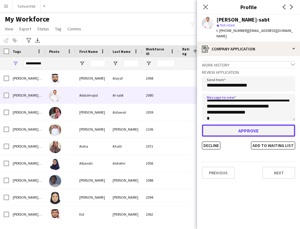
click at [243, 124] on button "Approve" at bounding box center [248, 130] width 93 height 12
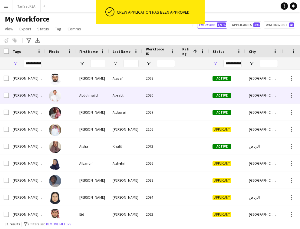
click at [204, 88] on div at bounding box center [194, 95] width 30 height 17
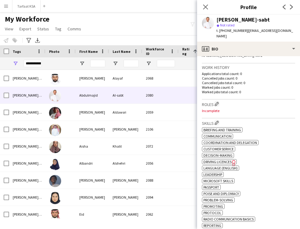
scroll to position [170, 0]
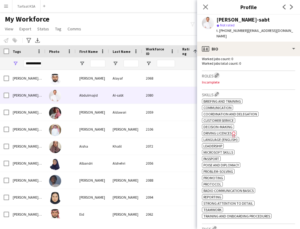
click at [218, 73] on app-icon "Edit crew company roles" at bounding box center [217, 75] width 4 height 4
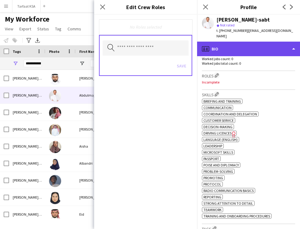
click at [223, 48] on div "profile Bio" at bounding box center [248, 49] width 103 height 15
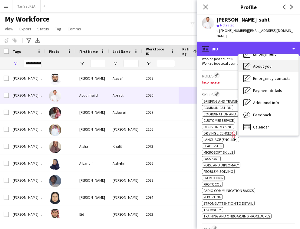
scroll to position [0, 0]
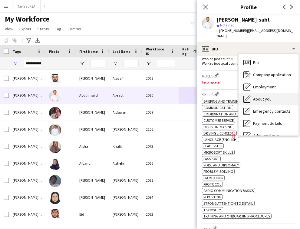
click at [270, 96] on span "About you" at bounding box center [262, 98] width 18 height 5
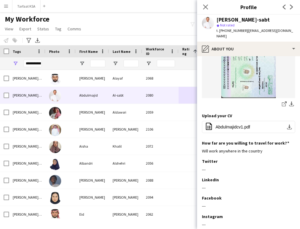
scroll to position [271, 0]
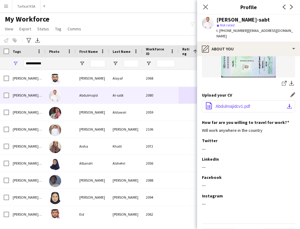
click at [237, 104] on span "Abdulmajidcv1.pdf" at bounding box center [233, 106] width 35 height 5
click at [243, 104] on span "Abdulmajidcv1.pdf" at bounding box center [233, 106] width 35 height 5
click at [214, 61] on div "share-external-link-1 download-bottom" at bounding box center [248, 37] width 93 height 99
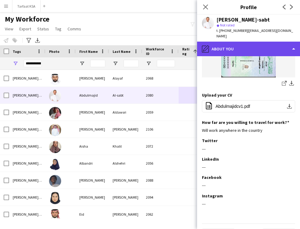
click at [241, 42] on div "pencil4 About you" at bounding box center [248, 49] width 103 height 15
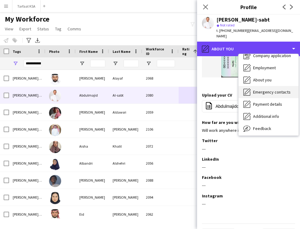
scroll to position [0, 0]
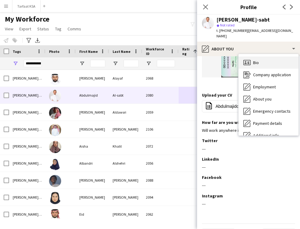
click at [276, 60] on div "Bio Bio" at bounding box center [269, 62] width 60 height 12
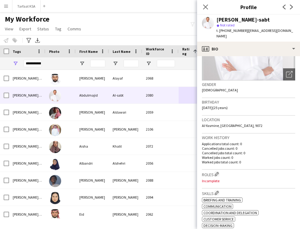
scroll to position [80, 0]
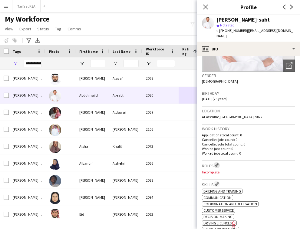
click at [219, 163] on app-icon "Edit crew company roles" at bounding box center [217, 165] width 4 height 4
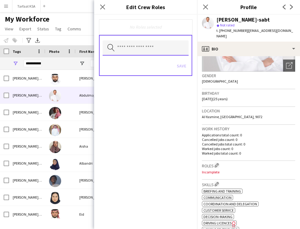
click at [152, 46] on input "text" at bounding box center [146, 47] width 86 height 15
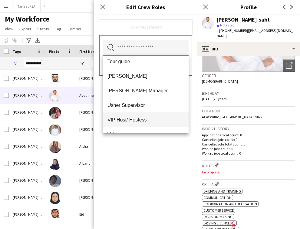
scroll to position [323, 0]
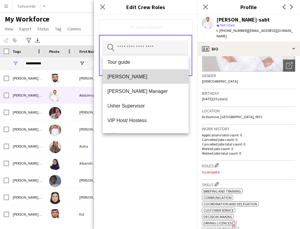
click at [145, 79] on mat-option "[PERSON_NAME]" at bounding box center [146, 76] width 86 height 15
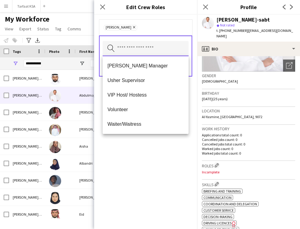
scroll to position [313, 0]
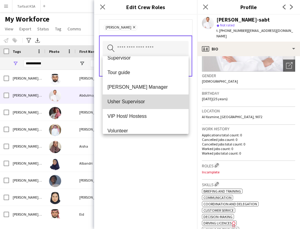
click at [152, 95] on mat-option "Usher Supervisor" at bounding box center [146, 101] width 86 height 15
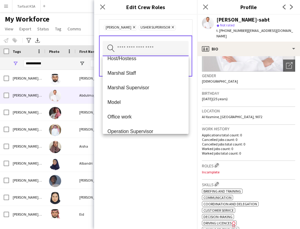
scroll to position [136, 0]
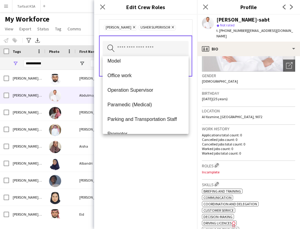
click at [153, 156] on div "Usher Remove Usher Supervisor Remove Search by role type Save" at bounding box center [145, 122] width 103 height 214
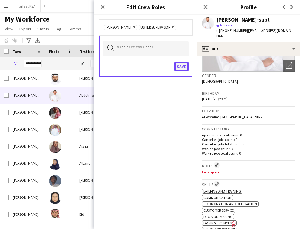
click at [179, 65] on button "Save" at bounding box center [182, 67] width 14 height 10
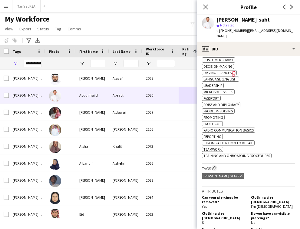
scroll to position [239, 0]
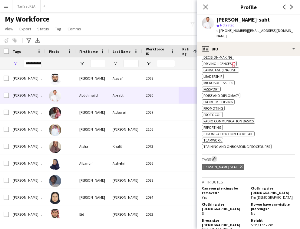
click at [214, 162] on button "Edit crew company tags" at bounding box center [215, 158] width 6 height 6
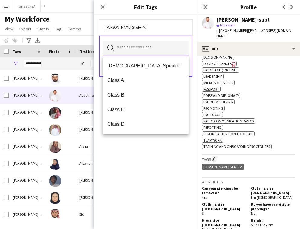
click at [162, 45] on input "text" at bounding box center [146, 48] width 86 height 15
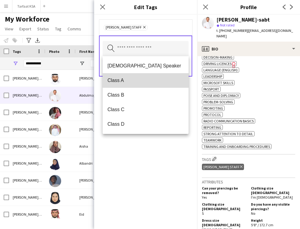
click at [162, 81] on span "Class A" at bounding box center [146, 80] width 76 height 6
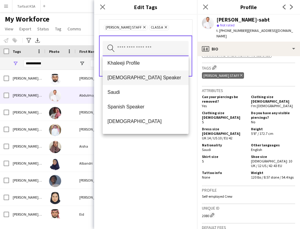
scroll to position [199, 0]
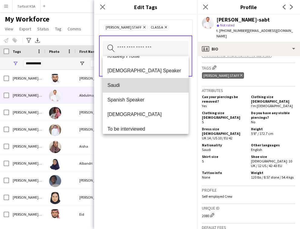
click at [149, 82] on mat-option "Saudi" at bounding box center [146, 85] width 86 height 15
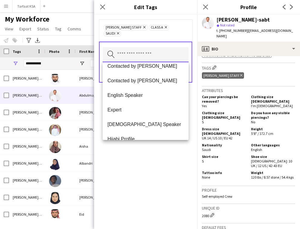
scroll to position [189, 0]
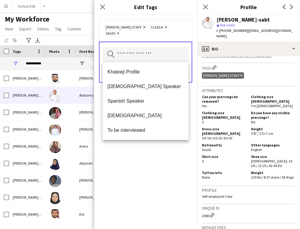
click at [154, 169] on div "Ahmad Almabouth Staff Remove Class A Remove Saudi Remove Search by tag name Save" at bounding box center [145, 122] width 103 height 214
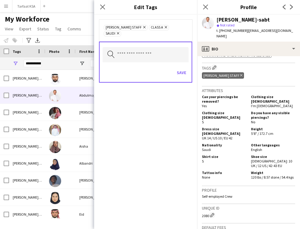
click at [167, 27] on icon at bounding box center [166, 27] width 2 height 2
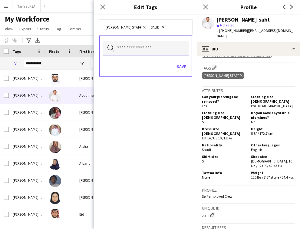
click at [154, 52] on input "text" at bounding box center [146, 48] width 86 height 15
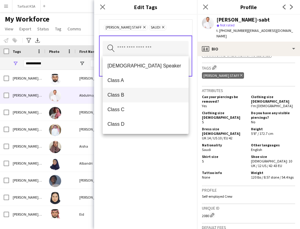
click at [153, 92] on span "Class B" at bounding box center [146, 95] width 76 height 6
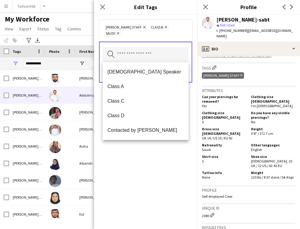
click at [174, 159] on div "Ahmad Almabouth Staff Remove Class B Remove Saudi Remove Search by tag name Save" at bounding box center [145, 122] width 103 height 214
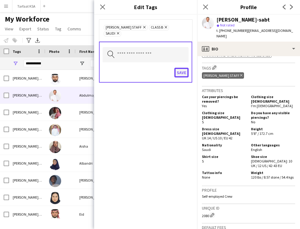
click at [185, 69] on button "Save" at bounding box center [182, 73] width 14 height 10
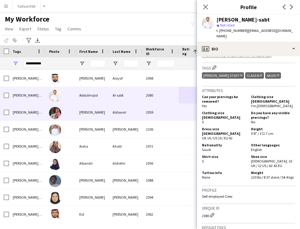
click at [145, 112] on div "2059" at bounding box center [160, 112] width 36 height 17
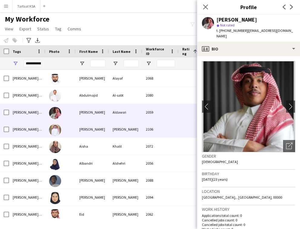
click at [144, 135] on div "2106" at bounding box center [160, 129] width 36 height 17
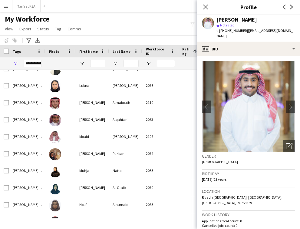
scroll to position [378, 0]
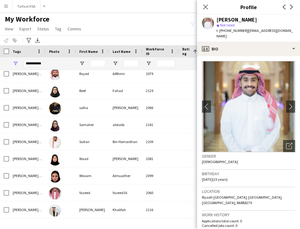
click at [139, 36] on div "Notify workforce Add to tag Select at least one crew to tag him or her. Advance…" at bounding box center [150, 40] width 300 height 10
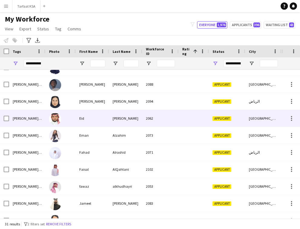
click at [112, 117] on div "[PERSON_NAME]" at bounding box center [125, 118] width 33 height 17
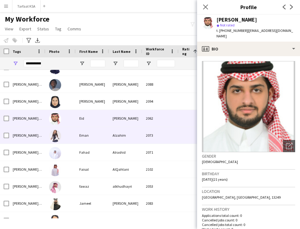
click at [112, 133] on div "Alzahim" at bounding box center [125, 135] width 33 height 17
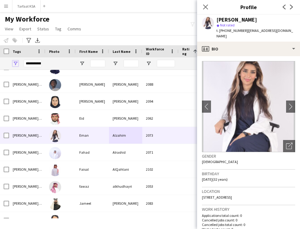
click at [17, 63] on span "Open Filter Menu" at bounding box center [15, 63] width 5 height 5
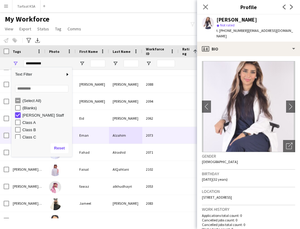
type input "***"
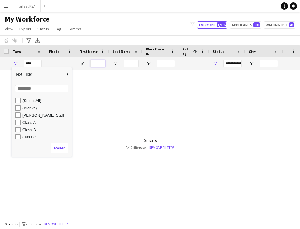
click at [101, 66] on input "First Name Filter Input" at bounding box center [97, 63] width 15 height 7
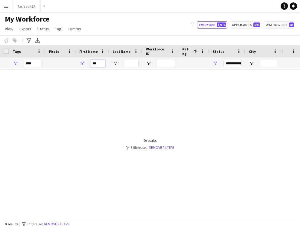
click at [95, 66] on input "***" at bounding box center [97, 63] width 15 height 7
type input "*"
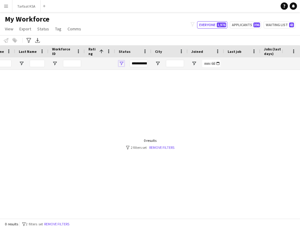
click at [121, 64] on span "Open Filter Menu" at bounding box center [121, 63] width 5 height 5
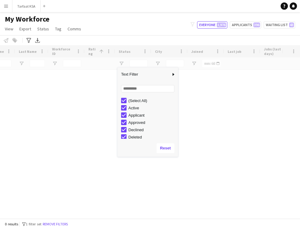
click at [89, 148] on div "Loading" at bounding box center [150, 131] width 300 height 173
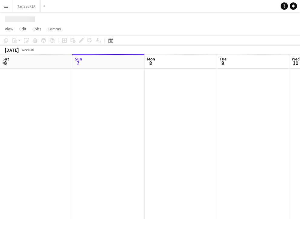
click at [2, 8] on button "Menu" at bounding box center [6, 6] width 12 height 12
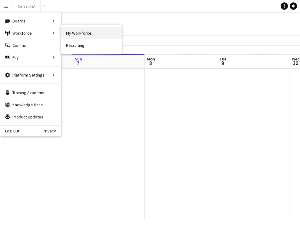
click at [76, 34] on link "My Workforce" at bounding box center [91, 33] width 61 height 12
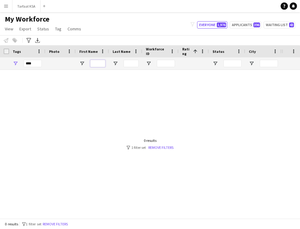
click at [99, 62] on input "First Name Filter Input" at bounding box center [97, 63] width 15 height 7
click at [209, 21] on div "My Workforce View Views Default view New view Update view Delete view Edit name…" at bounding box center [150, 25] width 300 height 21
click at [237, 24] on button "Applicants 396" at bounding box center [246, 24] width 32 height 7
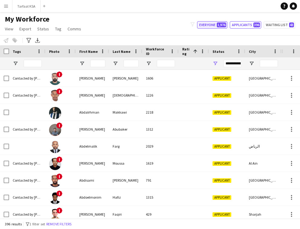
click at [209, 26] on button "Everyone 1,976" at bounding box center [212, 24] width 30 height 7
type input "**********"
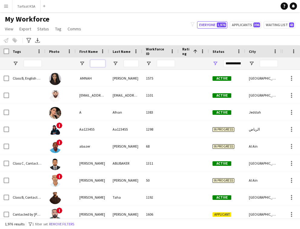
click at [95, 65] on input "First Name Filter Input" at bounding box center [97, 63] width 15 height 7
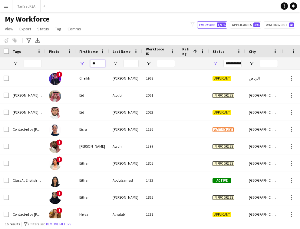
type input "***"
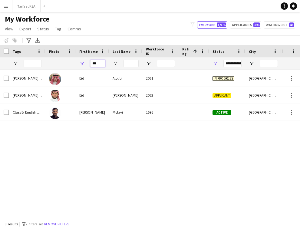
click at [102, 65] on input "***" at bounding box center [97, 63] width 15 height 7
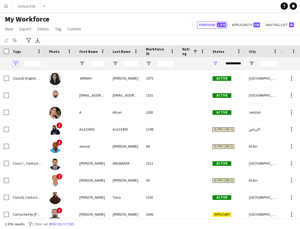
click at [15, 64] on span "Open Filter Menu" at bounding box center [15, 63] width 5 height 5
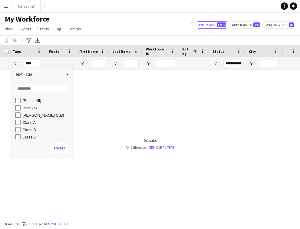
type input "**********"
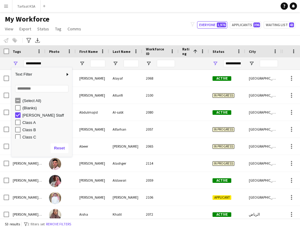
click at [125, 38] on div "Notify workforce Add to tag Select at least one crew to tag him or her. Advance…" at bounding box center [150, 40] width 300 height 10
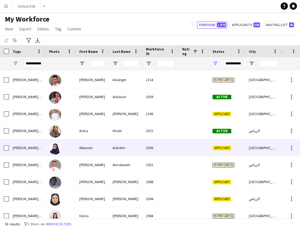
click at [147, 141] on div "2056" at bounding box center [160, 147] width 36 height 17
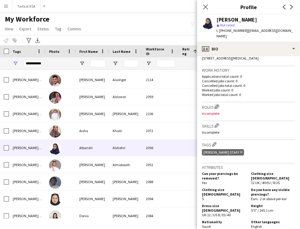
click at [216, 104] on app-icon "Edit crew company roles" at bounding box center [217, 106] width 4 height 4
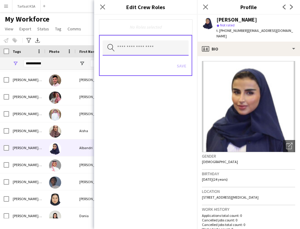
click at [166, 46] on input "text" at bounding box center [146, 47] width 86 height 15
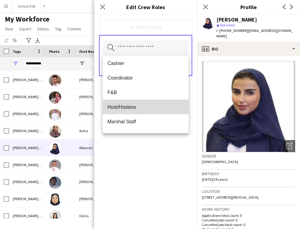
click at [158, 101] on mat-option "Host/Hostess" at bounding box center [146, 106] width 86 height 15
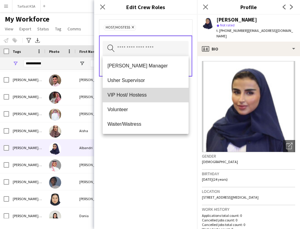
click at [154, 96] on span "VIP Host/ Hostess" at bounding box center [146, 95] width 76 height 6
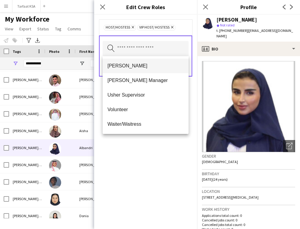
click at [148, 69] on mat-option "[PERSON_NAME]" at bounding box center [146, 65] width 86 height 15
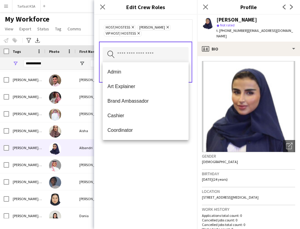
click at [159, 180] on div "Host/Hostess Remove Usher Remove VIP Host/ Hostess Remove Search by role type S…" at bounding box center [145, 122] width 103 height 214
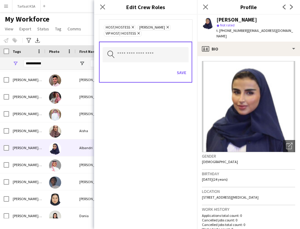
click at [183, 77] on div "Save" at bounding box center [146, 73] width 86 height 17
click at [183, 74] on button "Save" at bounding box center [182, 73] width 14 height 10
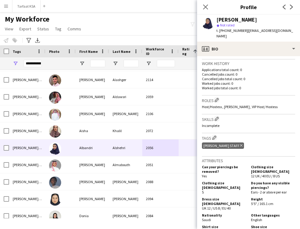
scroll to position [148, 0]
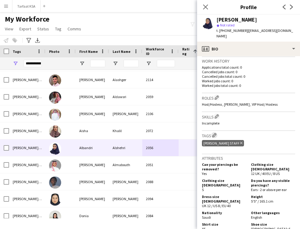
click at [213, 133] on app-icon "Edit crew company tags" at bounding box center [214, 135] width 4 height 4
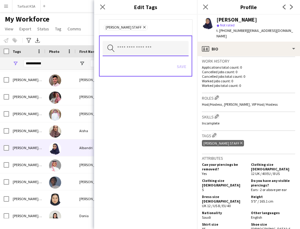
click at [141, 49] on input "text" at bounding box center [146, 48] width 86 height 15
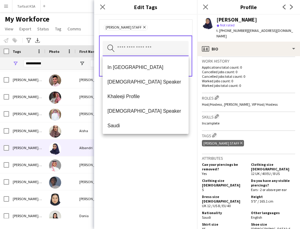
scroll to position [218, 0]
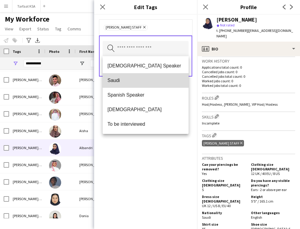
click at [128, 79] on span "Saudi" at bounding box center [146, 80] width 76 height 6
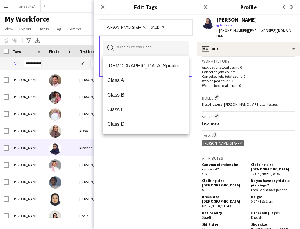
scroll to position [10, 0]
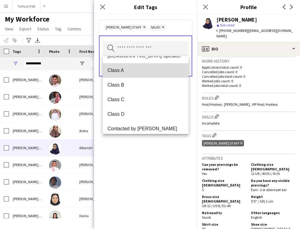
click at [134, 71] on span "Class A" at bounding box center [146, 70] width 76 height 6
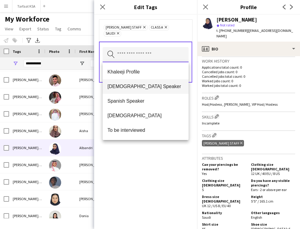
scroll to position [0, 0]
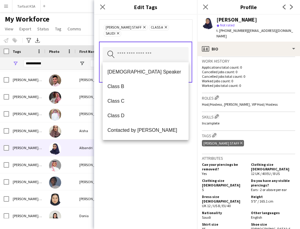
click at [142, 159] on div "Ahmad Almabouth Staff Remove Class A Remove Saudi Remove Search by tag name Save" at bounding box center [145, 122] width 103 height 214
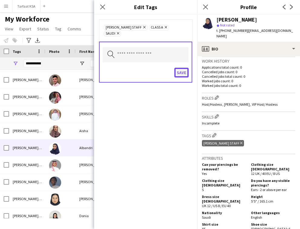
click at [185, 73] on button "Save" at bounding box center [182, 73] width 14 height 10
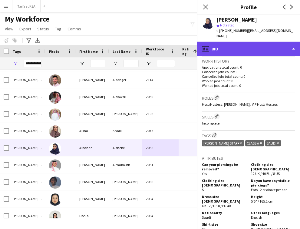
click at [235, 46] on div "profile Bio" at bounding box center [248, 49] width 103 height 15
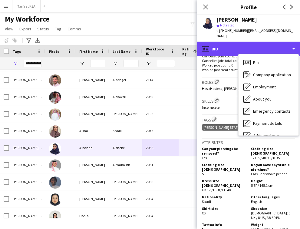
scroll to position [164, 0]
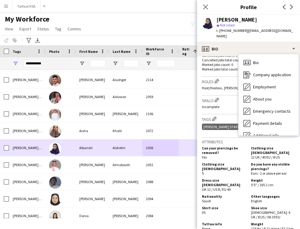
click at [187, 142] on div at bounding box center [194, 147] width 30 height 17
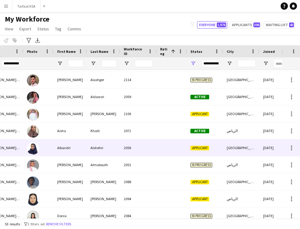
scroll to position [0, 23]
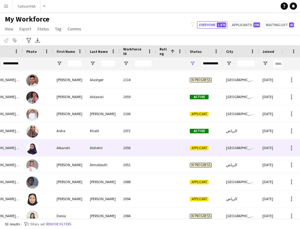
click at [187, 142] on div "Applicant" at bounding box center [204, 147] width 36 height 17
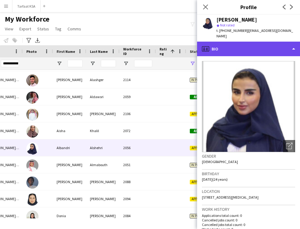
click at [263, 43] on div "profile Bio" at bounding box center [248, 49] width 103 height 15
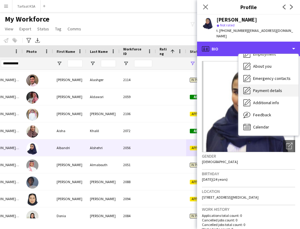
scroll to position [0, 0]
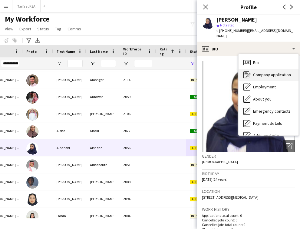
click at [276, 68] on div "Company application Company application" at bounding box center [269, 74] width 60 height 12
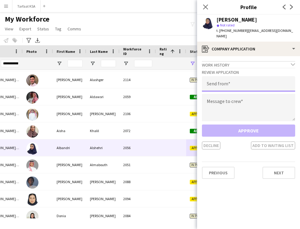
click at [254, 79] on input "email" at bounding box center [248, 83] width 93 height 15
type input "**********"
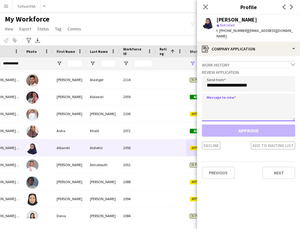
click at [242, 96] on textarea at bounding box center [248, 107] width 93 height 27
paste textarea "**********"
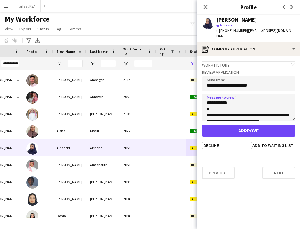
drag, startPoint x: 227, startPoint y: 98, endPoint x: 213, endPoint y: 100, distance: 14.4
click at [213, 100] on textarea "**********" at bounding box center [248, 107] width 93 height 27
click at [215, 95] on textarea "**********" at bounding box center [248, 107] width 93 height 27
click at [240, 98] on textarea "**********" at bounding box center [248, 107] width 93 height 27
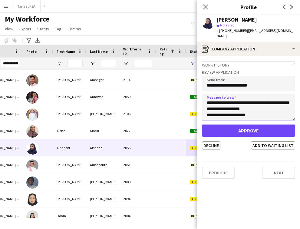
type textarea "**********"
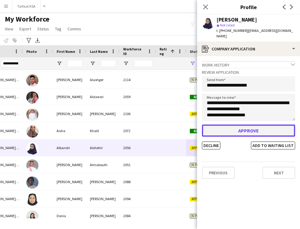
click at [244, 129] on button "Approve" at bounding box center [248, 130] width 93 height 12
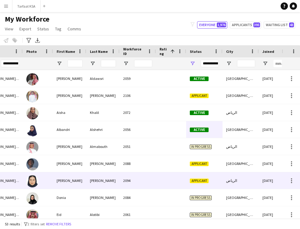
scroll to position [103, 0]
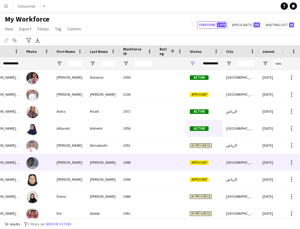
click at [75, 169] on div "Bahr Issa Musa" at bounding box center [69, 162] width 33 height 17
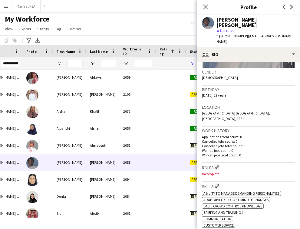
scroll to position [133, 0]
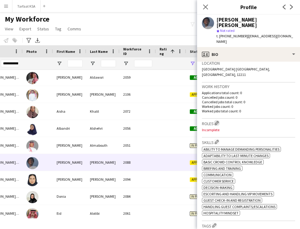
click at [215, 120] on button "Edit crew company roles" at bounding box center [217, 123] width 6 height 6
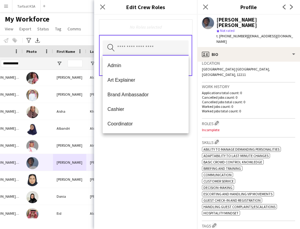
click at [138, 50] on input "text" at bounding box center [146, 47] width 86 height 15
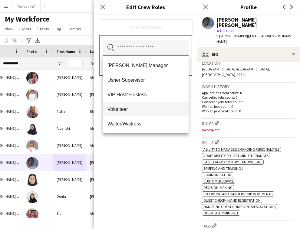
scroll to position [324, 0]
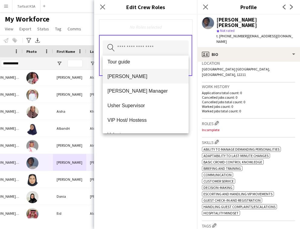
click at [147, 80] on mat-option "[PERSON_NAME]" at bounding box center [146, 76] width 86 height 15
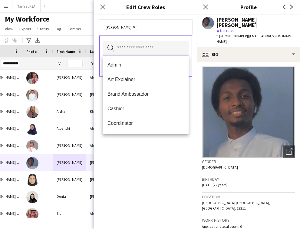
scroll to position [0, 0]
click at [158, 155] on div "Usher Remove Search by role type Save" at bounding box center [145, 122] width 103 height 214
click at [170, 50] on input "text" at bounding box center [146, 48] width 86 height 15
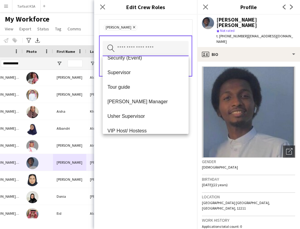
scroll to position [275, 0]
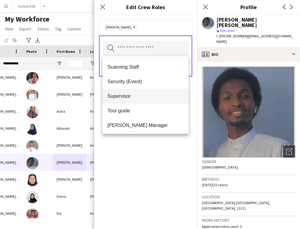
click at [153, 94] on span "Supervisor" at bounding box center [146, 96] width 76 height 6
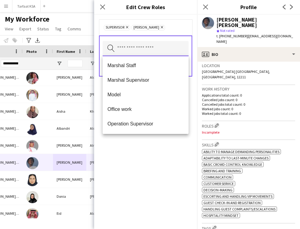
scroll to position [183, 0]
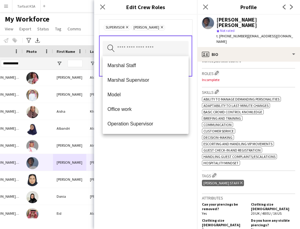
click at [127, 28] on icon at bounding box center [127, 27] width 2 height 2
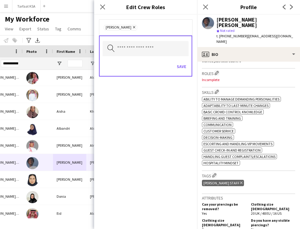
click at [132, 27] on icon "Remove" at bounding box center [134, 27] width 4 height 4
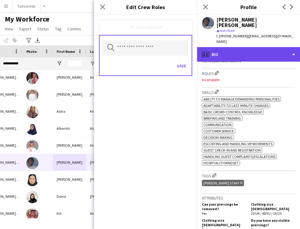
click at [221, 47] on div "profile Bio" at bounding box center [248, 54] width 103 height 15
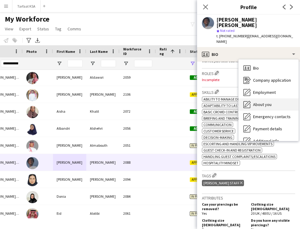
click at [275, 98] on div "About you About you" at bounding box center [269, 104] width 60 height 12
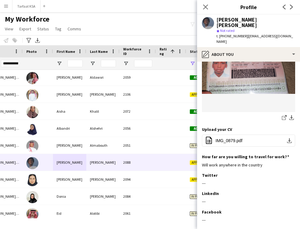
scroll to position [198, 0]
click at [238, 138] on span "IMG_0879.pdf" at bounding box center [229, 140] width 27 height 5
click at [232, 138] on span "IMG_0879.pdf" at bounding box center [229, 140] width 27 height 5
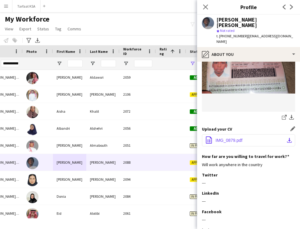
click at [226, 138] on span "IMG_0879.pdf" at bounding box center [229, 140] width 27 height 5
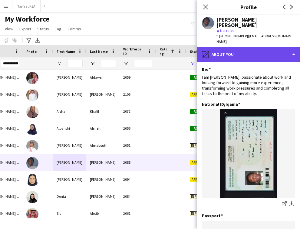
click at [240, 47] on div "pencil4 About you" at bounding box center [248, 54] width 103 height 15
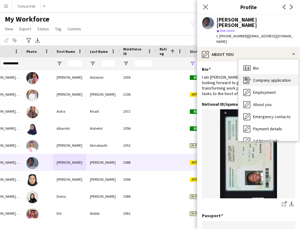
click at [283, 74] on div "Company application Company application" at bounding box center [269, 80] width 60 height 12
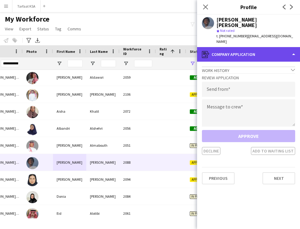
click at [274, 47] on div "register Company application" at bounding box center [248, 54] width 103 height 15
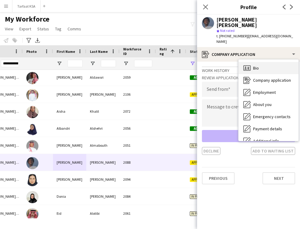
click at [280, 62] on div "Bio Bio" at bounding box center [269, 68] width 60 height 12
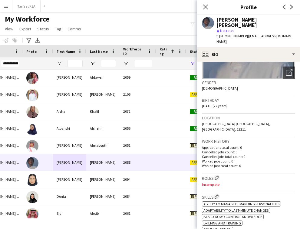
scroll to position [152, 0]
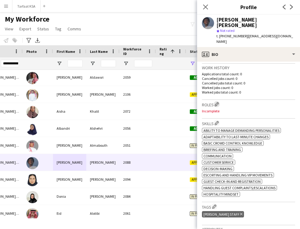
click at [216, 101] on button "Edit crew company roles" at bounding box center [217, 104] width 6 height 6
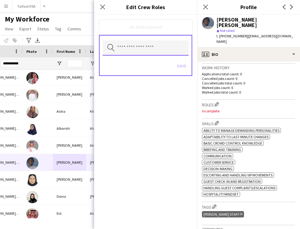
click at [151, 51] on input "text" at bounding box center [146, 47] width 86 height 15
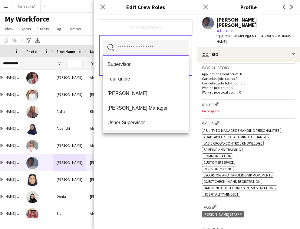
scroll to position [292, 0]
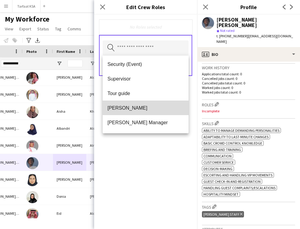
click at [149, 107] on span "[PERSON_NAME]" at bounding box center [146, 108] width 76 height 6
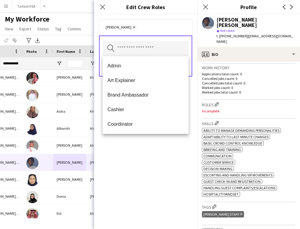
click at [180, 153] on div "Usher Remove Search by role type Save" at bounding box center [145, 122] width 103 height 214
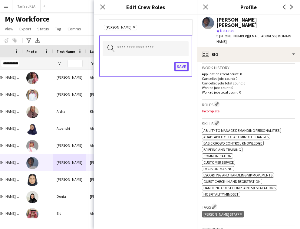
click at [187, 66] on button "Save" at bounding box center [182, 67] width 14 height 10
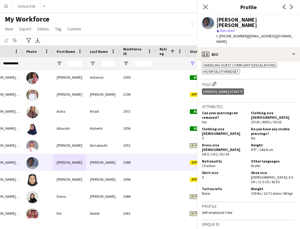
scroll to position [284, 0]
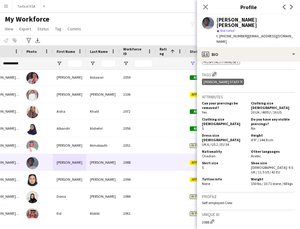
click at [215, 72] on app-icon "Edit crew company tags" at bounding box center [214, 74] width 4 height 4
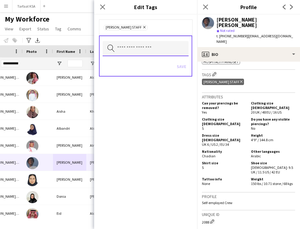
click at [161, 47] on input "text" at bounding box center [146, 48] width 86 height 15
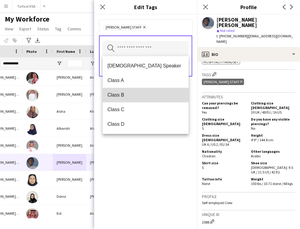
click at [145, 94] on span "Class B" at bounding box center [146, 95] width 76 height 6
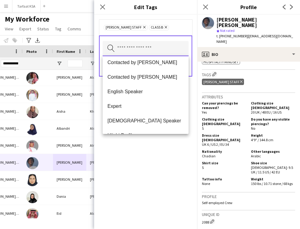
scroll to position [77, 0]
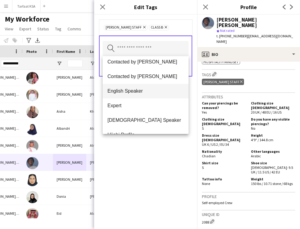
click at [152, 91] on span "English Speaker" at bounding box center [146, 91] width 76 height 6
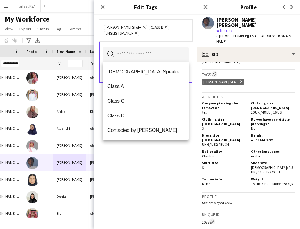
click at [160, 148] on div "Ahmad Almabouth Staff Remove Class B Remove English Speaker Remove Search by ta…" at bounding box center [145, 122] width 103 height 214
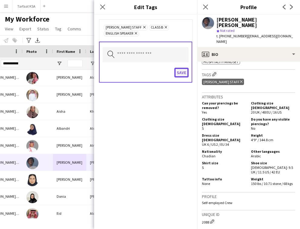
click at [185, 75] on button "Save" at bounding box center [182, 73] width 14 height 10
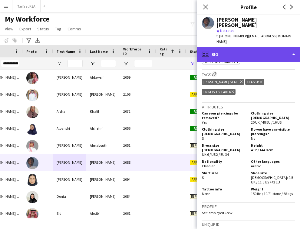
click at [240, 47] on div "profile Bio" at bounding box center [248, 54] width 103 height 15
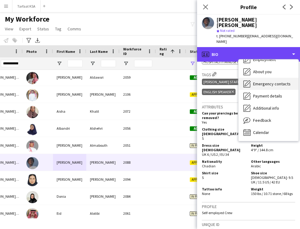
scroll to position [0, 0]
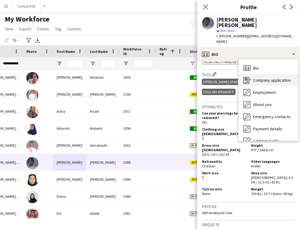
click at [278, 77] on span "Company application" at bounding box center [272, 79] width 38 height 5
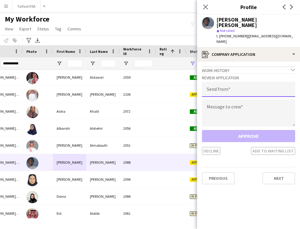
click at [261, 82] on input "email" at bounding box center [248, 89] width 93 height 15
type input "**********"
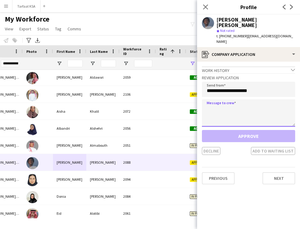
click at [264, 99] on textarea at bounding box center [248, 112] width 93 height 27
paste textarea "**********"
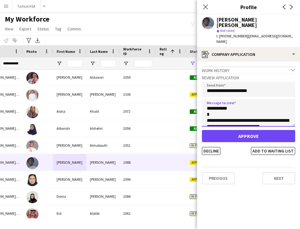
drag, startPoint x: 227, startPoint y: 99, endPoint x: 212, endPoint y: 99, distance: 14.5
click at [212, 99] on textarea "**********" at bounding box center [248, 112] width 93 height 27
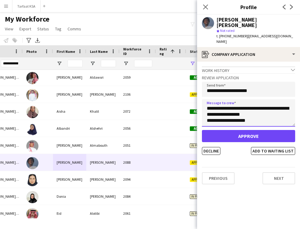
scroll to position [194, 0]
type textarea "**********"
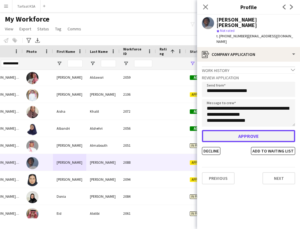
click at [246, 130] on button "Approve" at bounding box center [248, 136] width 93 height 12
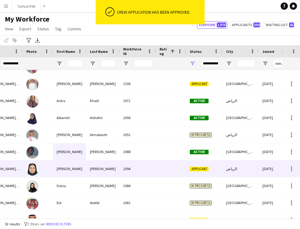
scroll to position [130, 0]
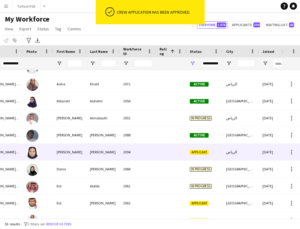
click at [165, 153] on div at bounding box center [171, 151] width 30 height 17
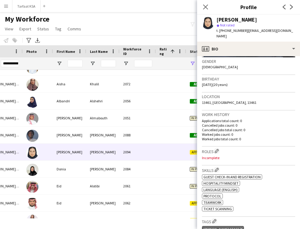
scroll to position [104, 0]
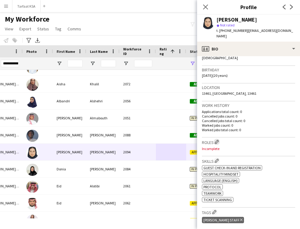
click at [216, 139] on app-icon "Edit crew company roles" at bounding box center [217, 141] width 4 height 4
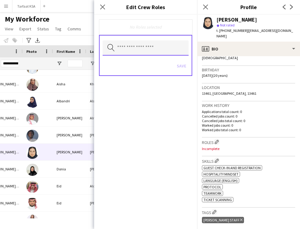
click at [154, 48] on input "text" at bounding box center [146, 47] width 86 height 15
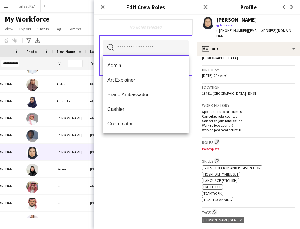
scroll to position [115, 0]
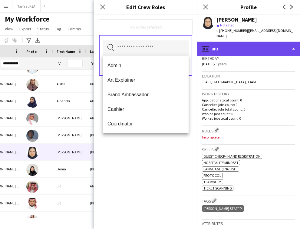
click at [279, 42] on div "profile Bio" at bounding box center [248, 49] width 103 height 15
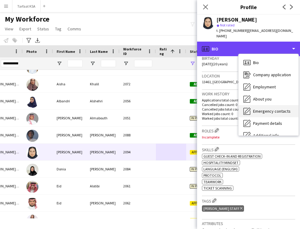
scroll to position [33, 0]
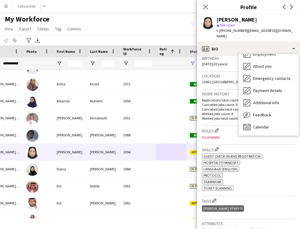
click at [173, 33] on div "My Workforce View Views Default view New view Update view Delete view Edit name…" at bounding box center [150, 25] width 300 height 21
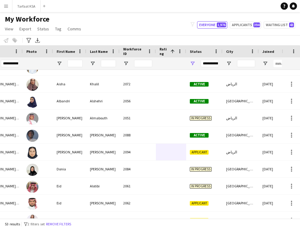
click at [188, 33] on div "My Workforce View Views Default view New view Update view Delete view Edit name…" at bounding box center [150, 25] width 300 height 21
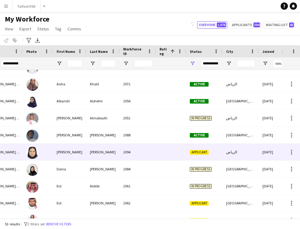
click at [84, 153] on div "Dina" at bounding box center [69, 151] width 33 height 17
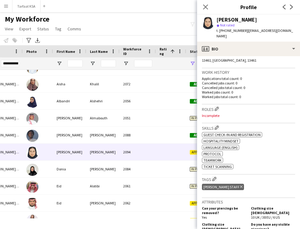
scroll to position [0, 0]
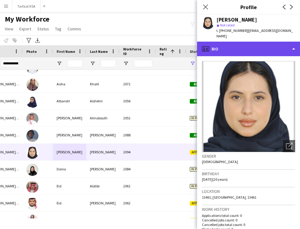
click at [243, 42] on div "profile Bio" at bounding box center [248, 49] width 103 height 15
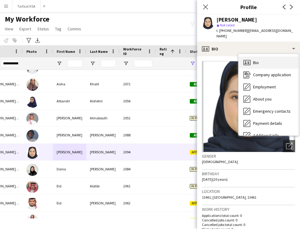
click at [265, 59] on div "Bio Bio" at bounding box center [269, 62] width 60 height 12
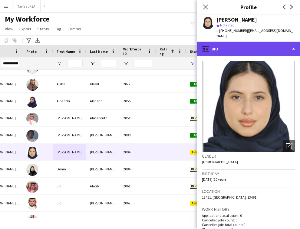
click at [264, 48] on div "profile Bio" at bounding box center [248, 49] width 103 height 15
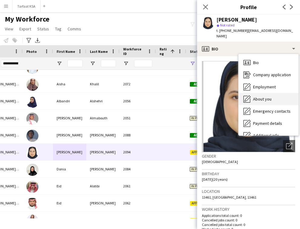
click at [265, 93] on div "About you About you" at bounding box center [269, 99] width 60 height 12
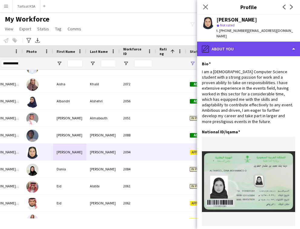
click at [238, 46] on div "pencil4 About you" at bounding box center [248, 49] width 103 height 15
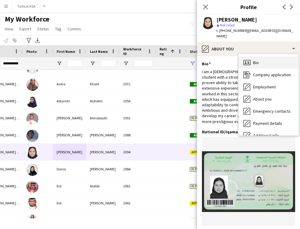
click at [266, 60] on div "Bio Bio" at bounding box center [269, 62] width 60 height 12
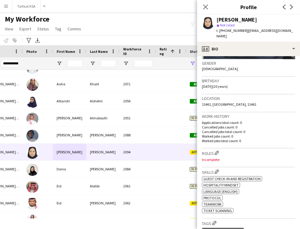
scroll to position [105, 0]
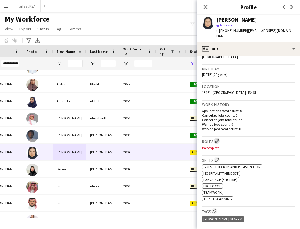
click at [216, 139] on app-icon "Edit crew company roles" at bounding box center [217, 141] width 4 height 4
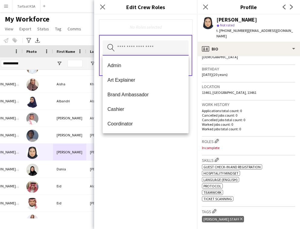
click at [172, 53] on input "text" at bounding box center [146, 47] width 86 height 15
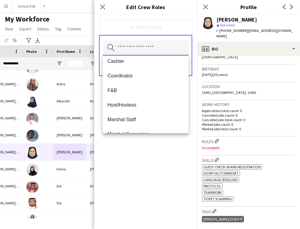
scroll to position [39, 0]
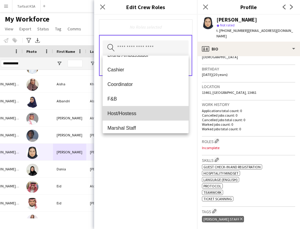
click at [152, 110] on span "Host/Hostess" at bounding box center [146, 113] width 76 height 6
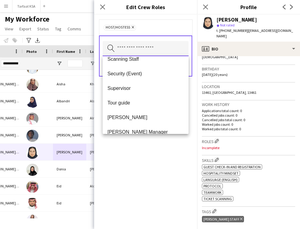
scroll to position [266, 0]
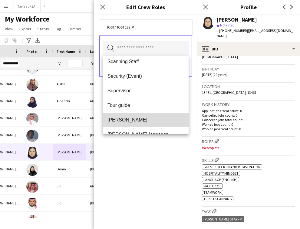
click at [142, 123] on mat-option "[PERSON_NAME]" at bounding box center [146, 119] width 86 height 15
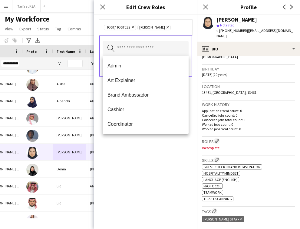
click at [166, 145] on div "Host/Hostess Remove Usher Remove Search by role type Save" at bounding box center [145, 122] width 103 height 214
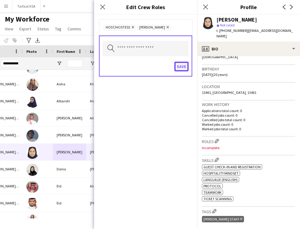
click at [183, 71] on button "Save" at bounding box center [182, 67] width 14 height 10
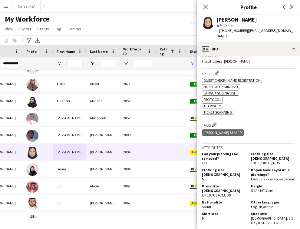
scroll to position [197, 0]
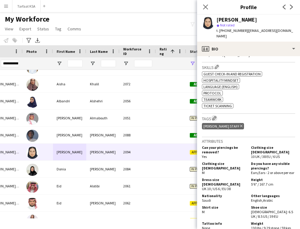
click at [216, 116] on app-icon "Edit crew company tags" at bounding box center [214, 118] width 4 height 4
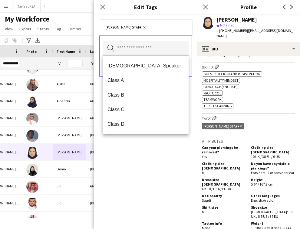
click at [168, 48] on input "text" at bounding box center [146, 48] width 86 height 15
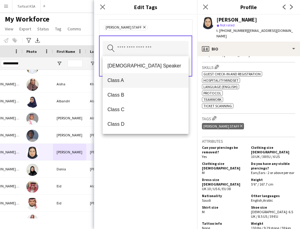
click at [153, 75] on mat-option "Class A" at bounding box center [146, 80] width 86 height 15
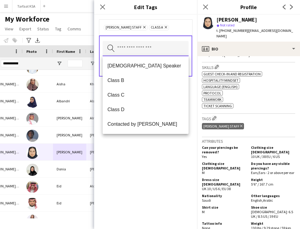
scroll to position [204, 0]
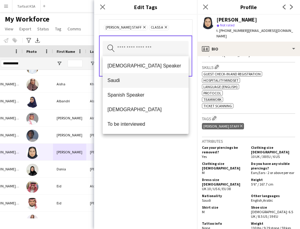
click at [145, 83] on mat-option "Saudi" at bounding box center [146, 80] width 86 height 15
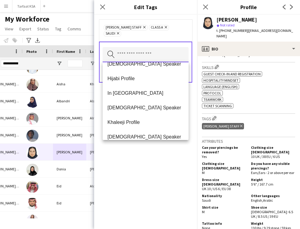
scroll to position [141, 0]
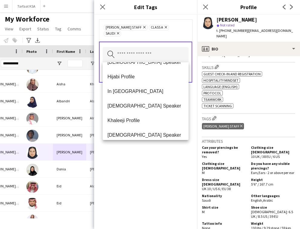
click at [148, 169] on div "Ahmad Almabouth Staff Remove Class A Remove Saudi Remove Search by tag name Save" at bounding box center [145, 122] width 103 height 214
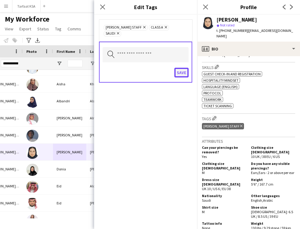
click at [181, 73] on button "Save" at bounding box center [182, 73] width 14 height 10
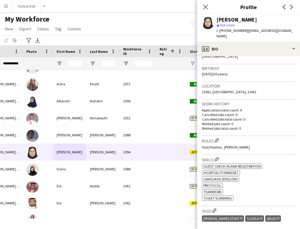
scroll to position [0, 0]
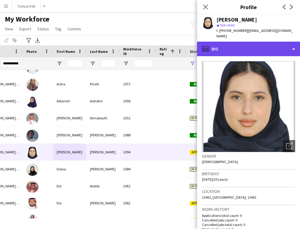
click at [250, 45] on div "profile Bio" at bounding box center [248, 49] width 103 height 15
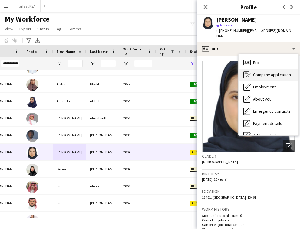
click at [261, 72] on span "Company application" at bounding box center [272, 74] width 38 height 5
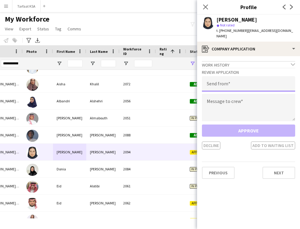
click at [234, 80] on input "email" at bounding box center [248, 83] width 93 height 15
type input "**********"
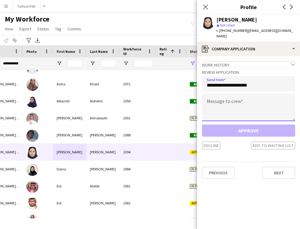
click at [256, 94] on textarea at bounding box center [248, 107] width 93 height 27
paste textarea "**********"
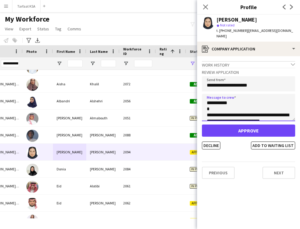
drag, startPoint x: 228, startPoint y: 98, endPoint x: 213, endPoint y: 99, distance: 14.9
click at [213, 99] on textarea "**********" at bounding box center [248, 107] width 93 height 27
type textarea "**********"
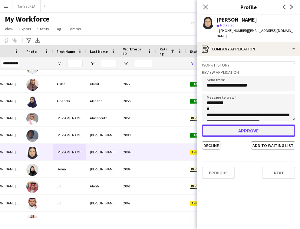
click at [250, 124] on button "Approve" at bounding box center [248, 130] width 93 height 12
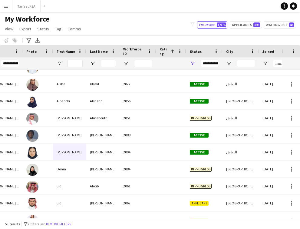
click at [186, 12] on app-navbar "Menu Boards Boards Boards All jobs Status Workforce Workforce My Workforce Recr…" at bounding box center [150, 6] width 300 height 12
click at [183, 23] on div "My Workforce View Views Default view New view Update view Delete view Edit name…" at bounding box center [150, 25] width 300 height 21
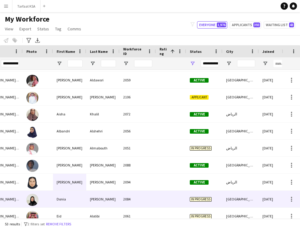
scroll to position [105, 0]
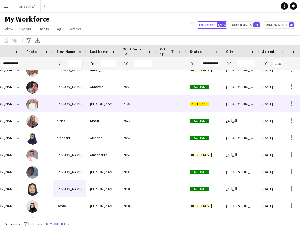
click at [152, 109] on div "2106" at bounding box center [138, 103] width 36 height 17
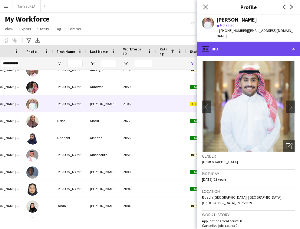
click at [248, 45] on div "profile Bio" at bounding box center [248, 49] width 103 height 15
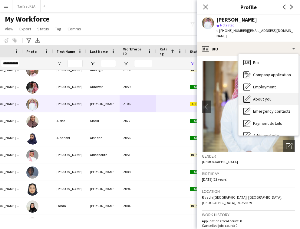
click at [270, 96] on span "About you" at bounding box center [262, 98] width 18 height 5
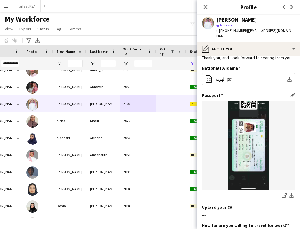
scroll to position [0, 0]
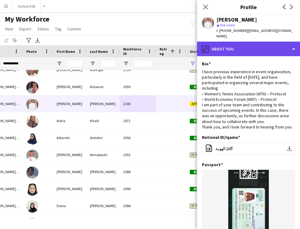
click at [250, 43] on div "pencil4 About you" at bounding box center [248, 49] width 103 height 15
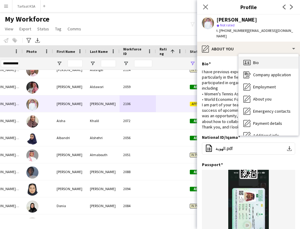
click at [264, 56] on div "Bio Bio" at bounding box center [269, 62] width 60 height 12
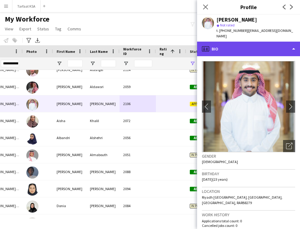
click at [261, 44] on div "profile Bio" at bounding box center [248, 49] width 103 height 15
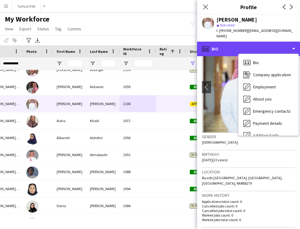
scroll to position [20, 0]
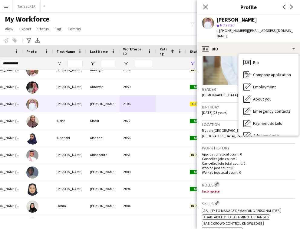
click at [217, 182] on app-icon "Edit crew company roles" at bounding box center [217, 184] width 4 height 4
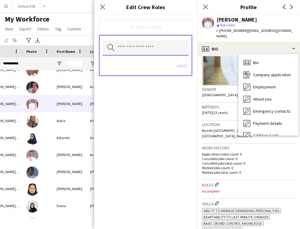
click at [166, 45] on input "text" at bounding box center [146, 47] width 86 height 15
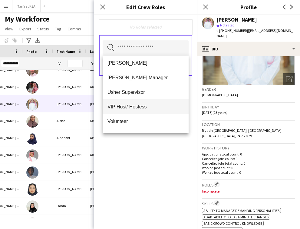
click at [149, 108] on span "VIP Host/ Hostess" at bounding box center [146, 107] width 76 height 6
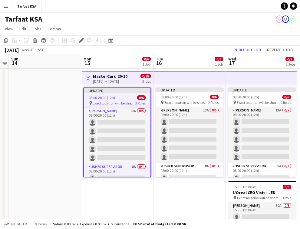
click at [6, 4] on app-icon "Menu" at bounding box center [6, 6] width 5 height 5
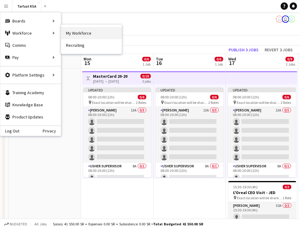
click at [80, 34] on link "My Workforce" at bounding box center [91, 33] width 61 height 12
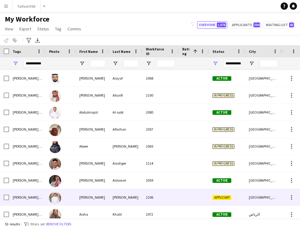
click at [116, 190] on div "Bin jubayl" at bounding box center [125, 197] width 33 height 17
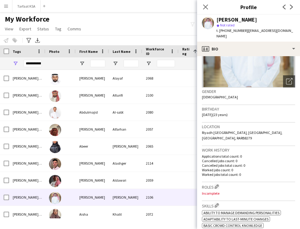
scroll to position [65, 0]
click at [217, 184] on app-icon "Edit crew company roles" at bounding box center [217, 186] width 4 height 4
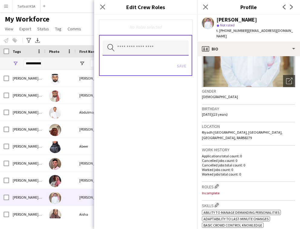
click at [145, 52] on input "text" at bounding box center [146, 47] width 86 height 15
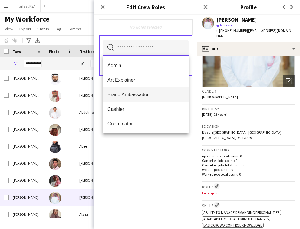
scroll to position [349, 0]
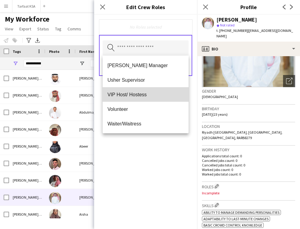
click at [150, 92] on span "VIP Host/ Hostess" at bounding box center [146, 95] width 76 height 6
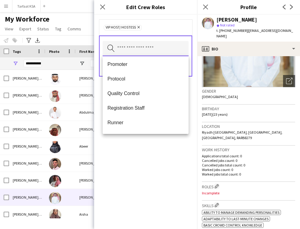
scroll to position [335, 0]
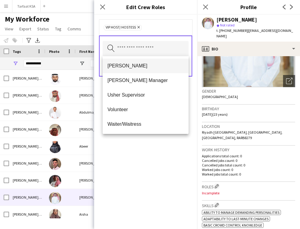
click at [150, 67] on span "[PERSON_NAME]" at bounding box center [146, 66] width 76 height 6
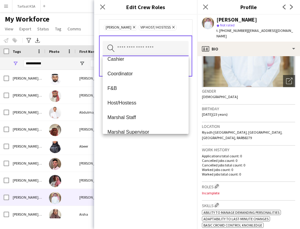
scroll to position [56, 0]
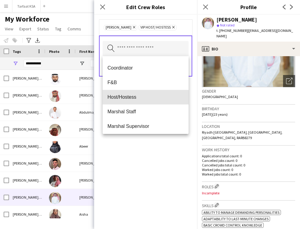
click at [140, 98] on span "Host/Hostess" at bounding box center [146, 97] width 76 height 6
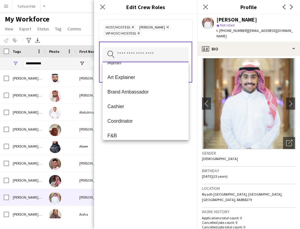
scroll to position [0, 0]
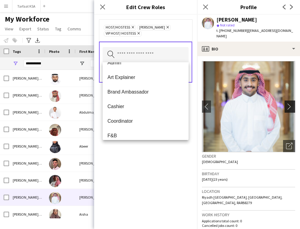
click at [294, 104] on button "chevron-right" at bounding box center [291, 106] width 12 height 12
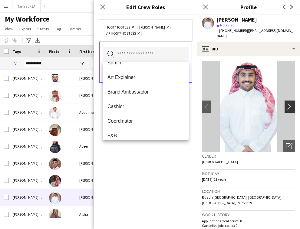
click at [294, 104] on button "chevron-right" at bounding box center [291, 106] width 12 height 12
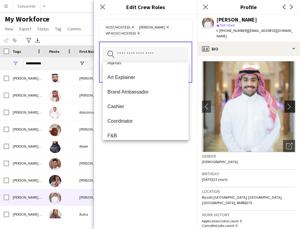
click at [291, 103] on app-icon "chevron-right" at bounding box center [290, 106] width 9 height 6
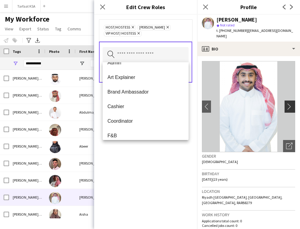
click at [291, 103] on app-icon "chevron-right" at bounding box center [290, 106] width 9 height 6
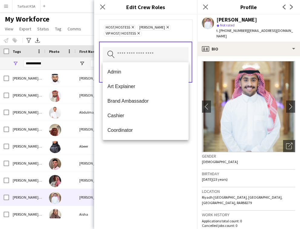
click at [168, 155] on div "Host/Hostess Remove Usher Remove VIP Host/ Hostess Remove Search by role type S…" at bounding box center [145, 122] width 103 height 214
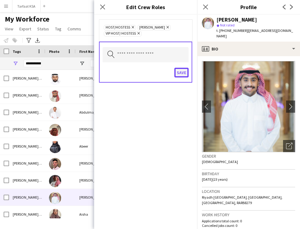
click at [182, 72] on button "Save" at bounding box center [182, 73] width 14 height 10
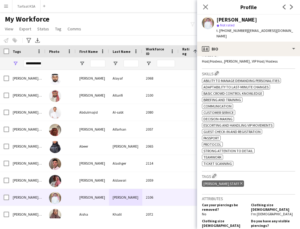
scroll to position [201, 0]
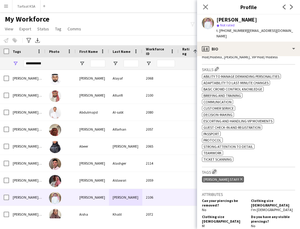
click at [216, 169] on app-icon "Edit crew company tags" at bounding box center [214, 171] width 4 height 4
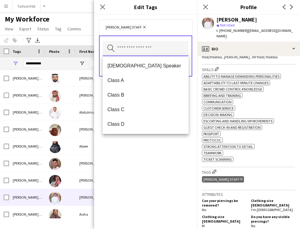
click at [158, 45] on input "text" at bounding box center [146, 48] width 86 height 15
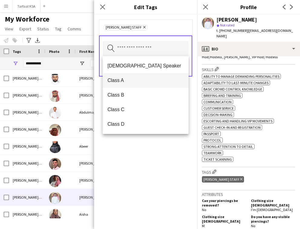
click at [159, 82] on span "Class A" at bounding box center [146, 80] width 76 height 6
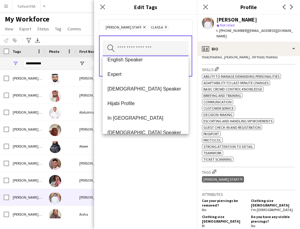
scroll to position [204, 0]
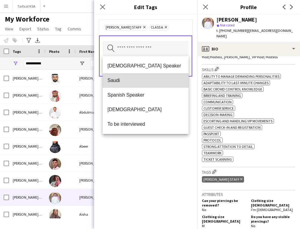
click at [152, 85] on mat-option "Saudi" at bounding box center [146, 80] width 86 height 15
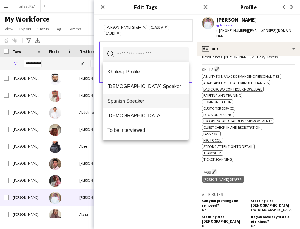
scroll to position [0, 0]
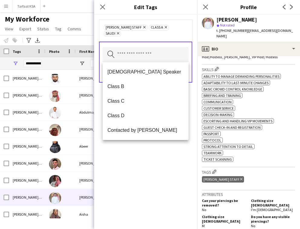
click at [145, 159] on div "Ahmad Almabouth Staff Remove Class A Remove Saudi Remove Search by tag name Save" at bounding box center [145, 122] width 103 height 214
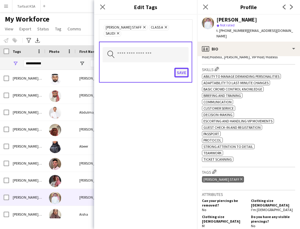
click at [184, 75] on button "Save" at bounding box center [182, 73] width 14 height 10
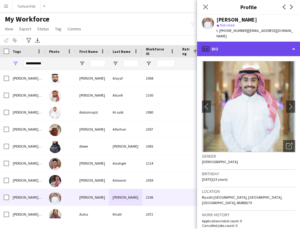
click at [261, 46] on div "profile Bio" at bounding box center [248, 49] width 103 height 15
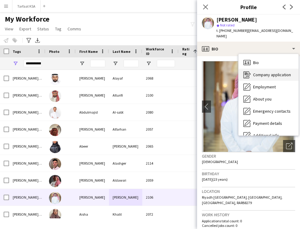
click at [271, 72] on span "Company application" at bounding box center [272, 74] width 38 height 5
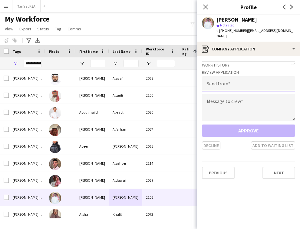
click at [256, 76] on input "email" at bounding box center [248, 83] width 93 height 15
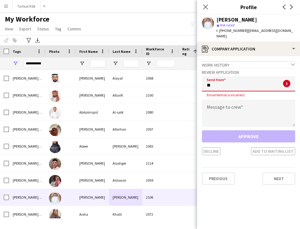
type input "*"
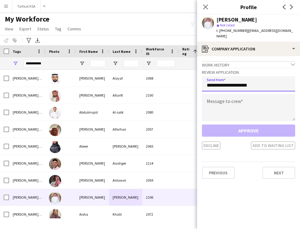
type input "**********"
click at [250, 94] on textarea at bounding box center [248, 107] width 93 height 27
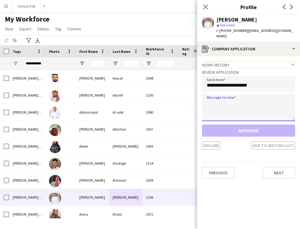
paste textarea "**********"
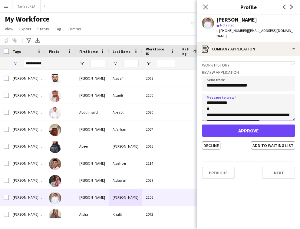
drag, startPoint x: 227, startPoint y: 98, endPoint x: 213, endPoint y: 100, distance: 14.3
click at [213, 100] on textarea "**********" at bounding box center [248, 107] width 93 height 27
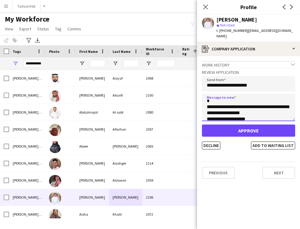
scroll to position [194, 0]
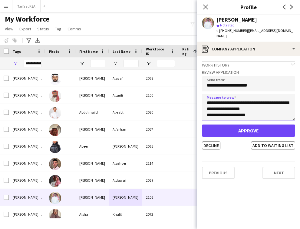
type textarea "**********"
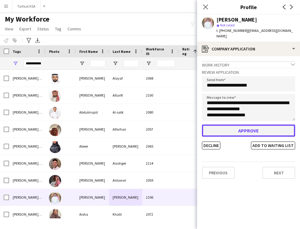
click at [248, 126] on button "Approve" at bounding box center [248, 130] width 93 height 12
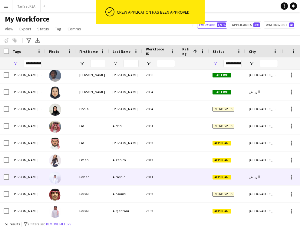
scroll to position [199, 0]
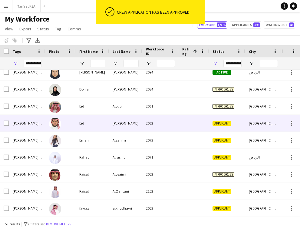
click at [148, 131] on div "2062" at bounding box center [160, 123] width 36 height 17
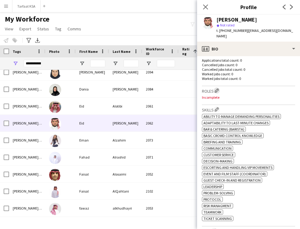
click at [219, 88] on app-icon "Edit crew company roles" at bounding box center [217, 90] width 4 height 4
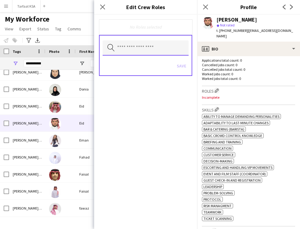
click at [171, 46] on input "text" at bounding box center [146, 47] width 86 height 15
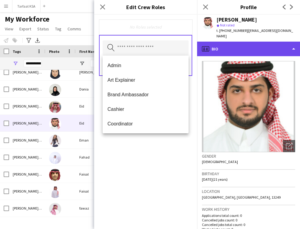
click at [264, 42] on div "profile Bio" at bounding box center [248, 49] width 103 height 15
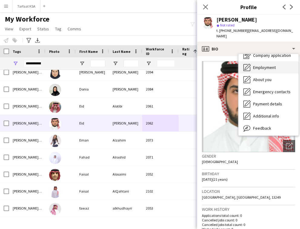
click at [273, 78] on div "About you About you" at bounding box center [269, 79] width 60 height 12
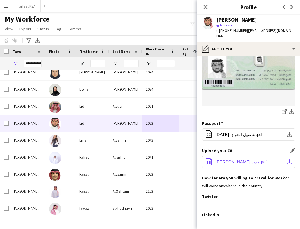
click at [233, 164] on span "Eid Alsubaie Cv جديد.pdf" at bounding box center [241, 161] width 51 height 5
click at [229, 164] on span "Eid Alsubaie Cv جديد.pdf" at bounding box center [241, 161] width 51 height 5
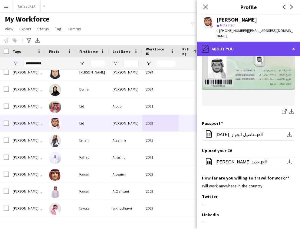
click at [252, 49] on div "pencil4 About you" at bounding box center [248, 49] width 103 height 15
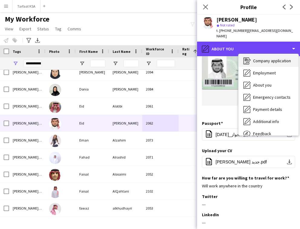
scroll to position [0, 0]
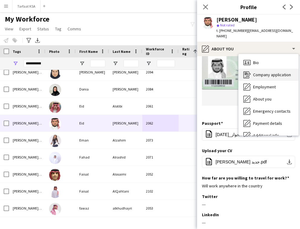
click at [269, 56] on div "Bio Bio" at bounding box center [269, 62] width 60 height 12
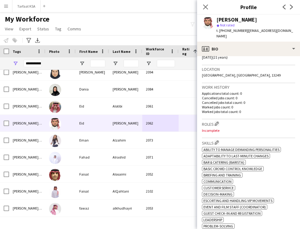
scroll to position [124, 0]
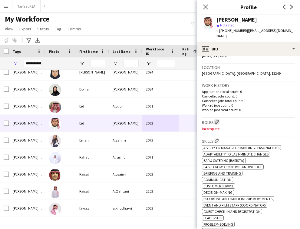
click at [216, 119] on app-icon "Edit crew company roles" at bounding box center [217, 121] width 4 height 4
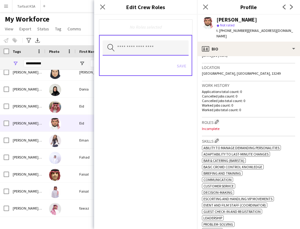
click at [155, 50] on input "text" at bounding box center [146, 47] width 86 height 15
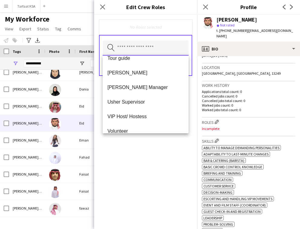
scroll to position [325, 0]
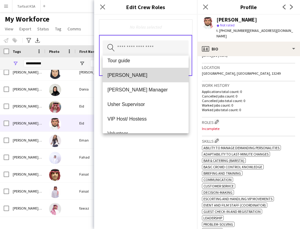
click at [152, 75] on span "[PERSON_NAME]" at bounding box center [146, 75] width 76 height 6
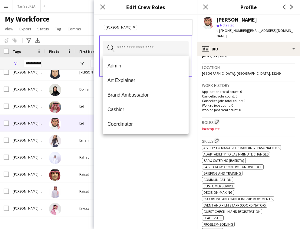
click at [157, 149] on div "Usher Remove Search by role type Save" at bounding box center [145, 122] width 103 height 214
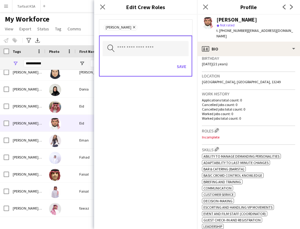
scroll to position [159, 0]
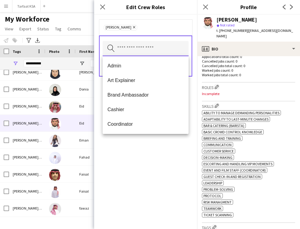
click at [170, 44] on input "text" at bounding box center [146, 48] width 86 height 15
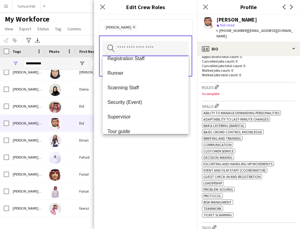
scroll to position [269, 0]
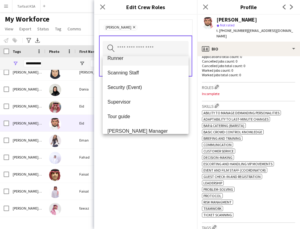
click at [140, 60] on span "Runner" at bounding box center [146, 58] width 76 height 6
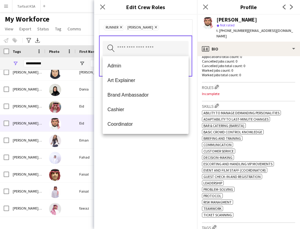
click at [149, 158] on div "Runner Remove Usher Remove Search by role type Save" at bounding box center [145, 122] width 103 height 214
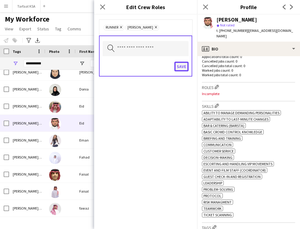
click at [182, 65] on button "Save" at bounding box center [182, 67] width 14 height 10
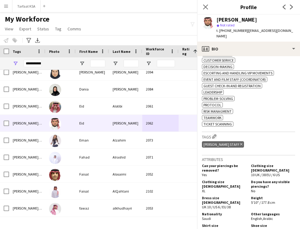
scroll to position [266, 0]
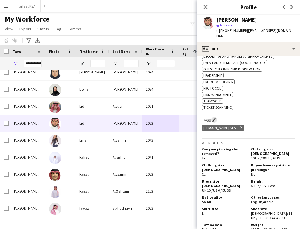
click at [216, 116] on button "Edit crew company tags" at bounding box center [215, 119] width 6 height 6
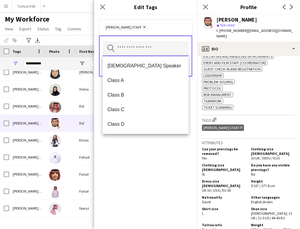
click at [149, 47] on input "text" at bounding box center [146, 48] width 86 height 15
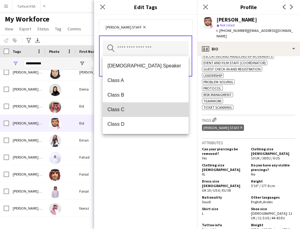
click at [138, 105] on mat-option "Class C" at bounding box center [146, 109] width 86 height 15
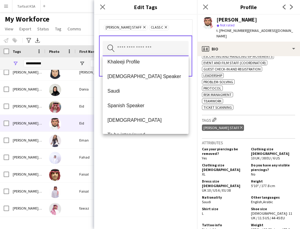
scroll to position [202, 0]
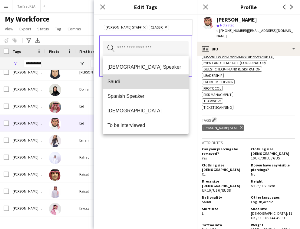
click at [143, 82] on span "Saudi" at bounding box center [146, 82] width 76 height 6
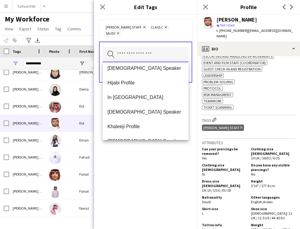
scroll to position [189, 0]
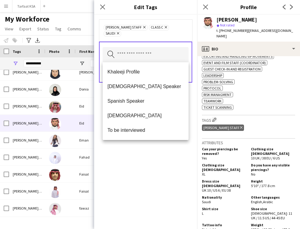
click at [141, 156] on div "Ahmad Almabouth Staff Remove Class C Remove Saudi Remove Search by tag name Save" at bounding box center [145, 122] width 103 height 214
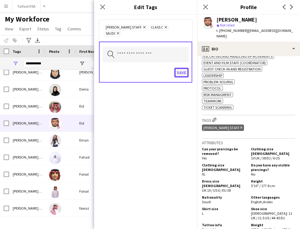
click at [180, 70] on button "Save" at bounding box center [182, 73] width 14 height 10
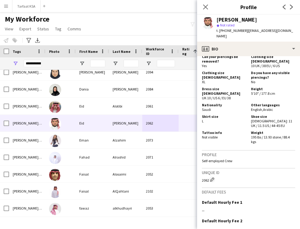
scroll to position [376, 0]
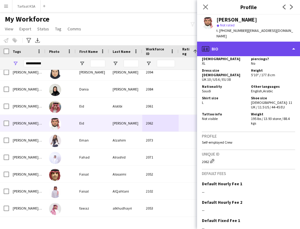
click at [250, 42] on div "profile Bio" at bounding box center [248, 49] width 103 height 15
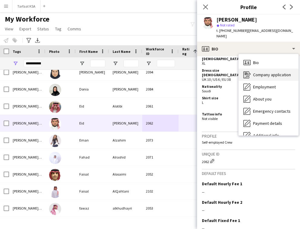
click at [258, 72] on span "Company application" at bounding box center [272, 74] width 38 height 5
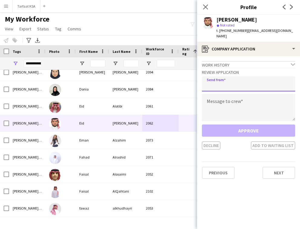
click at [246, 81] on input "email" at bounding box center [248, 83] width 93 height 15
type input "**********"
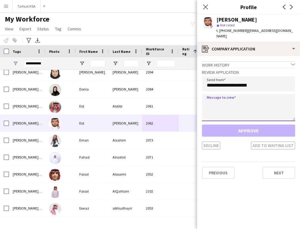
click at [235, 94] on textarea at bounding box center [248, 107] width 93 height 27
paste textarea "**********"
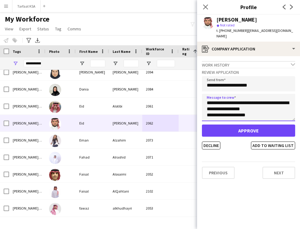
scroll to position [0, 0]
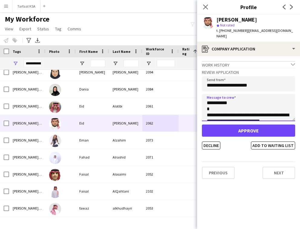
drag, startPoint x: 227, startPoint y: 99, endPoint x: 212, endPoint y: 99, distance: 15.2
click at [212, 99] on textarea "**********" at bounding box center [248, 107] width 93 height 27
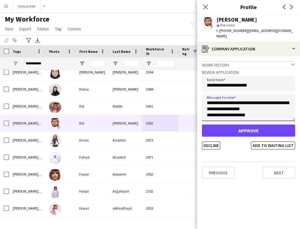
scroll to position [194, 0]
type textarea "**********"
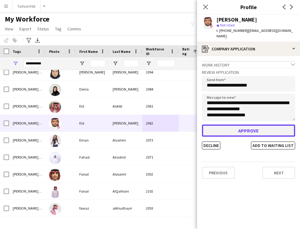
click at [252, 124] on button "Approve" at bounding box center [248, 130] width 93 height 12
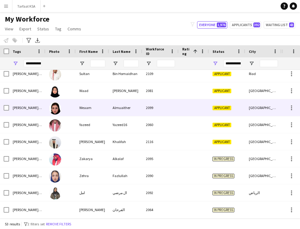
scroll to position [737, 0]
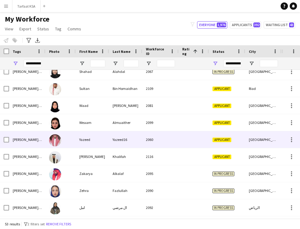
click at [184, 136] on div at bounding box center [194, 139] width 30 height 17
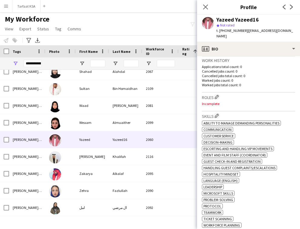
scroll to position [170, 0]
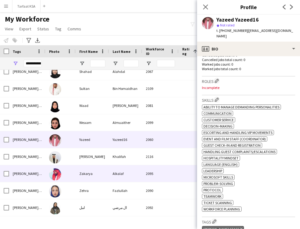
click at [139, 165] on div "Alkalaf" at bounding box center [125, 173] width 33 height 17
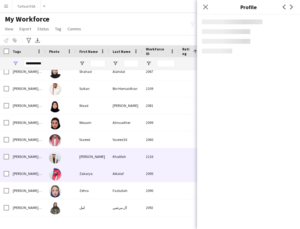
click at [145, 156] on div "2116" at bounding box center [160, 156] width 36 height 17
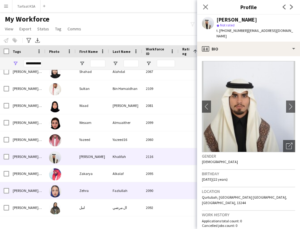
click at [159, 182] on div "2090" at bounding box center [160, 190] width 36 height 17
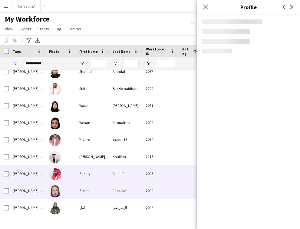
click at [162, 175] on div "2095" at bounding box center [160, 173] width 36 height 17
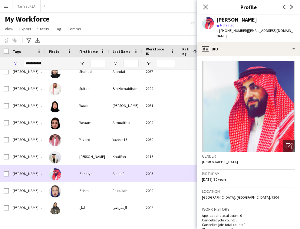
scroll to position [0, 34]
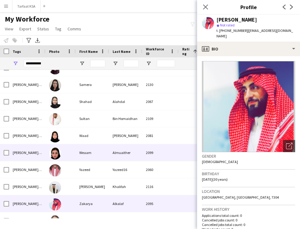
click at [145, 159] on div "2099" at bounding box center [160, 152] width 36 height 17
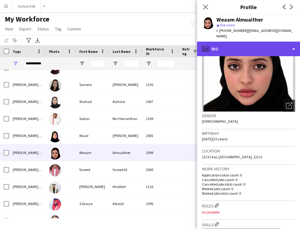
click at [236, 42] on div "profile Bio" at bounding box center [248, 49] width 103 height 15
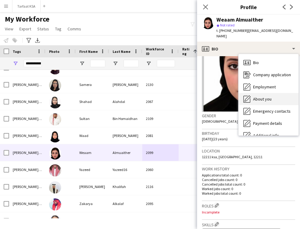
click at [265, 96] on span "About you" at bounding box center [262, 98] width 18 height 5
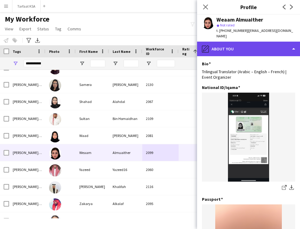
click at [229, 45] on div "pencil4 About you" at bounding box center [248, 49] width 103 height 15
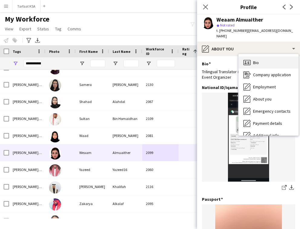
click at [254, 60] on span "Bio" at bounding box center [256, 62] width 6 height 5
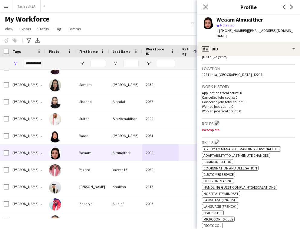
click at [218, 121] on app-icon "Edit crew company roles" at bounding box center [217, 123] width 4 height 4
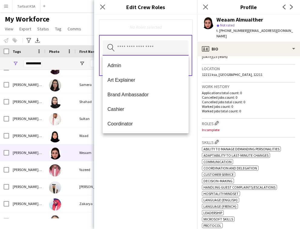
click at [174, 46] on input "text" at bounding box center [146, 47] width 86 height 15
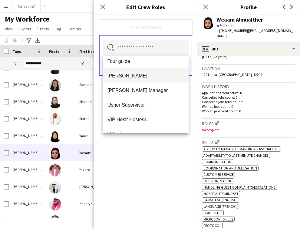
click at [145, 77] on span "[PERSON_NAME]" at bounding box center [146, 76] width 76 height 6
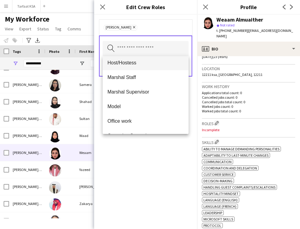
click at [144, 67] on mat-option "Host/Hostess" at bounding box center [146, 62] width 86 height 15
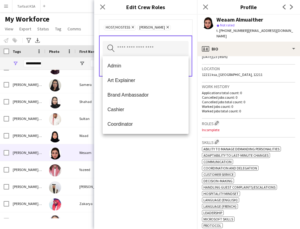
click at [167, 164] on div "Host/Hostess Remove Usher Remove Search by role type Save" at bounding box center [145, 122] width 103 height 214
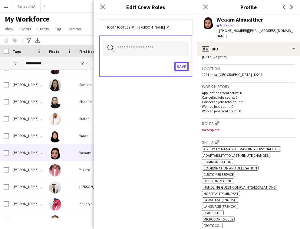
click at [178, 64] on button "Save" at bounding box center [182, 67] width 14 height 10
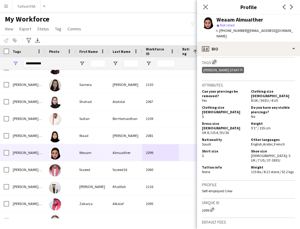
click at [216, 60] on app-icon "Edit crew company tags" at bounding box center [214, 62] width 4 height 4
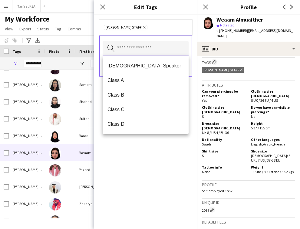
click at [172, 51] on input "text" at bounding box center [146, 48] width 86 height 15
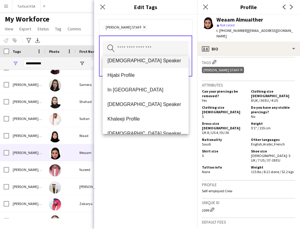
click at [153, 61] on span "French Speaker" at bounding box center [146, 61] width 76 height 6
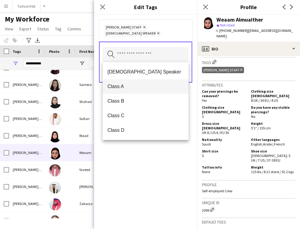
click at [156, 89] on span "Class A" at bounding box center [146, 86] width 76 height 6
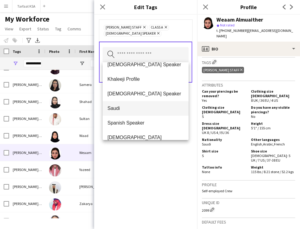
click at [149, 104] on mat-option "Saudi" at bounding box center [146, 108] width 86 height 15
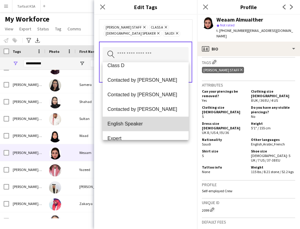
click at [149, 121] on span "English Speaker" at bounding box center [146, 124] width 76 height 6
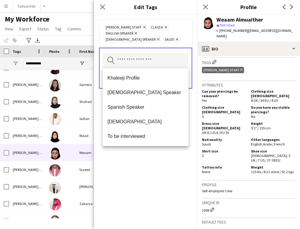
click at [151, 155] on div "Ahmad Almabouth Staff Remove Class A Remove English Speaker Remove French Speak…" at bounding box center [145, 122] width 103 height 214
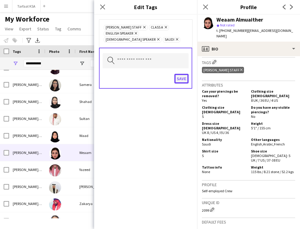
click at [182, 79] on button "Save" at bounding box center [182, 79] width 14 height 10
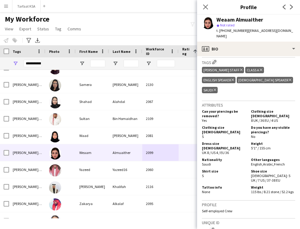
click at [222, 35] on div "Weaam Almuaither star Not rated t. +966545430360 | weamalmuaither@hotmail.com" at bounding box center [248, 28] width 103 height 27
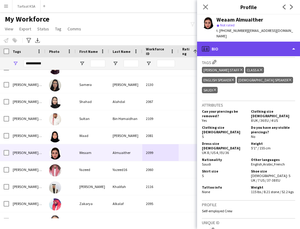
click at [222, 42] on div "profile Bio" at bounding box center [248, 49] width 103 height 15
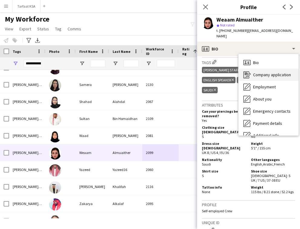
click at [253, 72] on span "Company application" at bounding box center [272, 74] width 38 height 5
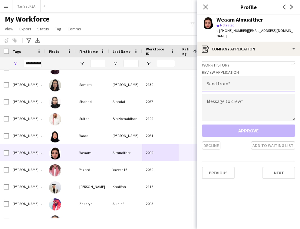
click at [243, 81] on input "email" at bounding box center [248, 83] width 93 height 15
type input "**********"
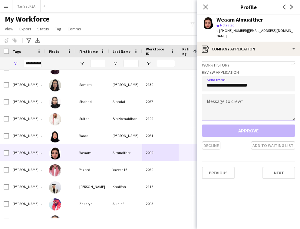
click at [246, 100] on textarea at bounding box center [248, 107] width 93 height 27
paste textarea "**********"
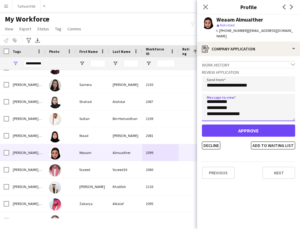
scroll to position [0, 0]
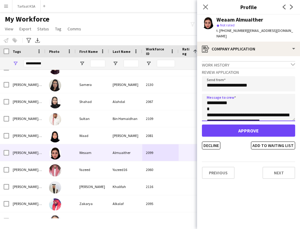
drag, startPoint x: 227, startPoint y: 97, endPoint x: 212, endPoint y: 100, distance: 15.3
click at [212, 100] on textarea "**********" at bounding box center [248, 107] width 93 height 27
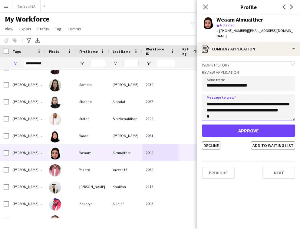
scroll to position [194, 0]
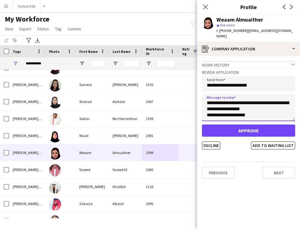
type textarea "**********"
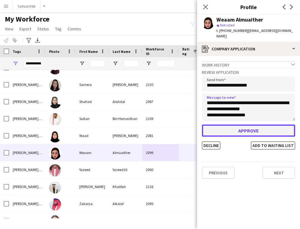
click at [241, 124] on button "Approve" at bounding box center [248, 130] width 93 height 12
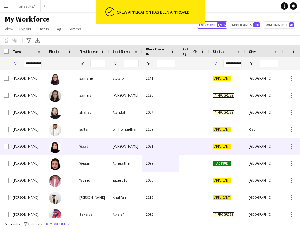
scroll to position [694, 0]
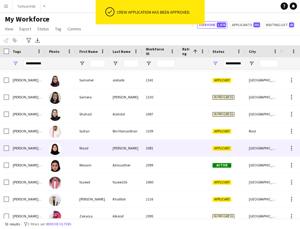
click at [156, 151] on div "2081" at bounding box center [160, 147] width 36 height 17
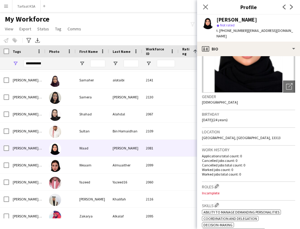
scroll to position [73, 0]
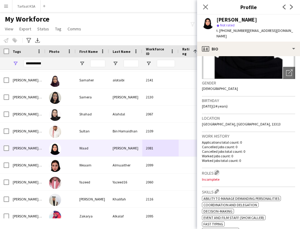
click at [219, 169] on button "Edit crew company roles" at bounding box center [217, 172] width 6 height 6
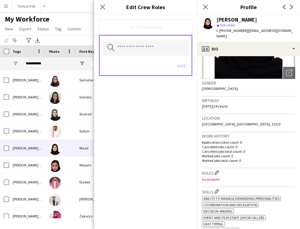
scroll to position [74, 0]
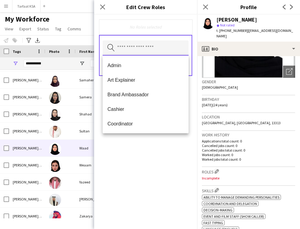
click at [171, 54] on input "text" at bounding box center [146, 47] width 86 height 15
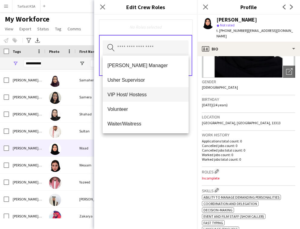
click at [158, 99] on mat-option "VIP Host/ Hostess" at bounding box center [146, 94] width 86 height 15
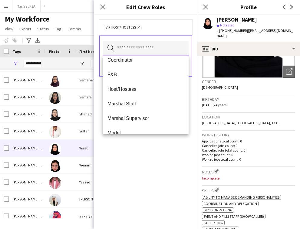
scroll to position [61, 0]
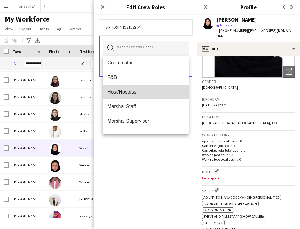
click at [144, 91] on span "Host/Hostess" at bounding box center [146, 92] width 76 height 6
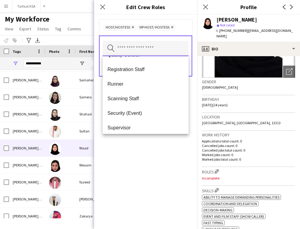
scroll to position [320, 0]
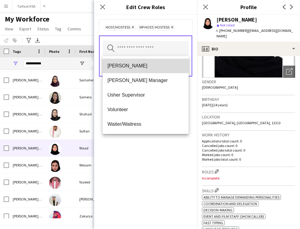
click at [149, 69] on mat-option "[PERSON_NAME]" at bounding box center [146, 65] width 86 height 15
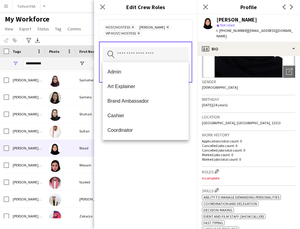
click at [160, 154] on div "Host/Hostess Remove Usher Remove VIP Host/ Hostess Remove Search by role type S…" at bounding box center [145, 122] width 103 height 214
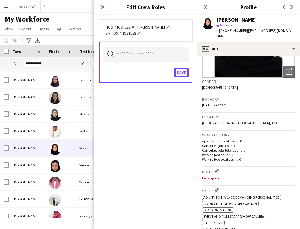
click at [181, 75] on button "Save" at bounding box center [182, 73] width 14 height 10
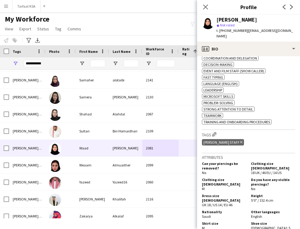
scroll to position [223, 0]
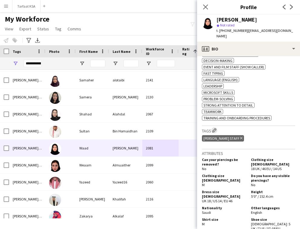
click at [216, 131] on button "Edit crew company tags" at bounding box center [215, 130] width 6 height 6
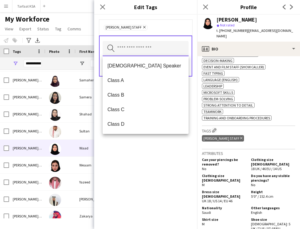
click at [165, 54] on input "text" at bounding box center [146, 48] width 86 height 15
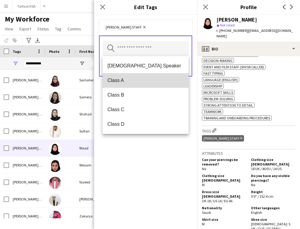
click at [154, 82] on span "Class A" at bounding box center [146, 80] width 76 height 6
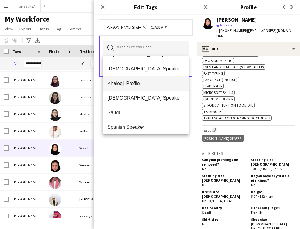
scroll to position [173, 0]
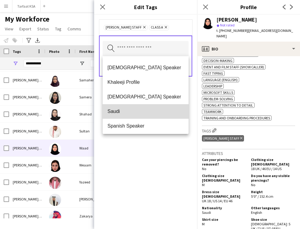
click at [135, 109] on span "Saudi" at bounding box center [146, 111] width 76 height 6
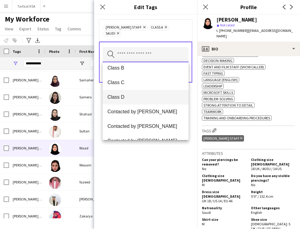
scroll to position [0, 0]
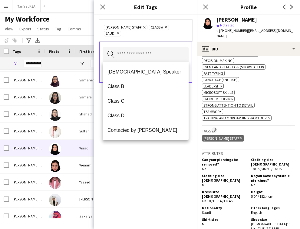
click at [150, 151] on div "Ahmad Almabouth Staff Remove Class A Remove Saudi Remove Search by tag name Save" at bounding box center [145, 122] width 103 height 214
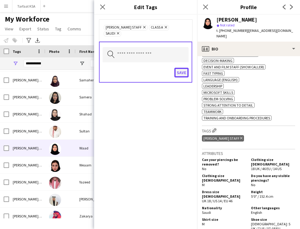
click at [181, 71] on button "Save" at bounding box center [182, 73] width 14 height 10
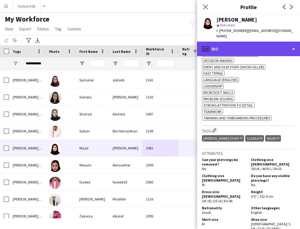
click at [227, 44] on div "profile Bio" at bounding box center [248, 49] width 103 height 15
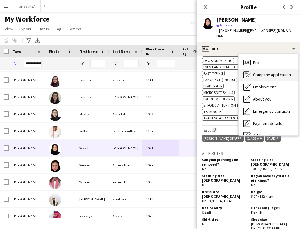
click at [270, 73] on div "Company application Company application" at bounding box center [269, 74] width 60 height 12
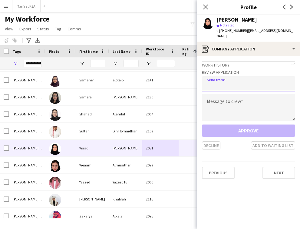
click at [263, 83] on input "email" at bounding box center [248, 83] width 93 height 15
type input "**********"
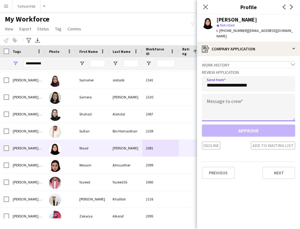
click at [259, 98] on textarea at bounding box center [248, 107] width 93 height 27
paste textarea "**********"
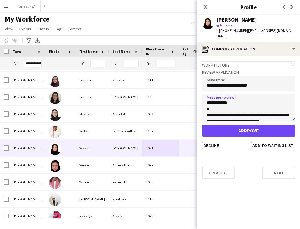
drag, startPoint x: 227, startPoint y: 98, endPoint x: 212, endPoint y: 100, distance: 15.0
click at [212, 100] on textarea "**********" at bounding box center [248, 107] width 93 height 27
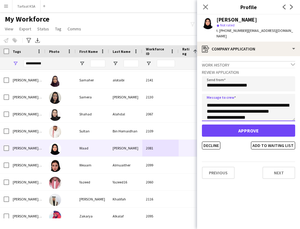
scroll to position [22, 0]
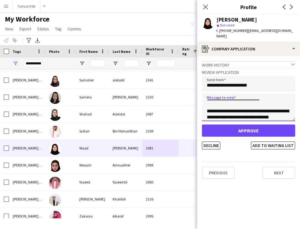
type textarea "**********"
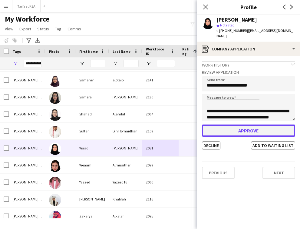
click at [248, 124] on button "Approve" at bounding box center [248, 130] width 93 height 12
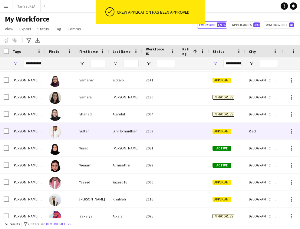
click at [199, 135] on div at bounding box center [194, 130] width 30 height 17
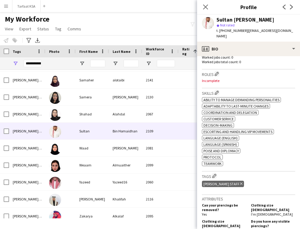
scroll to position [179, 0]
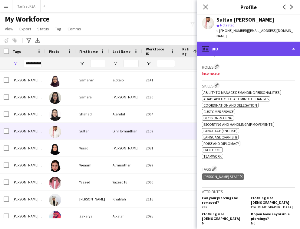
click at [256, 42] on div "profile Bio" at bounding box center [248, 49] width 103 height 15
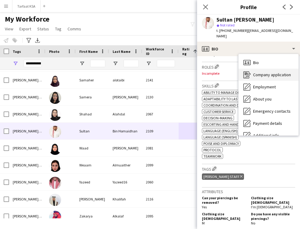
click at [272, 68] on div "Company application Company application" at bounding box center [269, 74] width 60 height 12
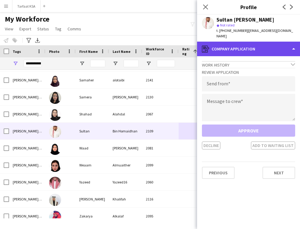
click at [263, 44] on div "register Company application" at bounding box center [248, 49] width 103 height 15
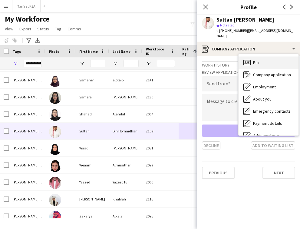
click at [278, 62] on div "Bio Bio" at bounding box center [269, 62] width 60 height 12
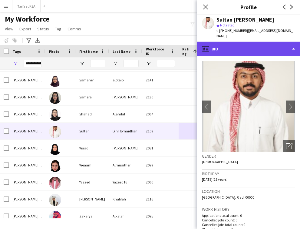
click at [273, 45] on div "profile Bio" at bounding box center [248, 49] width 103 height 15
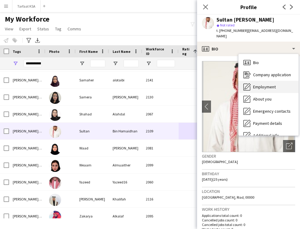
click at [277, 86] on div "Employment Employment" at bounding box center [269, 87] width 60 height 12
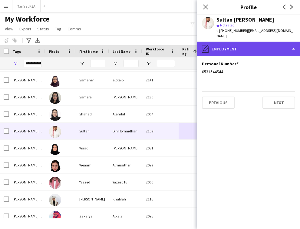
click at [263, 42] on div "pencil4 Employment" at bounding box center [248, 49] width 103 height 15
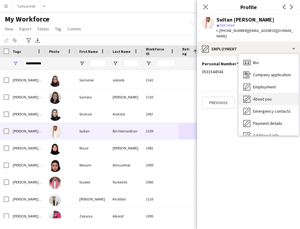
click at [270, 93] on div "About you About you" at bounding box center [269, 99] width 60 height 12
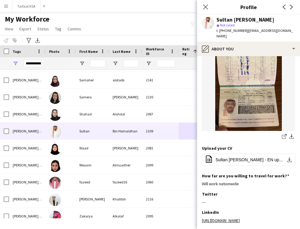
scroll to position [182, 0]
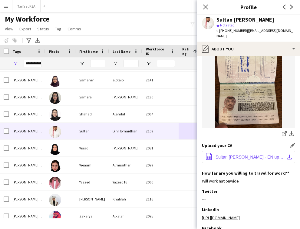
click at [233, 154] on span "Sultan Bin Homaidhan - EN updated.pdf" at bounding box center [250, 156] width 68 height 5
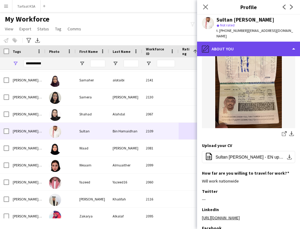
click at [232, 47] on div "pencil4 About you" at bounding box center [248, 49] width 103 height 15
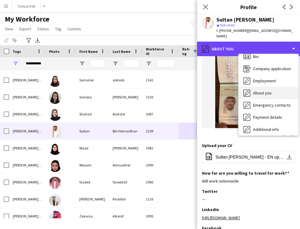
scroll to position [0, 0]
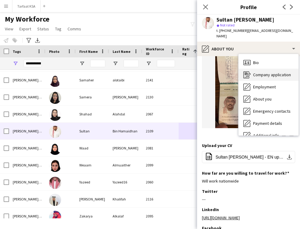
click at [263, 72] on div "Company application Company application" at bounding box center [269, 74] width 60 height 12
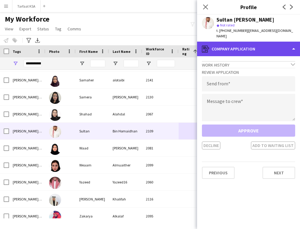
click at [261, 42] on div "register Company application" at bounding box center [248, 49] width 103 height 15
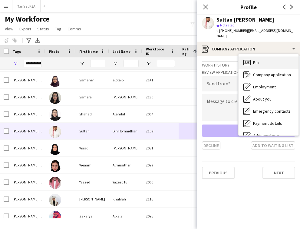
click at [279, 56] on div "Bio Bio" at bounding box center [269, 62] width 60 height 12
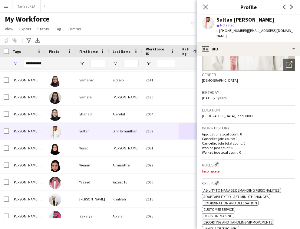
scroll to position [95, 0]
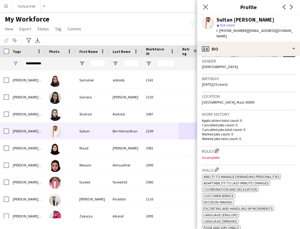
click at [219, 148] on app-icon "Edit crew company roles" at bounding box center [217, 150] width 4 height 4
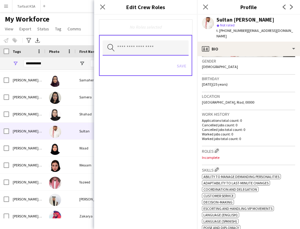
click at [162, 44] on input "text" at bounding box center [146, 47] width 86 height 15
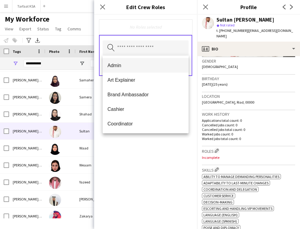
click at [160, 70] on mat-option "Admin" at bounding box center [146, 65] width 86 height 15
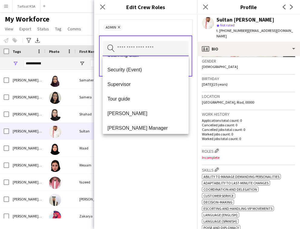
scroll to position [262, 0]
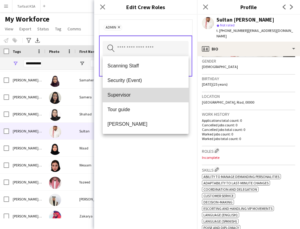
click at [159, 91] on mat-option "Supervisor" at bounding box center [146, 95] width 86 height 15
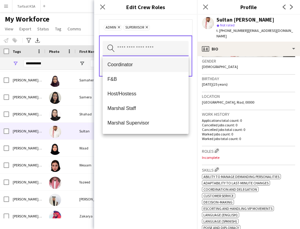
scroll to position [48, 0]
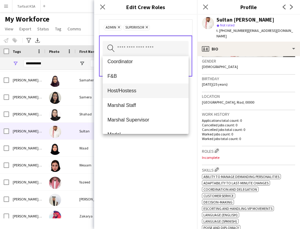
click at [154, 91] on span "Host/Hostess" at bounding box center [146, 91] width 76 height 6
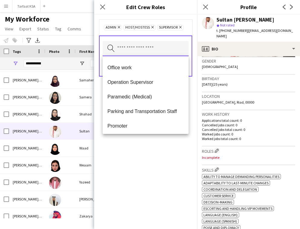
scroll to position [114, 0]
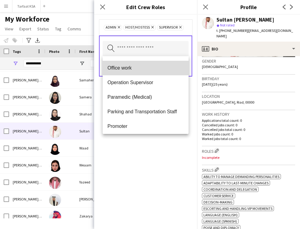
click at [153, 69] on span "Office work" at bounding box center [146, 68] width 76 height 6
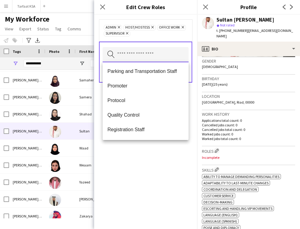
scroll to position [148, 0]
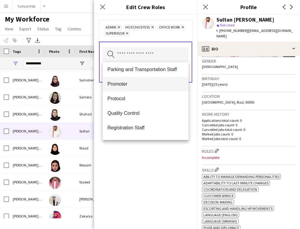
click at [154, 83] on span "Promoter" at bounding box center [146, 84] width 76 height 6
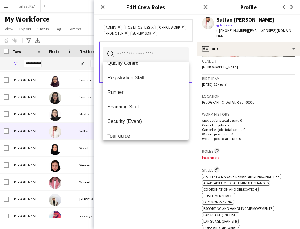
scroll to position [192, 0]
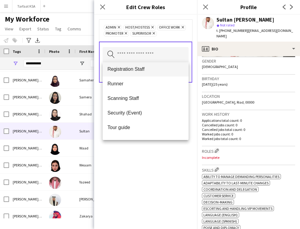
click at [156, 73] on mat-option "Registration Staff" at bounding box center [146, 69] width 86 height 15
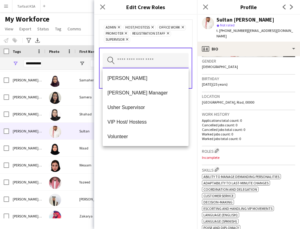
scroll to position [262, 0]
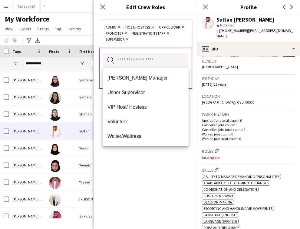
click at [158, 168] on div "Admin Remove Host/Hostess Remove Office work Remove Promoter Remove Registratio…" at bounding box center [145, 122] width 103 height 214
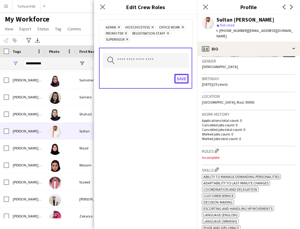
click at [179, 79] on button "Save" at bounding box center [182, 79] width 14 height 10
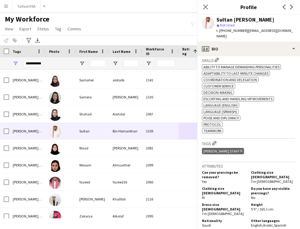
scroll to position [249, 0]
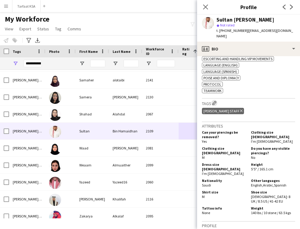
click at [215, 101] on app-icon "Edit crew company tags" at bounding box center [214, 103] width 4 height 4
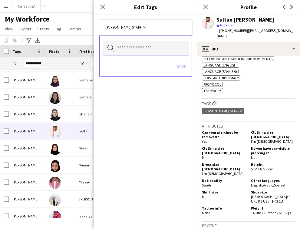
click at [152, 54] on input "text" at bounding box center [146, 48] width 86 height 15
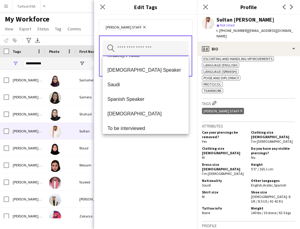
scroll to position [218, 0]
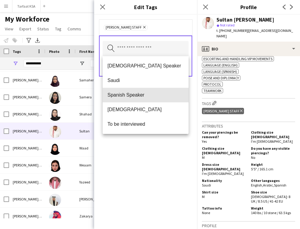
click at [154, 91] on mat-option "Spanish Speaker" at bounding box center [146, 95] width 86 height 15
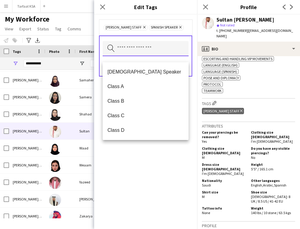
scroll to position [9, 0]
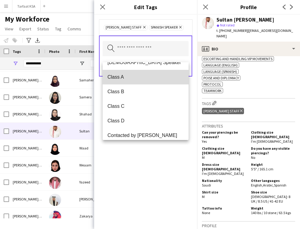
click at [155, 76] on span "Class A" at bounding box center [146, 77] width 76 height 6
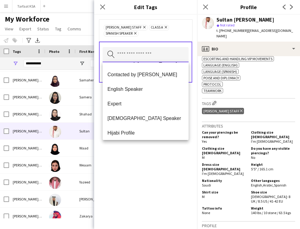
scroll to position [189, 0]
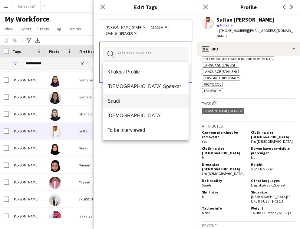
click at [148, 97] on mat-option "Saudi" at bounding box center [146, 101] width 86 height 15
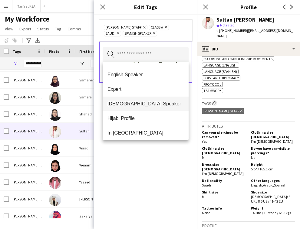
scroll to position [75, 0]
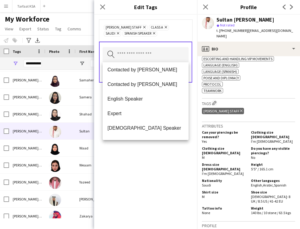
click at [145, 151] on div "Ahmad Almabouth Staff Remove Class A Remove Saudi Remove Spanish Speaker Remove…" at bounding box center [145, 122] width 103 height 214
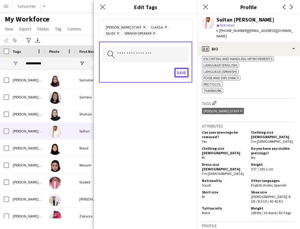
click at [182, 77] on button "Save" at bounding box center [182, 73] width 14 height 10
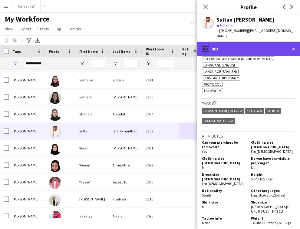
click at [242, 42] on div "profile Bio" at bounding box center [248, 49] width 103 height 15
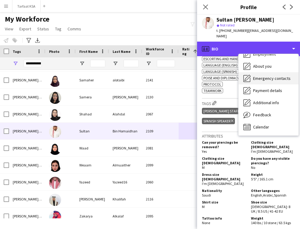
scroll to position [0, 0]
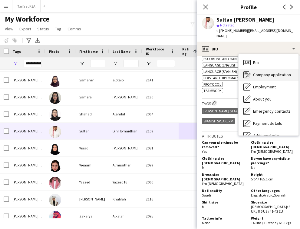
click at [266, 72] on span "Company application" at bounding box center [272, 74] width 38 height 5
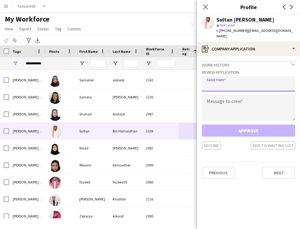
click at [214, 76] on input "email" at bounding box center [248, 83] width 93 height 15
type input "**********"
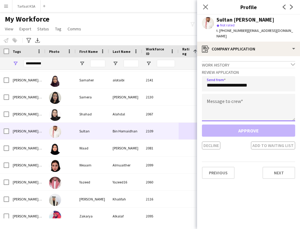
click at [223, 96] on textarea at bounding box center [248, 107] width 93 height 27
paste textarea "**********"
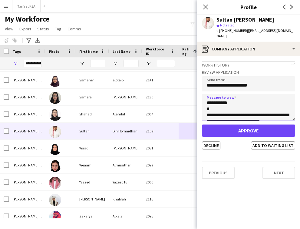
drag, startPoint x: 228, startPoint y: 99, endPoint x: 212, endPoint y: 99, distance: 15.2
click at [212, 99] on textarea "**********" at bounding box center [248, 107] width 93 height 27
type textarea "**********"
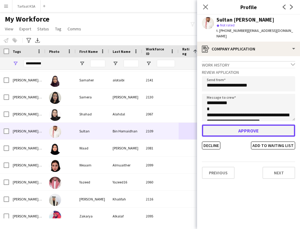
click at [237, 128] on button "Approve" at bounding box center [248, 130] width 93 height 12
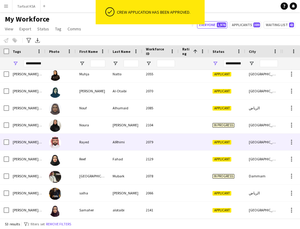
scroll to position [521, 0]
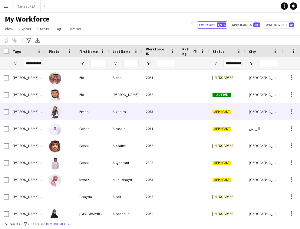
click at [188, 115] on div at bounding box center [194, 111] width 30 height 17
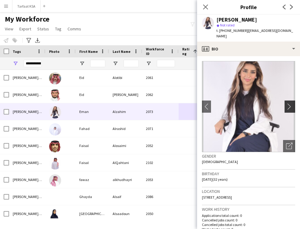
click at [288, 103] on app-icon "chevron-right" at bounding box center [290, 106] width 9 height 6
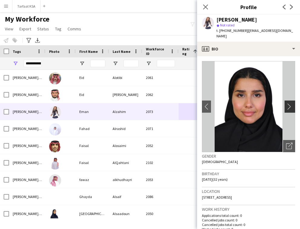
click at [288, 103] on app-icon "chevron-right" at bounding box center [290, 106] width 9 height 6
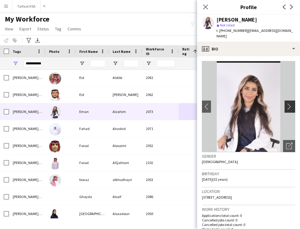
click at [288, 103] on app-icon "chevron-right" at bounding box center [290, 106] width 9 height 6
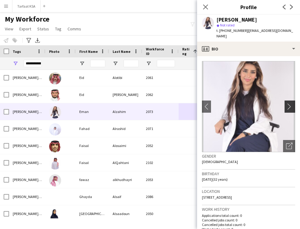
click at [288, 103] on app-icon "chevron-right" at bounding box center [290, 106] width 9 height 6
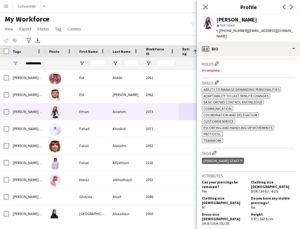
click at [179, 145] on div at bounding box center [194, 145] width 30 height 17
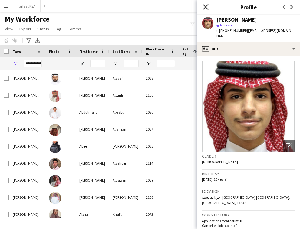
click at [206, 4] on icon "Close pop-in" at bounding box center [206, 7] width 6 height 6
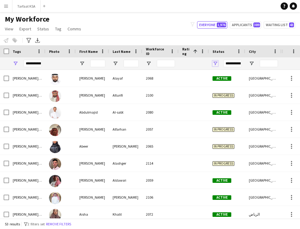
click at [215, 64] on span "Open Filter Menu" at bounding box center [215, 63] width 5 height 5
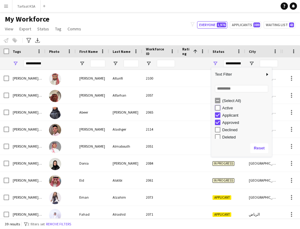
type input "**********"
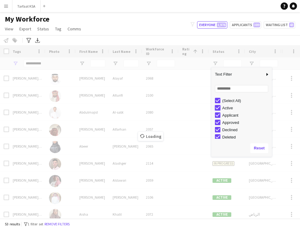
type input "**********"
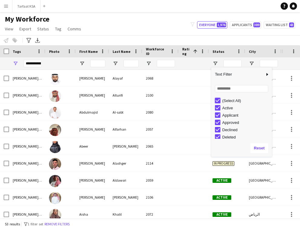
type input "***"
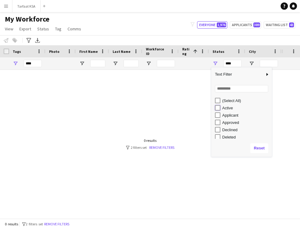
type input "**********"
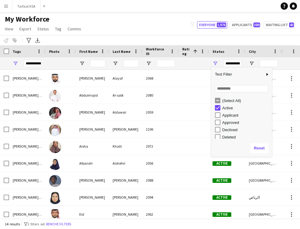
click at [178, 28] on div "My Workforce View Views Default view New view Update view Delete view Edit name…" at bounding box center [150, 25] width 300 height 21
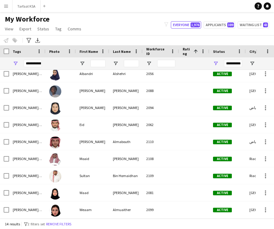
scroll to position [0, 0]
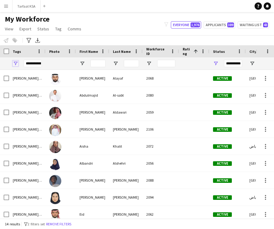
click at [15, 62] on span "Open Filter Menu" at bounding box center [15, 63] width 5 height 5
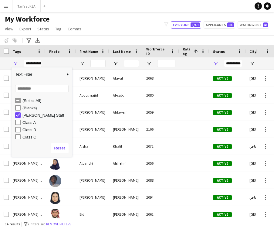
click at [115, 20] on div "My Workforce View Views Default view New view Update view Delete view Edit name…" at bounding box center [137, 25] width 274 height 21
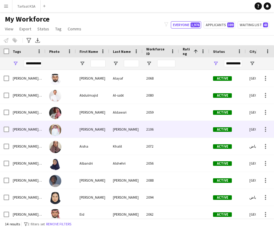
click at [155, 37] on div "Notify workforce Add to tag Select at least one crew to tag him or her. Advance…" at bounding box center [137, 40] width 274 height 10
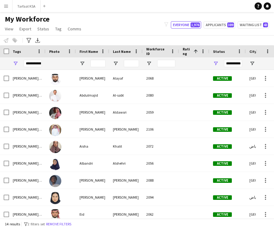
click at [5, 10] on button "Menu" at bounding box center [6, 6] width 12 height 12
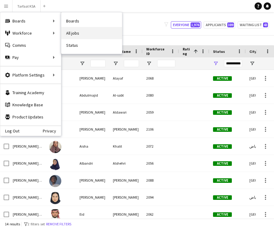
click at [81, 31] on link "All jobs" at bounding box center [91, 33] width 61 height 12
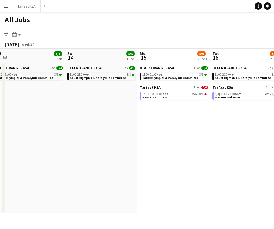
scroll to position [0, 232]
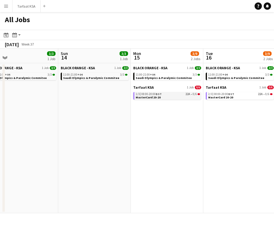
click at [146, 95] on span "MasterCard 20-20" at bounding box center [147, 97] width 25 height 4
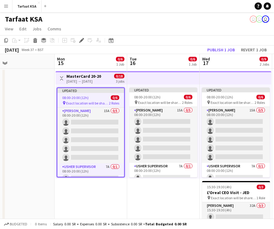
scroll to position [0, 155]
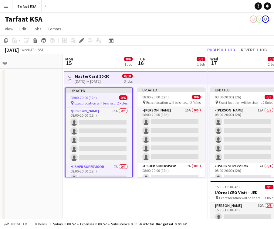
click at [104, 95] on div "08:00-20:00 (12h) 0/6" at bounding box center [98, 97] width 67 height 5
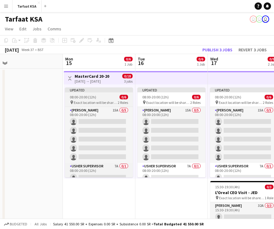
click at [104, 95] on div "08:00-20:00 (12h) 0/6" at bounding box center [99, 97] width 68 height 5
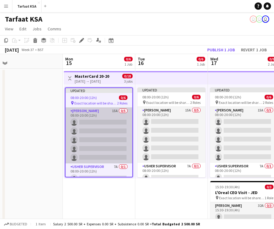
click at [109, 131] on app-card-role "[PERSON_NAME] 15A 0/5 08:00-20:00 (12h) single-neutral-actions single-neutral-a…" at bounding box center [98, 135] width 67 height 56
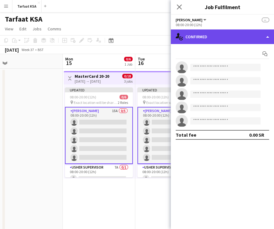
click at [212, 38] on div "single-neutral-actions-check-2 Confirmed" at bounding box center [222, 36] width 103 height 15
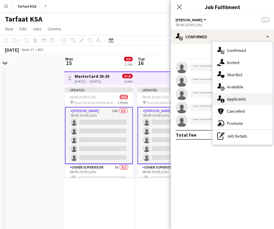
click at [244, 101] on span "Applicants" at bounding box center [236, 98] width 19 height 5
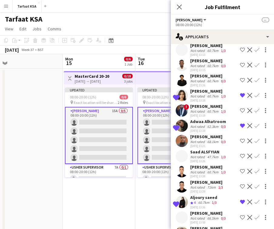
scroll to position [77, 0]
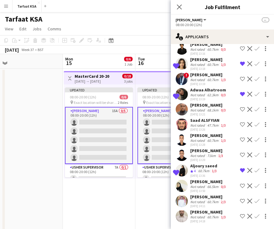
click at [184, 199] on app-user-avatar at bounding box center [181, 201] width 12 height 12
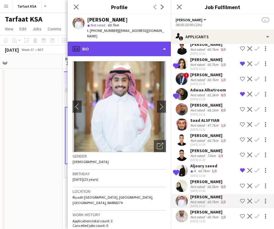
click at [117, 42] on div "profile Bio" at bounding box center [119, 49] width 103 height 15
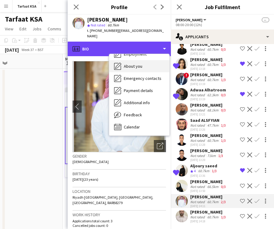
scroll to position [0, 0]
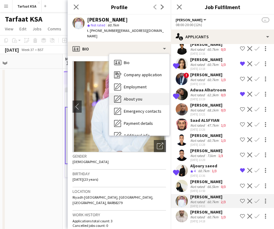
click at [147, 93] on div "About you About you" at bounding box center [139, 99] width 60 height 12
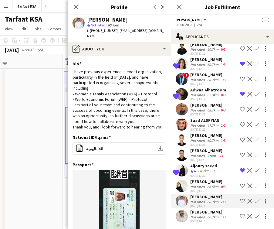
click at [241, 202] on app-icon "Shortlist crew" at bounding box center [242, 200] width 5 height 5
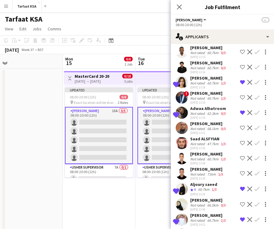
scroll to position [77, 0]
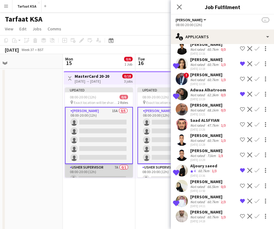
click at [111, 175] on app-card-role "[PERSON_NAME] Supervisor 7A 0/1 08:00-20:00 (12h) single-neutral-actions" at bounding box center [99, 174] width 68 height 21
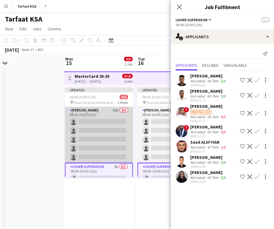
click at [113, 135] on app-card-role "[PERSON_NAME] 15A 0/5 08:00-20:00 (12h) single-neutral-actions single-neutral-a…" at bounding box center [99, 135] width 68 height 56
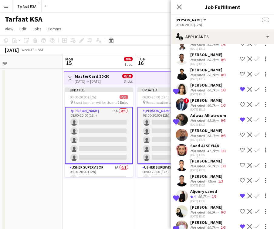
scroll to position [41, 0]
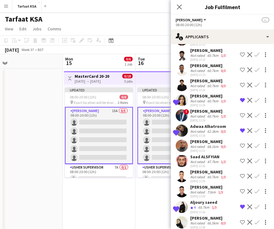
click at [241, 114] on app-icon "Shortlist crew" at bounding box center [242, 115] width 5 height 5
click at [213, 84] on div "60.7km" at bounding box center [213, 85] width 14 height 5
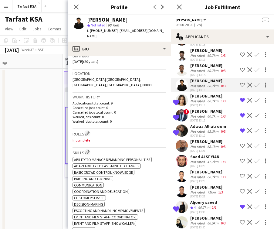
scroll to position [118, 0]
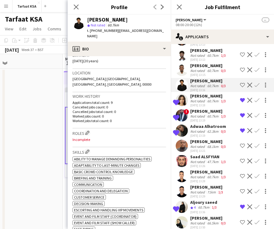
click at [197, 183] on div "[PERSON_NAME] Not rated 60.7km 0/3 [DATE] 13:13 Shortlist crew Decline Confirm …" at bounding box center [222, 145] width 103 height 230
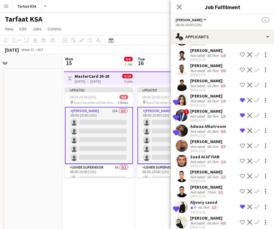
click at [198, 188] on div "[PERSON_NAME]" at bounding box center [207, 186] width 34 height 5
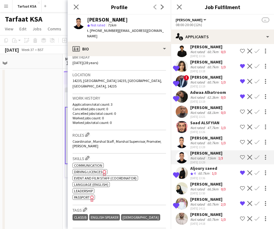
scroll to position [77, 0]
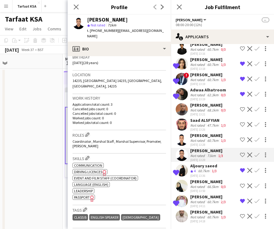
click at [209, 213] on div "[PERSON_NAME]" at bounding box center [208, 211] width 37 height 5
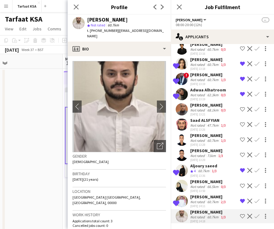
click at [214, 182] on div "[PERSON_NAME]" at bounding box center [208, 181] width 37 height 5
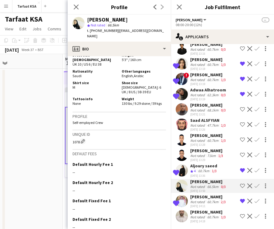
scroll to position [0, 0]
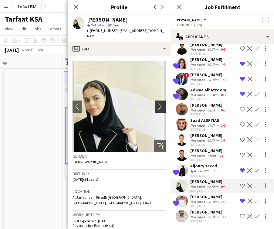
click at [165, 103] on app-icon "chevron-right" at bounding box center [161, 106] width 9 height 6
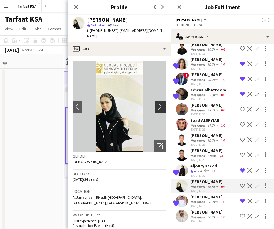
click at [162, 103] on app-icon "chevron-right" at bounding box center [161, 106] width 9 height 6
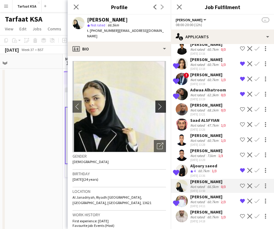
click at [162, 103] on app-icon "chevron-right" at bounding box center [161, 106] width 9 height 6
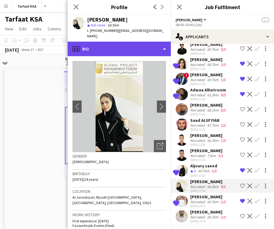
click at [149, 44] on div "profile Bio" at bounding box center [119, 49] width 103 height 15
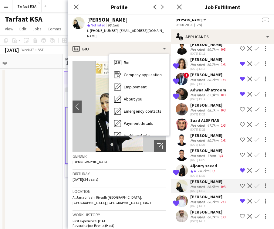
click at [87, 101] on img at bounding box center [118, 106] width 93 height 91
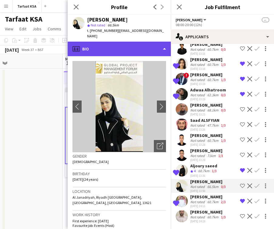
click at [126, 42] on div "profile Bio" at bounding box center [119, 49] width 103 height 15
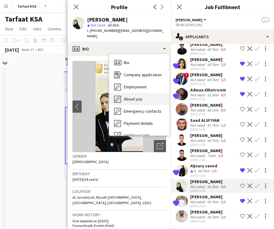
click at [141, 96] on span "About you" at bounding box center [133, 98] width 18 height 5
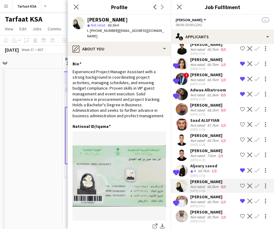
click at [209, 157] on div "71km" at bounding box center [211, 155] width 11 height 5
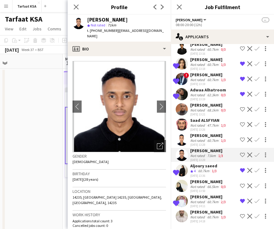
click at [213, 123] on div "47.7km" at bounding box center [213, 125] width 14 height 5
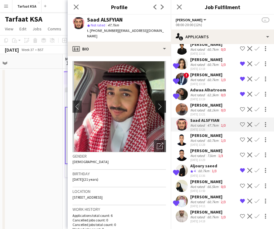
click at [157, 103] on app-icon "chevron-right" at bounding box center [161, 106] width 9 height 6
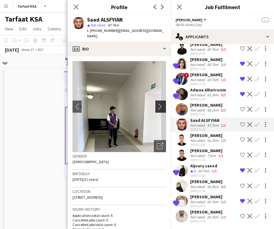
click at [157, 103] on app-icon "chevron-right" at bounding box center [161, 106] width 9 height 6
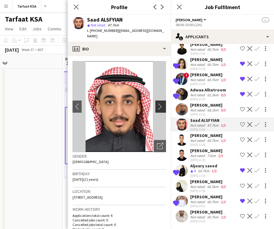
click at [157, 103] on app-icon "chevron-right" at bounding box center [161, 106] width 9 height 6
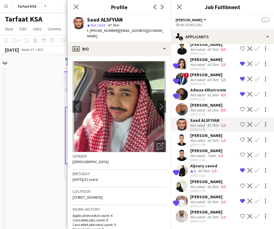
click at [206, 169] on div "60.7km" at bounding box center [204, 170] width 14 height 5
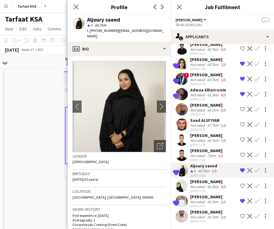
click at [200, 96] on div "Not rated" at bounding box center [198, 94] width 16 height 5
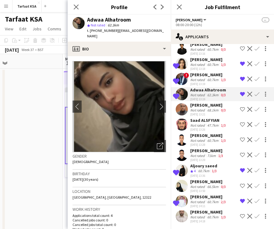
click at [204, 196] on div "[PERSON_NAME]" at bounding box center [208, 196] width 37 height 5
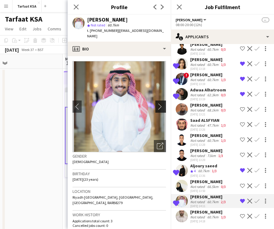
click at [159, 103] on app-icon "chevron-right" at bounding box center [161, 106] width 9 height 6
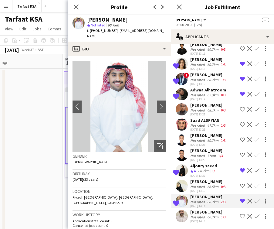
click at [216, 95] on div "62.3km" at bounding box center [213, 94] width 14 height 5
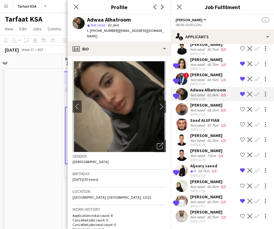
click at [221, 79] on app-skills-label "1/3" at bounding box center [223, 79] width 5 height 5
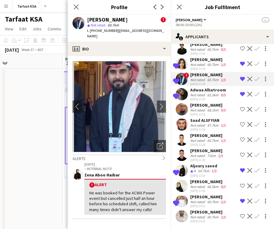
click at [216, 64] on div "60.7km" at bounding box center [213, 64] width 14 height 5
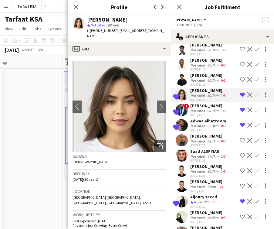
scroll to position [28, 0]
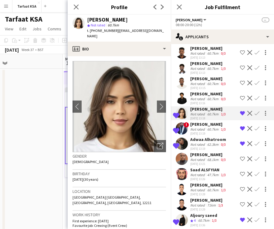
click at [201, 95] on div "[PERSON_NAME]" at bounding box center [208, 93] width 37 height 5
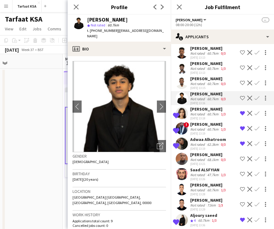
click at [204, 83] on div "Not rated" at bounding box center [198, 83] width 16 height 5
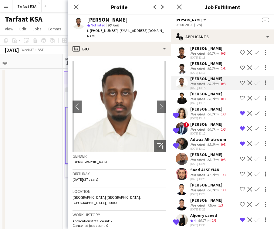
click at [206, 69] on div "60.7km" at bounding box center [213, 68] width 14 height 5
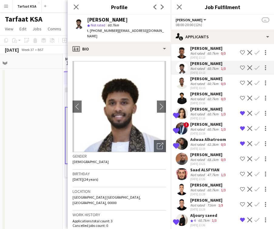
click at [206, 54] on div "60.7km" at bounding box center [213, 53] width 14 height 5
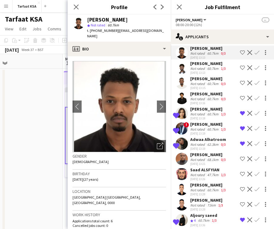
click at [36, 90] on app-date-cell at bounding box center [26, 163] width 72 height 190
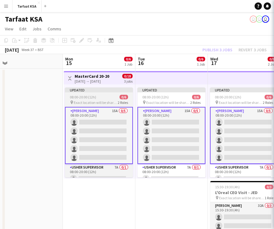
scroll to position [0, 0]
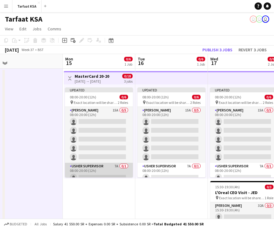
click at [111, 170] on app-card-role "[PERSON_NAME] Supervisor 7A 0/1 08:00-20:00 (12h) single-neutral-actions" at bounding box center [99, 172] width 68 height 21
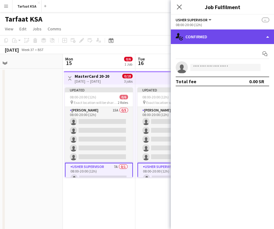
click at [213, 38] on div "single-neutral-actions-check-2 Confirmed" at bounding box center [222, 36] width 103 height 15
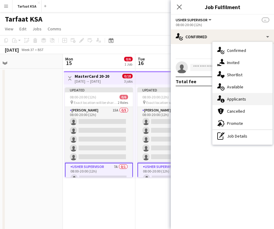
click at [236, 101] on span "Applicants" at bounding box center [236, 98] width 19 height 5
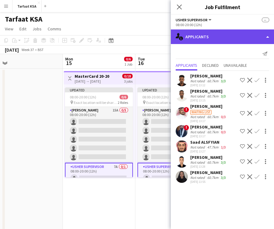
click at [194, 38] on div "single-neutral-actions-information Applicants" at bounding box center [222, 36] width 103 height 15
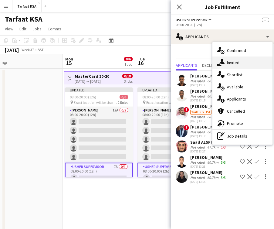
click at [237, 66] on div "single-neutral-actions-share-1 Invited" at bounding box center [242, 62] width 60 height 12
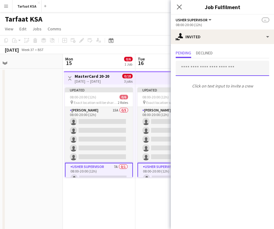
click at [224, 72] on input "text" at bounding box center [221, 68] width 93 height 15
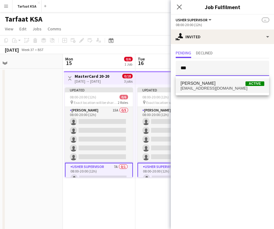
type input "***"
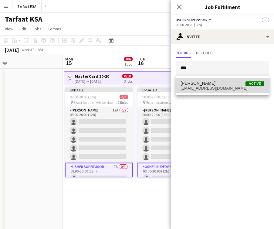
click at [226, 89] on span "[EMAIL_ADDRESS][DOMAIN_NAME]" at bounding box center [222, 88] width 84 height 5
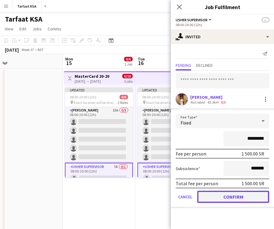
click at [226, 199] on button "Confirm" at bounding box center [233, 196] width 72 height 12
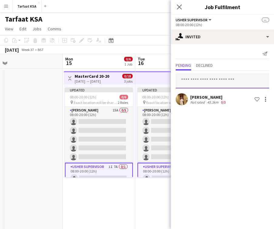
click at [234, 86] on input "text" at bounding box center [221, 80] width 93 height 15
type input "*"
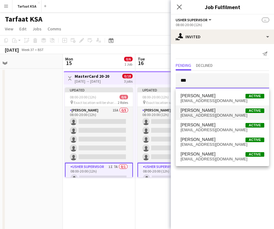
type input "***"
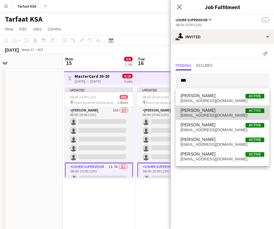
click at [220, 111] on span "[PERSON_NAME] Active" at bounding box center [222, 110] width 84 height 5
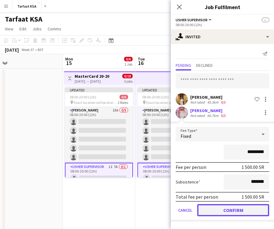
click at [228, 211] on button "Confirm" at bounding box center [233, 210] width 72 height 12
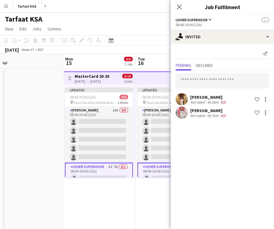
click at [231, 150] on mat-expansion-panel "user-plus Invited Send notification Pending Declined [PERSON_NAME] Not rated 45…" at bounding box center [222, 136] width 103 height 185
click at [144, 196] on app-date-cell "Updated 08:00-20:00 (12h) 0/6 pin Exact location will be shared later 2 Roles […" at bounding box center [171, 163] width 72 height 190
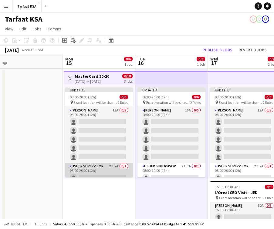
click at [119, 172] on app-card-role "[PERSON_NAME] Supervisor 2I 7A 0/1 08:00-20:00 (12h) single-neutral-actions" at bounding box center [99, 172] width 68 height 21
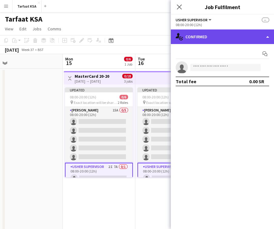
click at [225, 41] on div "single-neutral-actions-check-2 Confirmed" at bounding box center [222, 36] width 103 height 15
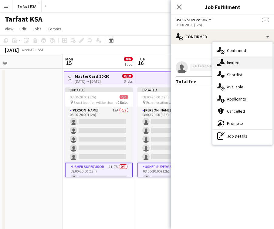
click at [240, 62] on div "single-neutral-actions-share-1 Invited" at bounding box center [242, 62] width 60 height 12
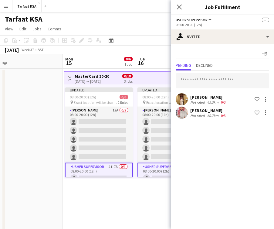
click at [194, 97] on div "[PERSON_NAME]" at bounding box center [208, 96] width 37 height 5
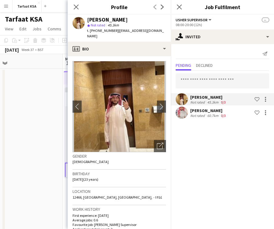
click at [194, 97] on div "[PERSON_NAME]" at bounding box center [208, 96] width 37 height 5
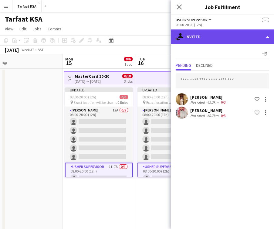
click at [213, 36] on div "single-neutral-actions-share-1 Invited" at bounding box center [222, 36] width 103 height 15
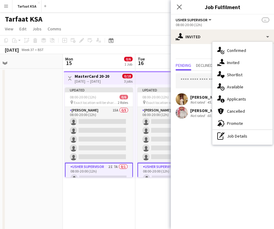
click at [116, 175] on app-card-role "[PERSON_NAME] Supervisor 2I 7A 0/1 08:00-20:00 (12h) single-neutral-actions" at bounding box center [99, 173] width 68 height 22
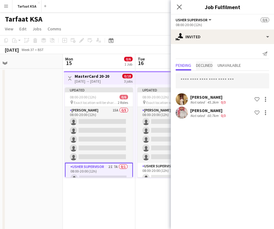
click at [212, 67] on span "Declined" at bounding box center [204, 65] width 17 height 4
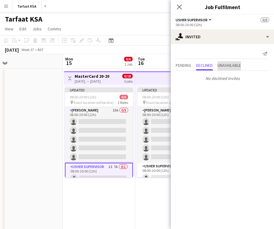
click at [235, 65] on span "Unavailable" at bounding box center [228, 65] width 23 height 4
click at [188, 67] on span "Pending" at bounding box center [182, 65] width 15 height 4
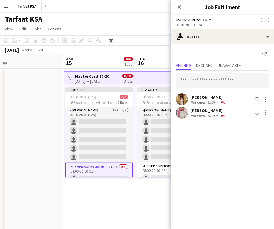
click at [144, 196] on app-date-cell "Updated 08:00-20:00 (12h) 0/6 pin Exact location will be shared later 2 Roles […" at bounding box center [171, 163] width 72 height 190
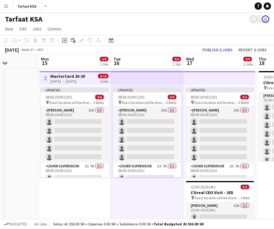
scroll to position [0, 180]
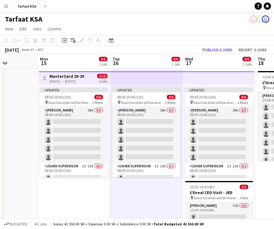
click at [165, 44] on app-toolbar "Copy Paste Paste Command V Paste with crew Command Shift V Paste linked Job [GE…" at bounding box center [137, 40] width 274 height 10
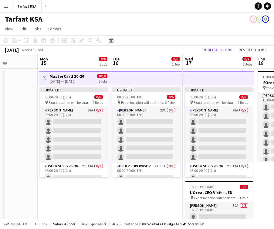
click at [126, 75] on app-top-bar at bounding box center [146, 77] width 72 height 13
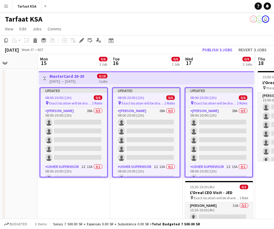
scroll to position [0, 179]
click at [82, 94] on app-job-card "Updated 08:00-20:00 (12h) 0/6 pin Exact location will be shared later 2 Roles […" at bounding box center [74, 132] width 68 height 90
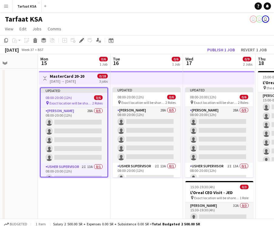
click at [82, 98] on div "08:00-20:00 (12h) 0/6" at bounding box center [74, 97] width 67 height 5
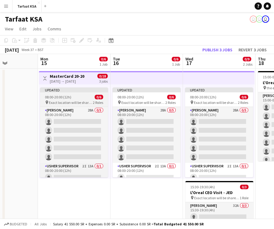
click at [82, 98] on div "08:00-20:00 (12h) 0/6" at bounding box center [74, 97] width 68 height 5
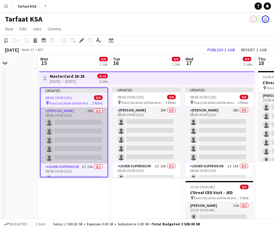
click at [68, 120] on app-card-role "[PERSON_NAME] 28A 0/5 08:00-20:00 (12h) single-neutral-actions single-neutral-a…" at bounding box center [74, 135] width 67 height 56
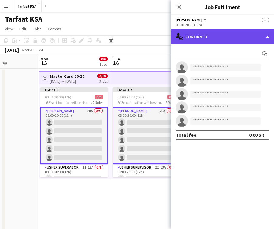
click at [224, 34] on div "single-neutral-actions-check-2 Confirmed" at bounding box center [222, 36] width 103 height 15
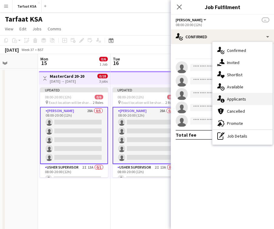
click at [242, 100] on span "Applicants" at bounding box center [236, 98] width 19 height 5
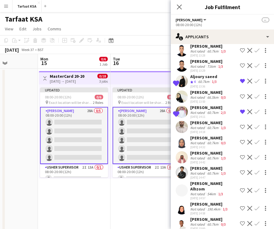
scroll to position [170, 0]
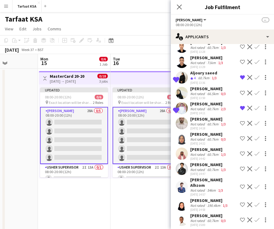
click at [209, 149] on div "[PERSON_NAME]" at bounding box center [208, 148] width 37 height 5
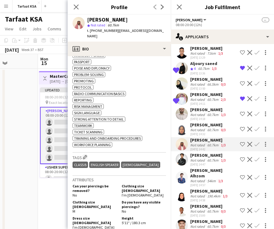
scroll to position [342, 0]
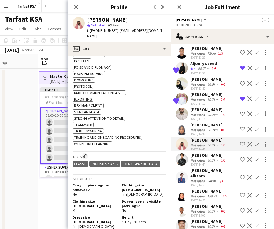
click at [202, 162] on div "Not rated" at bounding box center [198, 160] width 16 height 5
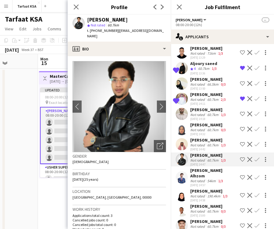
click at [202, 178] on div "Not rated" at bounding box center [198, 180] width 16 height 5
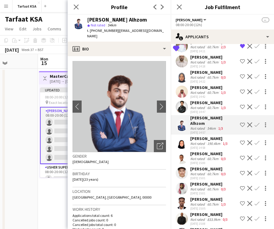
scroll to position [238, 0]
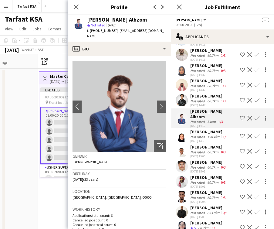
click at [208, 180] on div "60.7km" at bounding box center [213, 182] width 14 height 5
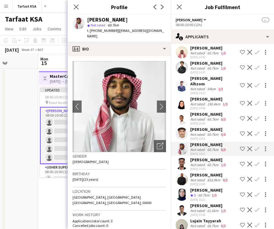
scroll to position [274, 0]
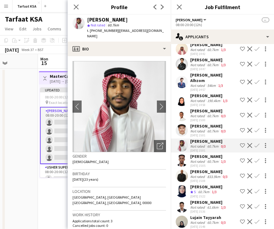
click at [208, 174] on div "833.9km" at bounding box center [213, 176] width 15 height 5
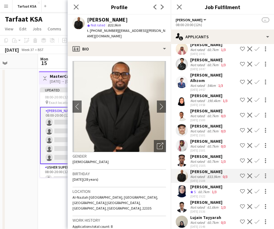
click at [208, 189] on div "60.7km" at bounding box center [204, 191] width 14 height 5
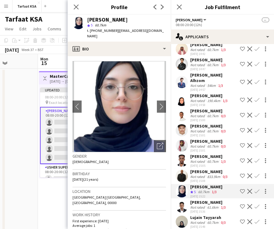
click at [209, 199] on div "[PERSON_NAME]" at bounding box center [208, 201] width 37 height 5
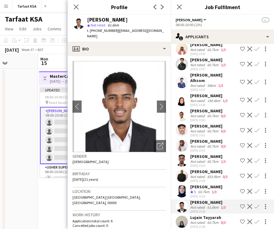
click at [208, 214] on div "Lujain Tayyarah" at bounding box center [208, 216] width 37 height 5
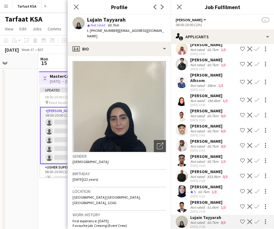
scroll to position [270, 0]
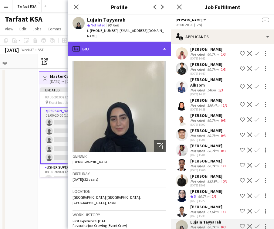
click at [151, 42] on div "profile Bio" at bounding box center [119, 49] width 103 height 15
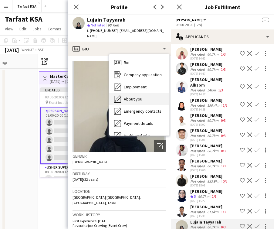
click at [146, 93] on div "About you About you" at bounding box center [139, 99] width 60 height 12
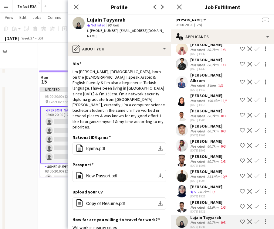
scroll to position [39, 0]
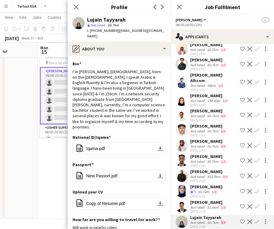
click at [242, 219] on app-icon "Shortlist crew" at bounding box center [242, 221] width 5 height 5
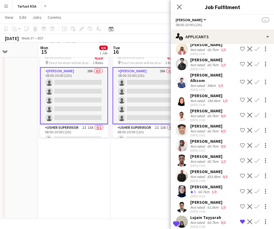
click at [231, 184] on div "[PERSON_NAME] Crew rating 5 60.7km 1/3 [DATE] 15:22 Shortlist crew Decline Conf…" at bounding box center [222, 191] width 103 height 15
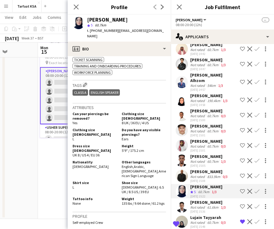
scroll to position [349, 0]
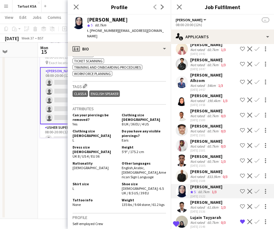
click at [240, 189] on app-icon "Shortlist crew" at bounding box center [242, 191] width 5 height 5
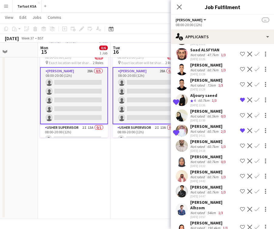
scroll to position [130, 0]
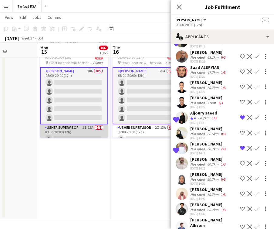
click at [98, 132] on app-card-role "[PERSON_NAME] Supervisor 2I 13A 0/1 08:00-20:00 (12h) single-neutral-actions" at bounding box center [74, 134] width 68 height 21
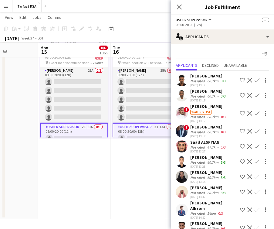
scroll to position [52, 0]
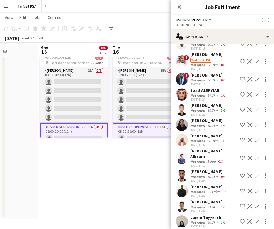
click at [202, 214] on div "Lujain Tayyarah" at bounding box center [208, 216] width 37 height 5
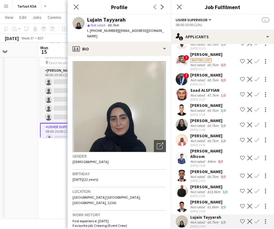
click at [204, 204] on div "Not rated" at bounding box center [198, 206] width 16 height 5
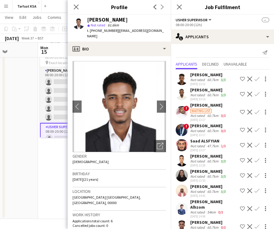
scroll to position [0, 0]
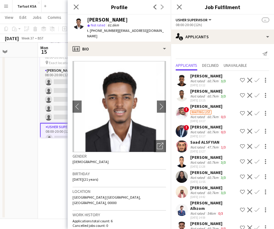
click at [197, 97] on div "Not rated" at bounding box center [198, 96] width 16 height 5
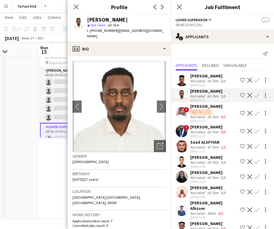
click at [196, 79] on div "Not rated" at bounding box center [198, 81] width 16 height 5
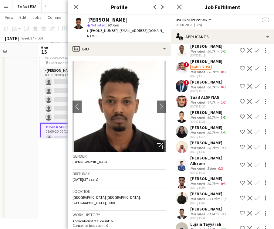
scroll to position [48, 0]
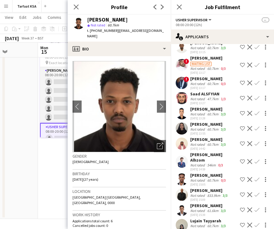
click at [198, 81] on div "[PERSON_NAME]" at bounding box center [208, 78] width 37 height 5
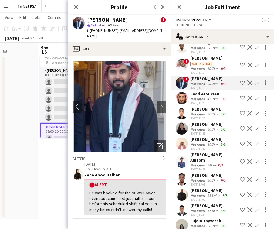
click at [203, 131] on div "Not rated" at bounding box center [198, 129] width 16 height 5
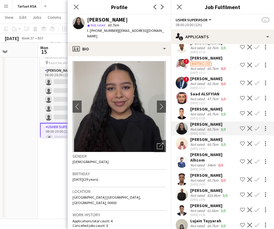
click at [203, 143] on div "Not rated" at bounding box center [198, 144] width 16 height 5
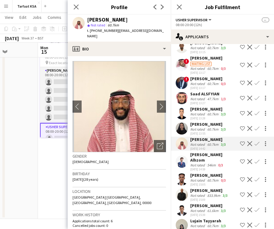
scroll to position [0, 0]
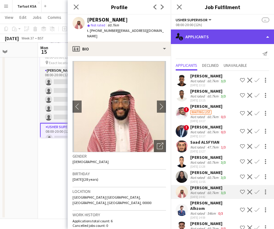
click at [199, 38] on div "single-neutral-actions-information Applicants" at bounding box center [222, 36] width 103 height 15
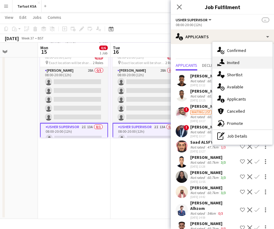
click at [238, 67] on div "single-neutral-actions-share-1 Invited" at bounding box center [242, 62] width 60 height 12
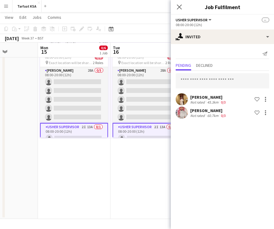
click at [217, 100] on div "45.3km" at bounding box center [213, 102] width 14 height 5
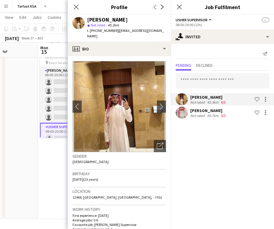
click at [216, 124] on div "Send notification Pending Declined [PERSON_NAME] Not rated 45.3km 0/3 Shortlist…" at bounding box center [222, 84] width 103 height 81
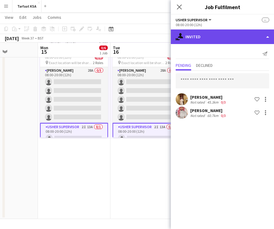
click at [207, 36] on div "single-neutral-actions-share-1 Invited" at bounding box center [222, 36] width 103 height 15
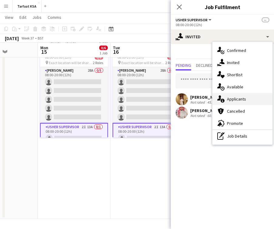
click at [249, 99] on div "single-neutral-actions-information Applicants" at bounding box center [242, 99] width 60 height 12
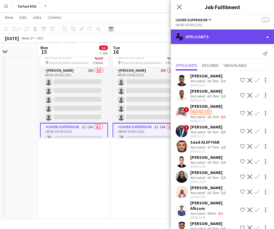
click at [216, 40] on div "single-neutral-actions-information Applicants" at bounding box center [222, 36] width 103 height 15
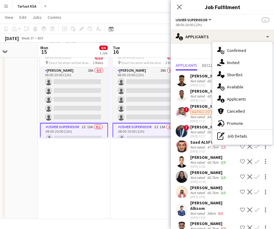
click at [101, 155] on app-date-cell "Toggle View MasterCard 20-20 [DATE] → [DATE] 0/18 3 jobs Updated 08:00-20:00 (1…" at bounding box center [74, 124] width 72 height 190
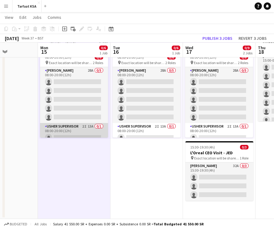
click at [91, 128] on app-card-role "[PERSON_NAME] Supervisor 2I 13A 0/1 08:00-20:00 (12h) single-neutral-actions" at bounding box center [74, 133] width 68 height 21
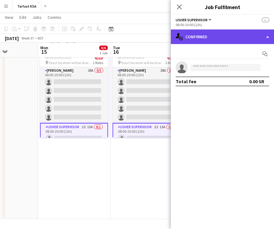
click at [212, 36] on div "single-neutral-actions-check-2 Confirmed" at bounding box center [222, 36] width 103 height 15
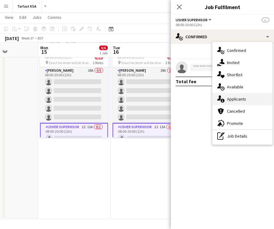
click at [239, 100] on span "Applicants" at bounding box center [236, 98] width 19 height 5
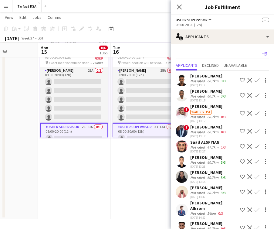
click at [267, 51] on app-icon "Send notification" at bounding box center [264, 53] width 8 height 8
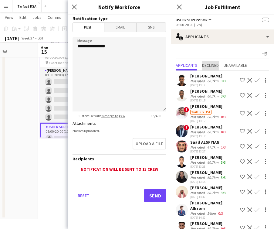
click at [209, 67] on span "Declined" at bounding box center [210, 65] width 17 height 4
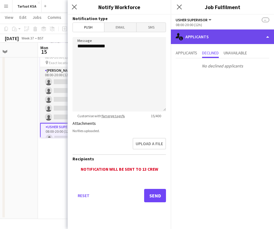
click at [194, 40] on div "single-neutral-actions-information Applicants" at bounding box center [222, 36] width 103 height 15
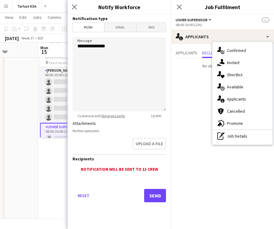
click at [32, 185] on app-date-cell at bounding box center [1, 124] width 72 height 190
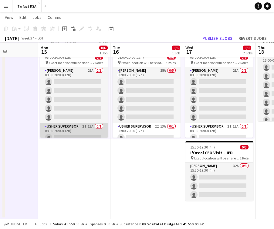
click at [84, 134] on app-card-role "[PERSON_NAME] Supervisor 2I 13A 0/1 08:00-20:00 (12h) single-neutral-actions" at bounding box center [74, 133] width 68 height 21
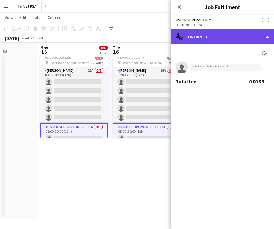
click at [216, 42] on div "single-neutral-actions-check-2 Confirmed" at bounding box center [222, 36] width 103 height 15
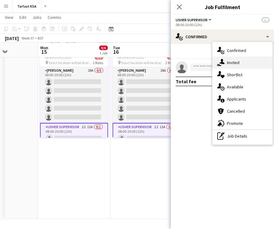
click at [240, 63] on div "single-neutral-actions-share-1 Invited" at bounding box center [242, 62] width 60 height 12
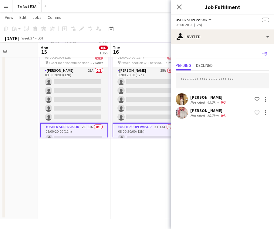
click at [265, 52] on icon "Send notification" at bounding box center [264, 53] width 5 height 5
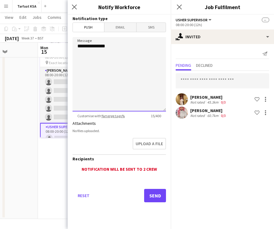
click at [147, 92] on textarea "**********" at bounding box center [118, 74] width 93 height 74
paste textarea "**********"
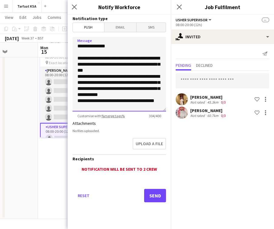
click at [112, 70] on textarea "**********" at bounding box center [118, 74] width 93 height 74
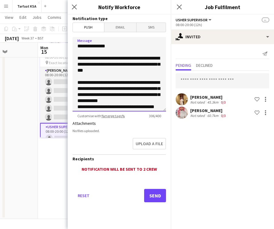
scroll to position [8, 0]
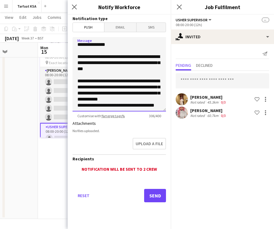
click at [153, 92] on textarea "**********" at bounding box center [118, 74] width 93 height 74
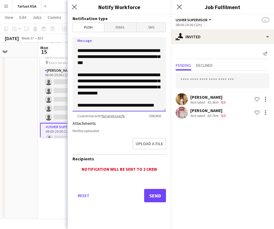
scroll to position [0, 0]
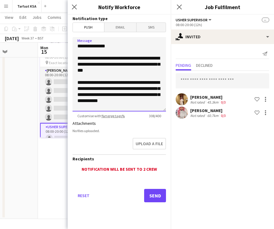
type textarea "**********"
click at [120, 29] on span "Email" at bounding box center [120, 27] width 32 height 9
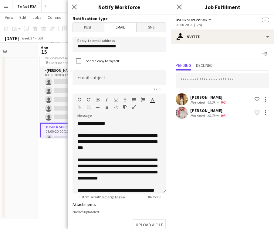
click at [121, 76] on input at bounding box center [118, 77] width 93 height 15
click at [185, 179] on mat-expansion-panel "user-plus Invited Send notification Pending Declined [PERSON_NAME] Not rated 45…" at bounding box center [222, 136] width 103 height 185
click at [190, 193] on mat-expansion-panel "user-plus Invited Send notification Pending Declined [PERSON_NAME] Not rated 45…" at bounding box center [222, 136] width 103 height 185
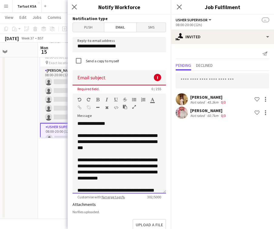
click at [144, 105] on div "default Heading 1 Heading 2 Heading 3 Heading 4 Heading 5 Heading 6 Heading 7 P…" at bounding box center [118, 104] width 93 height 23
click at [182, 136] on mat-expansion-panel "user-plus Invited Send notification Pending Declined [PERSON_NAME] Not rated 45…" at bounding box center [222, 136] width 103 height 185
click at [131, 78] on input at bounding box center [118, 77] width 93 height 15
paste input "**********"
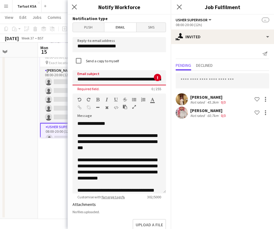
scroll to position [0, 44]
drag, startPoint x: 136, startPoint y: 79, endPoint x: 125, endPoint y: 79, distance: 11.8
click at [135, 79] on input "**********" at bounding box center [118, 77] width 93 height 15
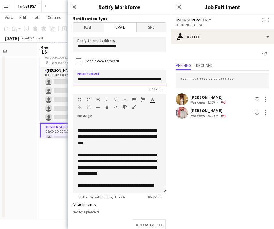
scroll to position [123, 0]
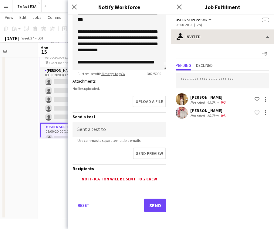
type input "**********"
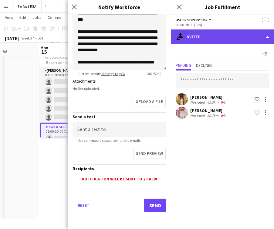
click at [233, 38] on div "single-neutral-actions-share-1 Invited" at bounding box center [222, 36] width 103 height 15
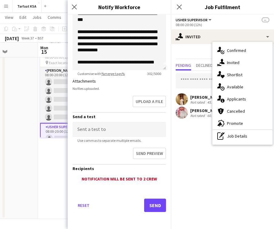
click at [193, 147] on mat-expansion-panel "user-plus Invited Send notification Pending Declined [PERSON_NAME] Not rated 45…" at bounding box center [222, 136] width 103 height 185
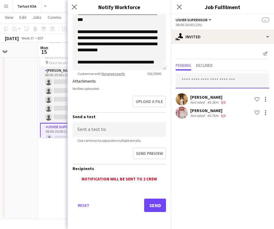
click at [203, 77] on input "text" at bounding box center [221, 80] width 93 height 15
click at [149, 204] on button "Send" at bounding box center [155, 204] width 22 height 13
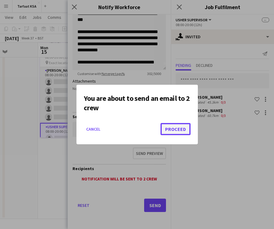
click at [181, 131] on button "Proceed" at bounding box center [175, 129] width 30 height 12
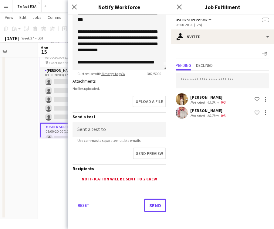
scroll to position [39, 0]
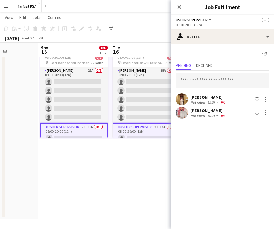
click at [96, 135] on app-card-role "[PERSON_NAME] Supervisor 2I 13A 0/1 08:00-20:00 (12h) single-neutral-actions" at bounding box center [74, 134] width 68 height 22
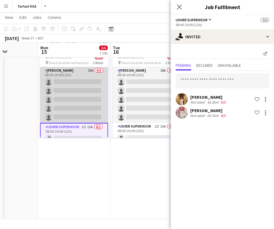
click at [104, 117] on app-card-role "[PERSON_NAME] 28A 0/5 08:00-20:00 (12h) single-neutral-actions single-neutral-a…" at bounding box center [74, 95] width 68 height 56
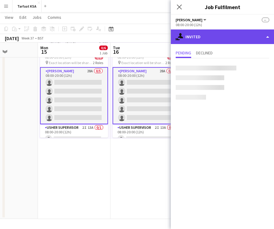
click at [207, 39] on div "single-neutral-actions-share-1 Invited" at bounding box center [222, 36] width 103 height 15
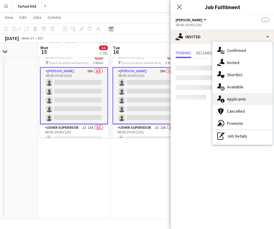
click at [229, 102] on div "single-neutral-actions-information Applicants" at bounding box center [242, 99] width 60 height 12
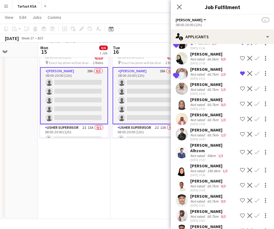
scroll to position [274, 0]
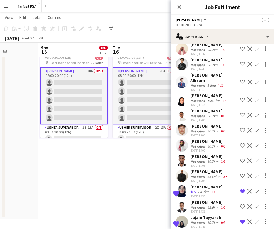
click at [129, 175] on app-date-cell "Updated 08:00-20:00 (12h) 0/6 pin Exact location will be shared later 2 Roles […" at bounding box center [146, 124] width 72 height 190
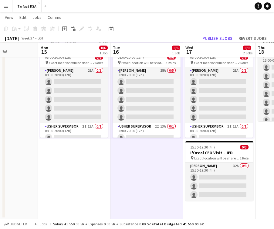
scroll to position [0, 0]
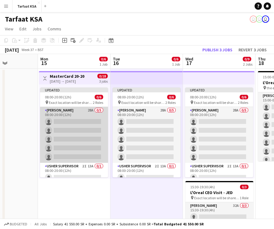
click at [80, 154] on app-card-role "[PERSON_NAME] 28A 0/5 08:00-20:00 (12h) single-neutral-actions single-neutral-a…" at bounding box center [74, 135] width 68 height 56
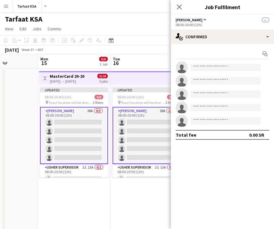
click at [85, 198] on app-date-cell "Toggle View MasterCard 20-20 [DATE] → [DATE] 0/18 3 jobs Updated 08:00-20:00 (1…" at bounding box center [74, 163] width 72 height 190
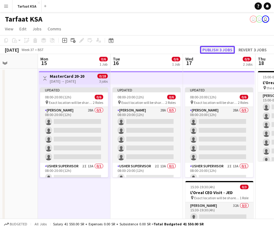
click at [216, 46] on button "Publish 3 jobs" at bounding box center [217, 50] width 35 height 8
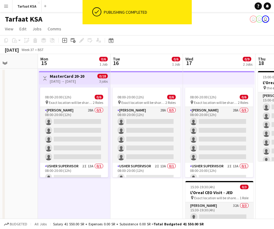
click at [131, 199] on app-date-cell "08:00-20:00 (12h) 0/6 pin Exact location will be shared later 2 Roles [PERSON_N…" at bounding box center [146, 163] width 72 height 190
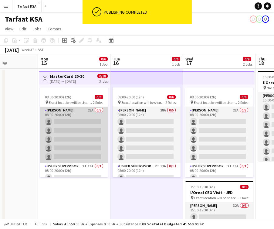
click at [79, 112] on app-card-role "[PERSON_NAME] 28A 0/5 08:00-20:00 (12h) single-neutral-actions single-neutral-a…" at bounding box center [74, 135] width 68 height 56
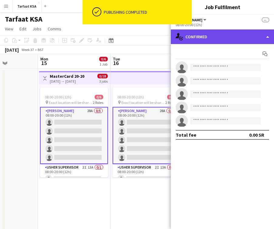
click at [222, 43] on div "single-neutral-actions-check-2 Confirmed" at bounding box center [222, 36] width 103 height 15
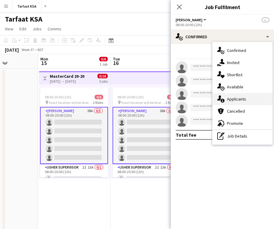
click at [249, 98] on div "single-neutral-actions-information Applicants" at bounding box center [242, 99] width 60 height 12
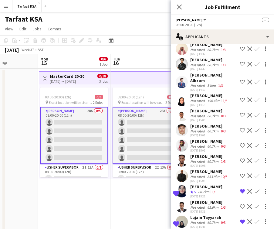
click at [112, 205] on app-date-cell "08:00-20:00 (12h) 0/6 pin Exact location will be shared later 2 Roles [PERSON_N…" at bounding box center [146, 163] width 72 height 190
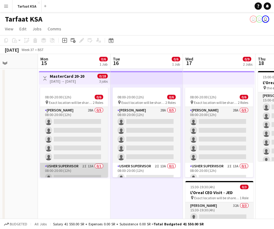
click at [91, 174] on app-card-role "[PERSON_NAME] Supervisor 2I 13A 0/1 08:00-20:00 (12h) single-neutral-actions" at bounding box center [74, 172] width 68 height 21
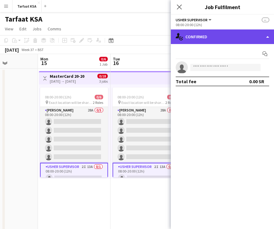
click at [214, 38] on div "single-neutral-actions-check-2 Confirmed" at bounding box center [222, 36] width 103 height 15
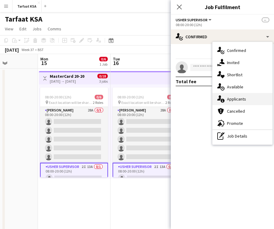
click at [242, 101] on span "Applicants" at bounding box center [236, 98] width 19 height 5
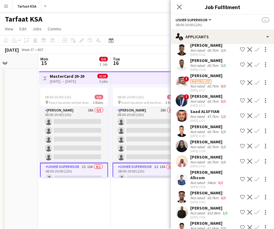
scroll to position [52, 0]
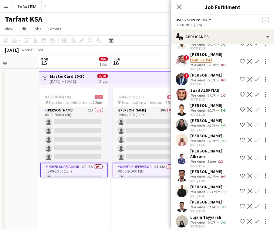
click at [128, 198] on app-date-cell "08:00-20:00 (12h) 0/6 pin Exact location will be shared later 2 Roles [PERSON_N…" at bounding box center [146, 163] width 72 height 190
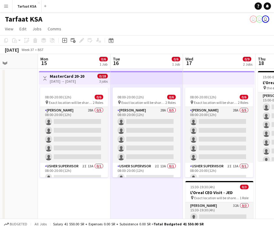
click at [5, 8] on app-icon "Menu" at bounding box center [6, 6] width 5 height 5
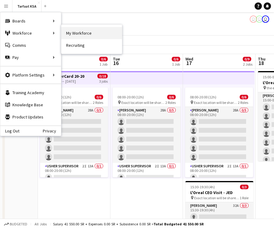
click at [76, 32] on link "My Workforce" at bounding box center [91, 33] width 61 height 12
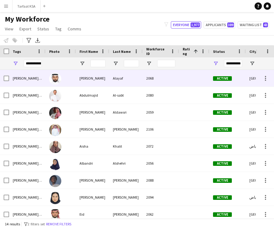
click at [89, 85] on div "[PERSON_NAME]" at bounding box center [92, 78] width 33 height 17
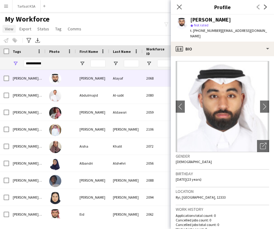
click at [10, 29] on span "View" at bounding box center [9, 28] width 8 height 5
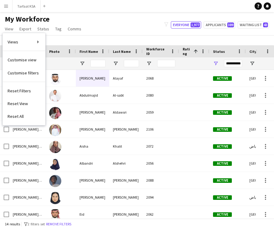
click at [90, 23] on div "My Workforce View Views Default view New view Update view Delete view Edit name…" at bounding box center [137, 25] width 274 height 21
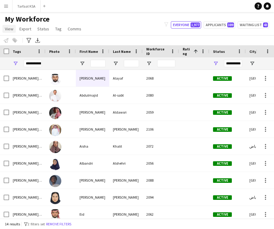
click at [9, 31] on span "View" at bounding box center [9, 28] width 8 height 5
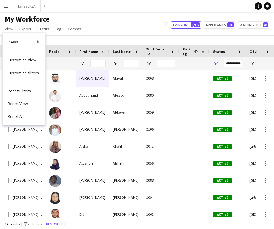
click at [3, 6] on button "Menu" at bounding box center [6, 6] width 12 height 12
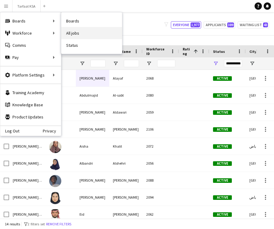
click at [80, 33] on link "All jobs" at bounding box center [91, 33] width 61 height 12
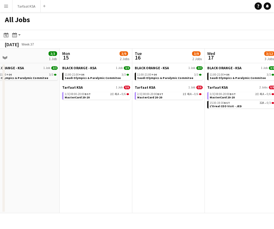
scroll to position [0, 151]
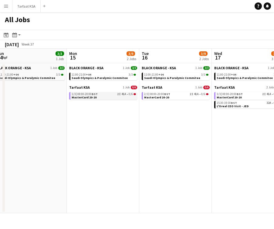
click at [104, 93] on div "1/3 | 08:00-20:00 BST 2I 41A • 0/6" at bounding box center [104, 93] width 64 height 3
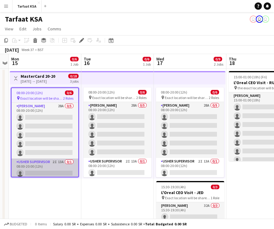
click at [48, 170] on app-card-role "[PERSON_NAME] Supervisor 2I 13A 0/1 08:00-20:00 (12h) single-neutral-actions" at bounding box center [45, 168] width 67 height 21
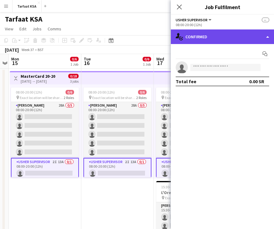
click at [228, 37] on div "single-neutral-actions-check-2 Confirmed" at bounding box center [222, 36] width 103 height 15
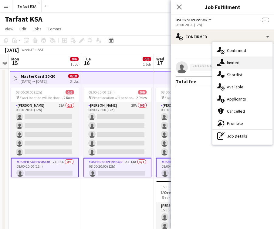
click at [242, 61] on div "single-neutral-actions-share-1 Invited" at bounding box center [242, 62] width 60 height 12
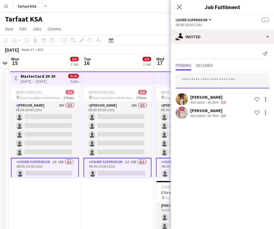
click at [252, 80] on input "text" at bounding box center [221, 80] width 93 height 15
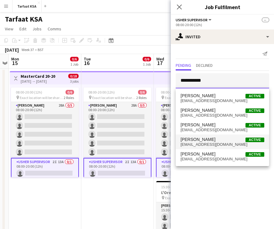
type input "**********"
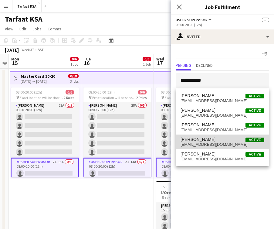
click at [223, 141] on span "[PERSON_NAME] Active" at bounding box center [222, 139] width 84 height 5
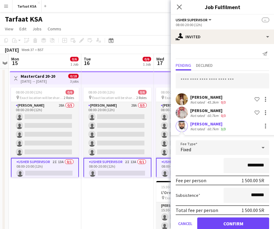
scroll to position [12, 0]
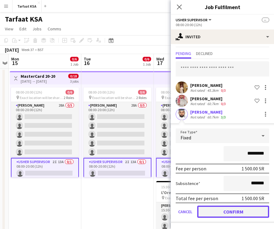
click at [231, 209] on button "Confirm" at bounding box center [233, 211] width 72 height 12
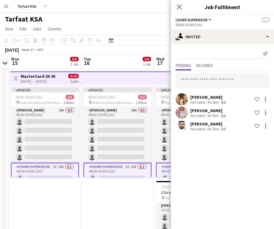
click at [267, 56] on app-icon "Send notification" at bounding box center [264, 53] width 8 height 8
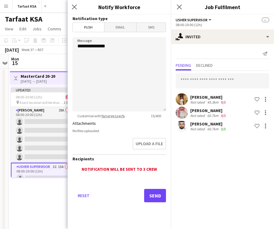
click at [136, 171] on div "Notification will be sent to 3 crew" at bounding box center [118, 168] width 93 height 5
click at [147, 171] on div "Notification will be sent to 3 crew" at bounding box center [118, 168] width 93 height 5
click at [264, 126] on div at bounding box center [265, 125] width 7 height 7
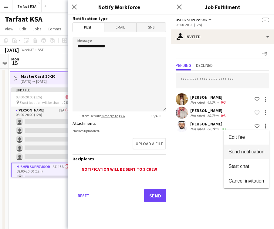
click at [249, 156] on button "Send notification" at bounding box center [245, 151] width 45 height 15
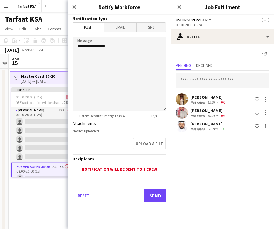
click at [88, 58] on textarea "**********" at bounding box center [118, 74] width 93 height 74
type textarea "**********"
click at [153, 71] on textarea "**********" at bounding box center [118, 74] width 93 height 74
click at [128, 32] on form "**********" at bounding box center [119, 117] width 103 height 204
click at [128, 29] on span "Email" at bounding box center [120, 27] width 32 height 9
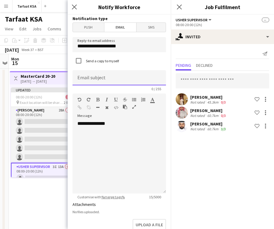
click at [126, 76] on input at bounding box center [118, 77] width 93 height 15
paste input "**********"
type input "**********"
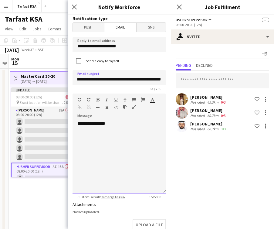
click at [91, 129] on div "**********" at bounding box center [118, 156] width 93 height 73
click at [148, 152] on div "**********" at bounding box center [118, 156] width 93 height 73
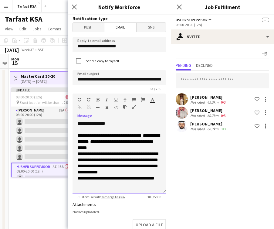
click at [154, 147] on p "**********" at bounding box center [119, 153] width 84 height 42
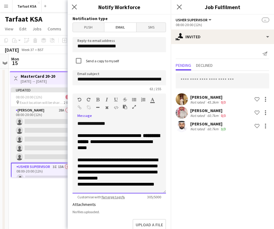
click at [157, 175] on p "**********" at bounding box center [119, 166] width 84 height 30
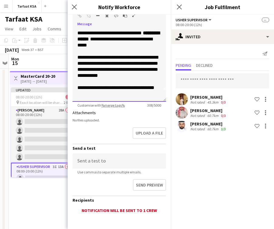
scroll to position [123, 0]
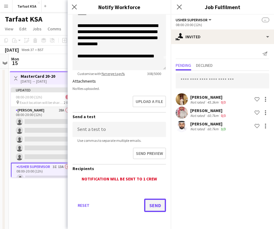
click at [160, 208] on button "Send" at bounding box center [155, 204] width 22 height 13
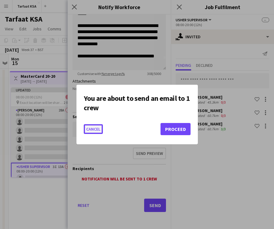
click at [96, 128] on button "Cancel" at bounding box center [93, 129] width 19 height 10
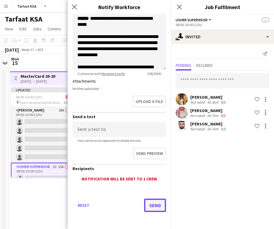
click at [147, 203] on button "Send" at bounding box center [155, 204] width 22 height 13
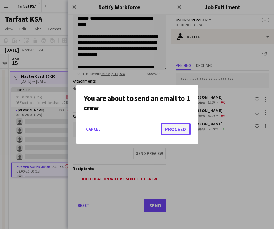
click at [183, 126] on button "Proceed" at bounding box center [175, 129] width 30 height 12
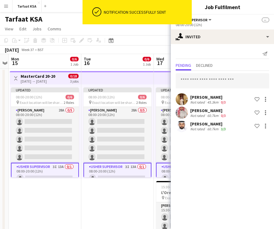
click at [138, 200] on app-date-cell "Updated 08:00-20:00 (12h) 0/6 pin Exact location will be shared later 2 Roles […" at bounding box center [117, 163] width 72 height 190
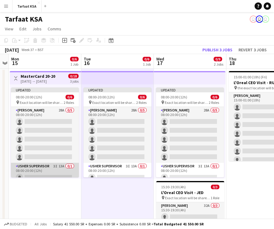
click at [38, 173] on app-card-role "[PERSON_NAME] Supervisor 3I 13A 0/1 08:00-20:00 (12h) single-neutral-actions" at bounding box center [45, 172] width 68 height 21
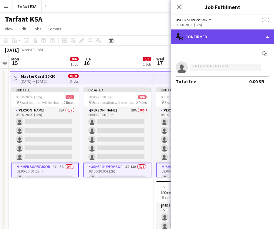
click at [216, 38] on div "single-neutral-actions-check-2 Confirmed" at bounding box center [222, 36] width 103 height 15
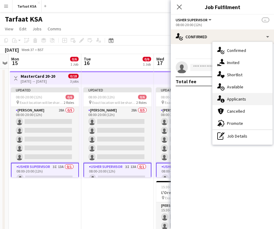
click at [240, 98] on span "Applicants" at bounding box center [236, 98] width 19 height 5
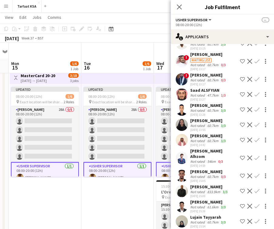
scroll to position [39, 0]
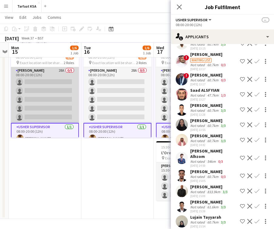
click at [56, 105] on app-card-role "[PERSON_NAME] 28A 0/5 08:00-20:00 (12h) single-neutral-actions single-neutral-a…" at bounding box center [45, 95] width 68 height 56
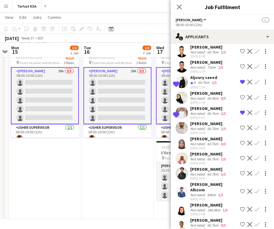
scroll to position [166, 0]
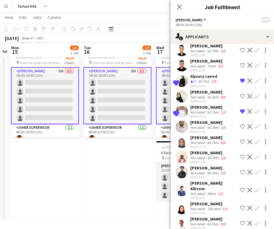
click at [207, 156] on div "60.7km" at bounding box center [213, 157] width 14 height 5
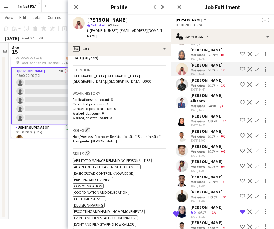
scroll to position [262, 0]
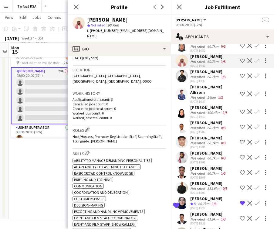
click at [206, 125] on div "60.7km" at bounding box center [213, 127] width 14 height 5
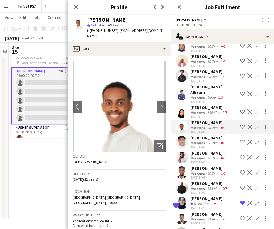
click at [203, 110] on div "Not rated" at bounding box center [198, 112] width 16 height 5
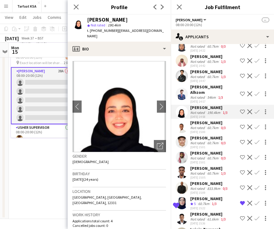
click at [201, 130] on div "[DATE] 15:00" at bounding box center [208, 132] width 37 height 4
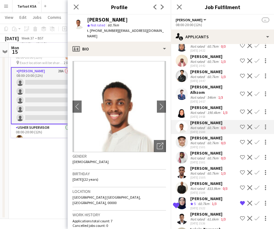
click at [203, 115] on div "[DATE] 14:58" at bounding box center [209, 117] width 38 height 4
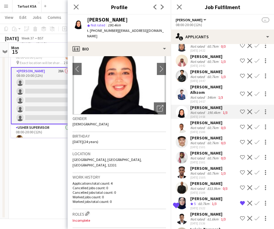
scroll to position [0, 0]
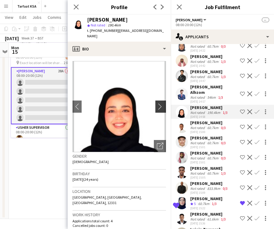
click at [160, 103] on app-icon "chevron-right" at bounding box center [161, 106] width 9 height 6
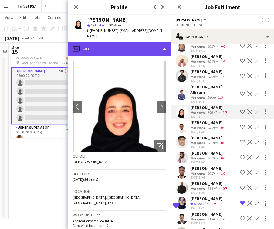
click at [150, 44] on div "profile Bio" at bounding box center [119, 49] width 103 height 15
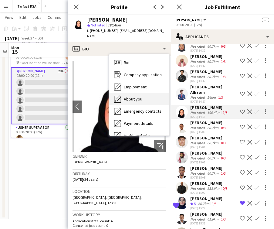
click at [149, 93] on div "About you About you" at bounding box center [139, 99] width 60 height 12
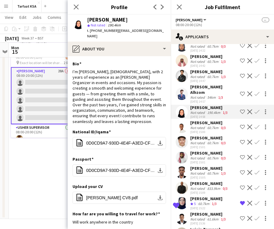
click at [241, 109] on app-icon "Shortlist crew" at bounding box center [242, 111] width 5 height 5
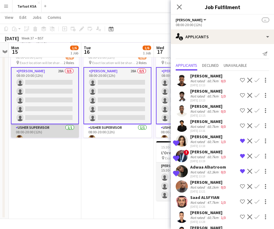
click at [46, 134] on app-card-role "[PERSON_NAME] Supervisor [DATE] 08:00-20:00 (12h) [PERSON_NAME]" at bounding box center [45, 134] width 68 height 21
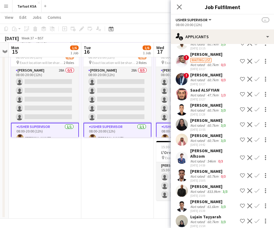
scroll to position [7, 0]
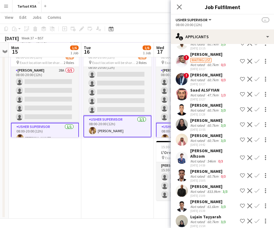
click at [122, 130] on app-card-role "[PERSON_NAME] Supervisor [DATE] 08:00-20:00 (12h) [PERSON_NAME]" at bounding box center [117, 126] width 68 height 22
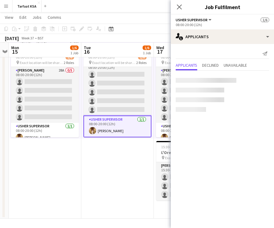
scroll to position [0, 0]
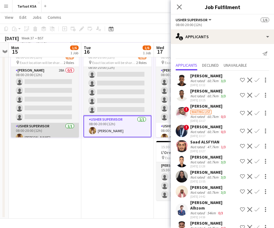
click at [55, 130] on app-card-role "[PERSON_NAME] Supervisor [DATE] 08:00-20:00 (12h) [PERSON_NAME]" at bounding box center [45, 133] width 68 height 21
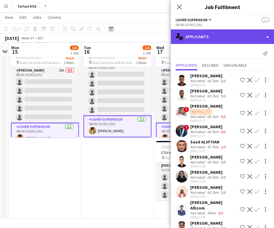
click at [215, 38] on div "single-neutral-actions-information Applicants" at bounding box center [222, 36] width 103 height 15
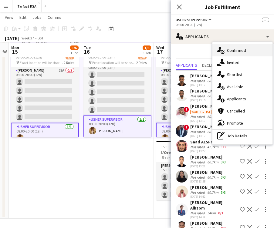
click at [242, 53] on div "single-neutral-actions-check-2 Confirmed" at bounding box center [242, 50] width 60 height 12
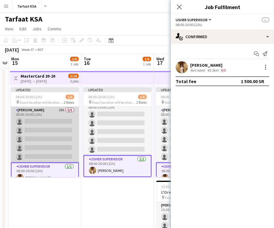
click at [59, 139] on app-card-role "[PERSON_NAME] 29A 0/5 08:00-20:00 (12h) single-neutral-actions single-neutral-a…" at bounding box center [45, 135] width 68 height 56
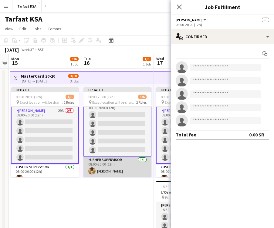
click at [114, 163] on app-card-role "Usher Supervisor 1/1 08:00-20:00 (12h) Hazim Albassam" at bounding box center [117, 166] width 68 height 21
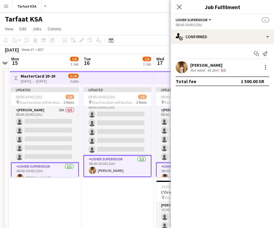
scroll to position [7, 0]
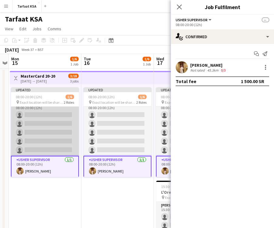
click at [50, 131] on app-card-role "Usher 29A 0/5 08:00-20:00 (12h) single-neutral-actions single-neutral-actions s…" at bounding box center [45, 128] width 68 height 56
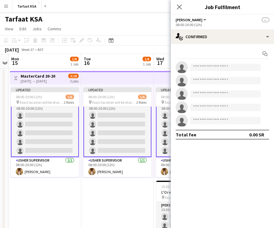
scroll to position [7, 0]
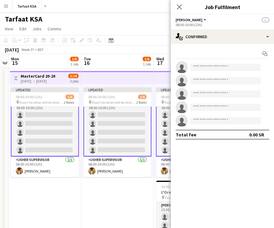
click at [88, 203] on app-date-cell "Updated 08:00-20:00 (12h) 1/6 pin Exact location will be shared later 2 Roles U…" at bounding box center [117, 163] width 72 height 190
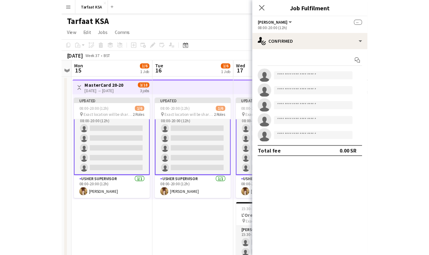
scroll to position [6, 0]
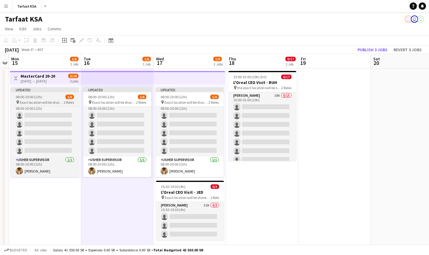
click at [59, 104] on span "Exact location will be shared later" at bounding box center [42, 102] width 44 height 5
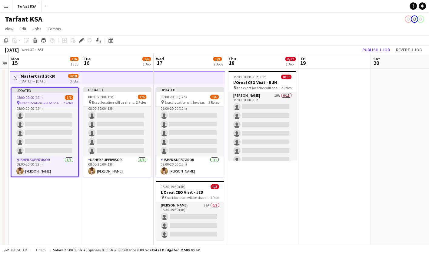
click at [46, 102] on span "Exact location will be shared later" at bounding box center [41, 103] width 43 height 5
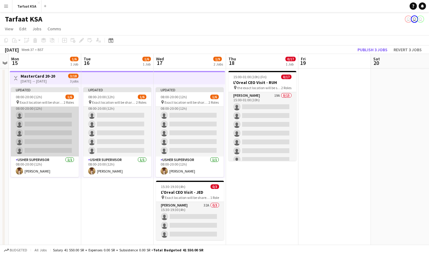
click at [46, 117] on app-card-role "Usher 29A 0/5 08:00-20:00 (12h) single-neutral-actions single-neutral-actions s…" at bounding box center [45, 129] width 68 height 56
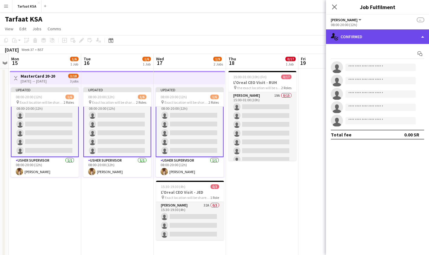
click at [273, 33] on div "single-neutral-actions-check-2 Confirmed" at bounding box center [377, 36] width 103 height 15
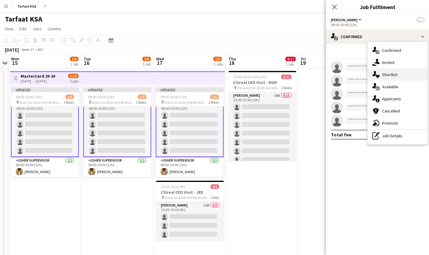
click at [273, 75] on div "single-neutral-actions-heart Shortlist" at bounding box center [398, 74] width 60 height 12
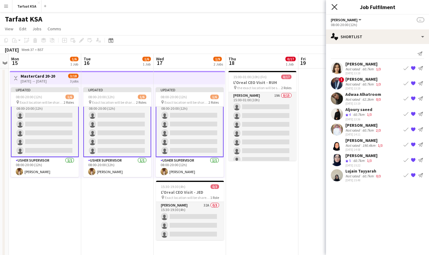
click at [273, 6] on icon "Close pop-in" at bounding box center [335, 7] width 6 height 6
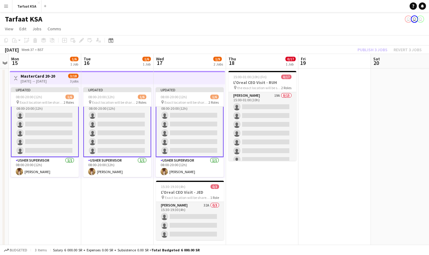
scroll to position [0, 0]
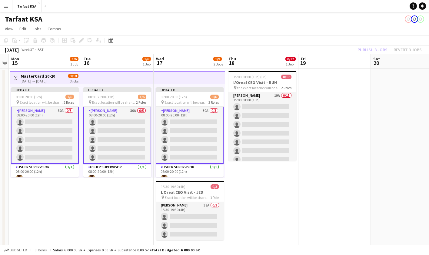
click at [42, 113] on app-card-role "Usher 30A 0/5 08:00-20:00 (12h) single-neutral-actions single-neutral-actions s…" at bounding box center [45, 135] width 68 height 57
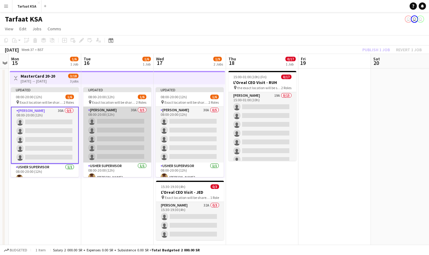
click at [112, 119] on app-card-role "Usher 30A 0/5 08:00-20:00 (12h) single-neutral-actions single-neutral-actions s…" at bounding box center [117, 135] width 68 height 56
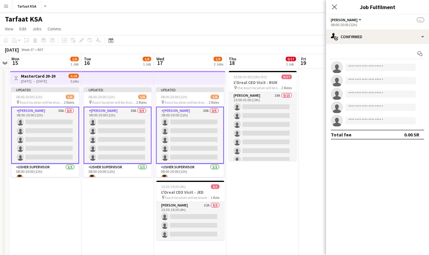
click at [54, 112] on app-card-role "Usher 30A 0/5 08:00-20:00 (12h) single-neutral-actions single-neutral-actions s…" at bounding box center [45, 135] width 68 height 57
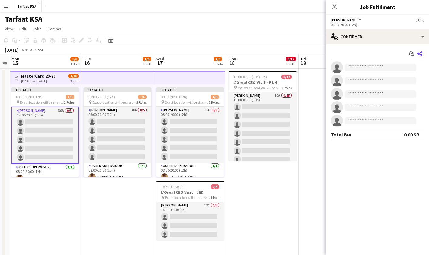
click at [273, 55] on icon at bounding box center [420, 53] width 5 height 5
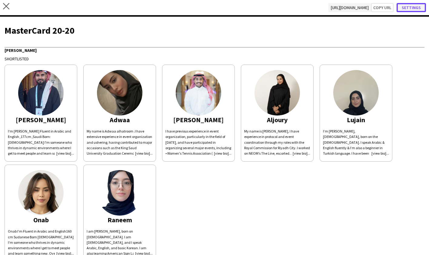
click at [273, 8] on button "Settings" at bounding box center [411, 7] width 29 height 9
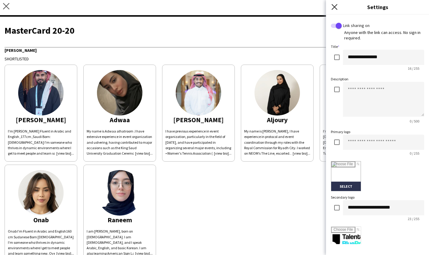
click at [273, 7] on icon "Close pop-in" at bounding box center [335, 7] width 6 height 6
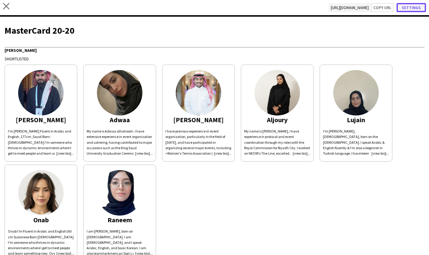
click at [273, 12] on button "Settings" at bounding box center [411, 7] width 29 height 9
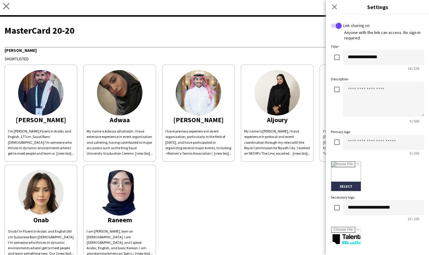
scroll to position [103, 0]
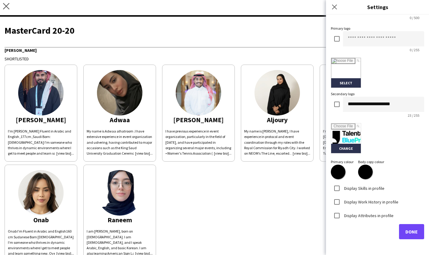
click at [273, 175] on input "*******" at bounding box center [338, 172] width 22 height 22
type input "*******"
click at [273, 173] on form "**********" at bounding box center [377, 79] width 93 height 320
click at [273, 228] on span "Done" at bounding box center [412, 232] width 12 height 6
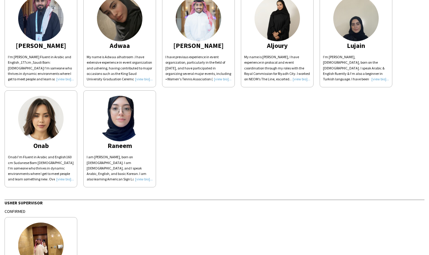
scroll to position [0, 0]
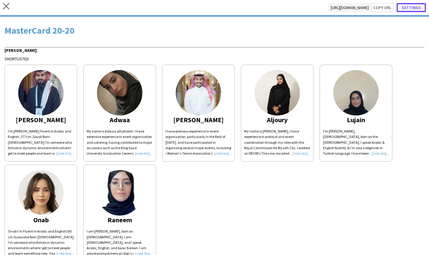
click at [273, 10] on button "Settings" at bounding box center [411, 7] width 29 height 9
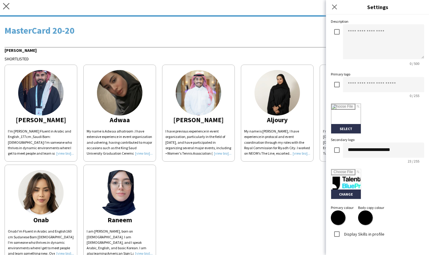
scroll to position [103, 0]
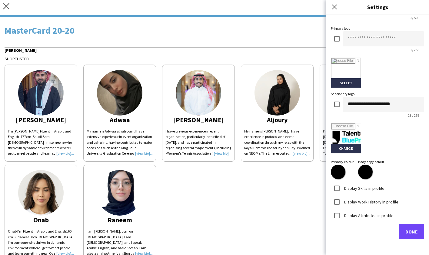
click at [273, 171] on input "*******" at bounding box center [338, 172] width 22 height 22
type input "*******"
click at [273, 172] on form "**********" at bounding box center [377, 79] width 93 height 320
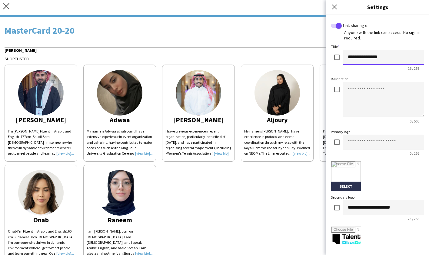
drag, startPoint x: 391, startPoint y: 60, endPoint x: 346, endPoint y: 59, distance: 44.9
click at [273, 59] on input "**********" at bounding box center [383, 57] width 81 height 15
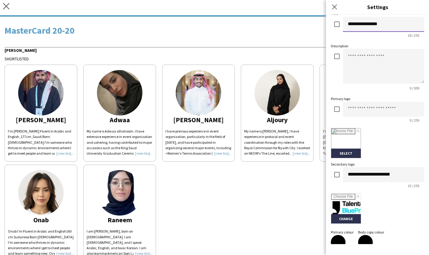
scroll to position [103, 0]
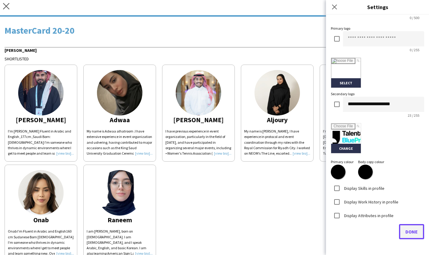
click at [273, 228] on span "Done" at bounding box center [412, 232] width 12 height 6
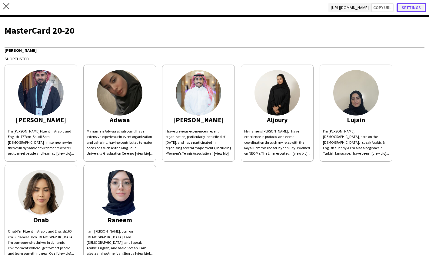
click at [273, 10] on button "Settings" at bounding box center [411, 7] width 29 height 9
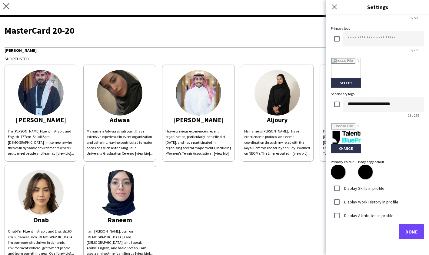
click at [273, 169] on input "*******" at bounding box center [338, 172] width 22 height 22
type input "*******"
click at [273, 228] on button "Done" at bounding box center [411, 231] width 25 height 15
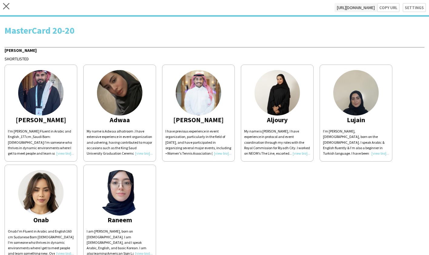
click at [273, 207] on div "Abdullah I'm Abdullah alqahtani ‏Fluent in Arabic and English ,177cm ,Saudi ‏Bo…" at bounding box center [215, 162] width 420 height 200
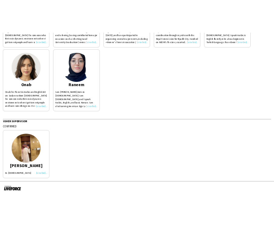
scroll to position [0, 0]
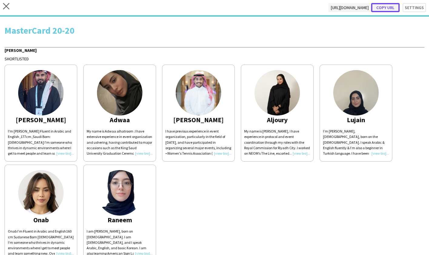
click at [273, 11] on button "Copy url" at bounding box center [385, 7] width 28 height 9
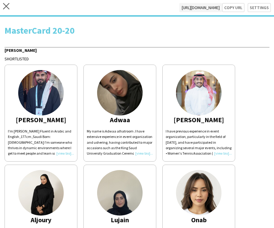
click at [262, 153] on div "Abdullah I'm Abdullah alqahtani ‏Fluent in Arabic and English ,177cm ,Saudi ‏Bo…" at bounding box center [137, 212] width 265 height 300
click at [266, 146] on div "Abdullah I'm Abdullah alqahtani ‏Fluent in Arabic and English ,177cm ,Saudi ‏Bo…" at bounding box center [137, 212] width 265 height 300
click at [229, 7] on button "Copy url" at bounding box center [230, 7] width 28 height 9
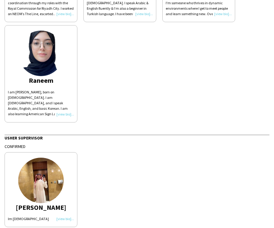
scroll to position [249, 0]
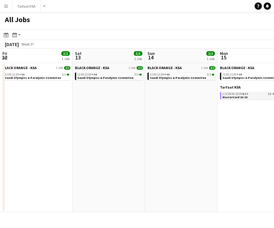
scroll to position [0, 151]
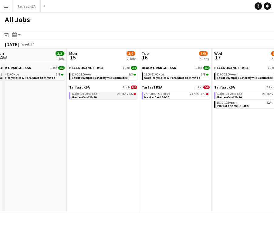
click at [98, 97] on link "1/3 | 08:00-20:00 BST 2I 41A • 0/6 MasterCard 20-20" at bounding box center [104, 95] width 64 height 7
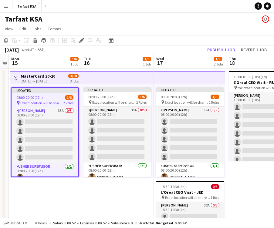
click at [45, 99] on div "08:00-20:00 (12h) 1/6" at bounding box center [45, 97] width 67 height 5
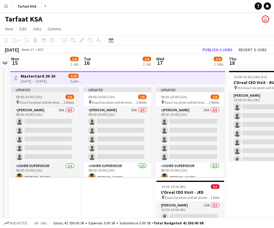
click at [45, 99] on div "08:00-20:00 (12h) 1/6" at bounding box center [45, 97] width 68 height 5
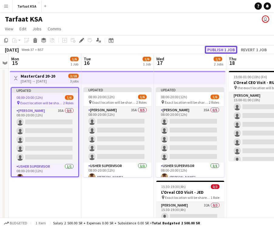
click at [216, 52] on button "Publish 1 job" at bounding box center [221, 50] width 32 height 8
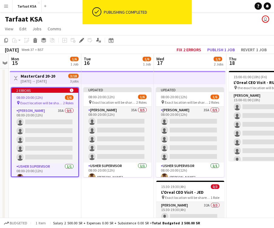
click at [78, 218] on div "Budgeted 1 item Salary 2 500.00 SR + Expenses 0.00 SR + Subsistence 0.00 SR = T…" at bounding box center [137, 223] width 274 height 10
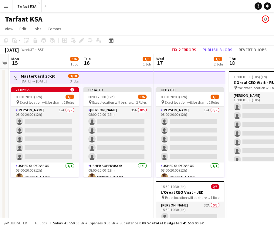
click at [115, 85] on div "Updated 08:00-20:00 (12h) 1/6 pin Exact location will be shared later 2 Roles […" at bounding box center [117, 131] width 72 height 94
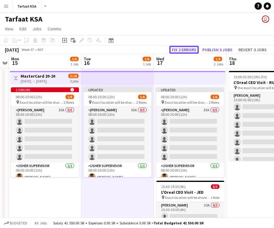
click at [177, 48] on button "Fix 2 errors" at bounding box center [183, 50] width 29 height 8
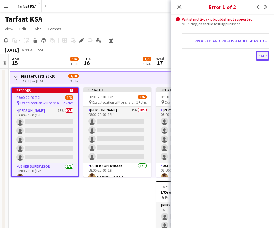
click at [264, 55] on button "Skip" at bounding box center [262, 56] width 13 height 10
click at [260, 57] on button "Skip" at bounding box center [262, 56] width 13 height 10
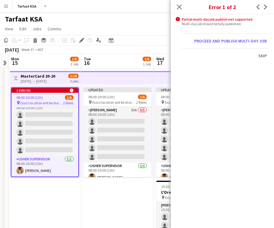
click at [62, 202] on app-date-cell "Toggle View MasterCard 20-20 [DATE] → [DATE] 3/18 3 jobs 2 errors alert-circle …" at bounding box center [45, 163] width 72 height 190
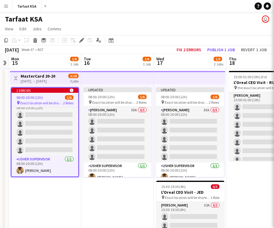
scroll to position [6, 0]
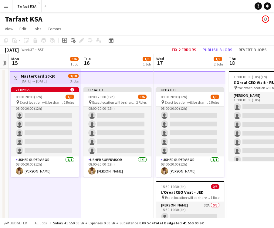
click at [119, 80] on app-top-bar at bounding box center [117, 77] width 72 height 13
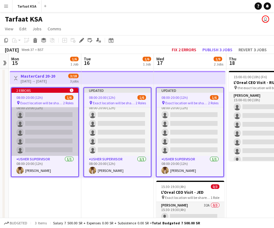
click at [60, 129] on app-card-role "[PERSON_NAME] 35A 0/5 08:00-20:00 (12h) single-neutral-actions single-neutral-a…" at bounding box center [45, 128] width 67 height 56
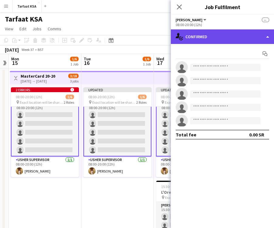
click at [206, 37] on div "single-neutral-actions-check-2 Confirmed" at bounding box center [222, 36] width 103 height 15
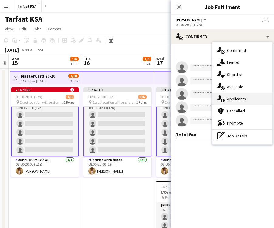
click at [228, 100] on span "Applicants" at bounding box center [236, 98] width 19 height 5
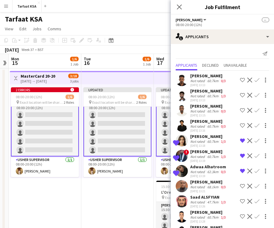
click at [257, 171] on app-icon "Confirm" at bounding box center [256, 171] width 5 height 5
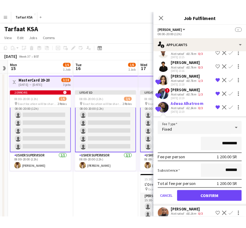
scroll to position [65, 0]
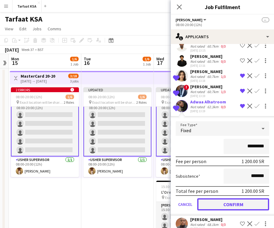
click at [249, 202] on button "Confirm" at bounding box center [233, 204] width 72 height 12
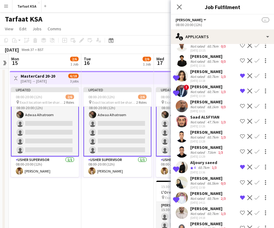
click at [255, 75] on app-icon "Confirm" at bounding box center [256, 75] width 5 height 5
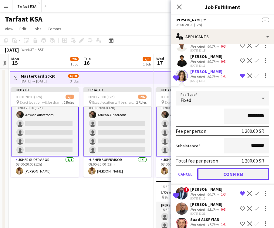
click at [233, 171] on button "Confirm" at bounding box center [233, 174] width 72 height 12
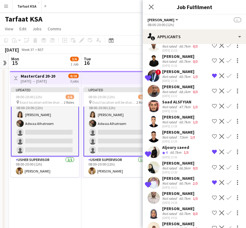
click at [228, 77] on app-icon "Confirm" at bounding box center [228, 75] width 5 height 5
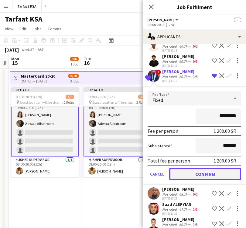
click at [181, 175] on button "Confirm" at bounding box center [205, 174] width 72 height 12
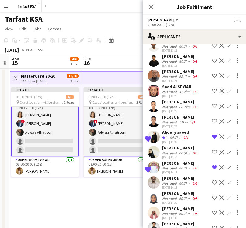
click at [232, 166] on button "Confirm" at bounding box center [228, 167] width 7 height 7
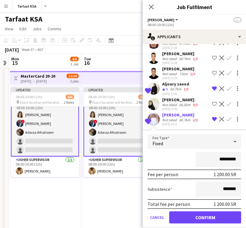
scroll to position [114, 0]
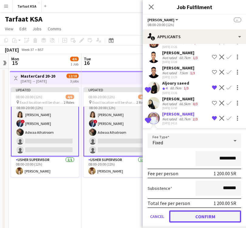
click at [212, 216] on button "Confirm" at bounding box center [205, 216] width 72 height 12
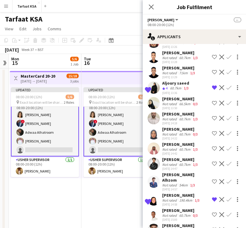
click at [125, 200] on app-date-cell "Updated 08:00-20:00 (12h) 5/6 pin Exact location will be shared later 2 Roles […" at bounding box center [117, 163] width 72 height 190
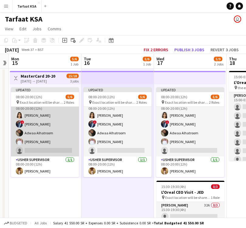
click at [47, 146] on app-card-role "[PERSON_NAME] 34A [DATE] 08:00-20:00 (12h) [PERSON_NAME] ! [PERSON_NAME] single…" at bounding box center [45, 129] width 68 height 56
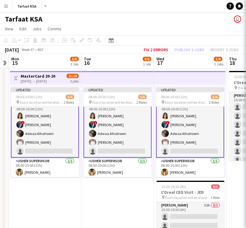
scroll to position [7, 0]
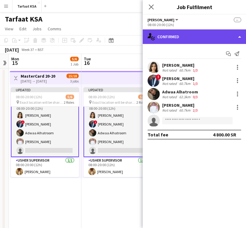
click at [186, 41] on div "single-neutral-actions-check-2 Confirmed" at bounding box center [193, 36] width 103 height 15
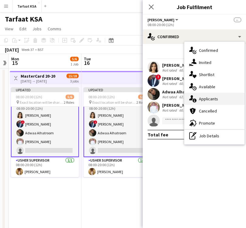
click at [218, 101] on div "single-neutral-actions-information Applicants" at bounding box center [214, 99] width 60 height 12
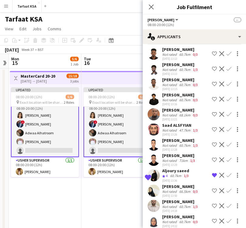
scroll to position [29, 0]
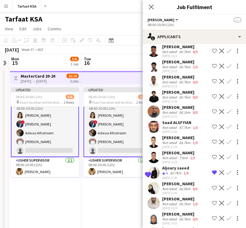
click at [229, 170] on app-icon "Confirm" at bounding box center [228, 172] width 5 height 5
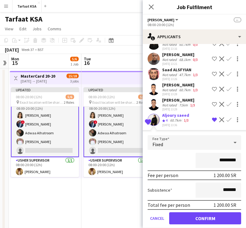
scroll to position [85, 0]
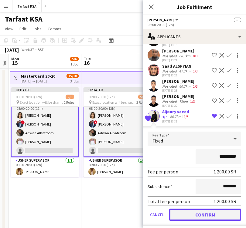
click at [219, 216] on button "Confirm" at bounding box center [205, 215] width 72 height 12
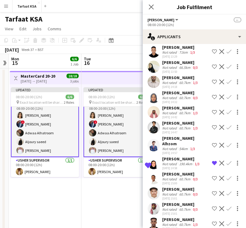
scroll to position [141, 0]
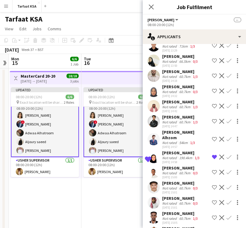
click at [86, 191] on app-date-cell "Updated 08:00-20:00 (12h) 6/6 pin Exact location will be shared later 2 Roles […" at bounding box center [117, 163] width 72 height 190
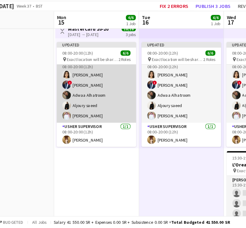
scroll to position [19, 0]
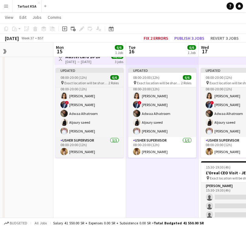
click at [90, 80] on app-job-card "Updated 08:00-20:00 (12h) 6/6 pin Exact location will be shared later 2 Roles […" at bounding box center [89, 113] width 68 height 90
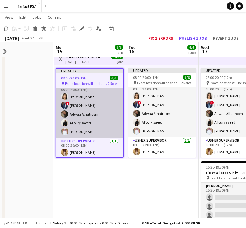
click at [85, 111] on app-card-role "[PERSON_NAME] [DATE] 08:00-20:00 (12h) [PERSON_NAME] ! [PERSON_NAME] [PERSON_NA…" at bounding box center [89, 110] width 67 height 56
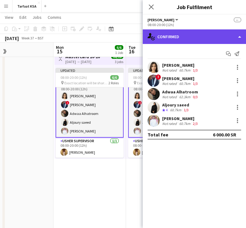
click at [175, 38] on div "single-neutral-actions-check-2 Confirmed" at bounding box center [193, 36] width 103 height 15
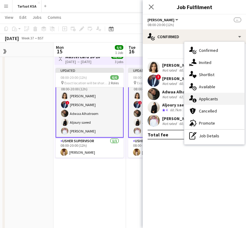
click at [206, 102] on span "Applicants" at bounding box center [208, 98] width 19 height 5
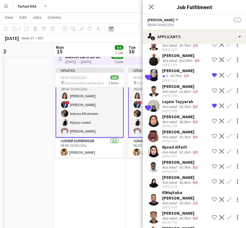
scroll to position [356, 0]
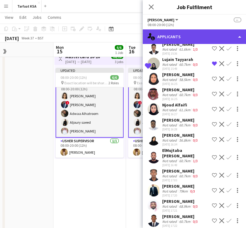
click at [187, 37] on div "single-neutral-actions-information Applicants" at bounding box center [193, 36] width 103 height 15
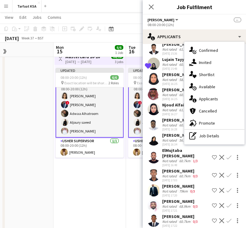
click at [184, 17] on div "[PERSON_NAME] All roles [PERSON_NAME] --" at bounding box center [193, 19] width 93 height 5
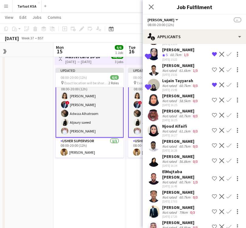
scroll to position [334, 0]
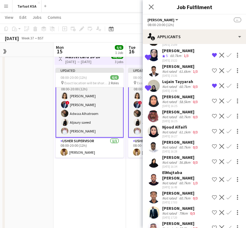
click at [184, 115] on div "60.7km" at bounding box center [185, 117] width 14 height 5
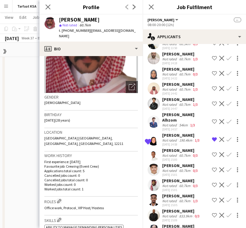
scroll to position [158, 0]
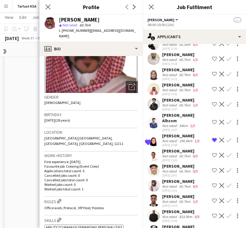
click at [176, 92] on div "[DATE] 14:42" at bounding box center [180, 94] width 37 height 4
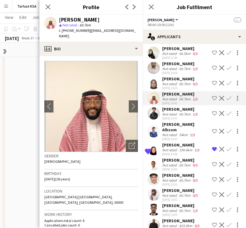
scroll to position [148, 0]
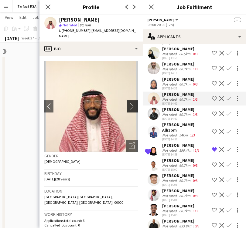
click at [135, 105] on button "chevron-right" at bounding box center [133, 106] width 12 height 12
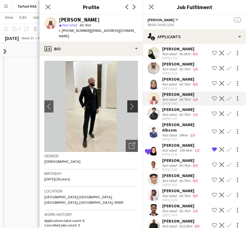
click at [134, 103] on app-icon "chevron-right" at bounding box center [133, 106] width 9 height 6
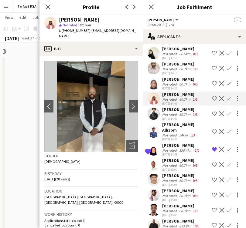
click at [179, 79] on div "[PERSON_NAME]" at bounding box center [180, 78] width 37 height 5
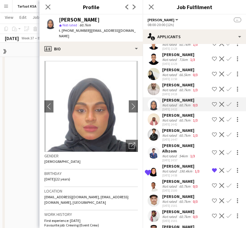
scroll to position [0, 0]
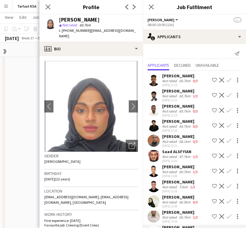
click at [176, 159] on div "[DATE] 13:26" at bounding box center [180, 161] width 37 height 4
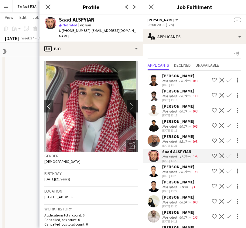
click at [133, 103] on app-icon "chevron-right" at bounding box center [133, 106] width 9 height 6
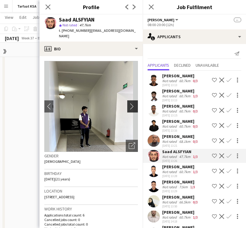
click at [132, 103] on app-icon "chevron-right" at bounding box center [133, 106] width 9 height 6
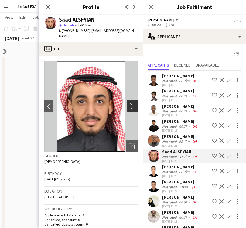
click at [132, 103] on app-icon "chevron-right" at bounding box center [133, 106] width 9 height 6
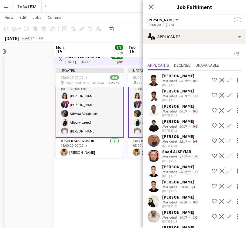
click at [166, 154] on div "Not rated" at bounding box center [170, 156] width 16 height 5
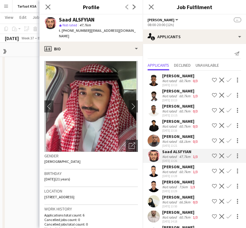
click at [213, 153] on button "Shortlist crew" at bounding box center [213, 155] width 7 height 7
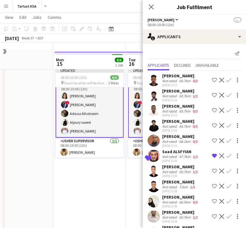
scroll to position [40, 0]
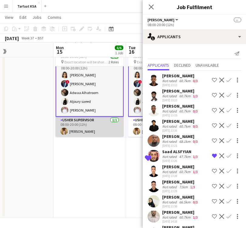
click at [106, 129] on app-card-role "[PERSON_NAME] Supervisor [DATE] 08:00-20:00 (12h) [PERSON_NAME]" at bounding box center [89, 127] width 68 height 21
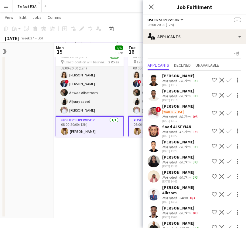
scroll to position [3, 0]
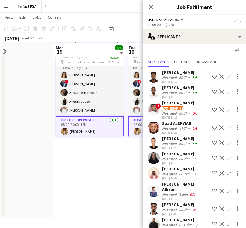
click at [180, 106] on div "Waiting list" at bounding box center [172, 108] width 21 height 5
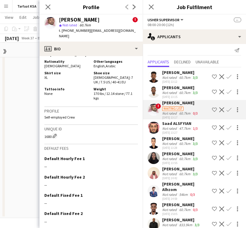
scroll to position [399, 0]
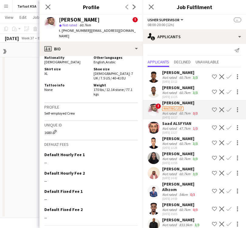
click at [186, 124] on div "Saad ALSFYIAN" at bounding box center [180, 123] width 37 height 5
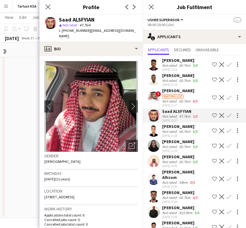
scroll to position [0, 0]
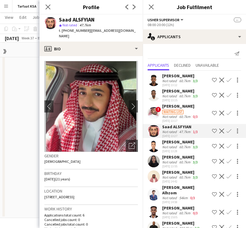
click at [27, 84] on app-date-cell at bounding box center [17, 123] width 72 height 190
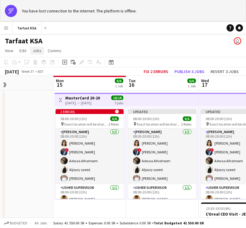
scroll to position [6, 0]
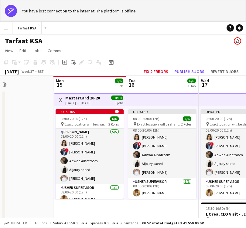
click at [26, 102] on app-date-cell at bounding box center [17, 185] width 72 height 190
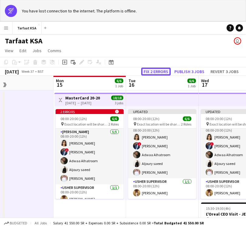
click at [151, 71] on button "Fix 2 errors" at bounding box center [155, 72] width 29 height 8
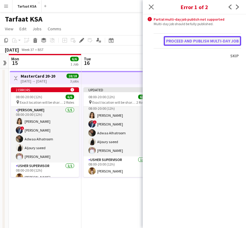
click at [212, 42] on button "Proceed and publish multi-day job" at bounding box center [201, 41] width 77 height 10
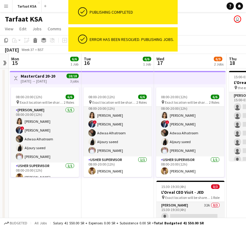
click at [50, 81] on div "[DATE] → [DATE]" at bounding box center [38, 81] width 35 height 5
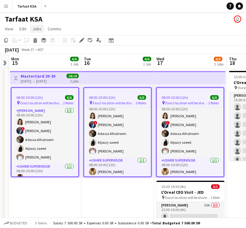
click at [33, 29] on span "Jobs" at bounding box center [36, 28] width 9 height 5
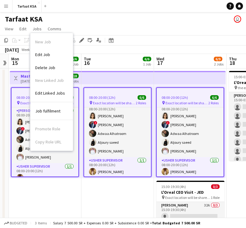
click at [73, 24] on app-page-menu "View Day view expanded Day view collapsed Month view Date picker Jump to [DATE]…" at bounding box center [123, 30] width 246 height 12
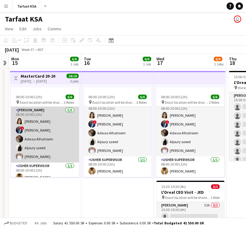
click at [41, 139] on app-card-role "[PERSON_NAME] [DATE] 08:00-20:00 (12h) [PERSON_NAME] ! [PERSON_NAME] [PERSON_NA…" at bounding box center [45, 135] width 68 height 56
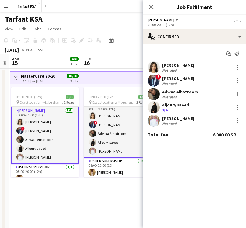
scroll to position [7, 0]
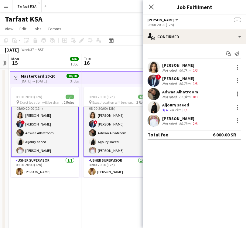
click at [90, 25] on app-page-menu "View Day view expanded Day view collapsed Month view Date picker Jump to [DATE]…" at bounding box center [123, 30] width 246 height 12
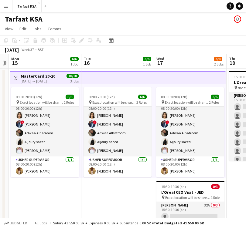
click at [42, 73] on div "Toggle View MasterCard 20-20 [DATE] → [DATE] 18/18 3 jobs" at bounding box center [45, 78] width 66 height 10
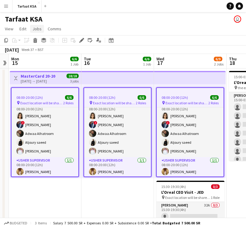
click at [41, 30] on span "Jobs" at bounding box center [36, 28] width 9 height 5
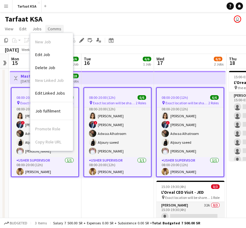
click at [55, 29] on span "Comms" at bounding box center [55, 28] width 14 height 5
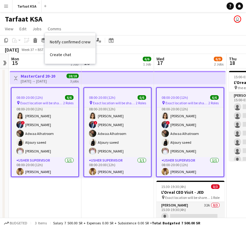
click at [65, 39] on span "Notify confirmed crew" at bounding box center [70, 41] width 41 height 5
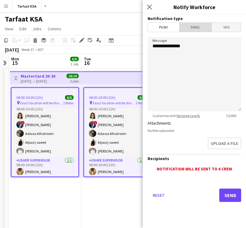
click at [195, 31] on span "Email" at bounding box center [195, 27] width 32 height 9
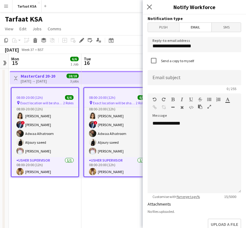
click at [91, 206] on app-date-cell "08:00-20:00 (12h) 6/6 pin Exact location will be shared later 2 Roles [PERSON_N…" at bounding box center [117, 163] width 72 height 190
